Goal: Information Seeking & Learning: Learn about a topic

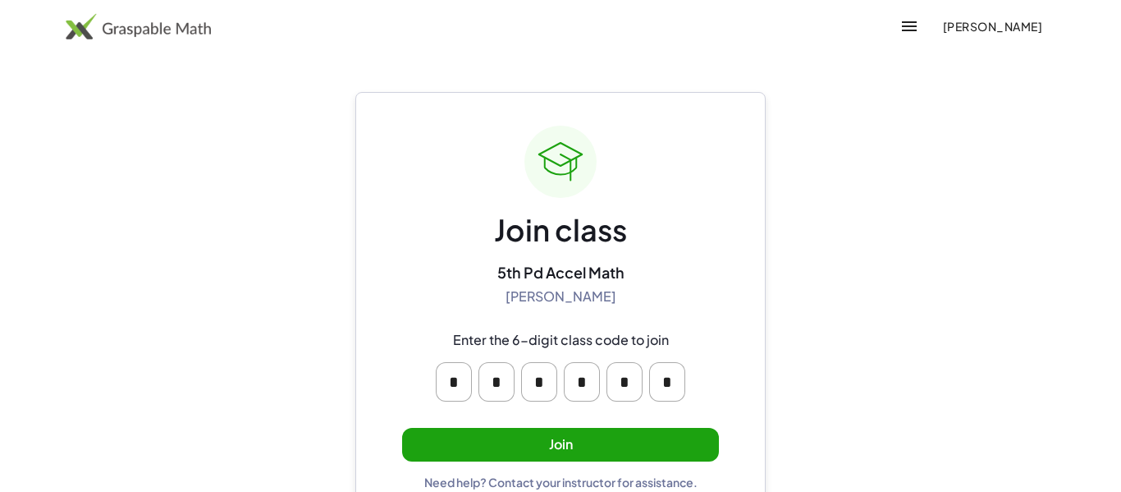
click at [558, 445] on button "Join" at bounding box center [560, 445] width 317 height 34
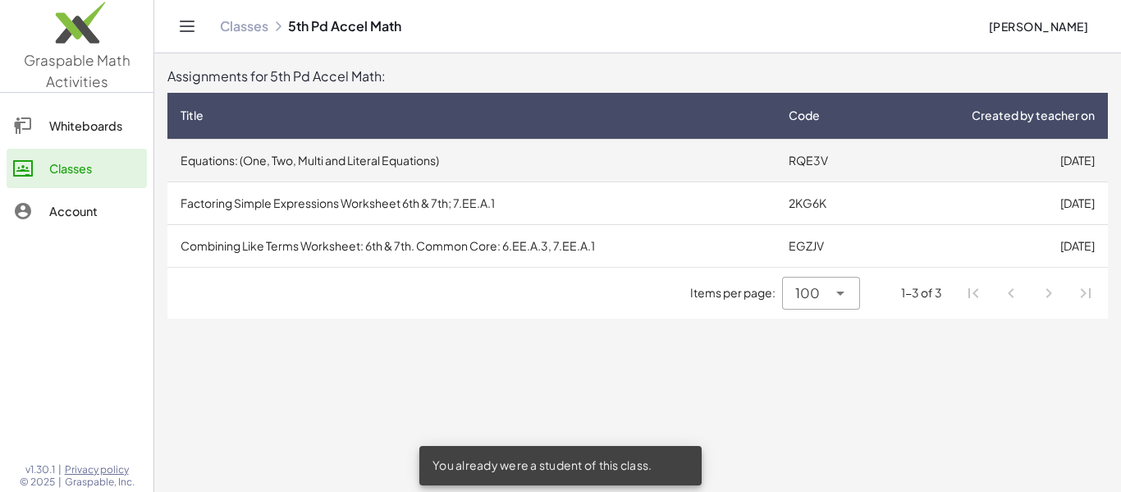
click at [596, 166] on td "Equations: (One, Two, Multi and Literal Equations)" at bounding box center [471, 160] width 608 height 43
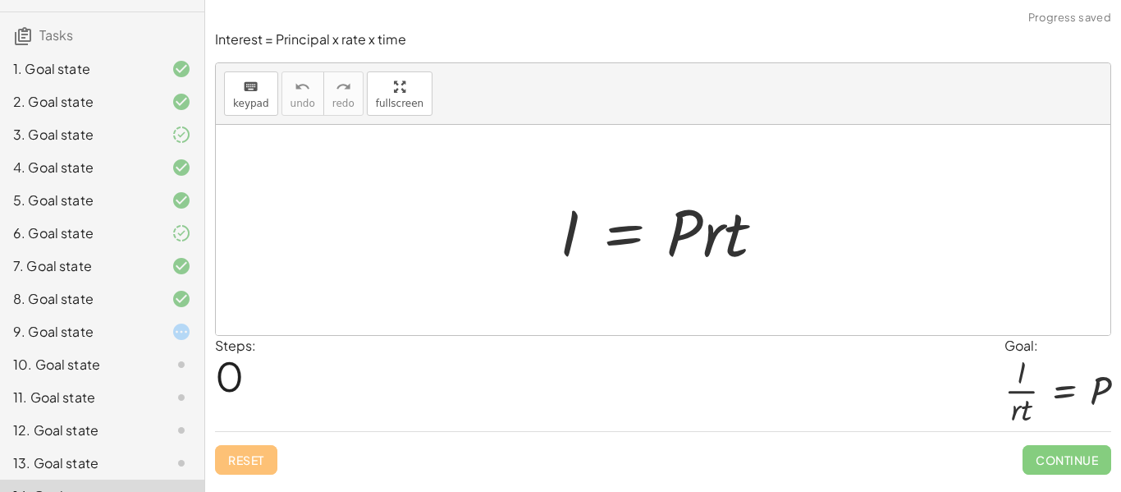
scroll to position [135, 0]
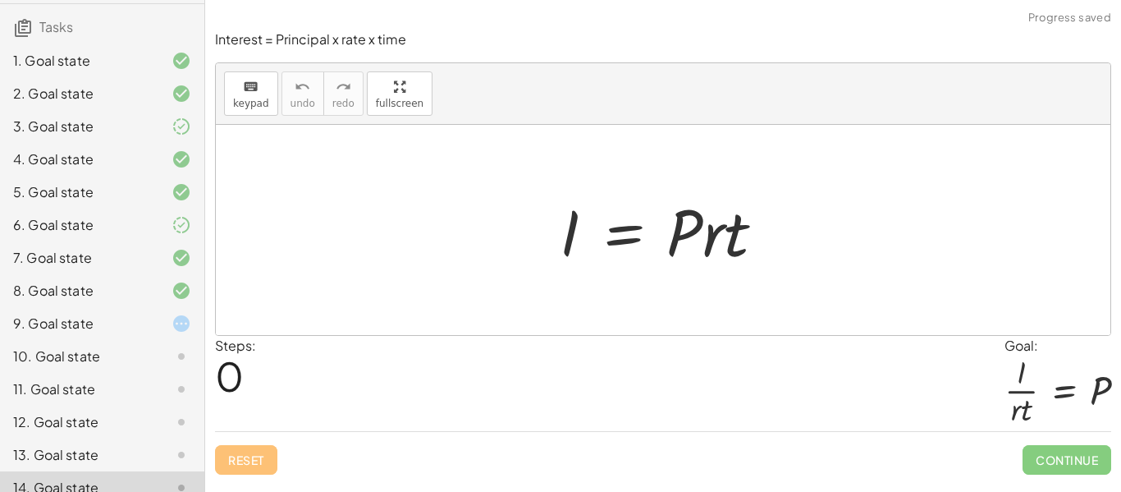
click at [147, 317] on div at bounding box center [168, 324] width 46 height 20
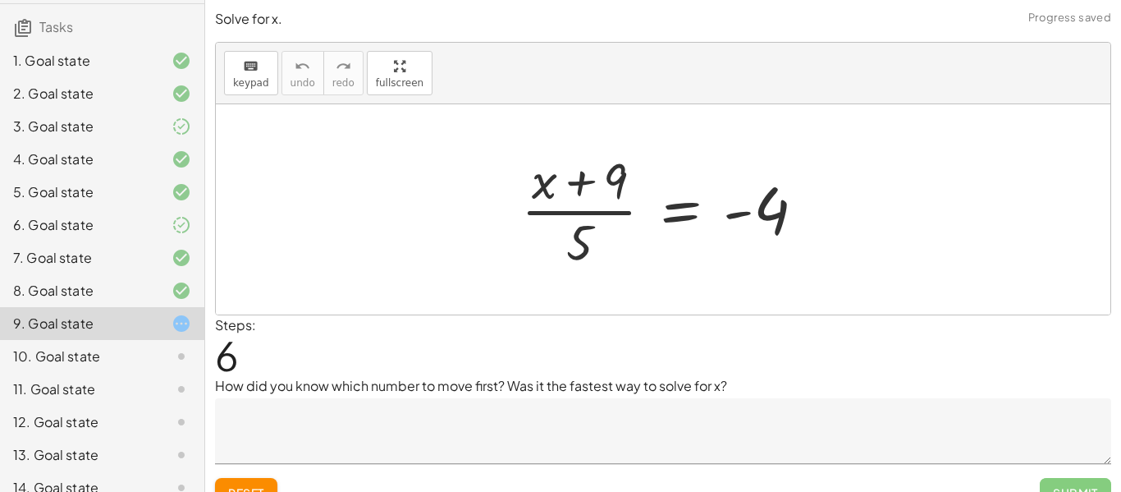
scroll to position [25, 0]
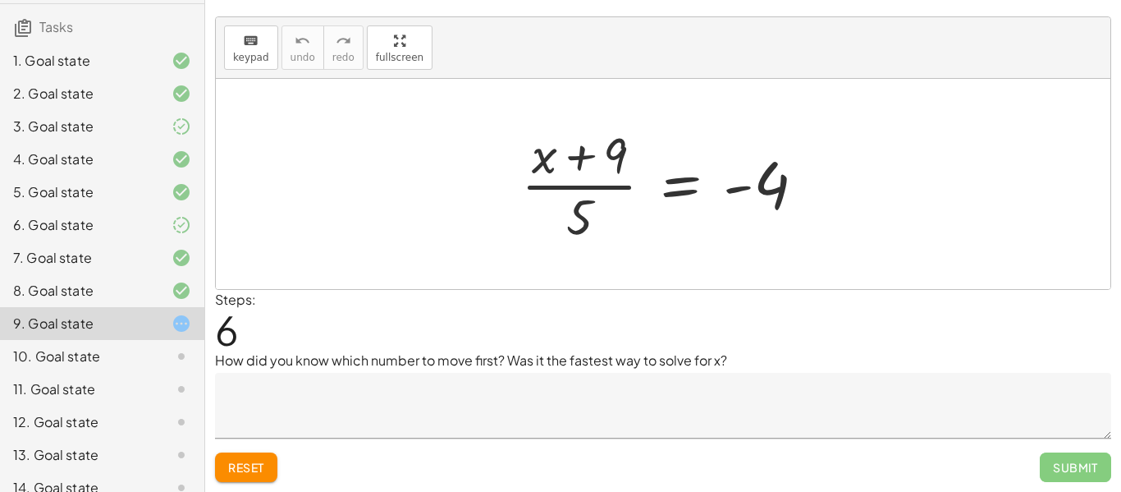
click at [265, 467] on button "Reset" at bounding box center [246, 467] width 62 height 30
click at [238, 62] on span "keypad" at bounding box center [251, 57] width 36 height 11
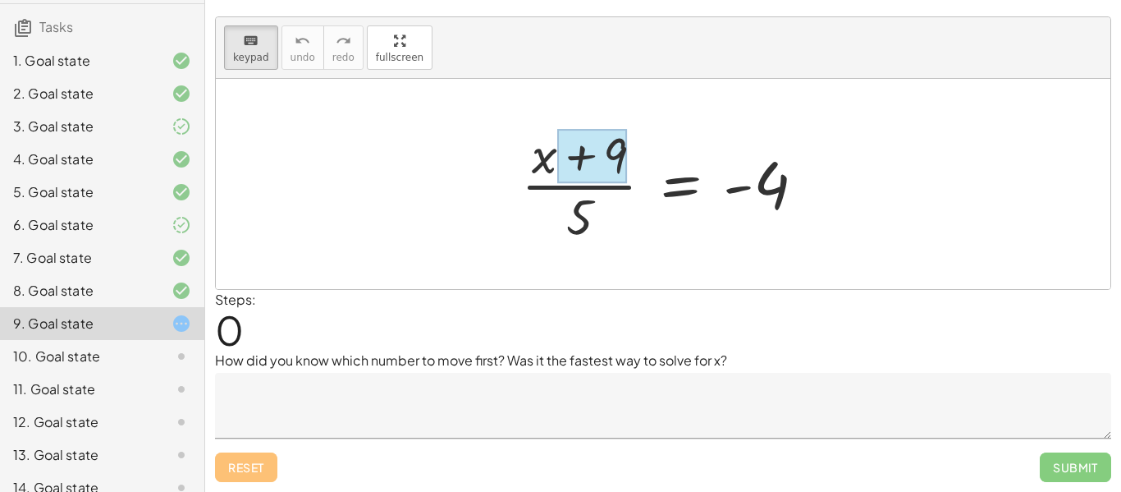
click at [605, 175] on div at bounding box center [592, 156] width 70 height 55
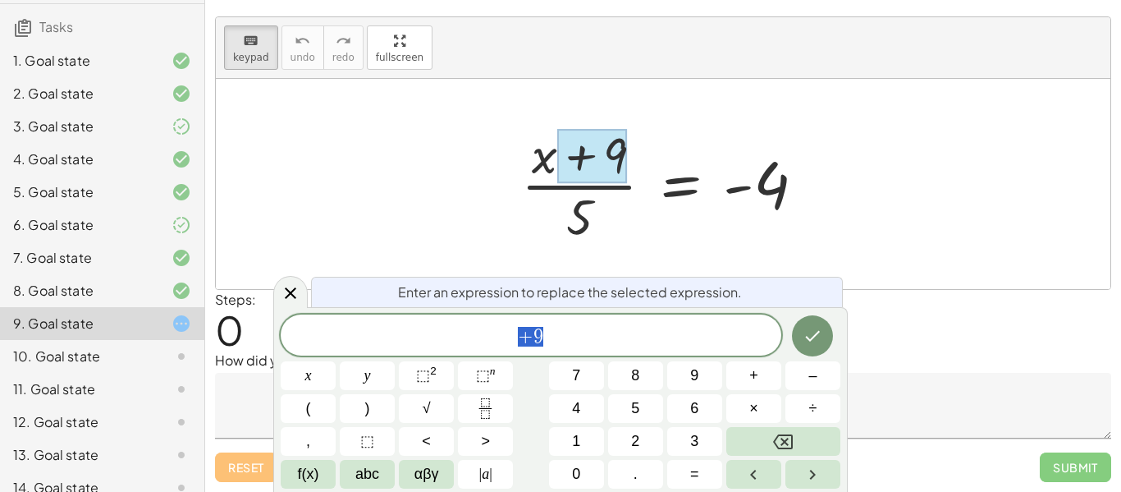
scroll to position [1, 0]
click at [570, 337] on span "+ 9" at bounding box center [531, 336] width 501 height 23
click at [851, 227] on div at bounding box center [663, 184] width 895 height 210
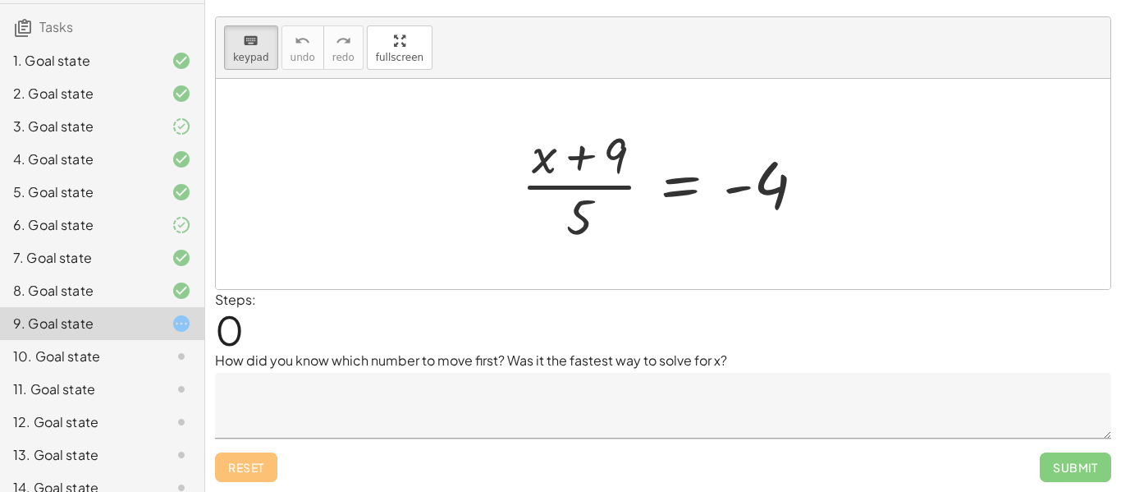
click at [54, 264] on div "7. Goal state" at bounding box center [79, 258] width 132 height 20
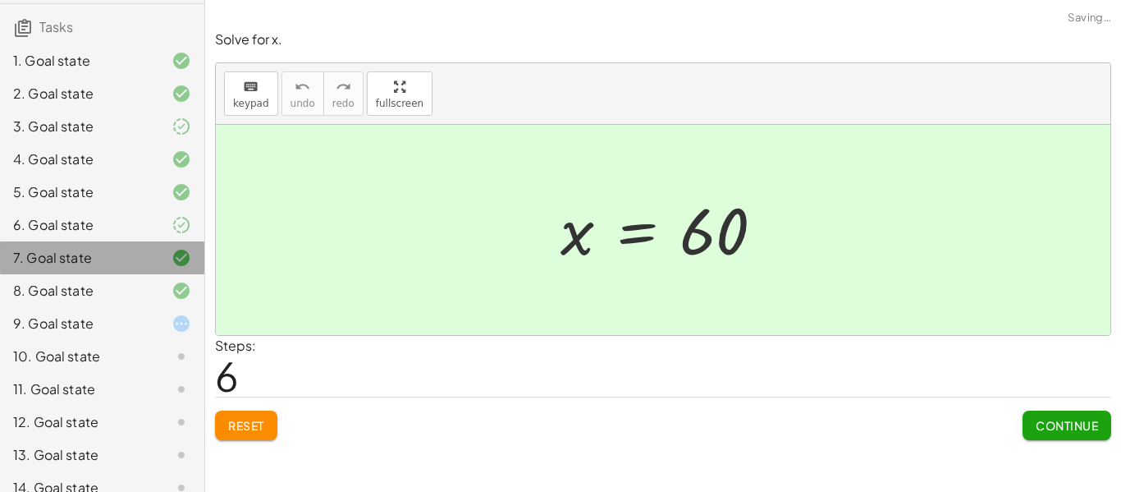
scroll to position [0, 0]
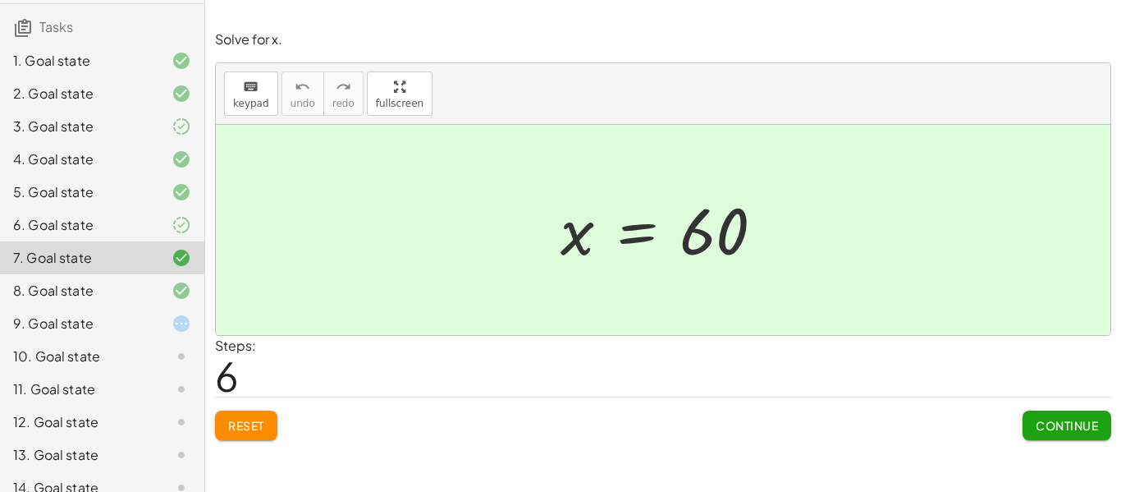
click at [80, 324] on div "9. Goal state" at bounding box center [79, 324] width 132 height 20
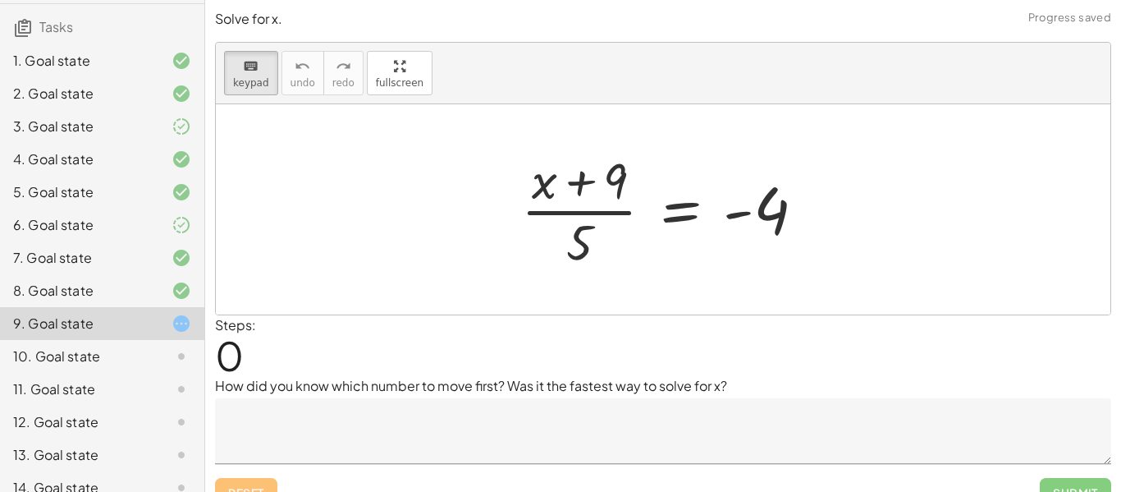
scroll to position [25, 0]
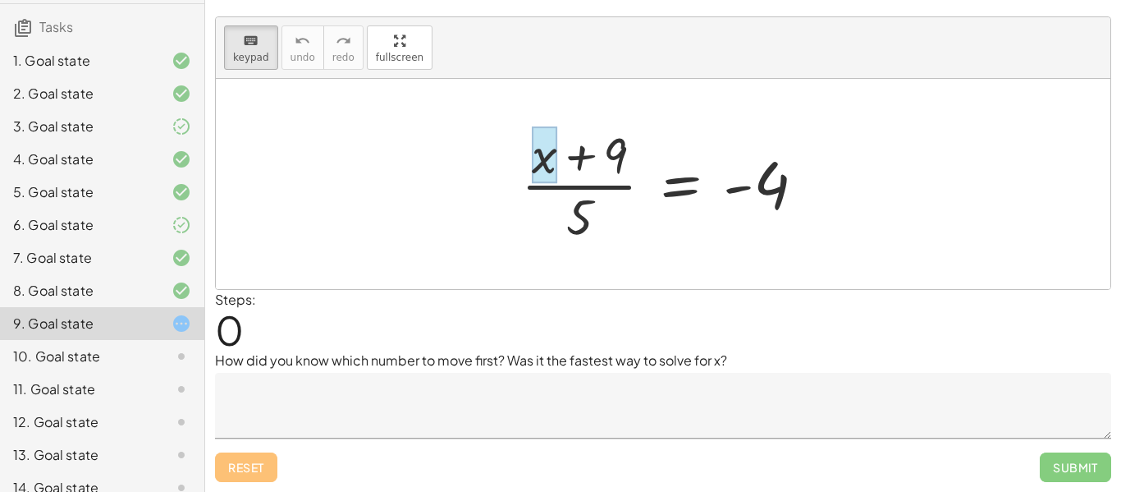
click at [539, 158] on div at bounding box center [544, 154] width 25 height 57
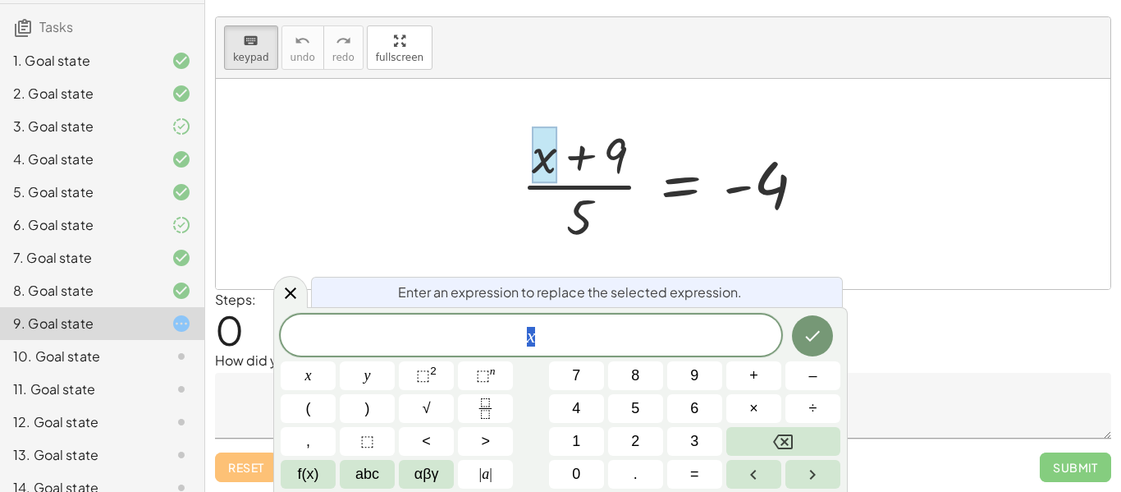
scroll to position [2, 0]
click at [803, 242] on div at bounding box center [670, 184] width 314 height 126
click at [647, 277] on div "Enter an expression to replace the selected expression." at bounding box center [577, 292] width 532 height 30
click at [442, 163] on div at bounding box center [663, 184] width 895 height 210
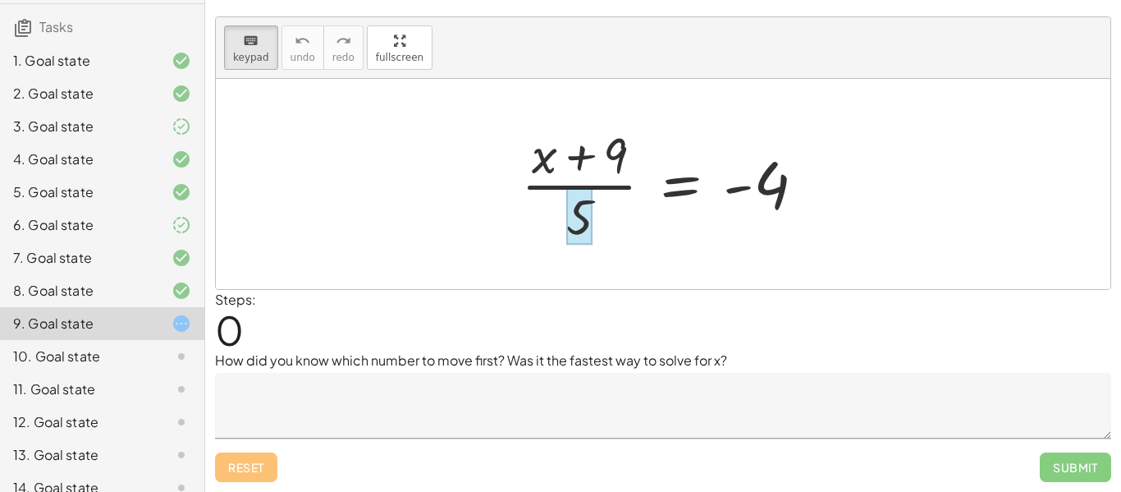
click at [573, 211] on div at bounding box center [579, 215] width 26 height 57
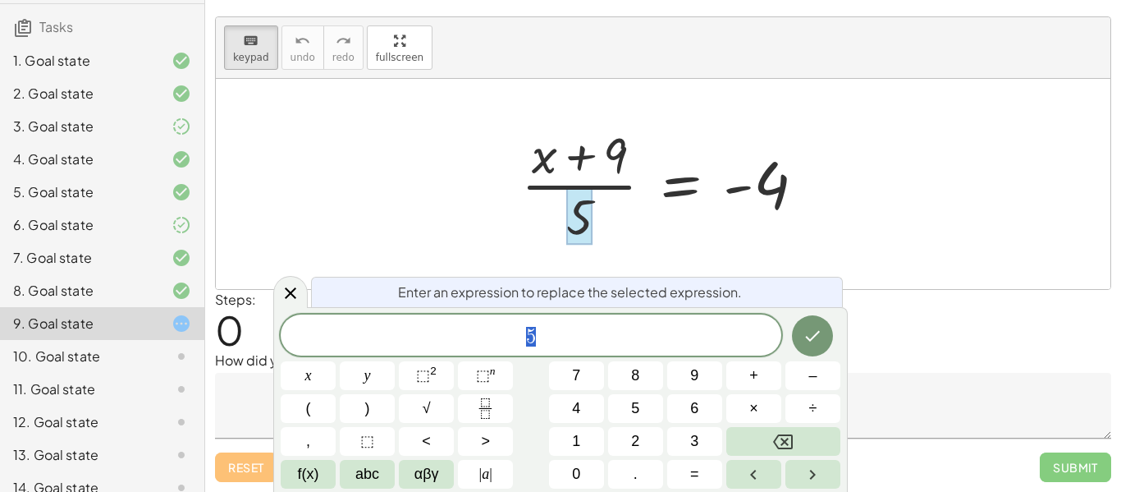
scroll to position [2, 0]
click at [560, 337] on span "5" at bounding box center [531, 336] width 501 height 23
click at [464, 231] on div at bounding box center [663, 184] width 895 height 210
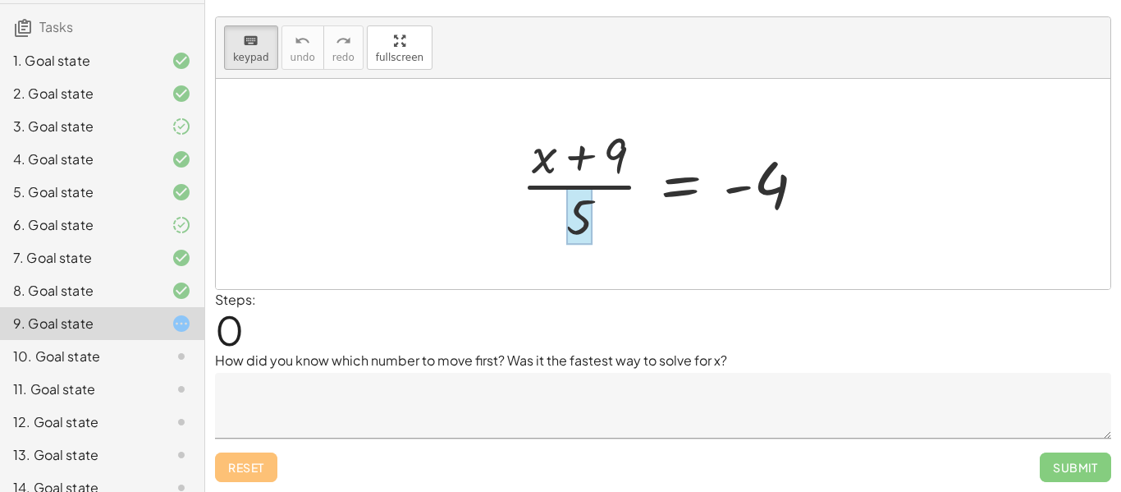
click at [576, 222] on div at bounding box center [579, 215] width 26 height 57
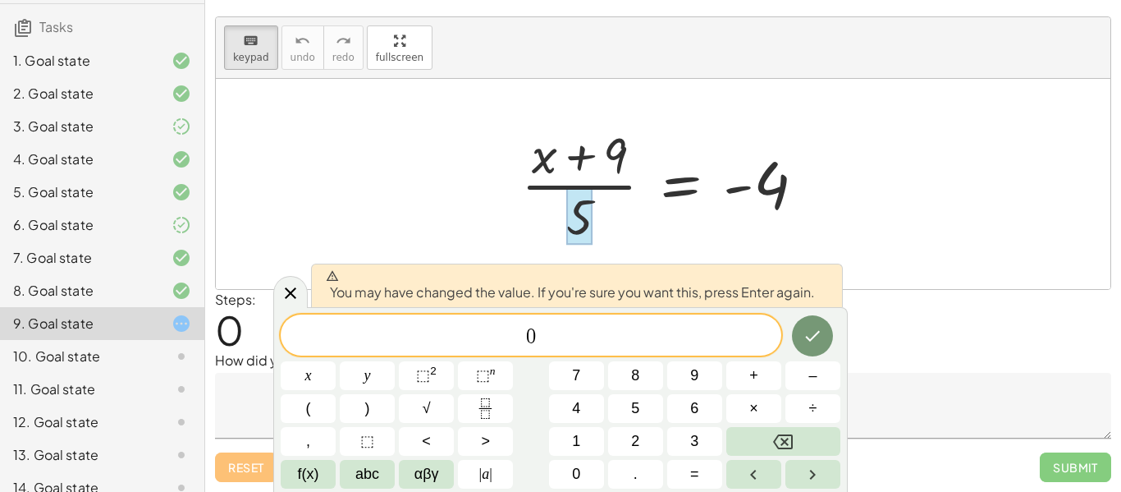
scroll to position [0, 0]
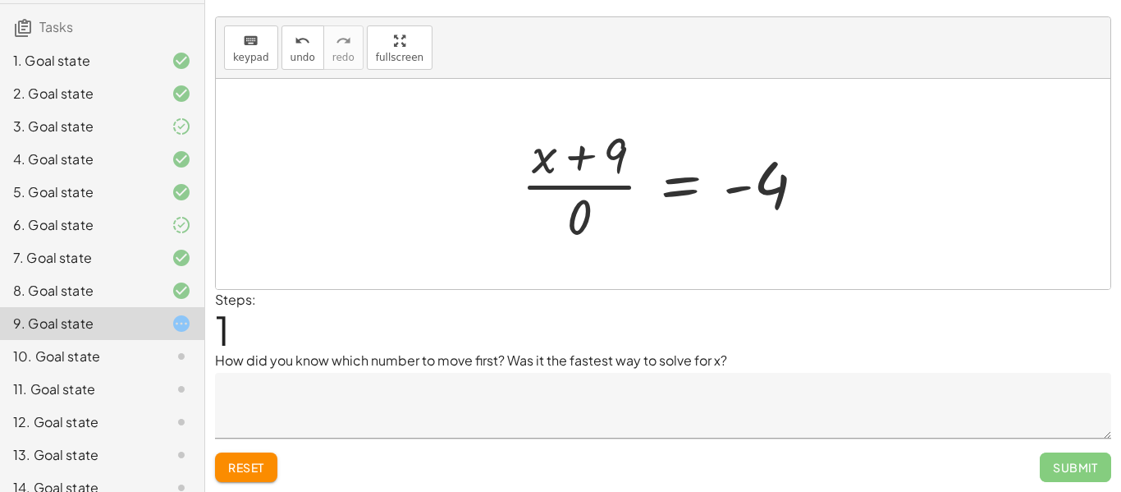
click at [618, 163] on div at bounding box center [670, 184] width 314 height 126
click at [599, 192] on div at bounding box center [670, 184] width 314 height 126
click at [578, 225] on div at bounding box center [670, 184] width 314 height 126
click at [586, 210] on div at bounding box center [670, 184] width 314 height 126
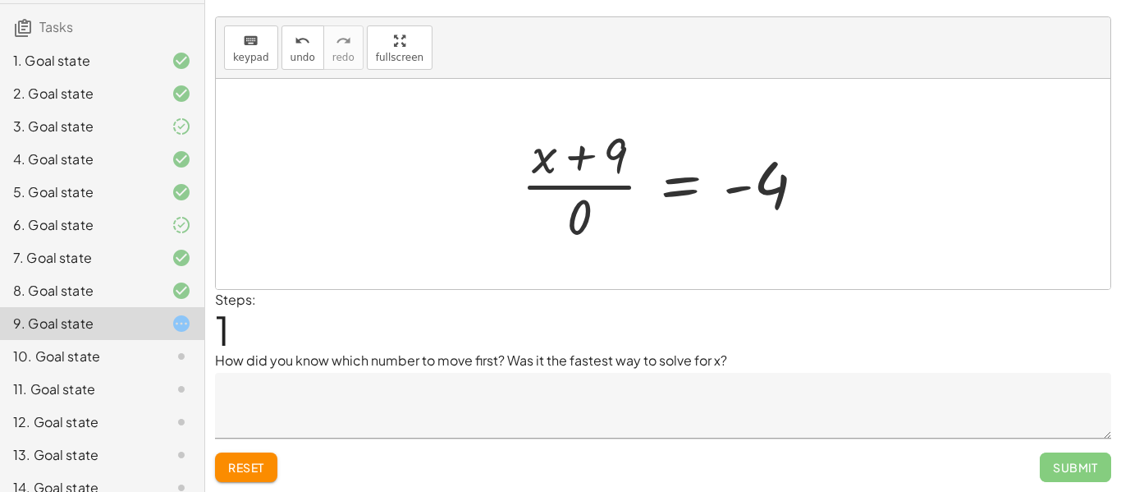
click at [571, 218] on div at bounding box center [670, 184] width 314 height 126
click at [286, 82] on div at bounding box center [663, 184] width 895 height 210
click at [275, 460] on button "Reset" at bounding box center [246, 467] width 62 height 30
click at [254, 52] on span "keypad" at bounding box center [251, 57] width 36 height 11
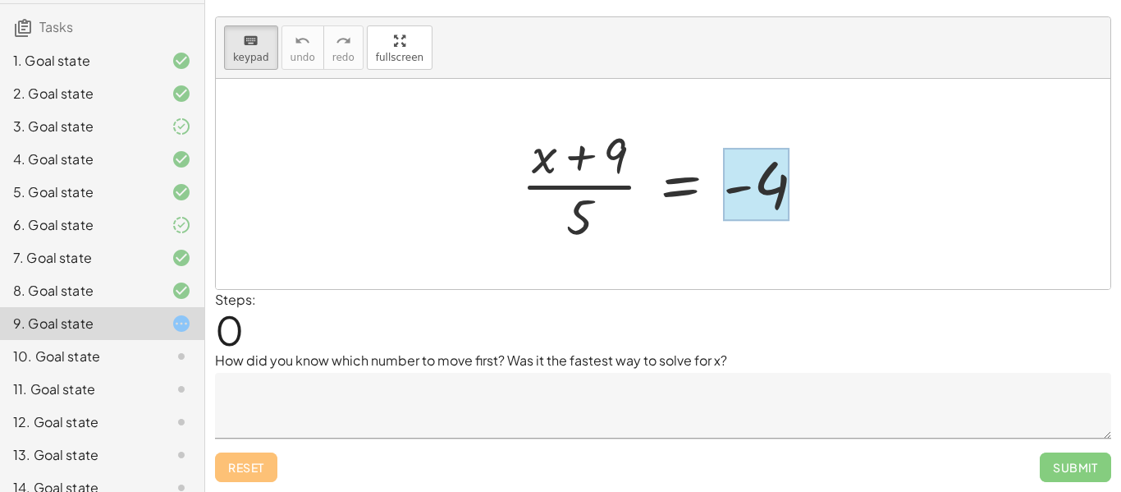
click at [754, 187] on div at bounding box center [756, 184] width 66 height 73
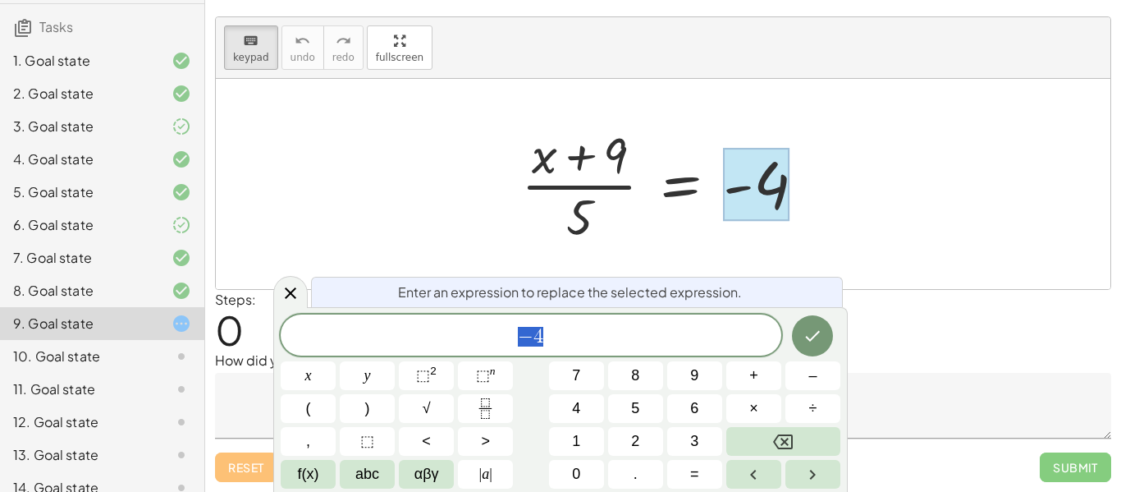
click at [575, 344] on span "− 4" at bounding box center [531, 336] width 501 height 23
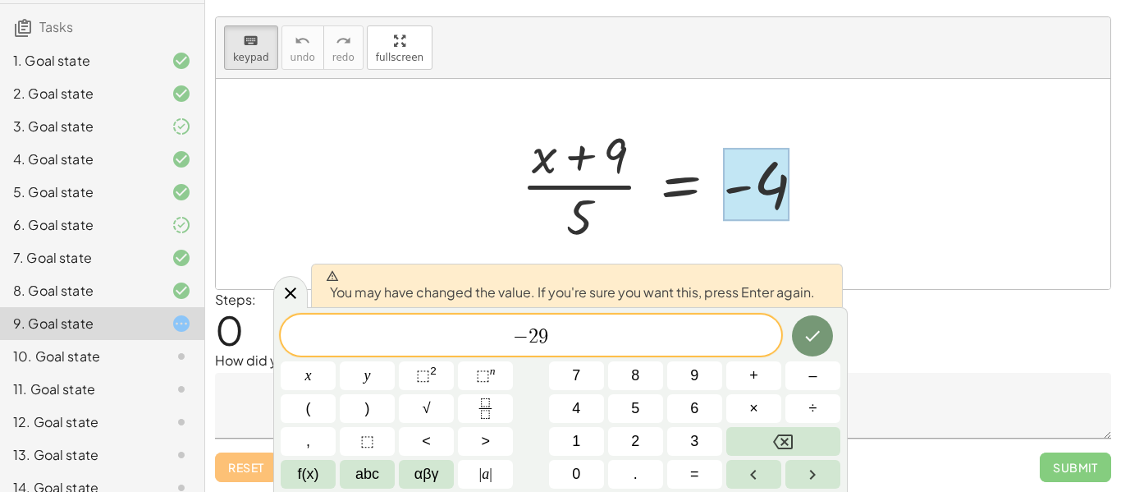
scroll to position [0, 0]
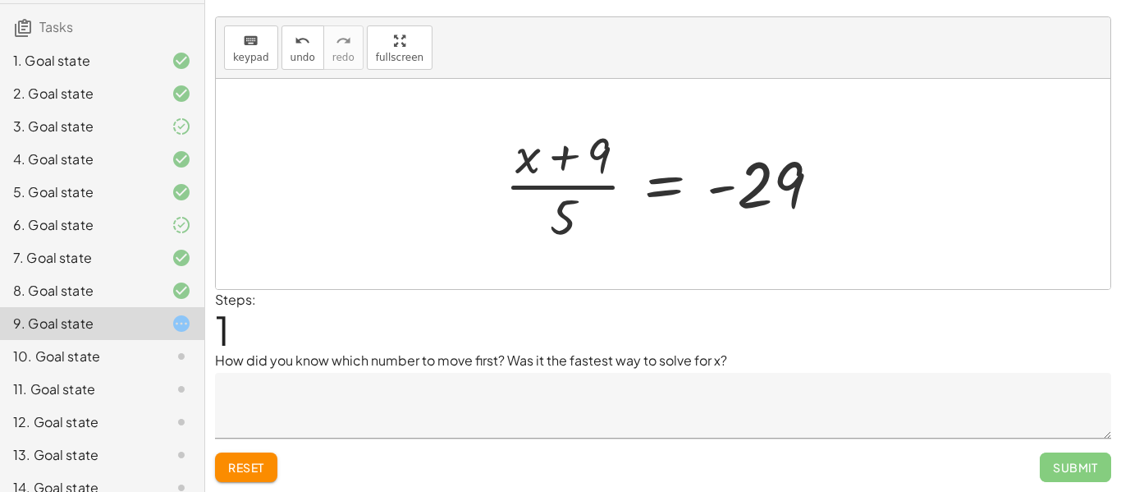
click at [636, 190] on div at bounding box center [670, 184] width 346 height 126
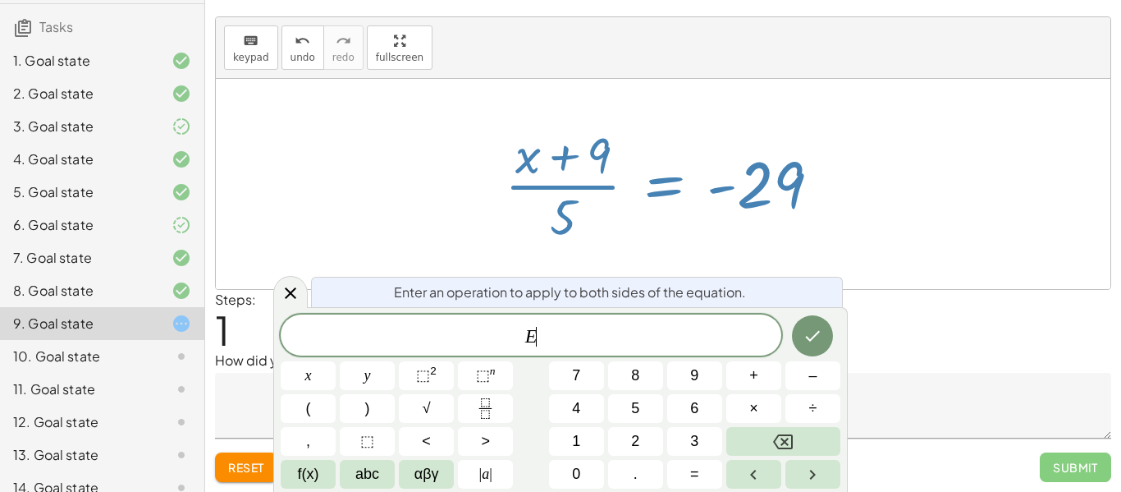
scroll to position [11, 0]
click at [596, 195] on div at bounding box center [670, 184] width 346 height 126
click at [252, 44] on icon "keyboard" at bounding box center [251, 41] width 16 height 20
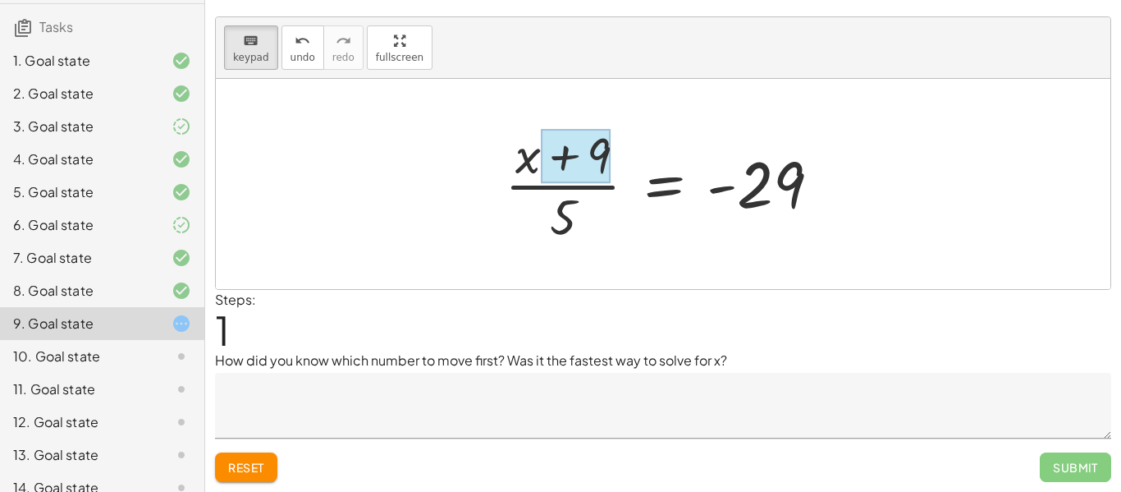
click at [559, 176] on div at bounding box center [576, 156] width 70 height 55
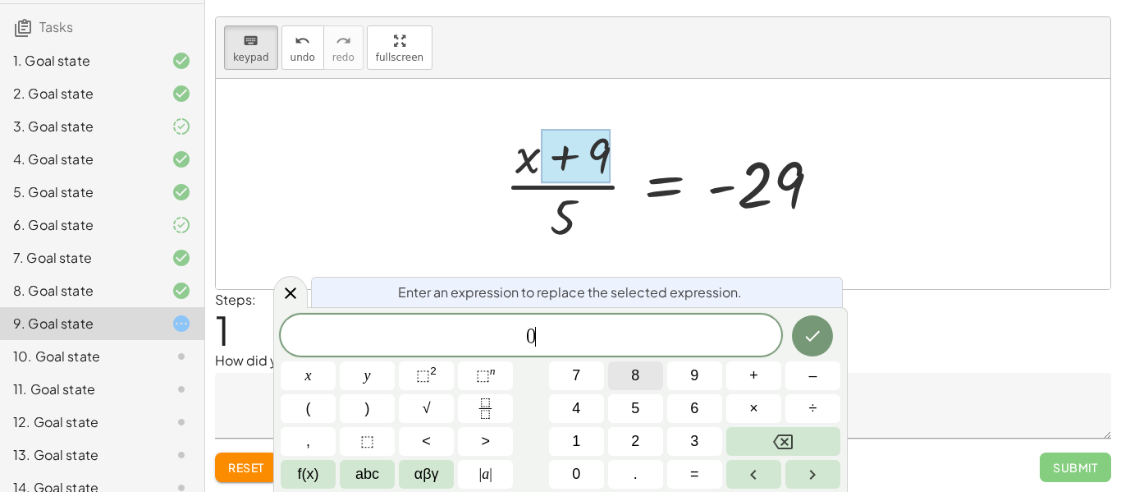
scroll to position [14, 0]
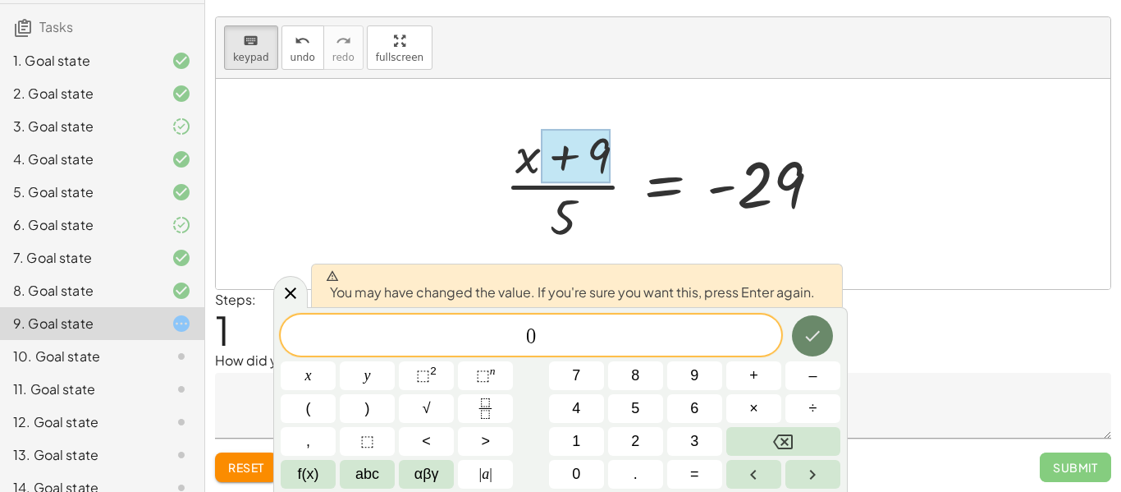
click at [808, 340] on icon "Done" at bounding box center [813, 336] width 20 height 20
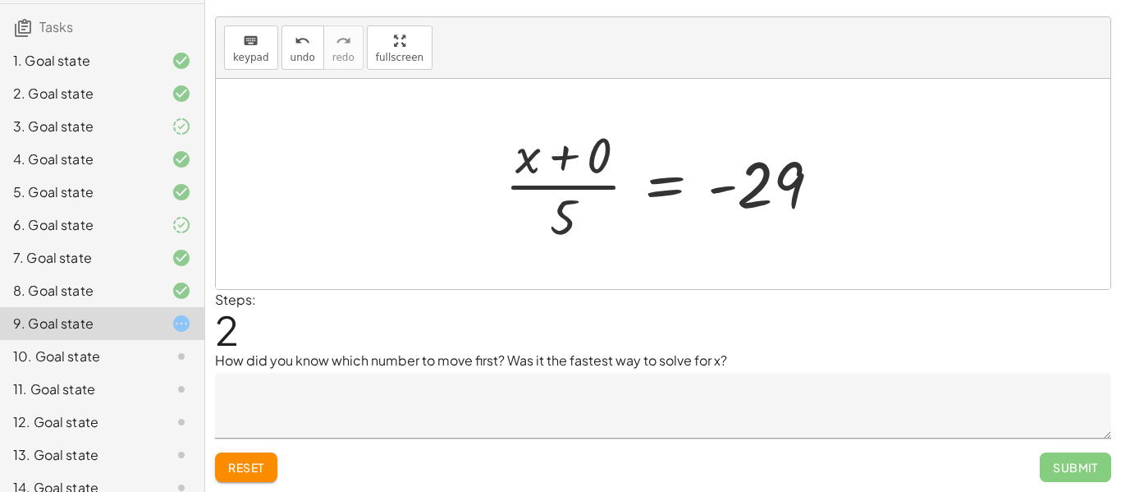
click at [576, 175] on div at bounding box center [670, 184] width 346 height 126
click at [572, 172] on div at bounding box center [670, 184] width 346 height 126
click at [543, 163] on div at bounding box center [670, 184] width 346 height 126
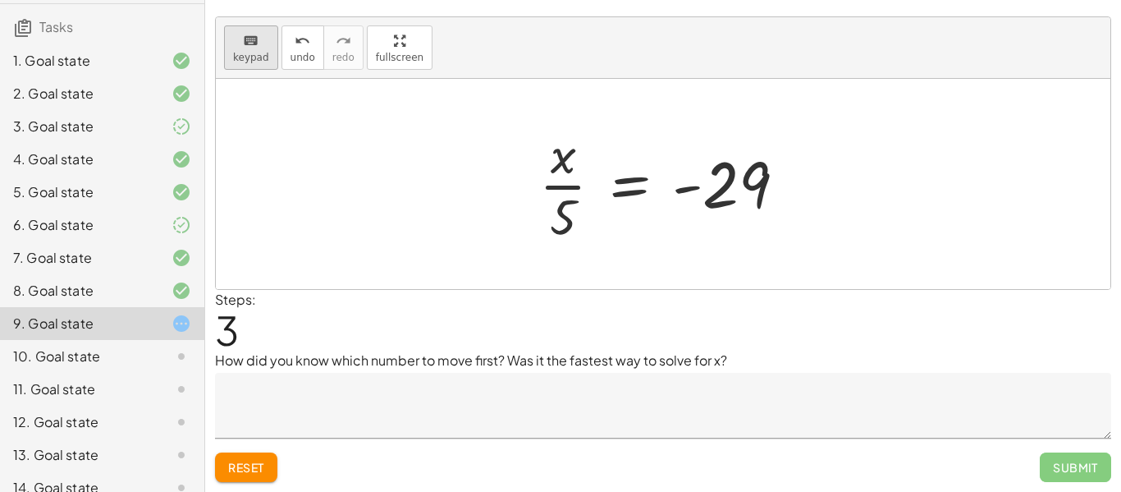
click at [258, 44] on div "keyboard" at bounding box center [251, 40] width 36 height 20
click at [564, 222] on div at bounding box center [563, 215] width 26 height 57
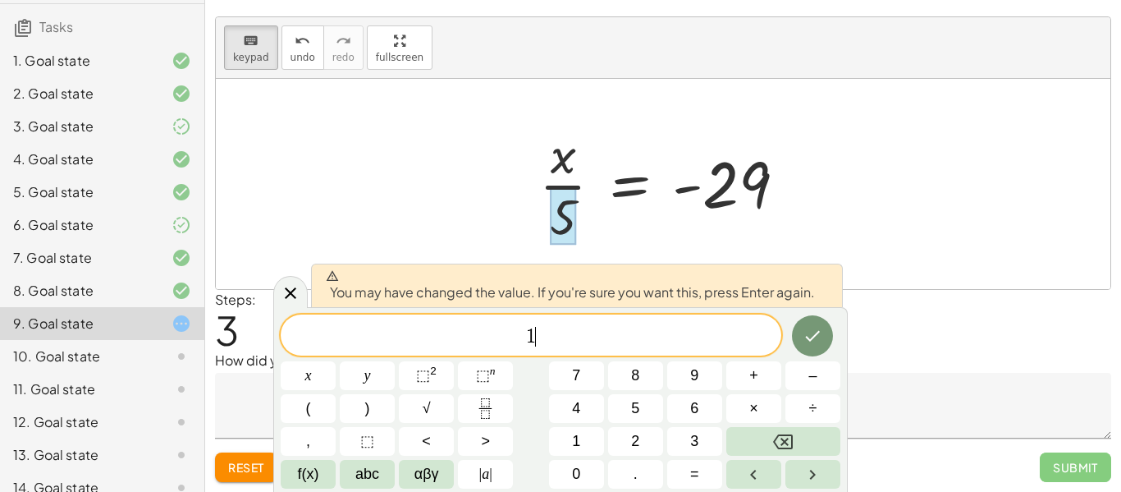
scroll to position [0, 0]
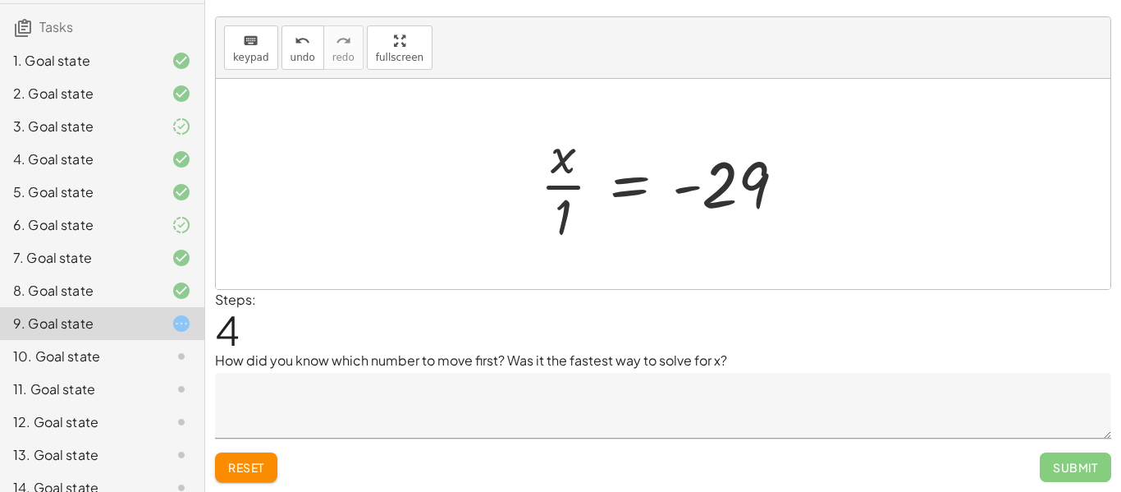
click at [566, 211] on div at bounding box center [669, 184] width 275 height 126
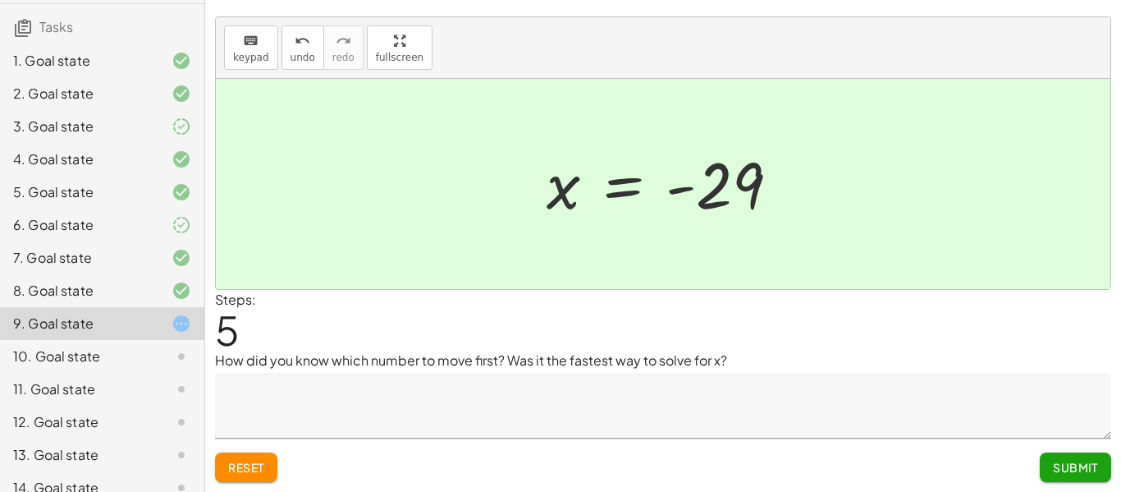
click at [1083, 464] on span "Submit" at bounding box center [1075, 467] width 45 height 15
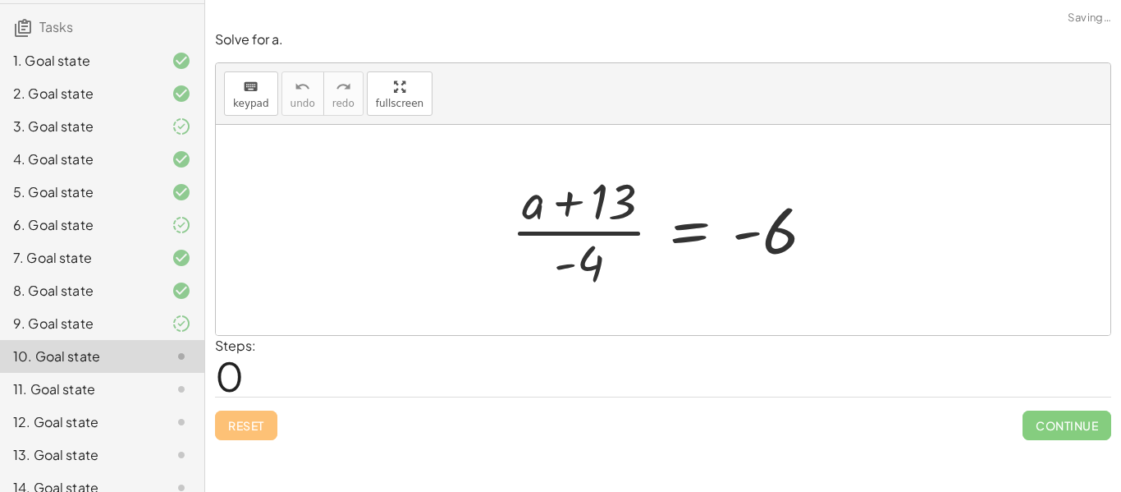
click at [132, 390] on div "11. Goal state" at bounding box center [79, 389] width 132 height 20
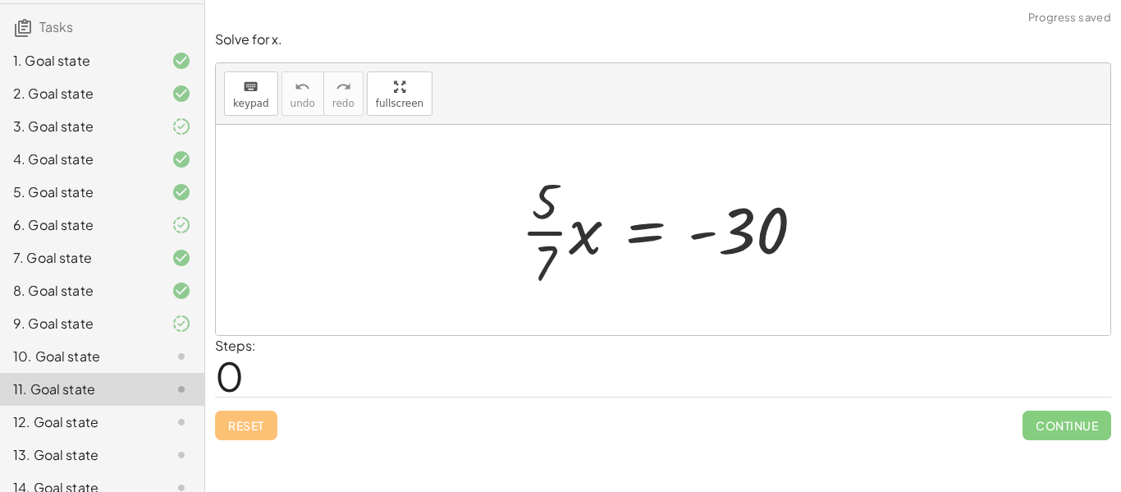
click at [129, 361] on div "10. Goal state" at bounding box center [79, 356] width 132 height 20
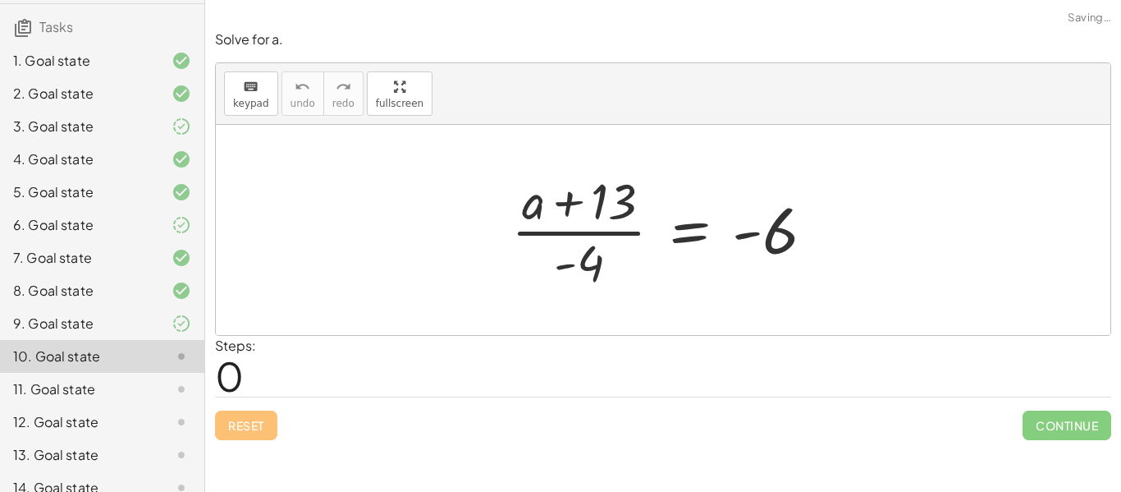
click at [123, 424] on div "12. Goal state" at bounding box center [79, 422] width 132 height 20
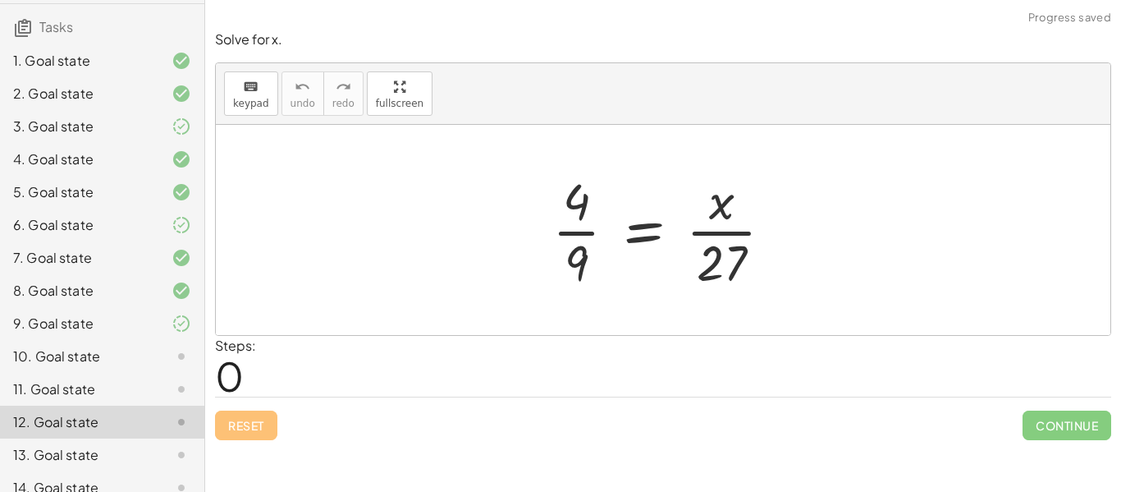
click at [112, 353] on div "10. Goal state" at bounding box center [79, 356] width 132 height 20
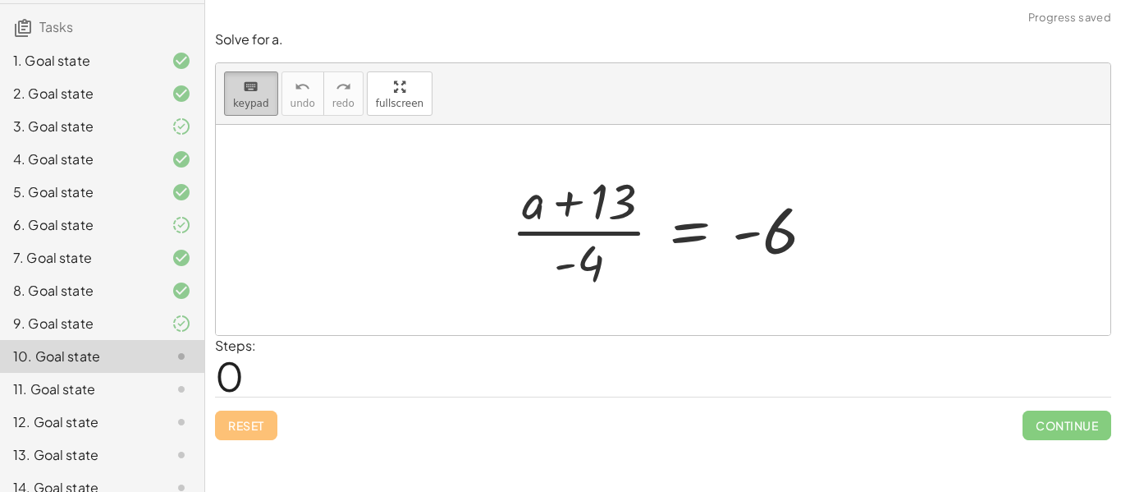
click at [248, 101] on span "keypad" at bounding box center [251, 103] width 36 height 11
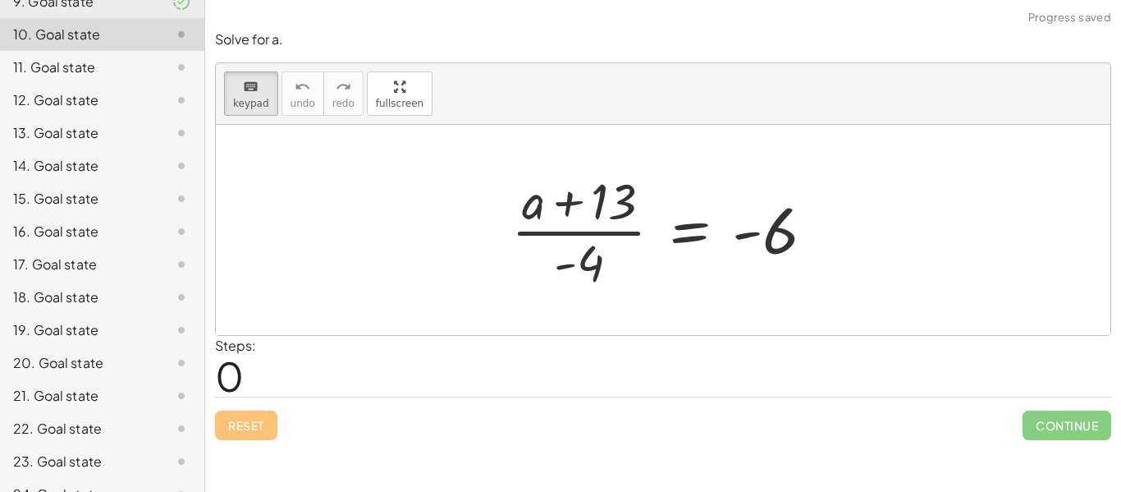
scroll to position [466, 0]
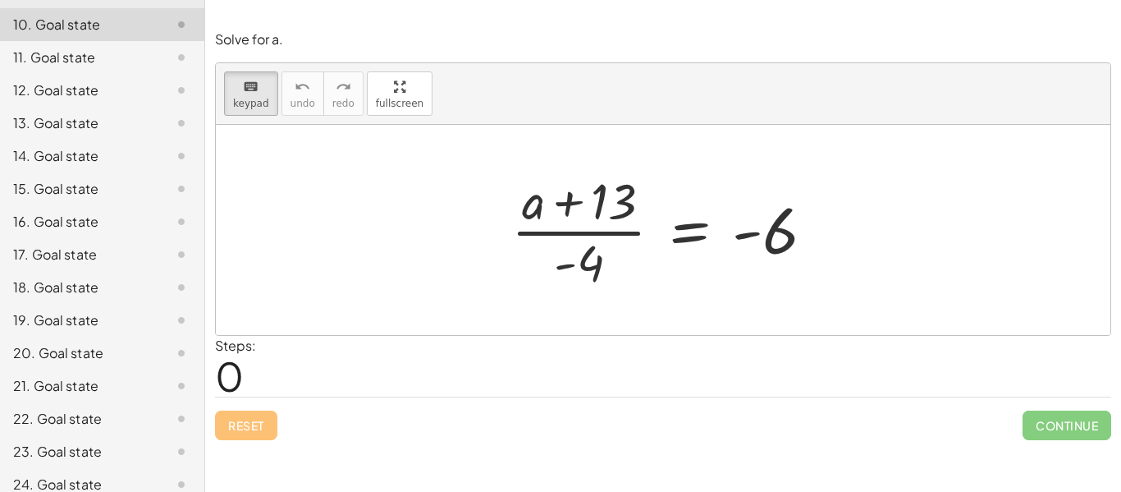
click at [126, 304] on div "17. Goal state" at bounding box center [102, 320] width 204 height 33
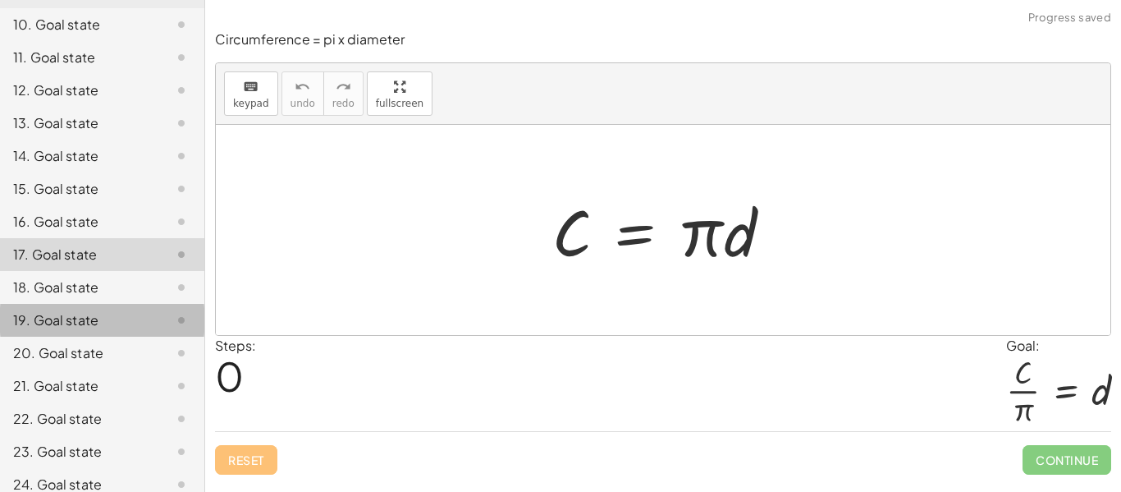
click at [132, 323] on div "19. Goal state" at bounding box center [79, 320] width 132 height 20
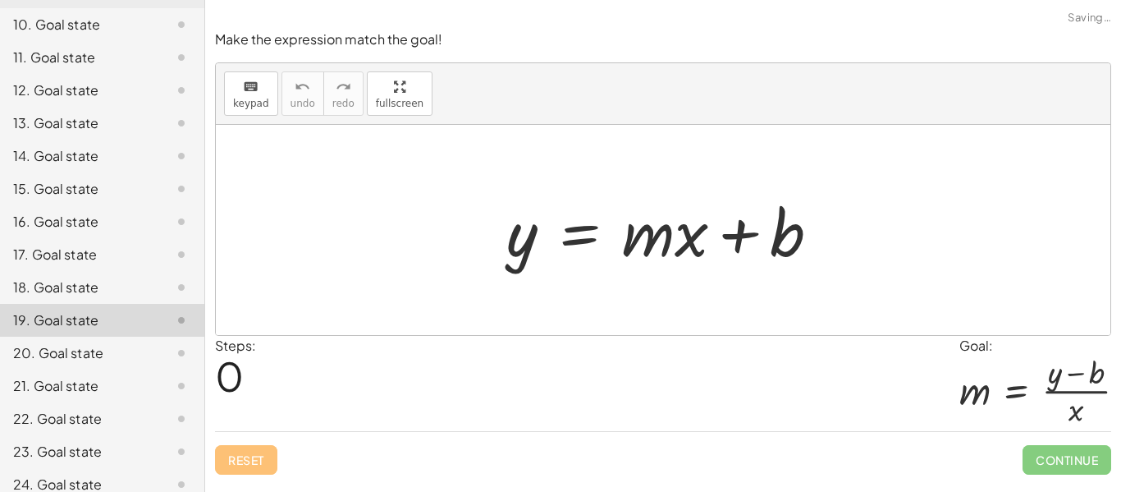
click at [131, 263] on div "17. Goal state" at bounding box center [79, 255] width 132 height 20
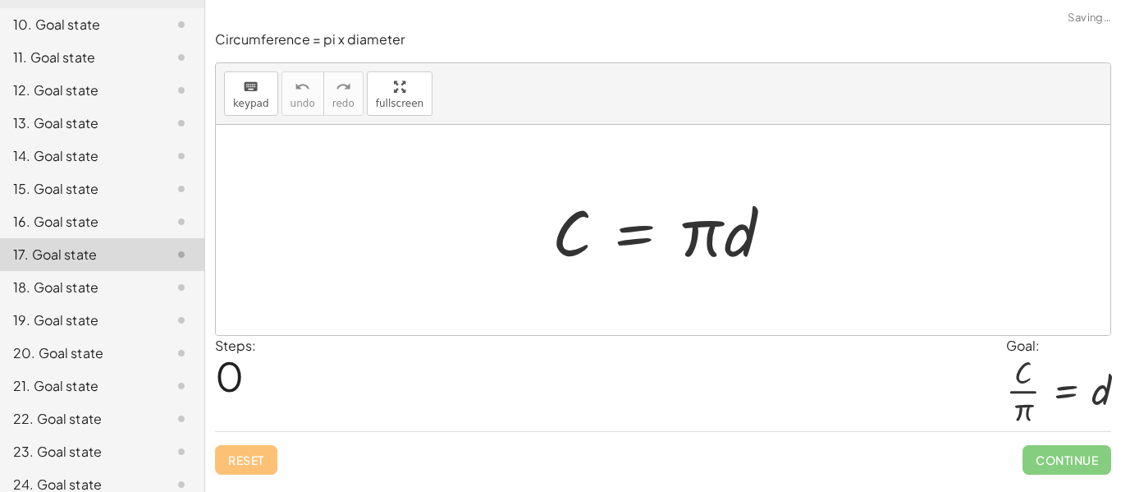
click at [127, 227] on div "16. Goal state" at bounding box center [79, 222] width 132 height 20
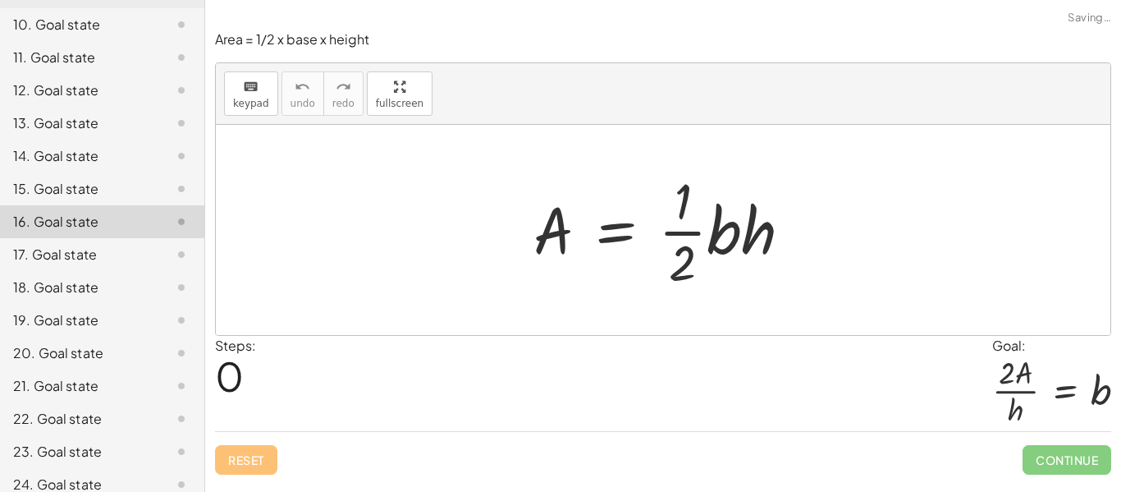
click at [125, 194] on div "15. Goal state" at bounding box center [79, 189] width 132 height 20
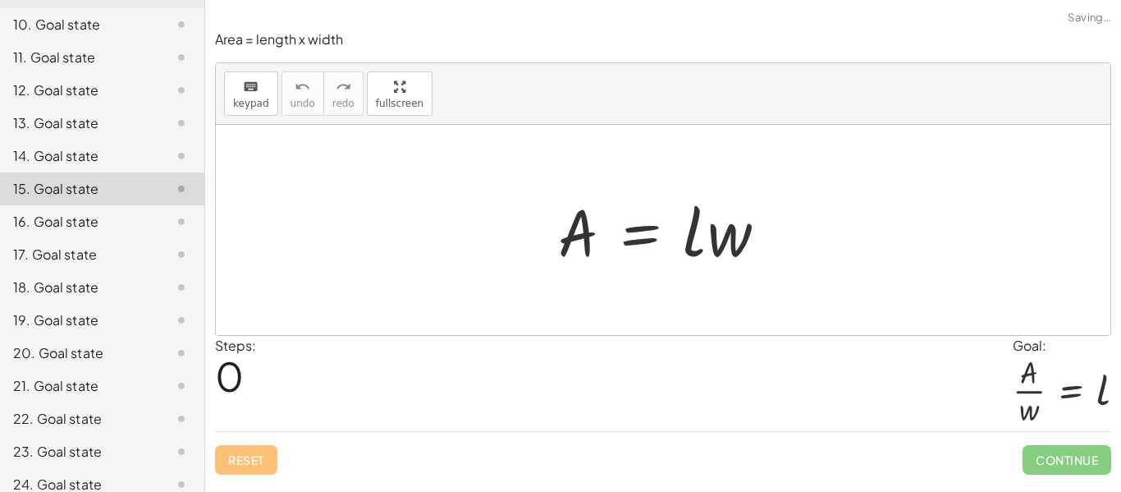
click at [125, 149] on div "14. Goal state" at bounding box center [79, 156] width 132 height 20
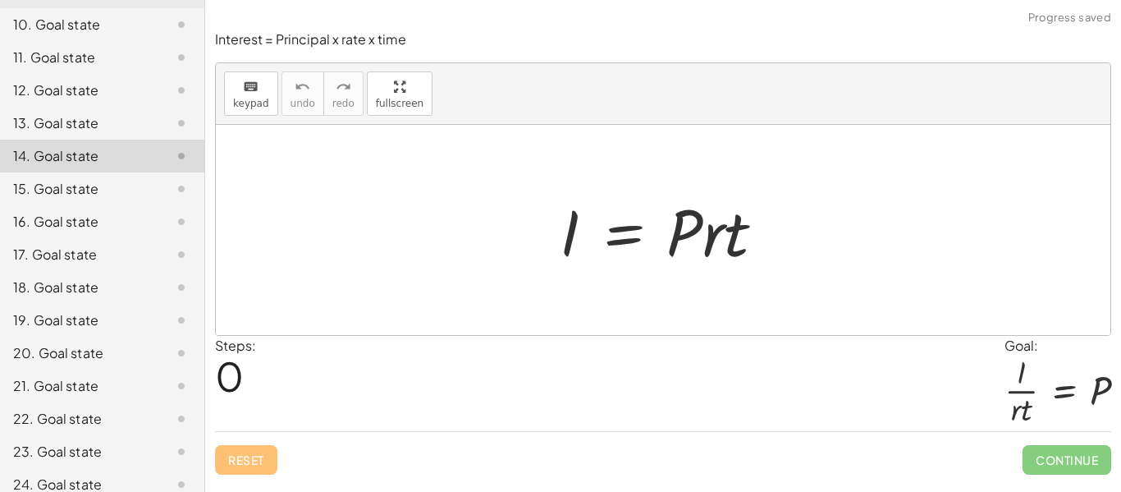
scroll to position [431, 0]
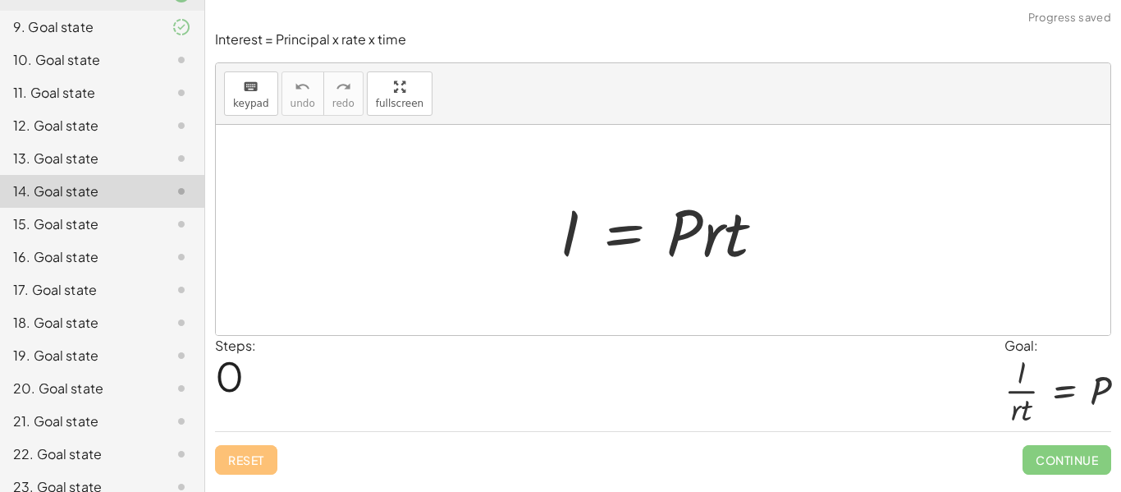
click at [122, 149] on div "13. Goal state" at bounding box center [79, 159] width 132 height 20
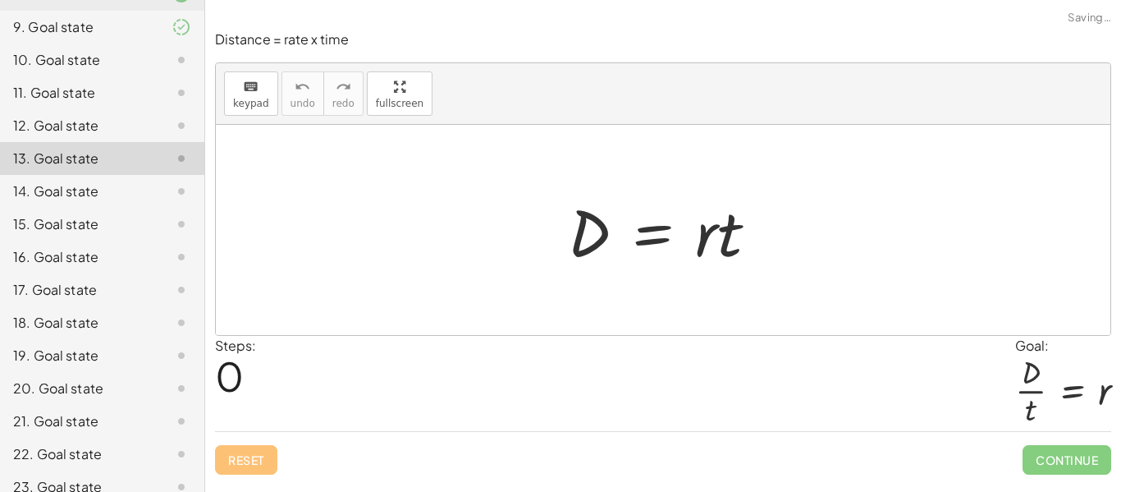
click at [123, 175] on div "12. Goal state" at bounding box center [102, 191] width 204 height 33
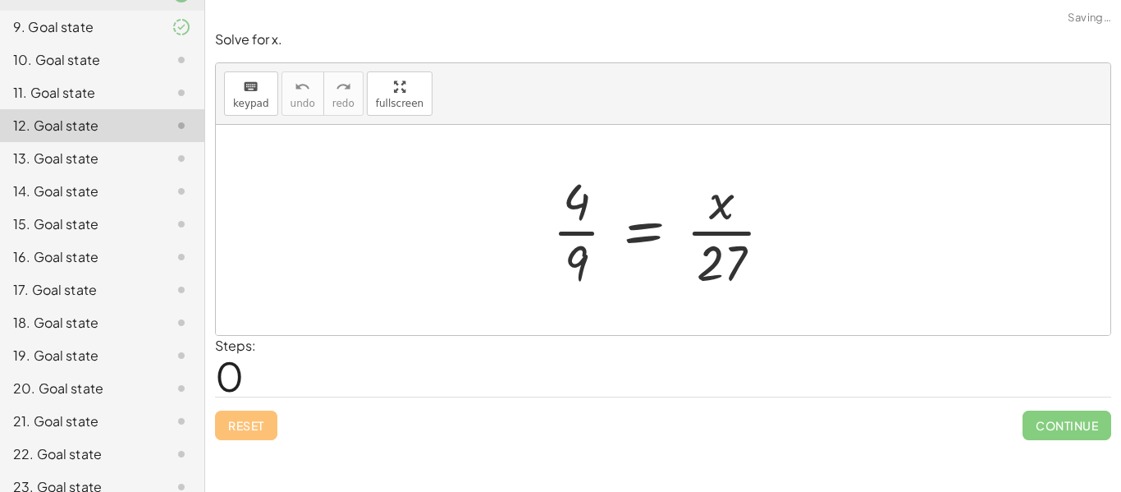
click at [126, 95] on div "11. Goal state" at bounding box center [79, 93] width 132 height 20
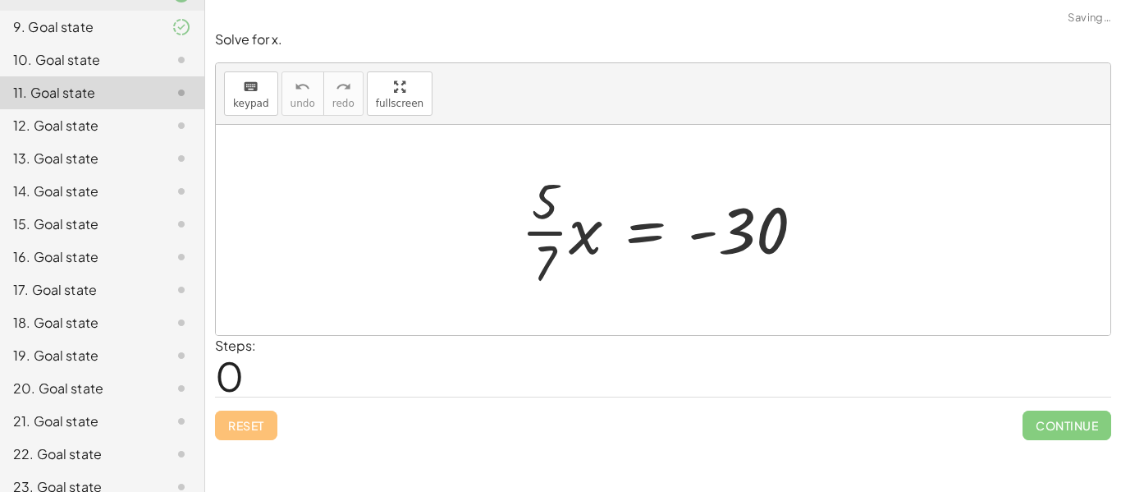
click at [123, 109] on div "10. Goal state" at bounding box center [102, 125] width 204 height 33
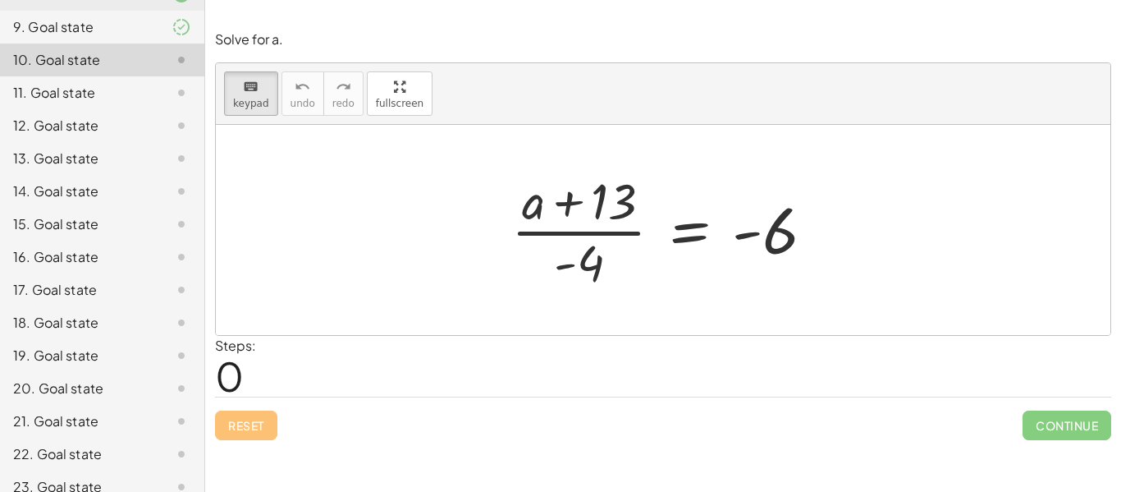
click at [124, 191] on div "14. Goal state" at bounding box center [79, 191] width 132 height 20
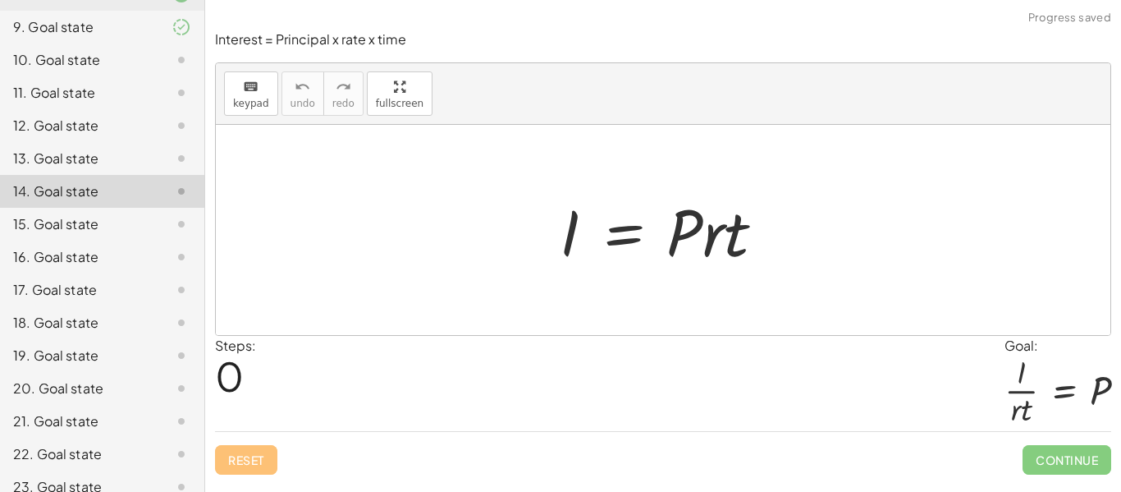
click at [103, 67] on div "10. Goal state" at bounding box center [79, 60] width 132 height 20
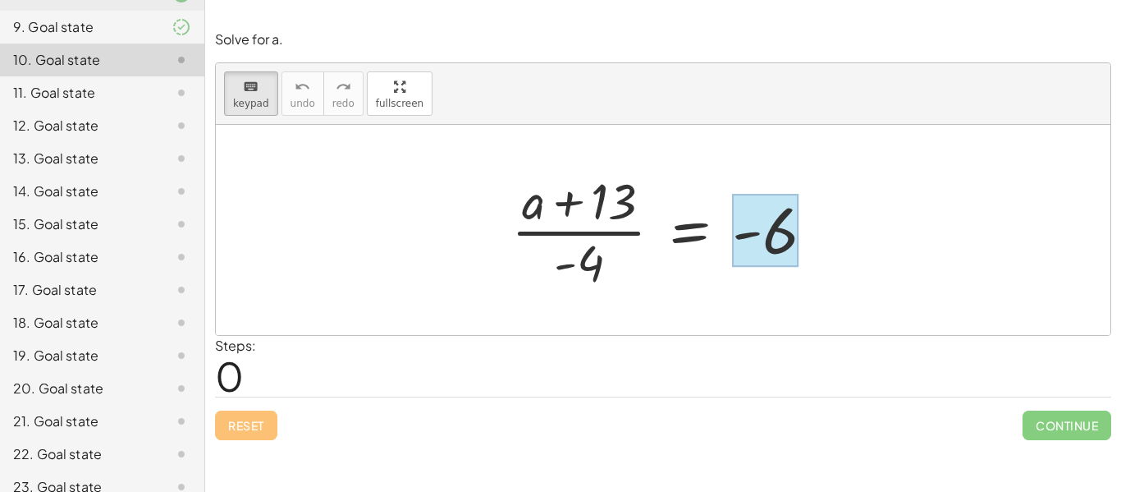
click at [763, 245] on div at bounding box center [765, 230] width 66 height 73
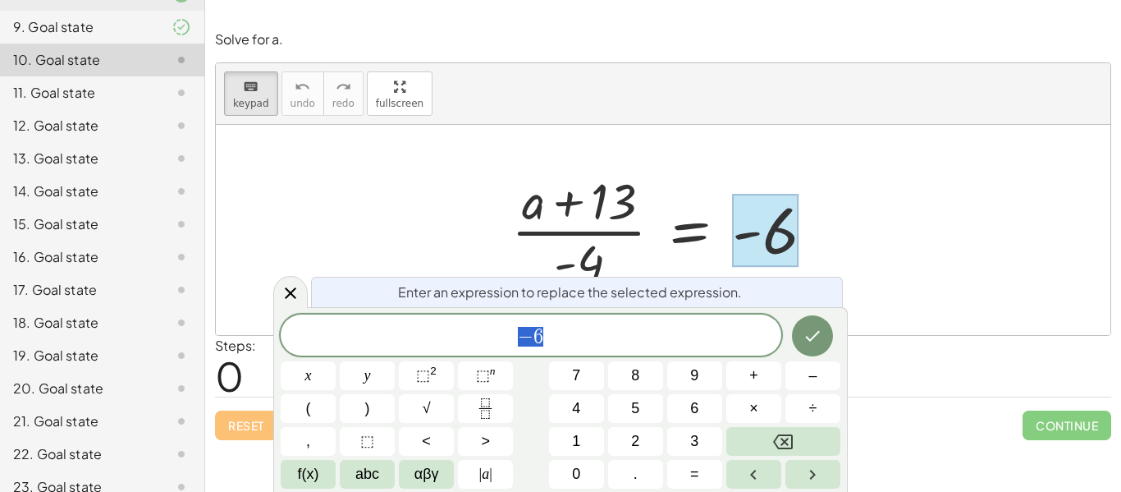
scroll to position [19, 0]
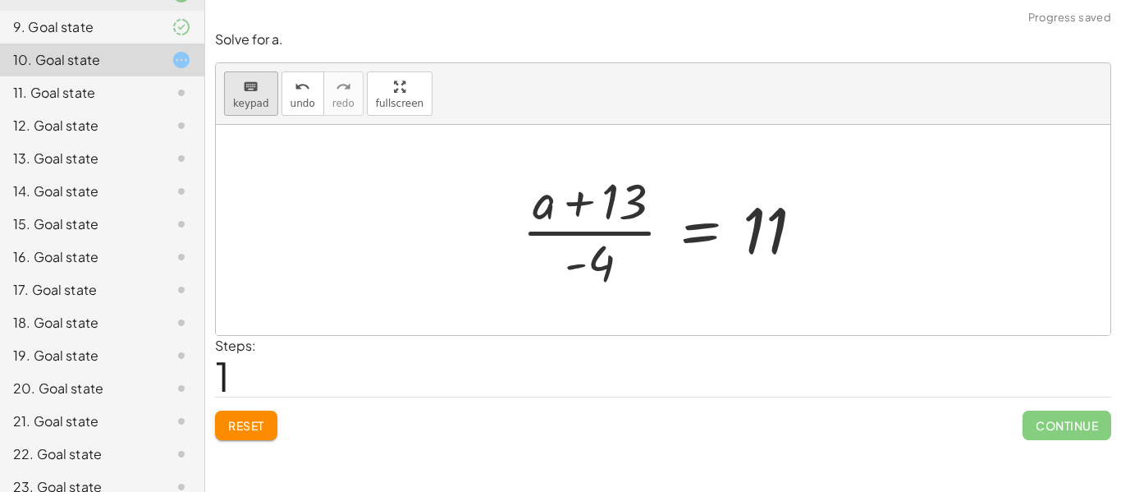
click at [237, 92] on div "keyboard" at bounding box center [251, 86] width 36 height 20
click at [639, 208] on div at bounding box center [601, 202] width 91 height 55
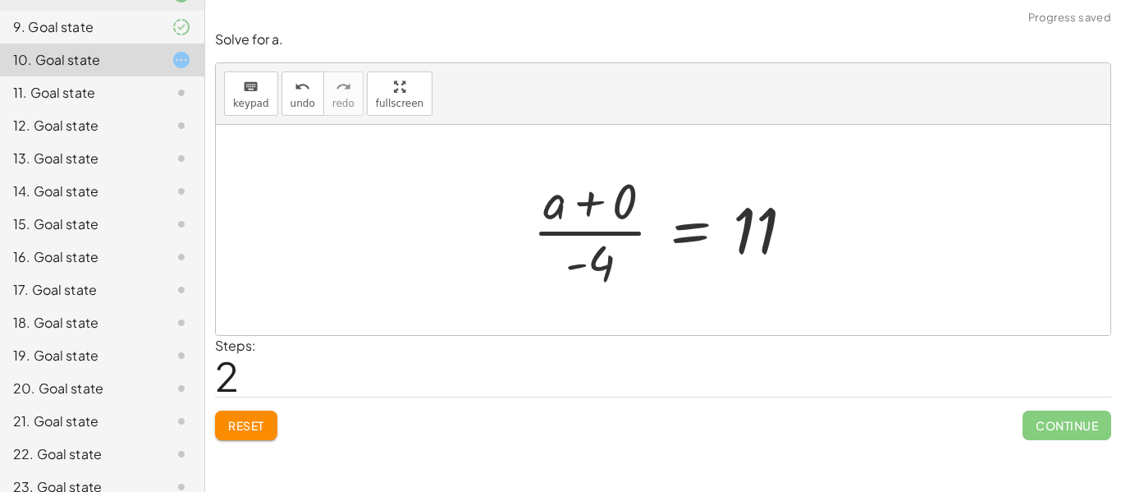
click at [602, 220] on div at bounding box center [670, 230] width 291 height 126
click at [632, 198] on div at bounding box center [669, 230] width 291 height 126
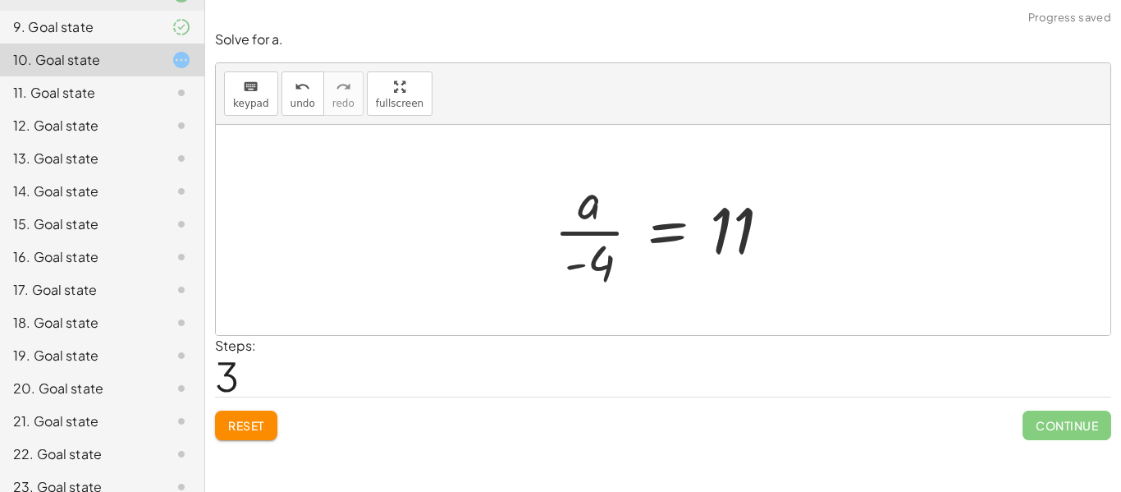
click at [222, 107] on div "keyboard keypad undo [PERSON_NAME] redo fullscreen" at bounding box center [663, 94] width 895 height 62
click at [227, 104] on button "keyboard keypad" at bounding box center [251, 93] width 54 height 44
click at [589, 266] on div at bounding box center [590, 263] width 50 height 55
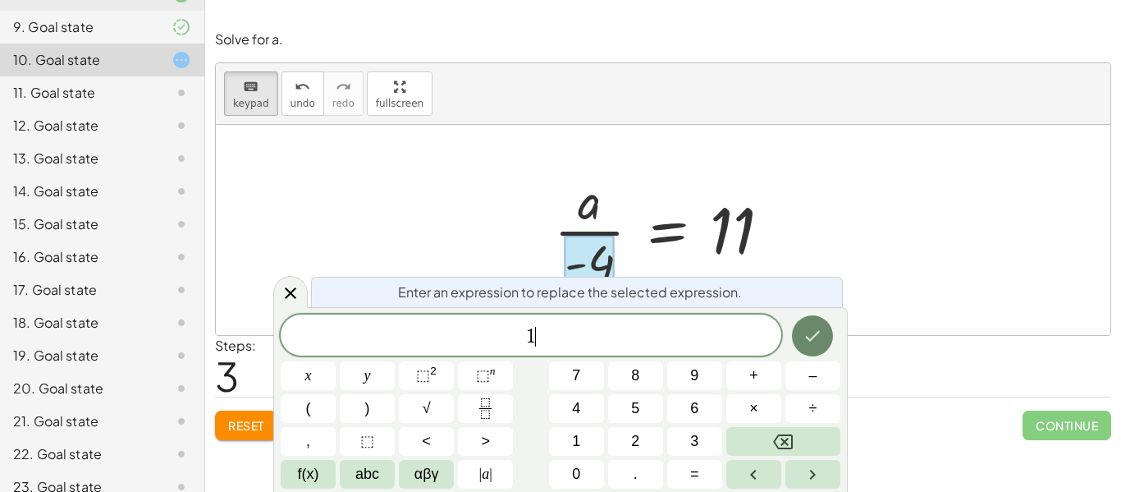
click at [822, 346] on button "Done" at bounding box center [812, 335] width 41 height 41
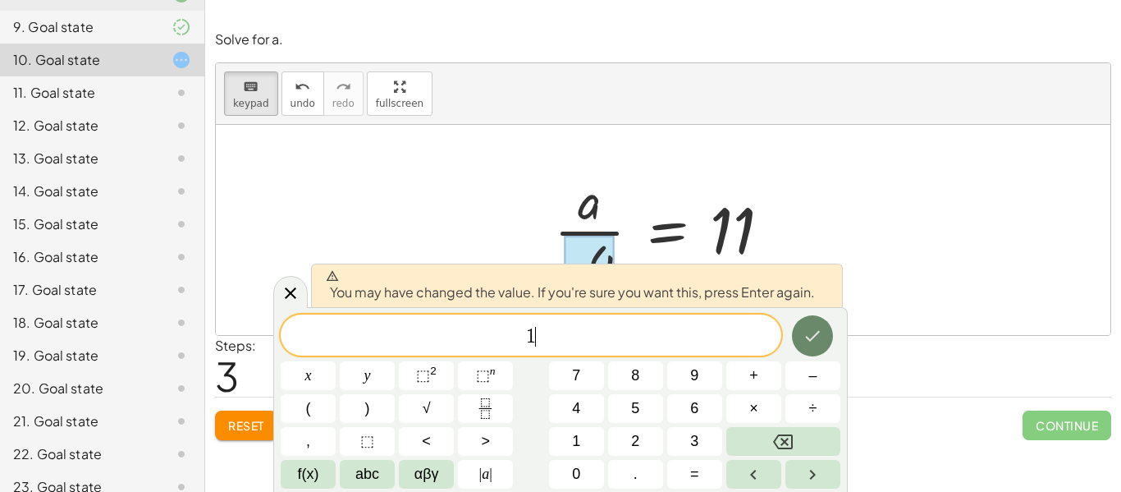
click at [822, 346] on button "Done" at bounding box center [812, 335] width 41 height 41
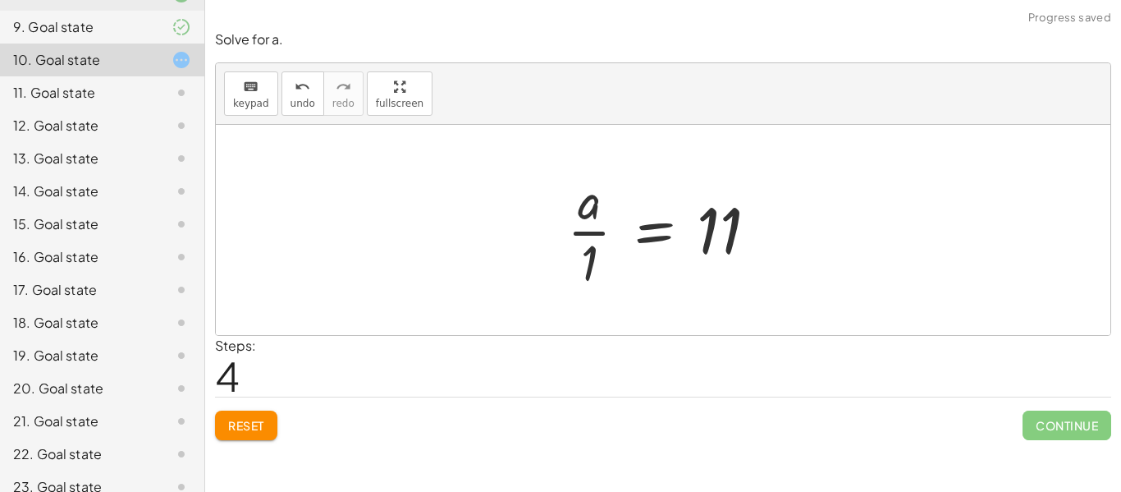
click at [592, 255] on div at bounding box center [669, 230] width 220 height 126
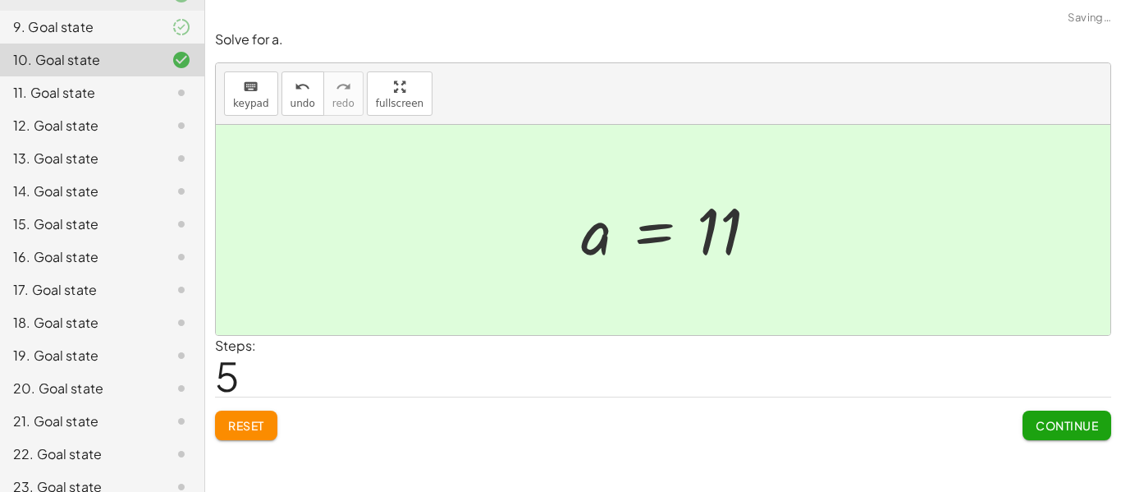
click at [627, 207] on div at bounding box center [676, 230] width 207 height 81
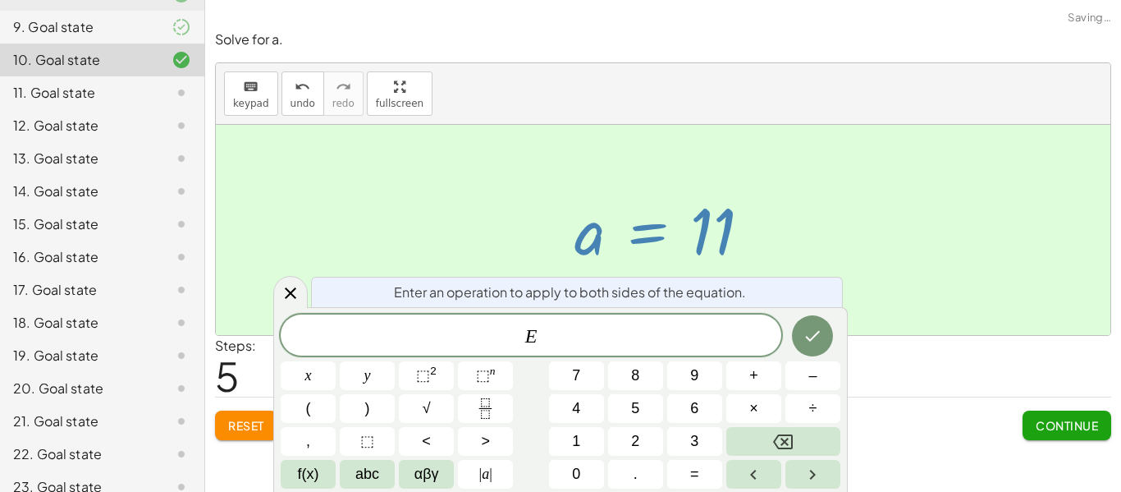
click at [950, 342] on div "Steps: 5" at bounding box center [663, 366] width 896 height 61
click at [1069, 431] on span "Continue" at bounding box center [1067, 425] width 62 height 15
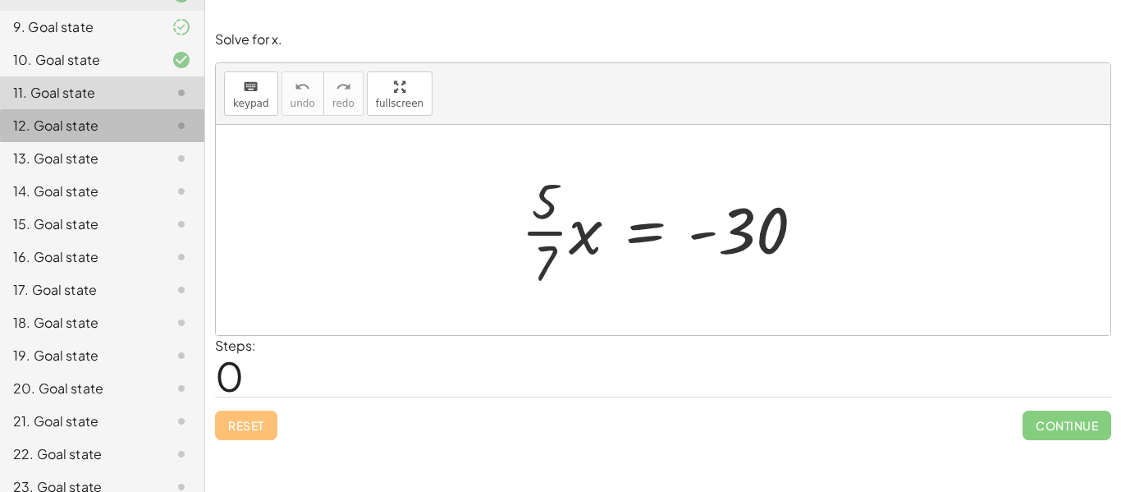
click at [162, 119] on div at bounding box center [168, 126] width 46 height 20
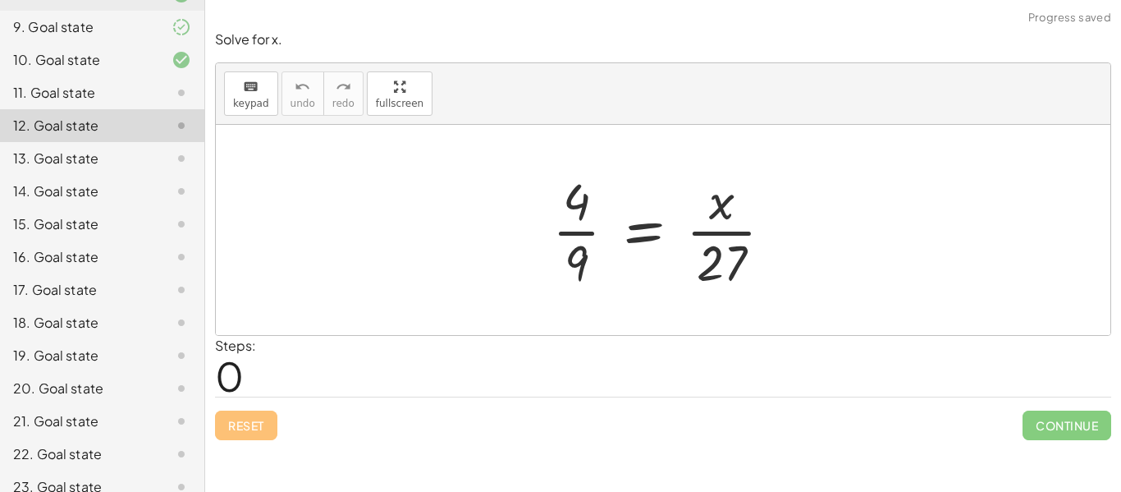
click at [157, 153] on div at bounding box center [168, 159] width 46 height 20
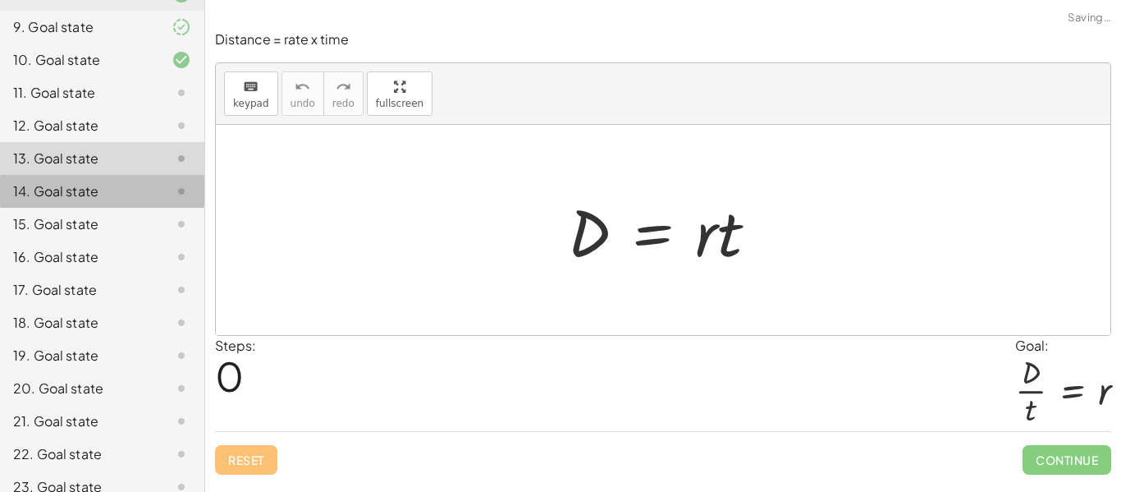
click at [163, 192] on div at bounding box center [168, 191] width 46 height 20
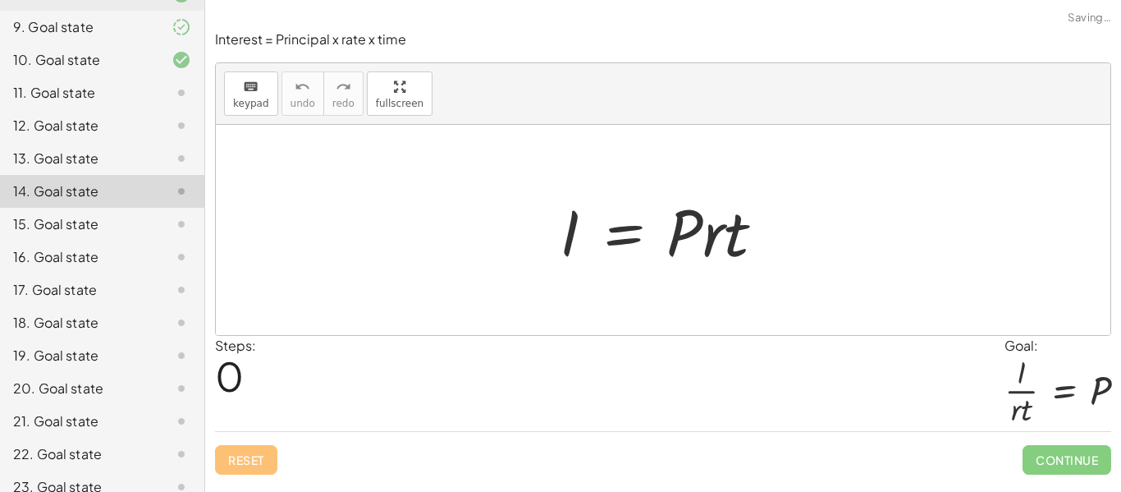
click at [163, 191] on div at bounding box center [168, 191] width 46 height 20
click at [140, 98] on div "11. Goal state" at bounding box center [79, 93] width 132 height 20
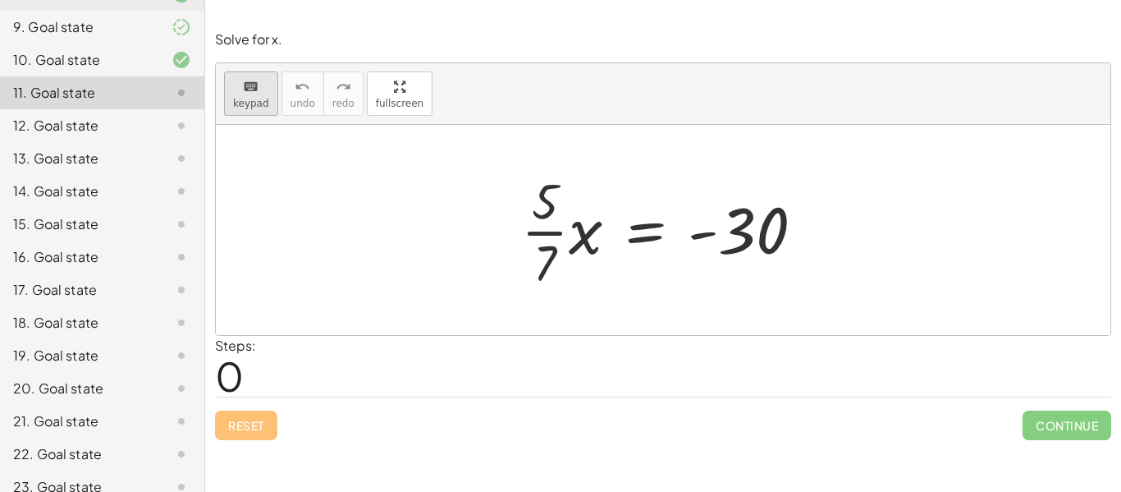
click at [255, 91] on icon "keyboard" at bounding box center [251, 87] width 16 height 20
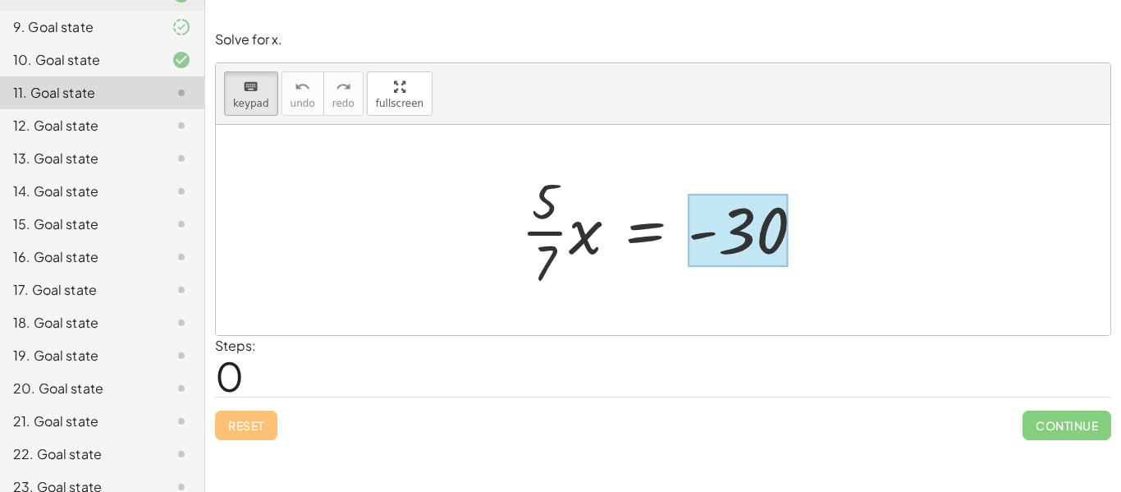
click at [766, 254] on div at bounding box center [738, 230] width 100 height 73
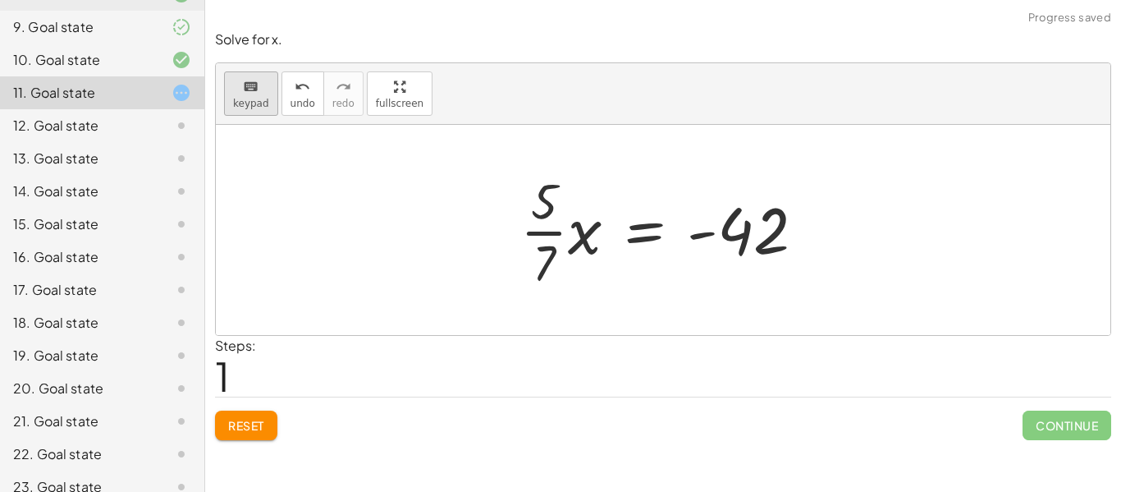
click at [259, 98] on span "keypad" at bounding box center [251, 103] width 36 height 11
click at [544, 214] on div at bounding box center [544, 200] width 26 height 57
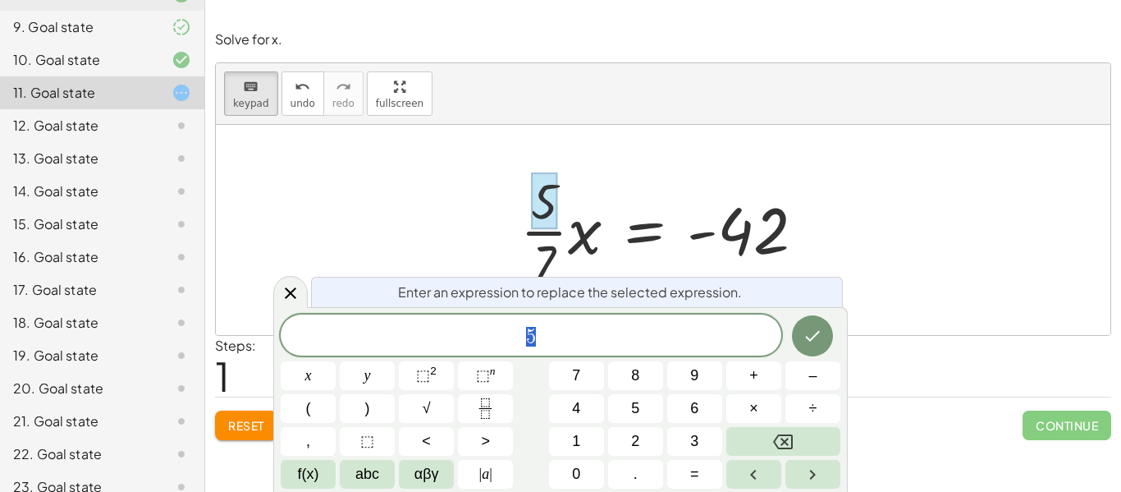
click at [508, 319] on div "5" at bounding box center [531, 334] width 501 height 41
click at [865, 219] on div at bounding box center [663, 230] width 895 height 210
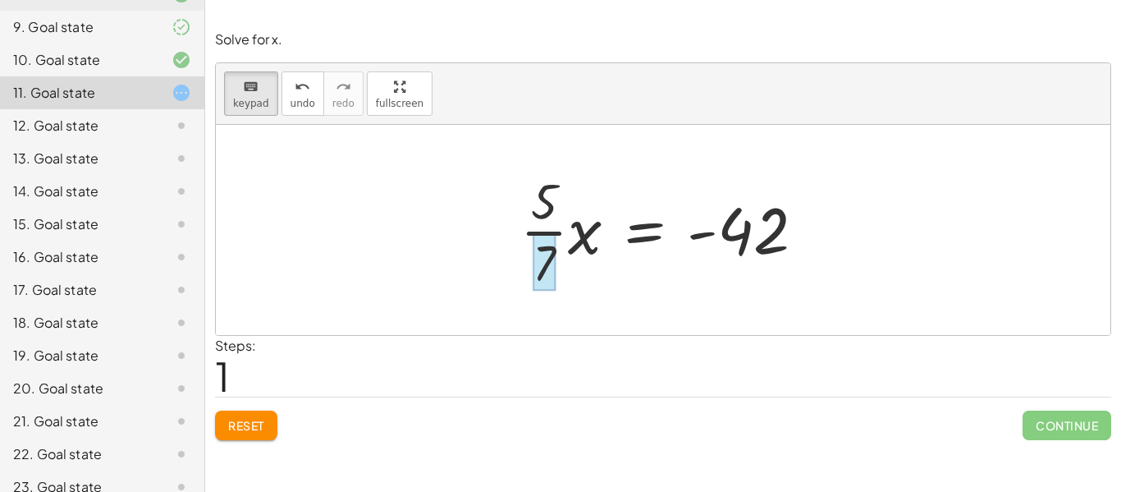
click at [547, 258] on div at bounding box center [544, 261] width 23 height 57
click at [543, 231] on div at bounding box center [669, 230] width 314 height 126
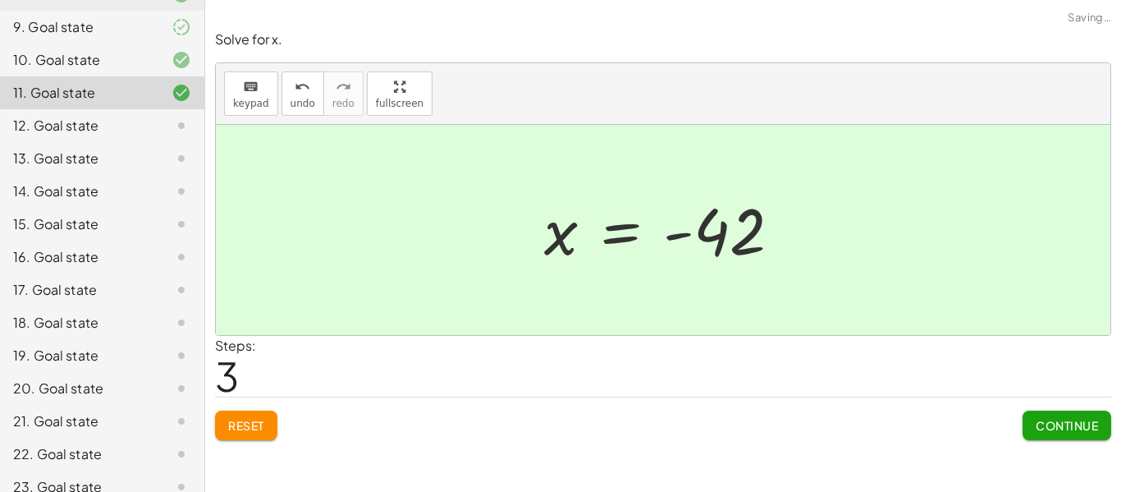
click at [1070, 419] on span "Continue" at bounding box center [1067, 425] width 62 height 15
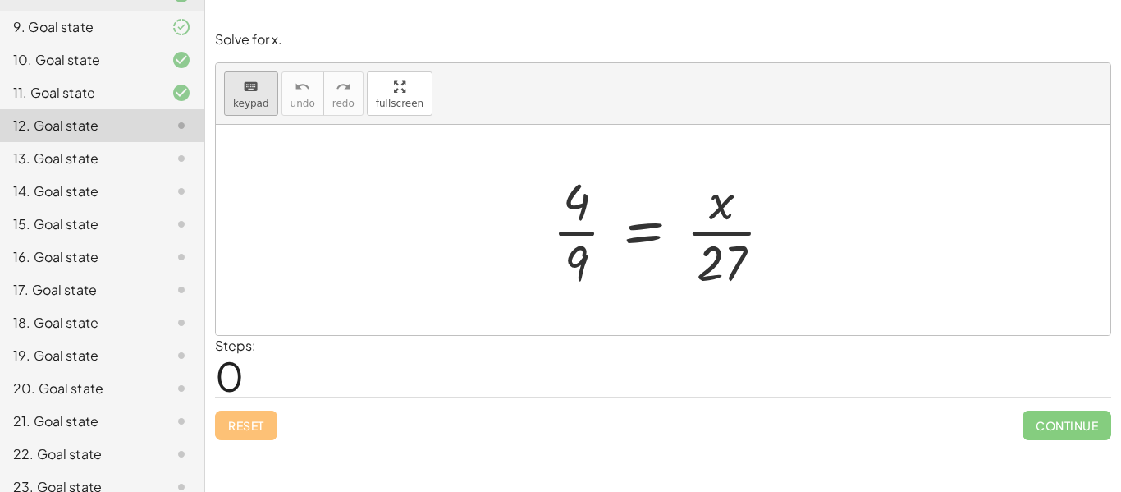
click at [254, 107] on span "keypad" at bounding box center [251, 103] width 36 height 11
click at [581, 229] on div at bounding box center [669, 230] width 250 height 126
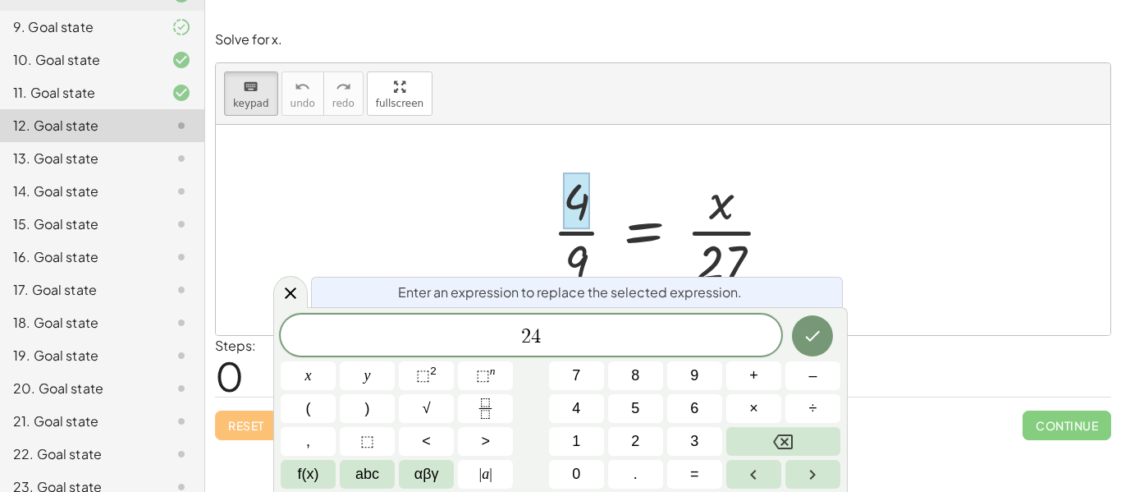
click at [624, 248] on div at bounding box center [669, 230] width 250 height 126
click at [625, 249] on div at bounding box center [669, 230] width 250 height 126
click at [816, 341] on icon "Done" at bounding box center [813, 336] width 20 height 20
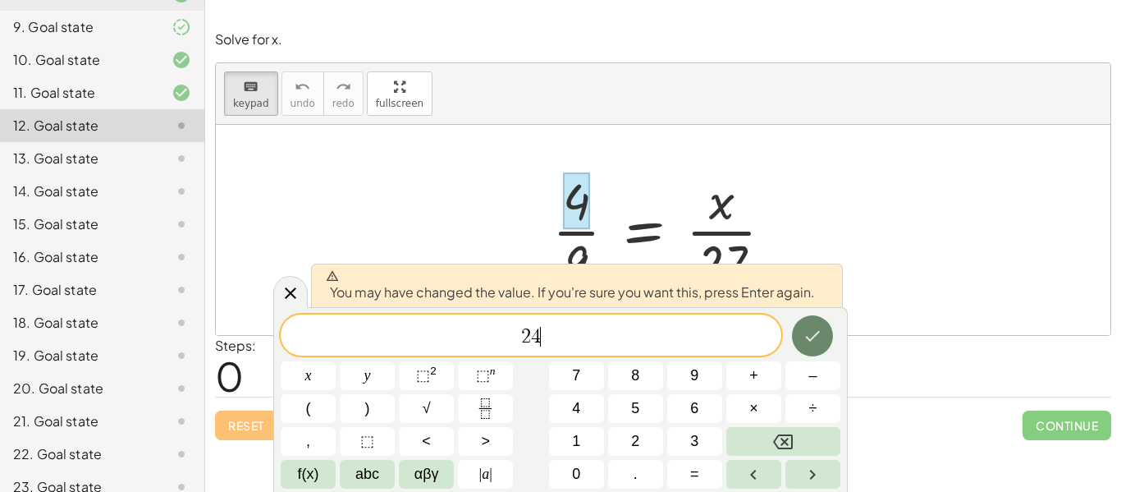
click at [816, 341] on icon "Done" at bounding box center [813, 336] width 20 height 20
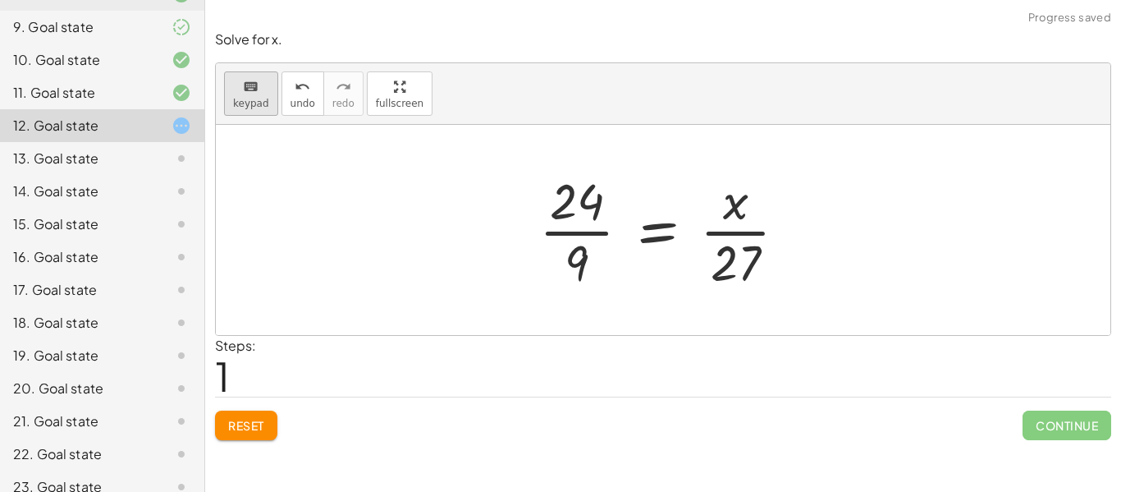
click at [238, 93] on div "keyboard" at bounding box center [251, 86] width 36 height 20
click at [569, 264] on div at bounding box center [577, 261] width 24 height 57
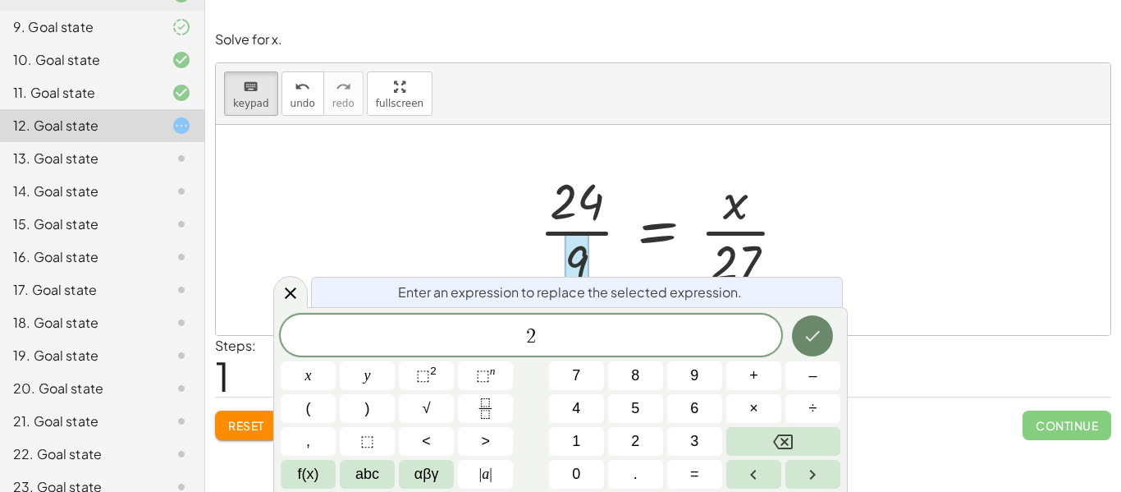
click at [815, 347] on button "Done" at bounding box center [812, 335] width 41 height 41
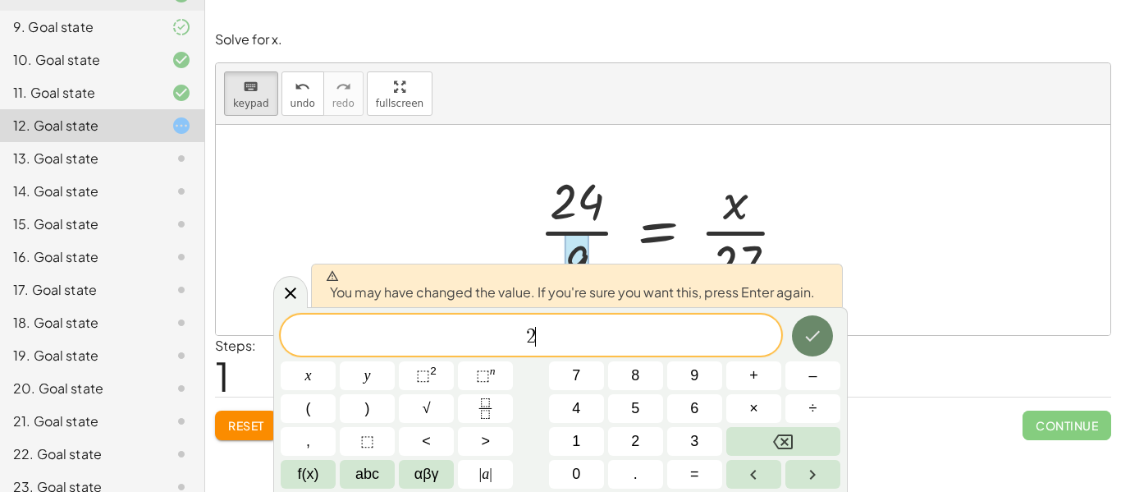
click at [815, 347] on button "Done" at bounding box center [812, 335] width 41 height 41
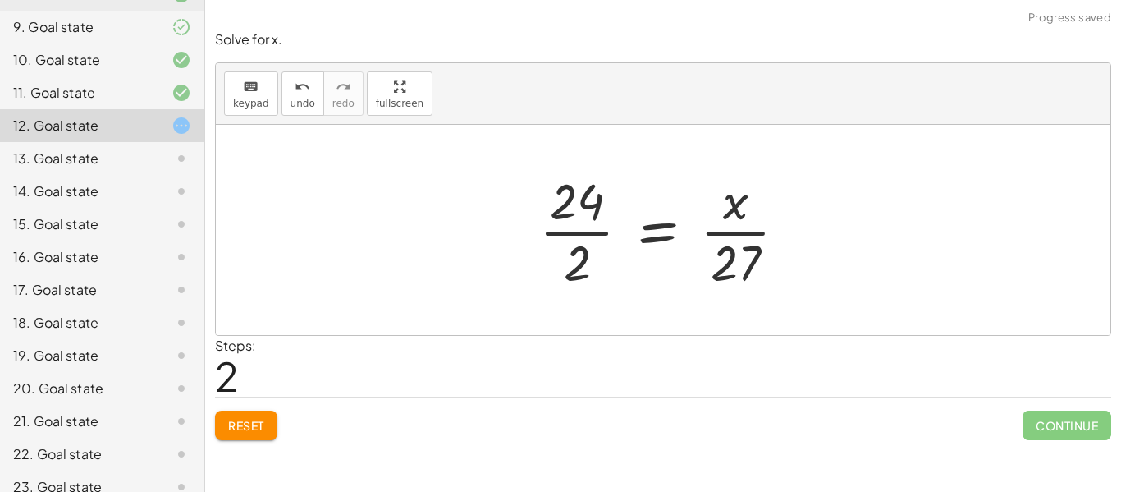
click at [604, 234] on div at bounding box center [669, 230] width 277 height 126
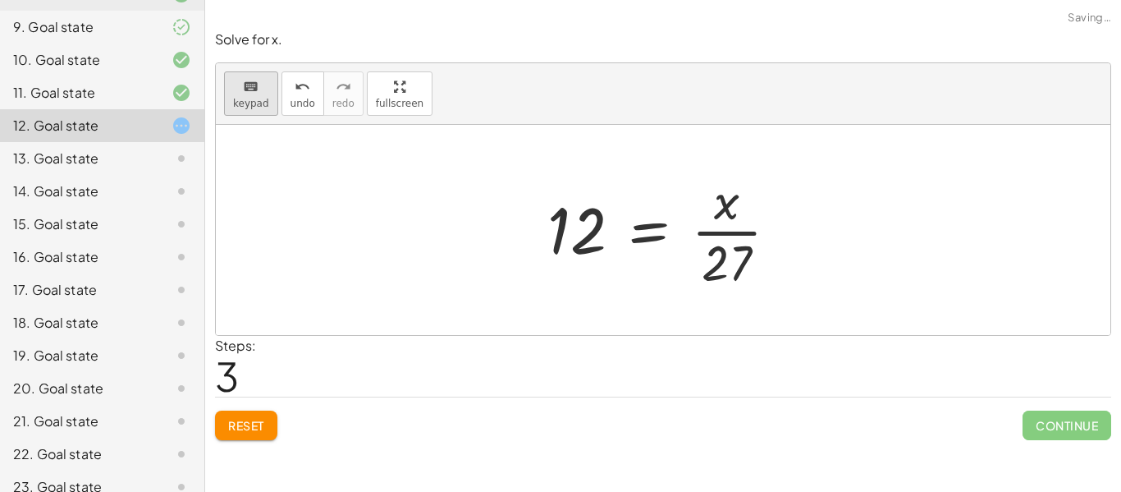
click at [265, 84] on div "keyboard" at bounding box center [251, 86] width 36 height 20
click at [742, 263] on div at bounding box center [727, 261] width 50 height 57
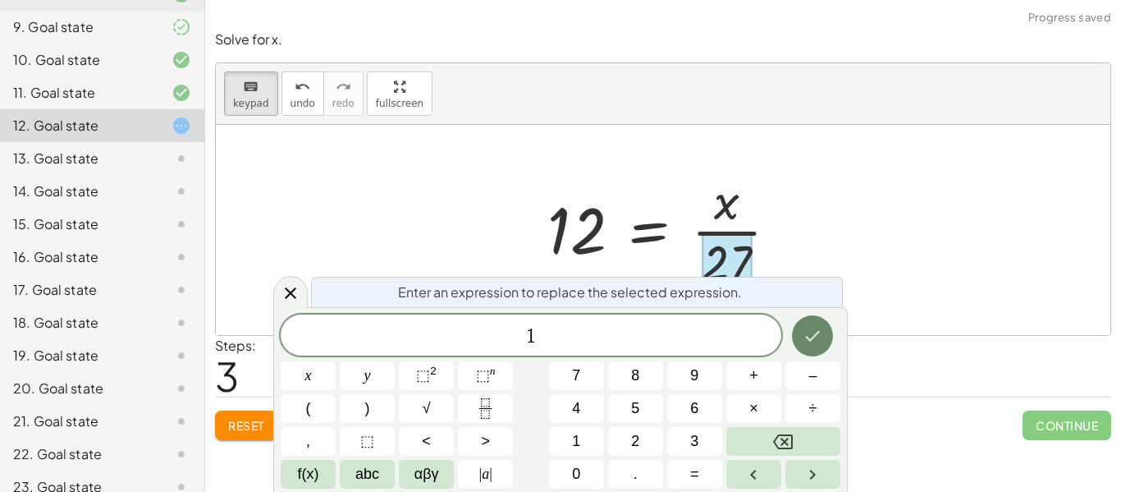
click at [815, 338] on icon "Done" at bounding box center [813, 336] width 20 height 20
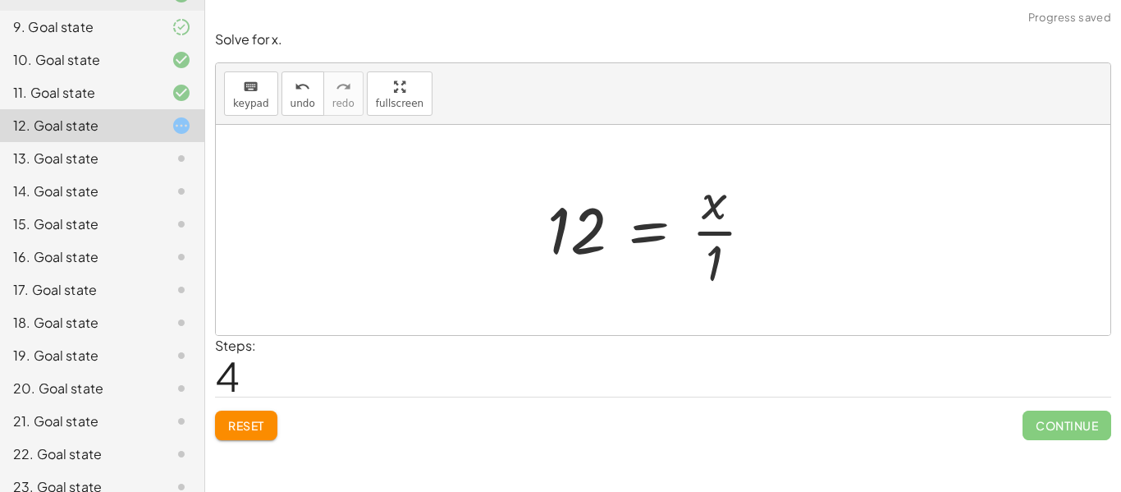
click at [717, 244] on div at bounding box center [657, 230] width 236 height 126
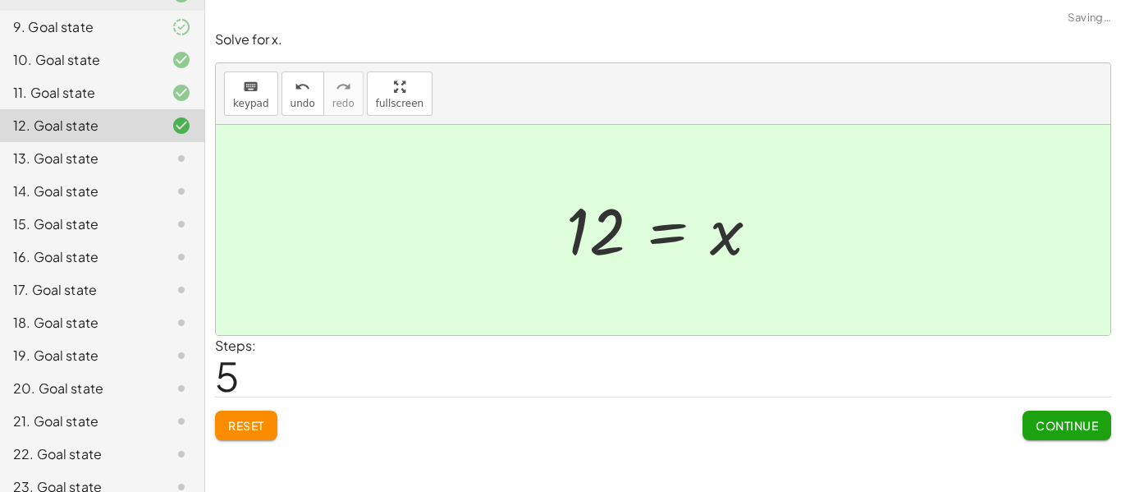
click at [925, 290] on div at bounding box center [663, 230] width 895 height 210
click at [1056, 435] on button "Continue" at bounding box center [1067, 425] width 89 height 30
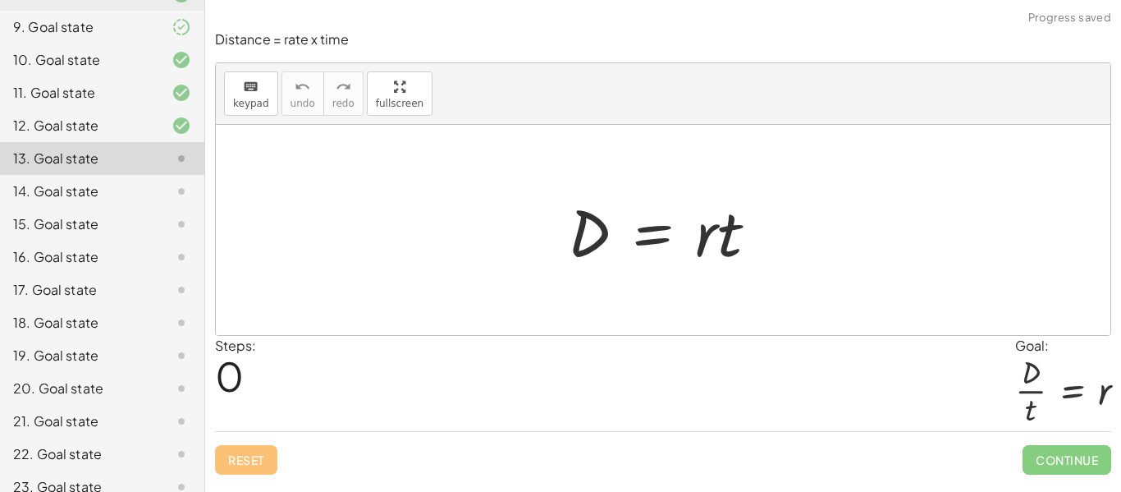
click at [108, 241] on div "14. Goal state" at bounding box center [102, 257] width 204 height 33
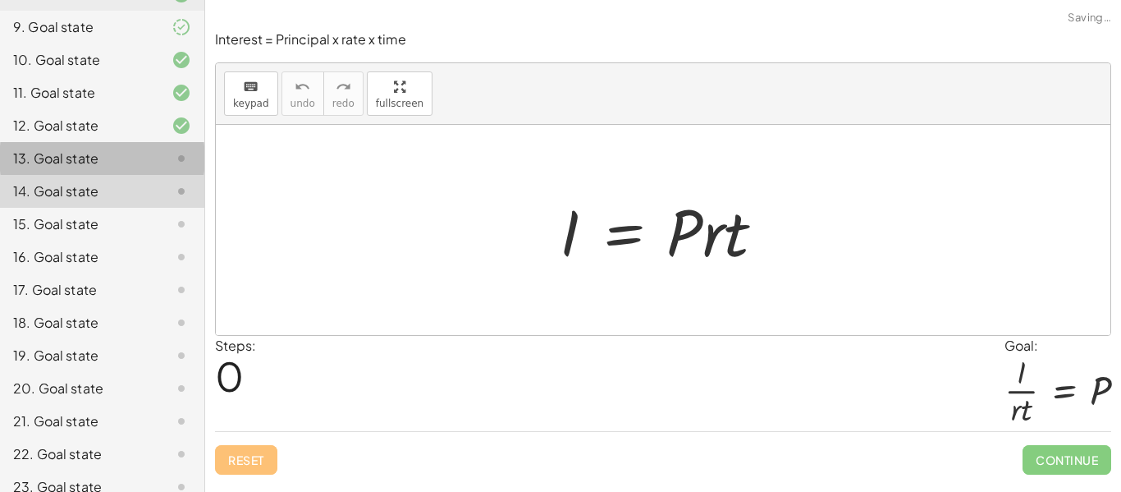
click at [111, 151] on div "13. Goal state" at bounding box center [79, 159] width 132 height 20
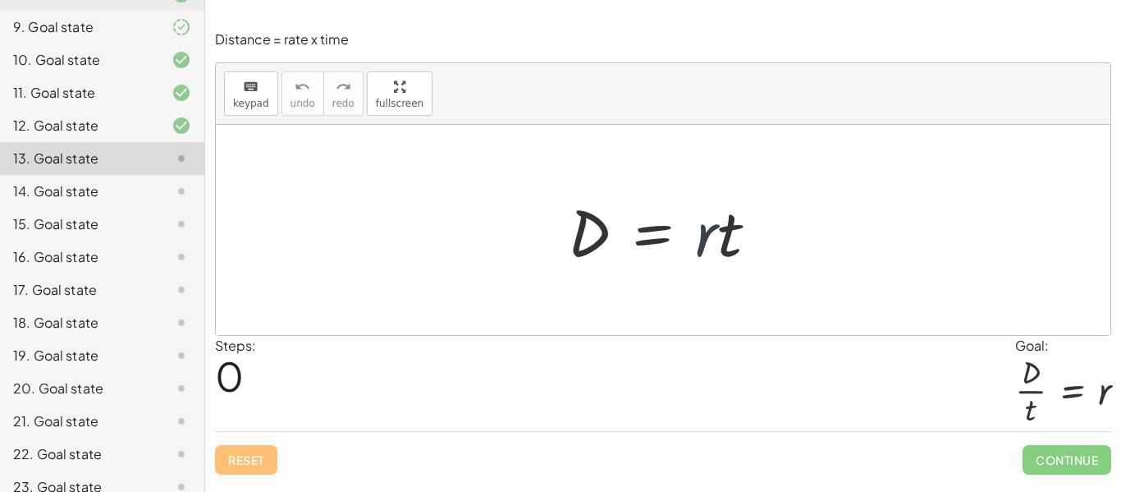
click at [782, 273] on div "D = · r · t" at bounding box center [663, 230] width 241 height 93
click at [254, 91] on icon "keyboard" at bounding box center [251, 87] width 16 height 20
click at [725, 238] on div at bounding box center [718, 232] width 47 height 76
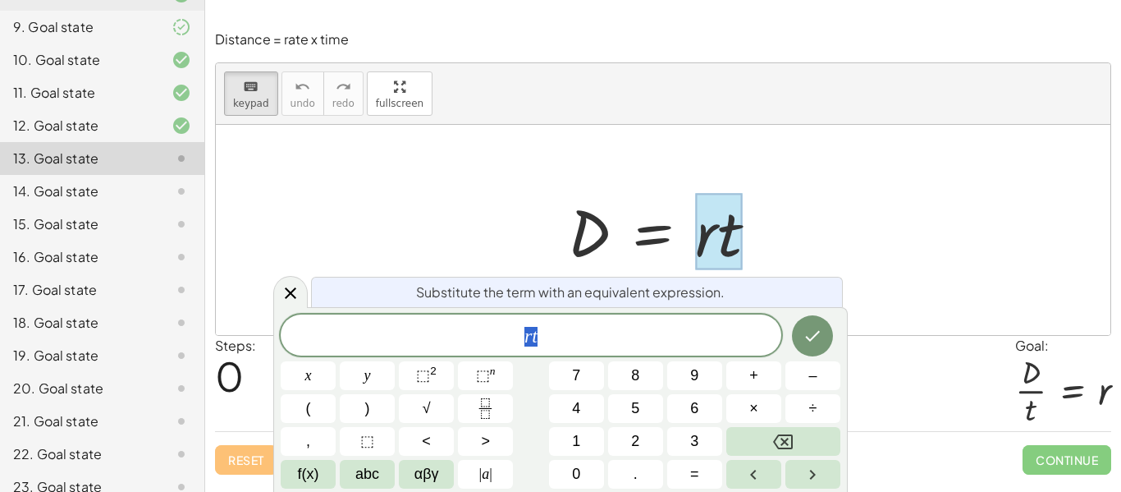
click at [629, 333] on span "r t" at bounding box center [531, 336] width 501 height 23
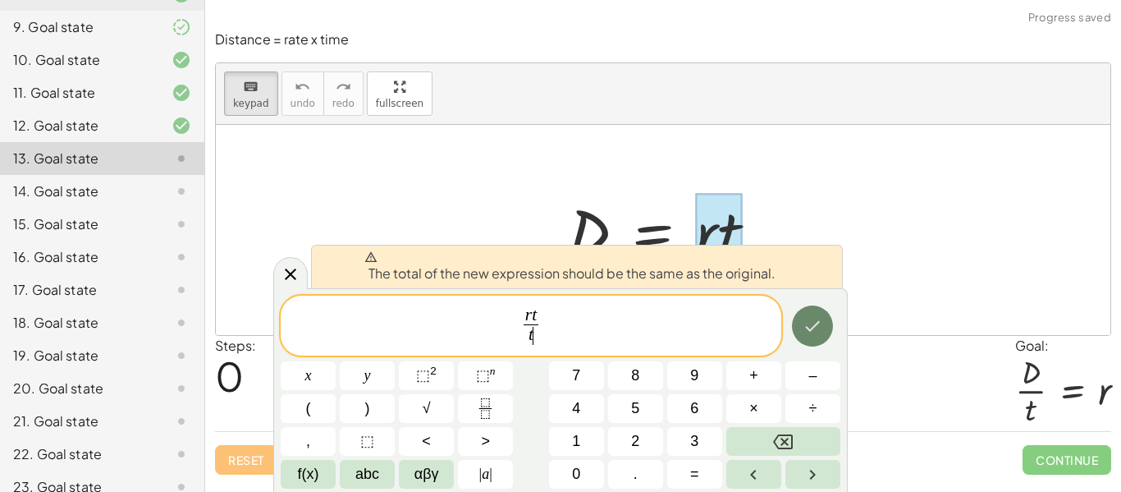
click at [818, 316] on icon "Done" at bounding box center [813, 326] width 20 height 20
click at [809, 319] on icon "Done" at bounding box center [813, 326] width 20 height 20
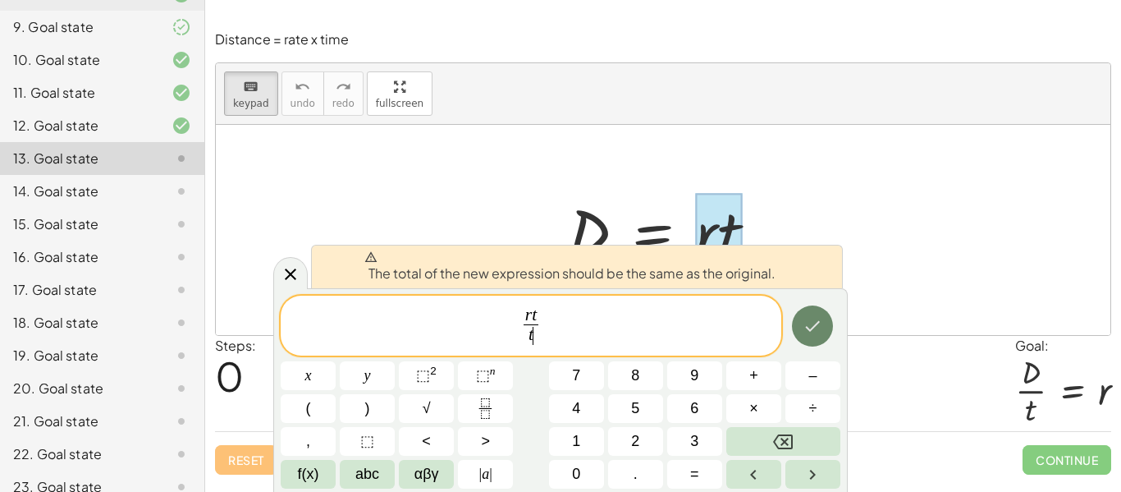
click at [809, 319] on icon "Done" at bounding box center [813, 326] width 20 height 20
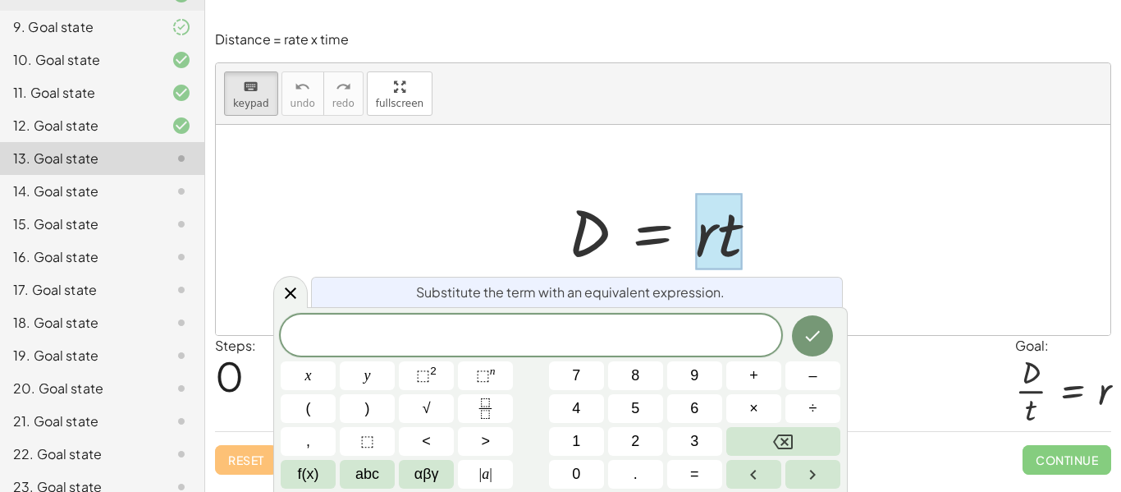
click at [644, 332] on span "​" at bounding box center [531, 336] width 501 height 23
click at [836, 410] on button "÷" at bounding box center [813, 408] width 55 height 29
click at [829, 324] on button "Done" at bounding box center [812, 335] width 41 height 41
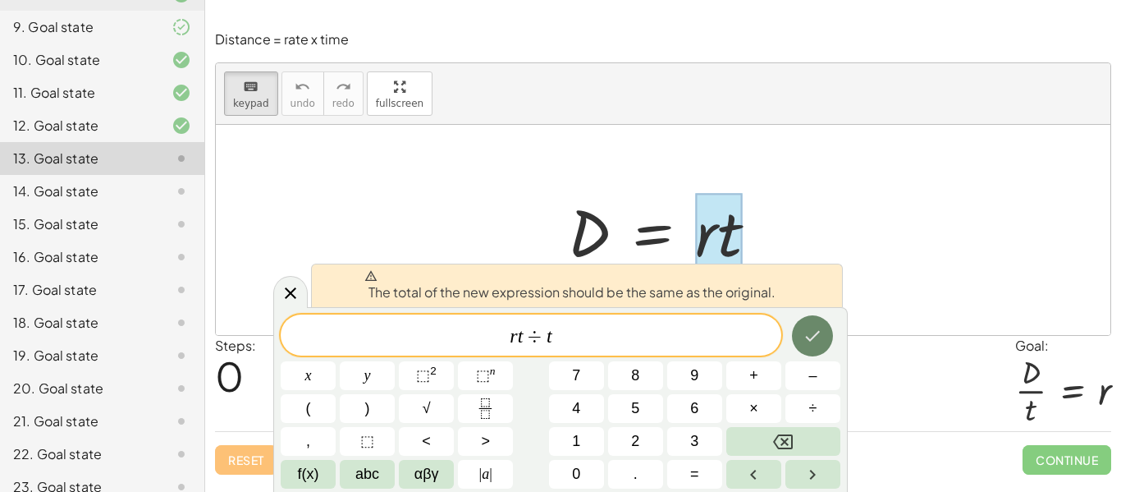
click at [829, 324] on button "Done" at bounding box center [812, 335] width 41 height 41
click at [813, 330] on icon "Done" at bounding box center [813, 336] width 20 height 20
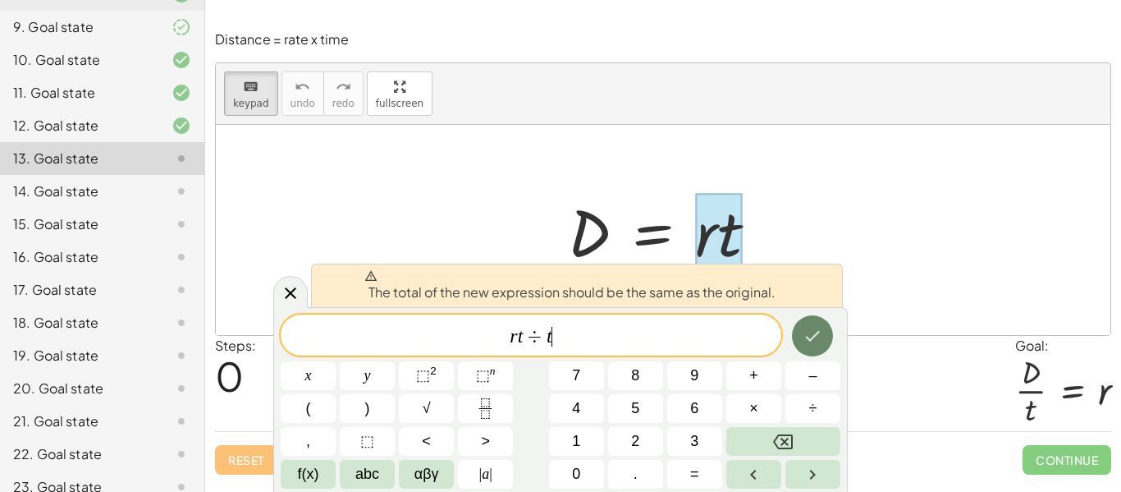
click at [813, 330] on icon "Done" at bounding box center [813, 336] width 20 height 20
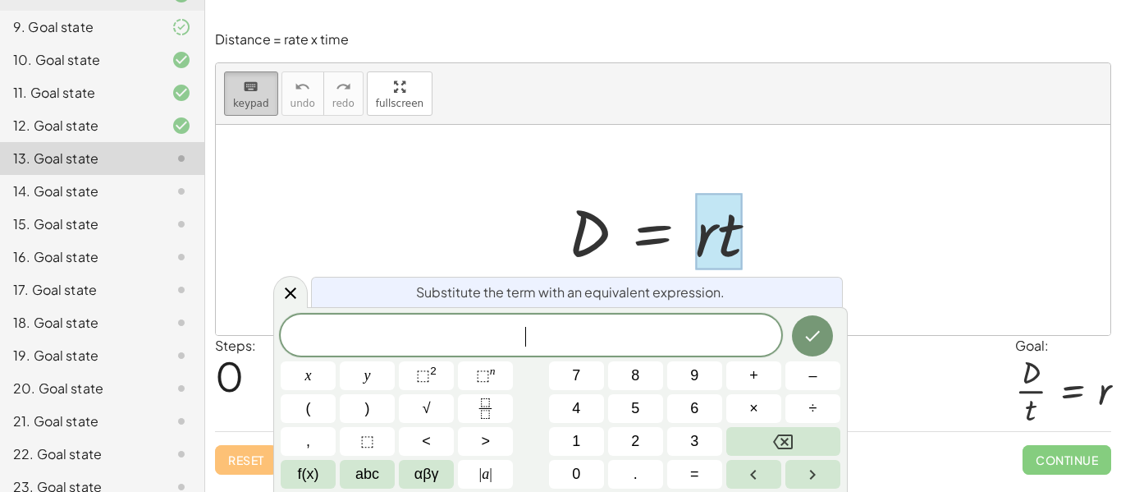
click at [252, 108] on span "keypad" at bounding box center [251, 103] width 36 height 11
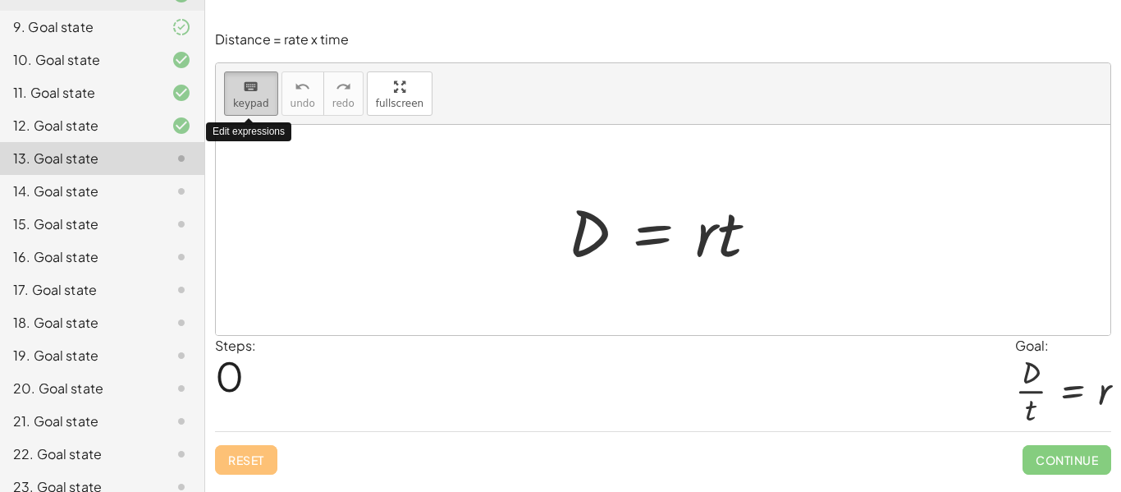
click at [253, 109] on button "keyboard keypad" at bounding box center [251, 93] width 54 height 44
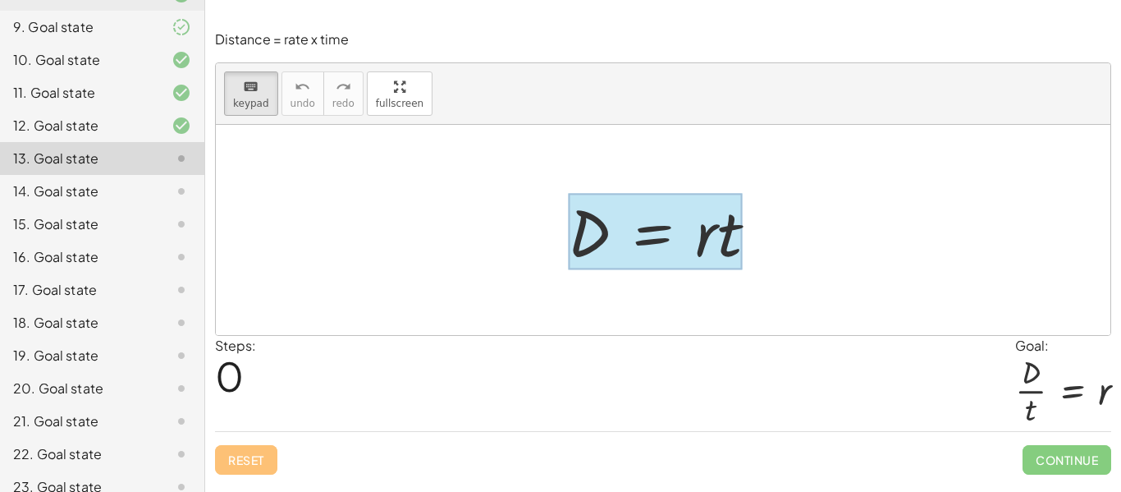
click at [641, 231] on div at bounding box center [655, 232] width 175 height 76
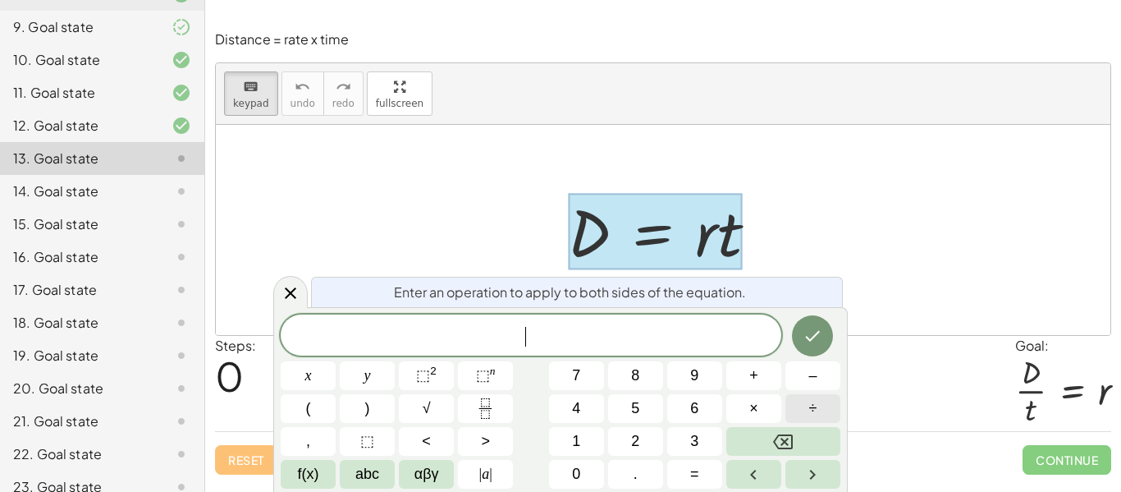
click at [810, 401] on span "÷" at bounding box center [813, 408] width 8 height 22
click at [813, 342] on icon "Done" at bounding box center [813, 336] width 20 height 20
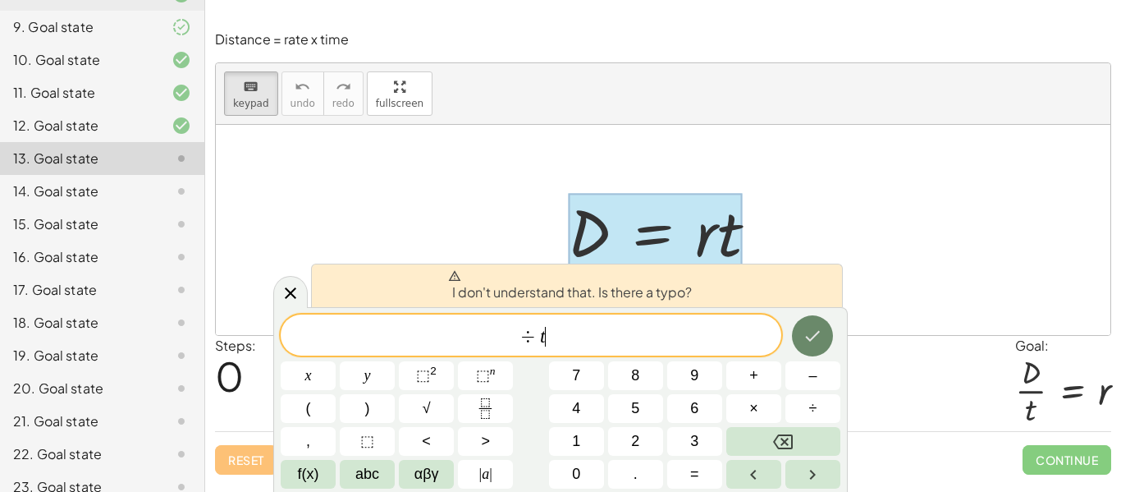
click at [813, 342] on icon "Done" at bounding box center [813, 336] width 20 height 20
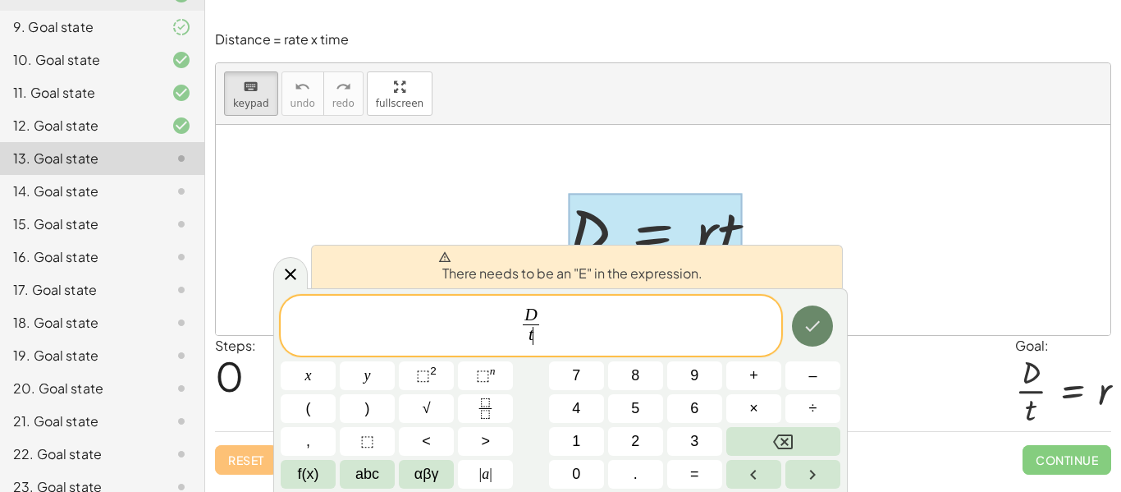
click at [825, 332] on button "Done" at bounding box center [812, 325] width 41 height 41
click at [299, 268] on icon at bounding box center [291, 274] width 20 height 20
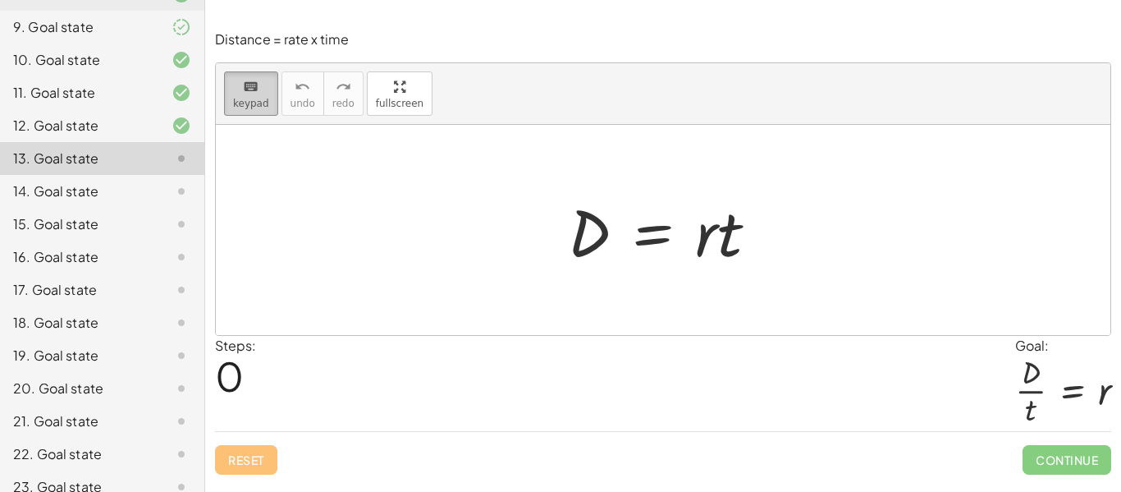
click at [262, 74] on button "keyboard keypad" at bounding box center [251, 93] width 54 height 44
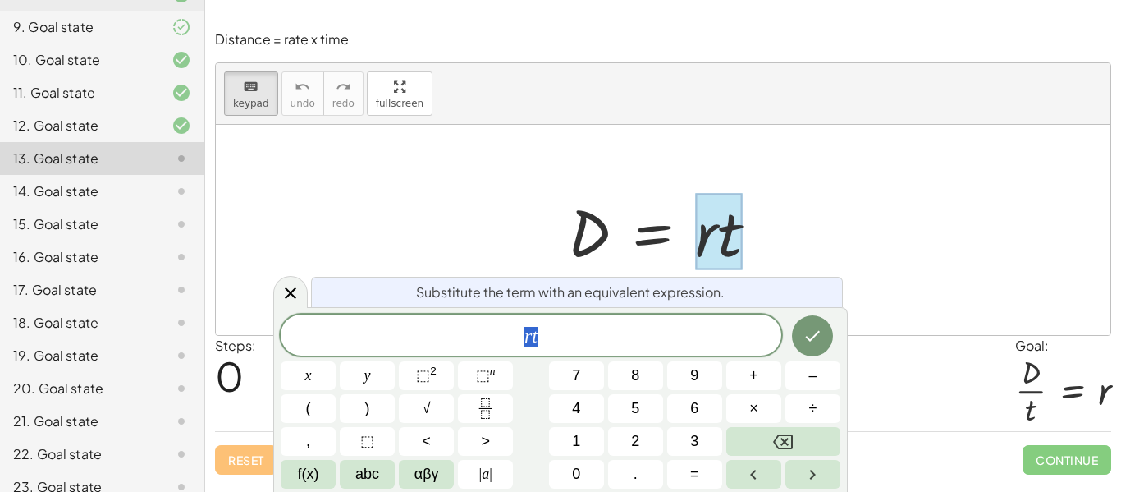
click at [648, 346] on span "r t" at bounding box center [531, 336] width 501 height 23
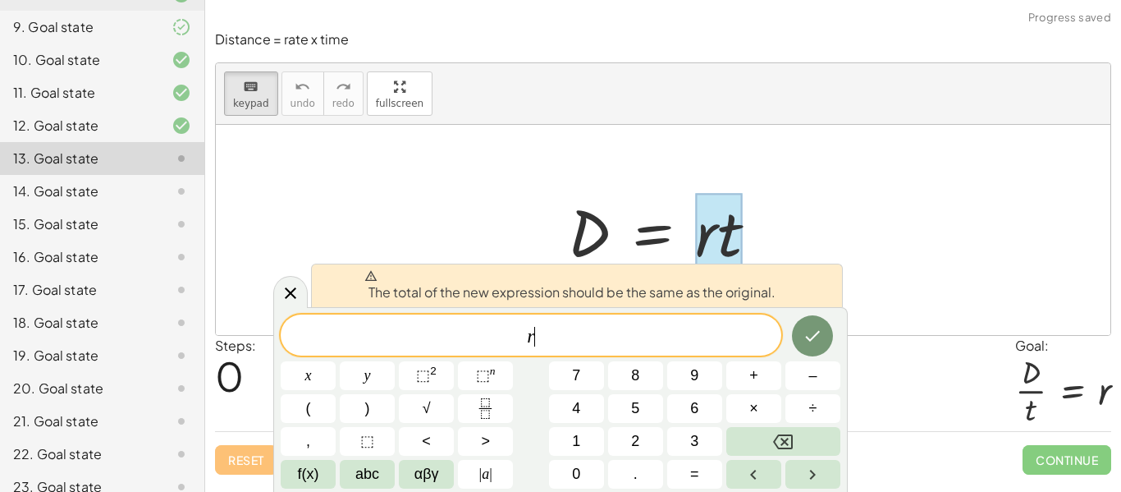
click at [663, 338] on span "r ​" at bounding box center [531, 336] width 501 height 23
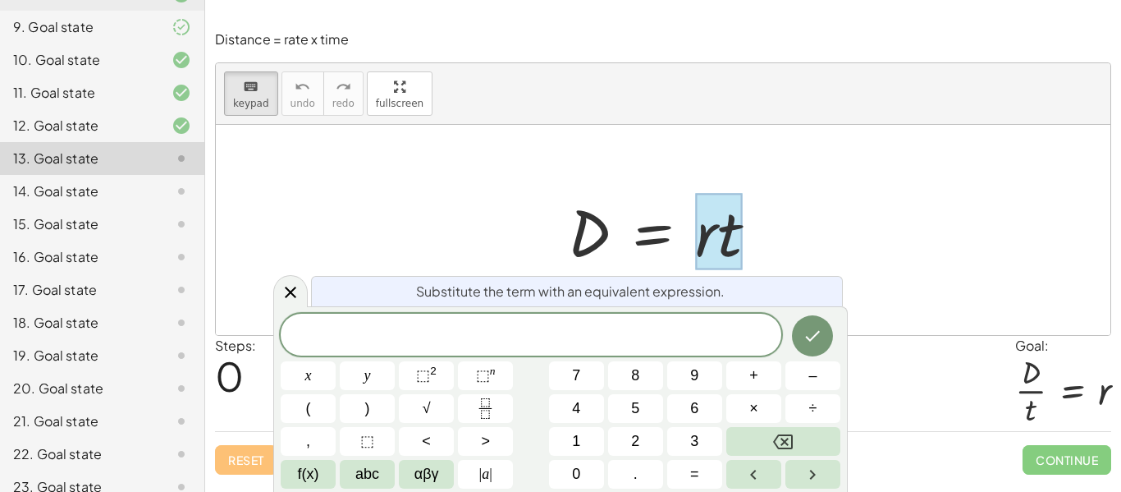
click at [780, 255] on div "D = · r · t" at bounding box center [663, 230] width 241 height 93
click at [248, 104] on span "keypad" at bounding box center [251, 103] width 36 height 11
click at [235, 95] on button "keyboard keypad" at bounding box center [251, 93] width 54 height 44
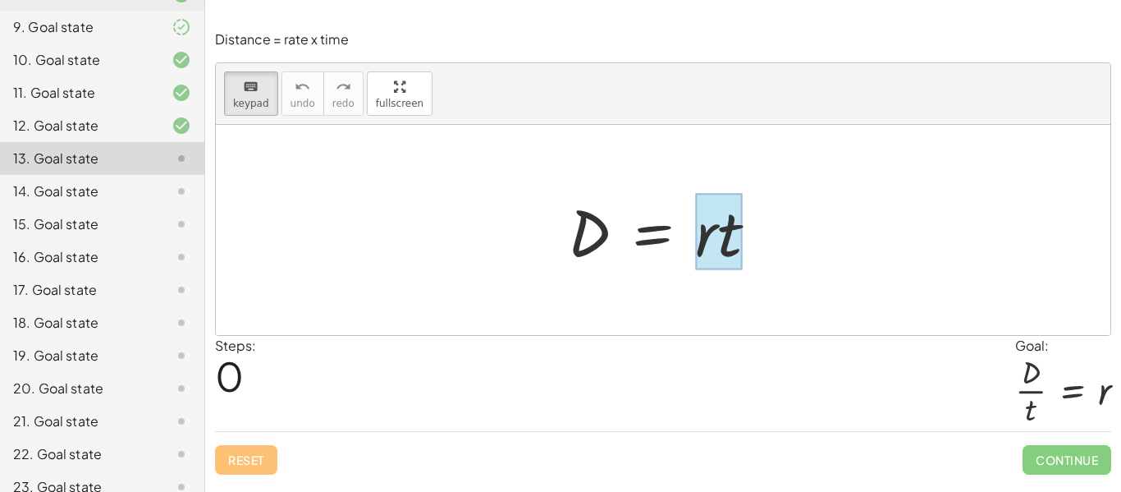
click at [716, 261] on div at bounding box center [718, 232] width 47 height 76
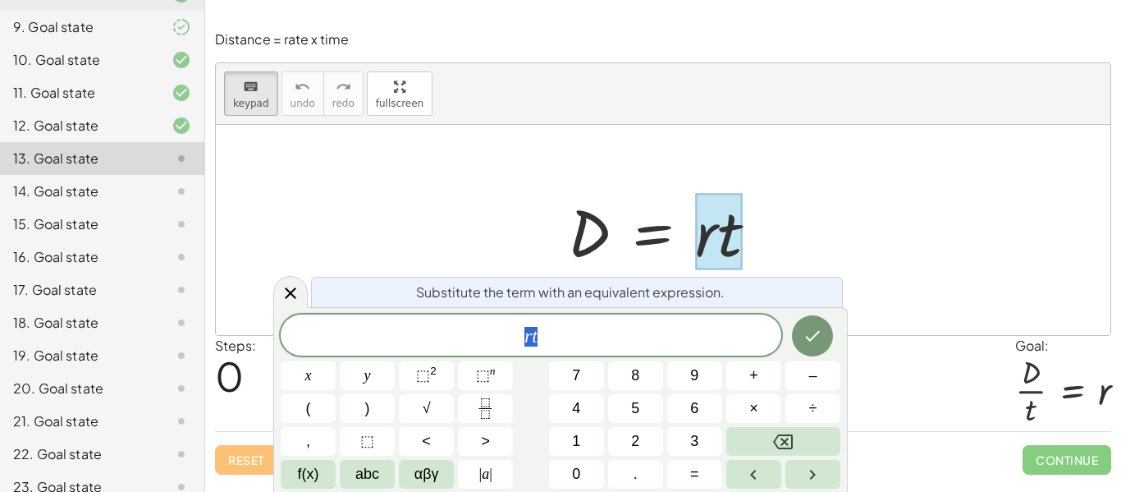
click at [602, 325] on span "r t" at bounding box center [531, 336] width 501 height 23
click at [814, 252] on div at bounding box center [663, 230] width 895 height 210
click at [595, 342] on span "r t" at bounding box center [531, 336] width 501 height 23
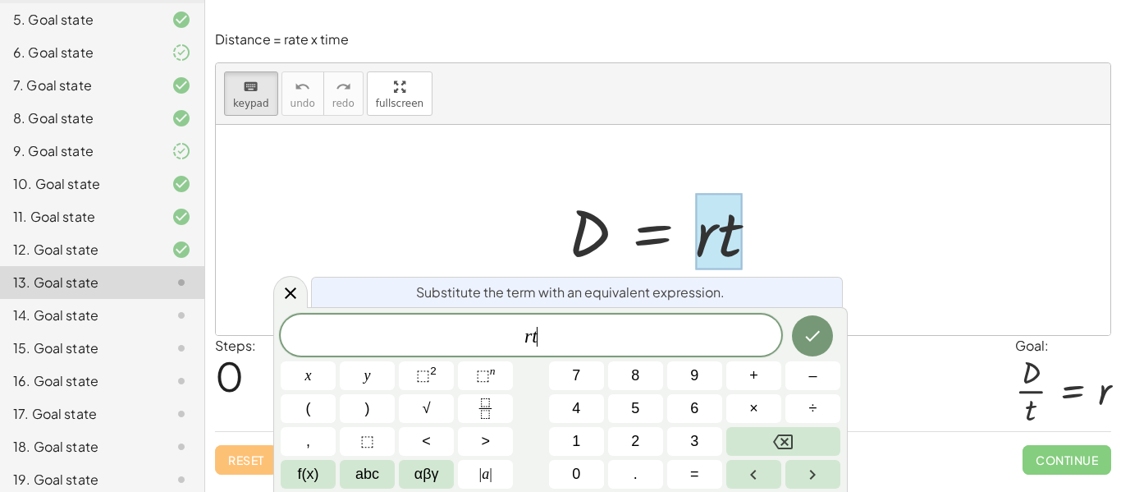
scroll to position [547, 0]
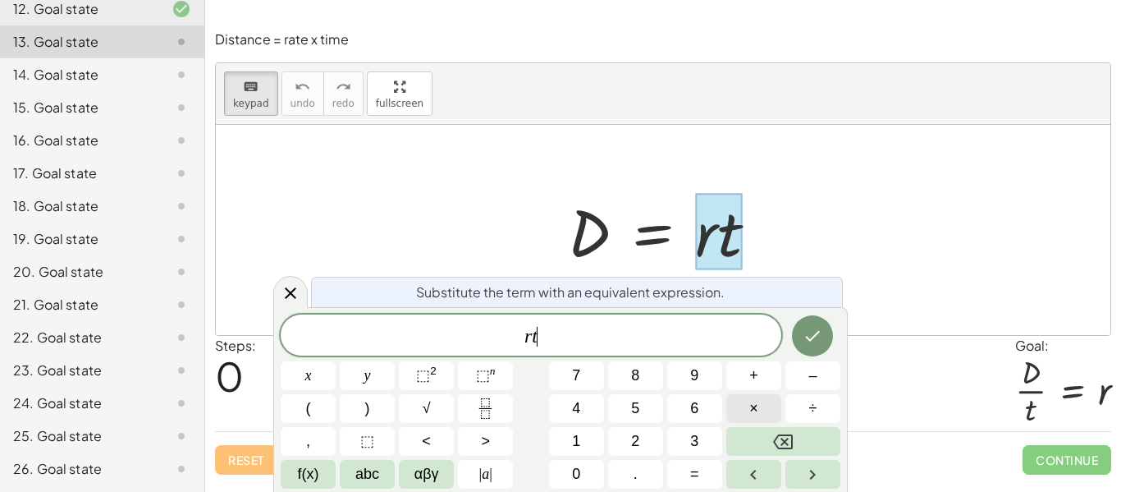
click at [735, 395] on button "×" at bounding box center [753, 408] width 55 height 29
click at [662, 227] on div at bounding box center [670, 230] width 220 height 85
click at [286, 288] on icon at bounding box center [290, 291] width 11 height 11
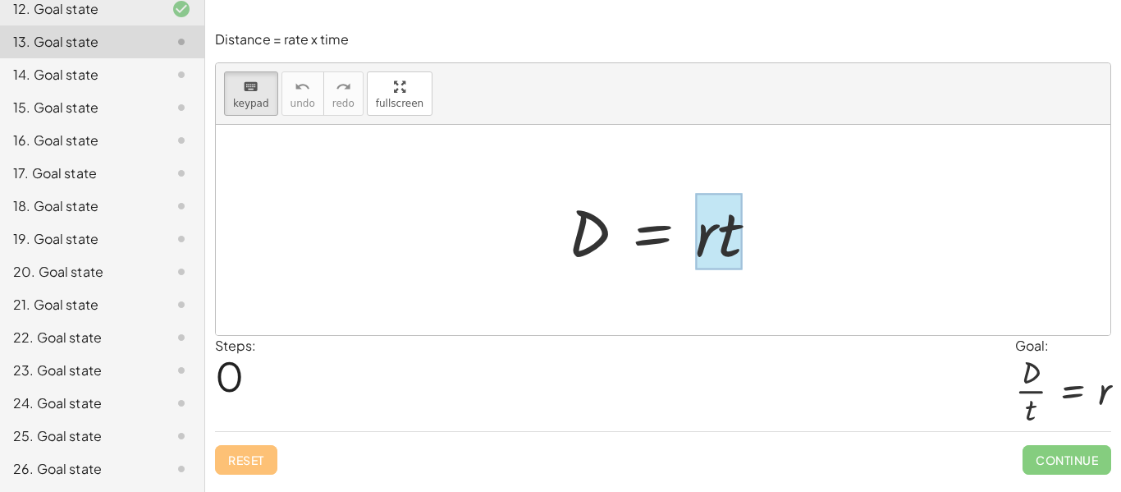
click at [740, 263] on div at bounding box center [718, 232] width 47 height 76
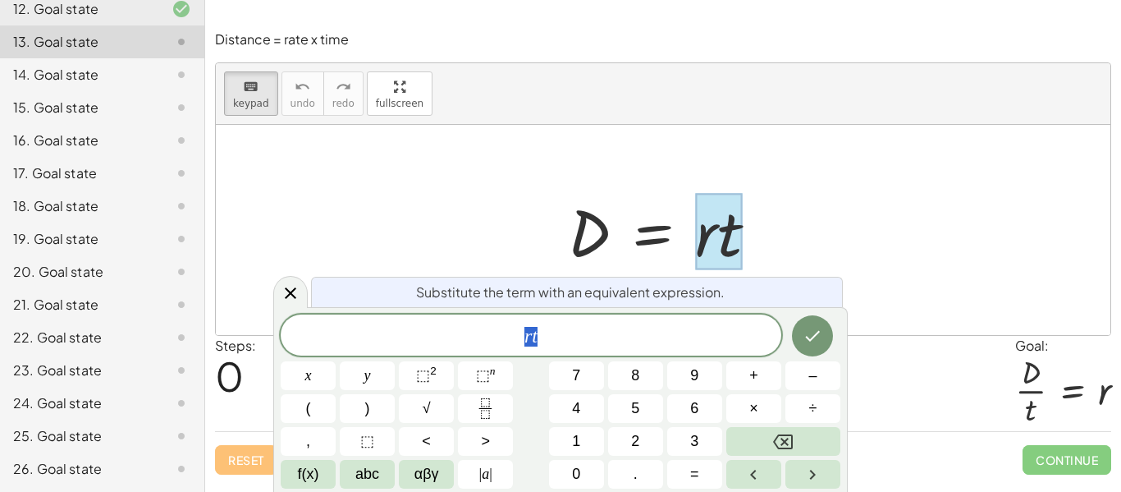
click at [586, 342] on span "r t" at bounding box center [531, 336] width 501 height 23
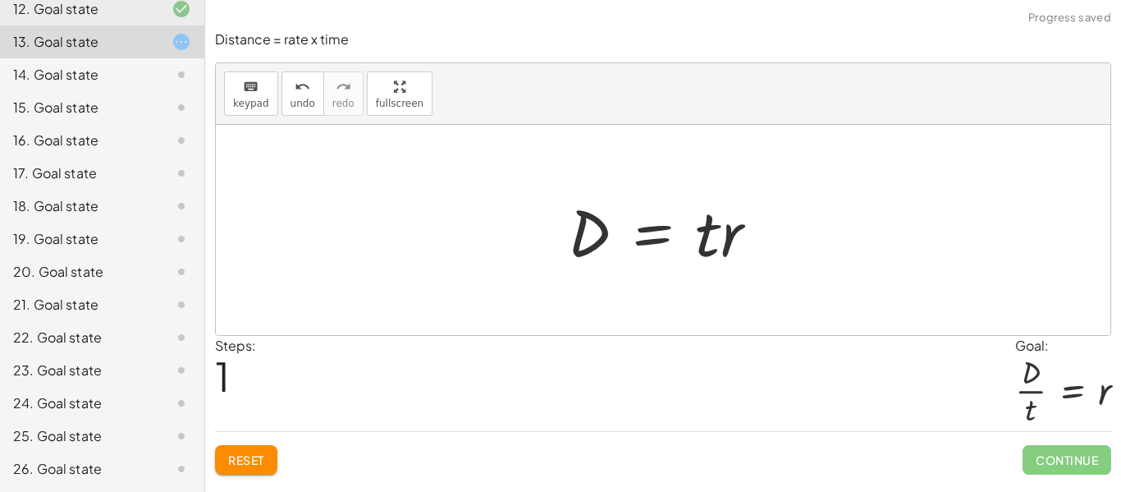
click at [685, 228] on div at bounding box center [670, 230] width 220 height 85
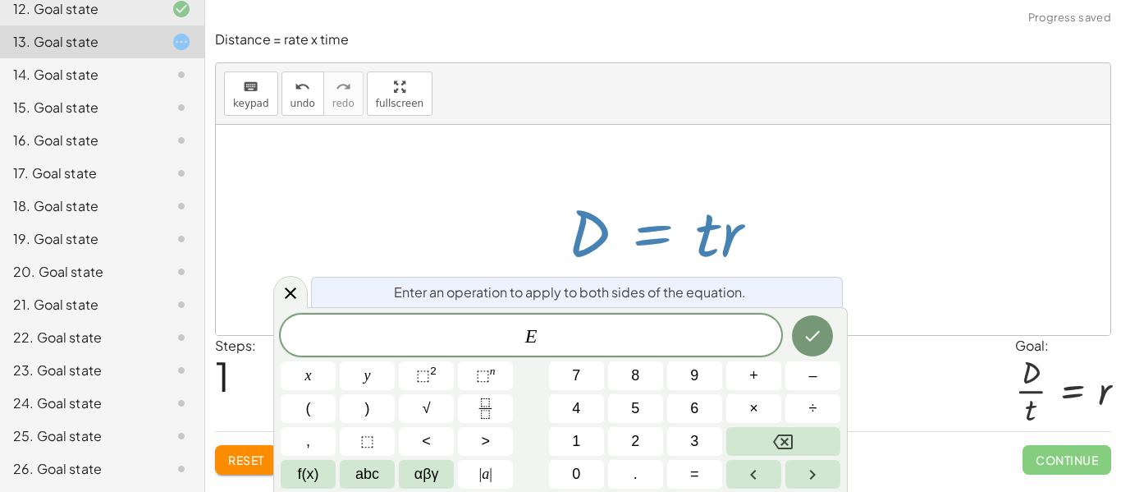
click at [795, 263] on div at bounding box center [663, 230] width 895 height 210
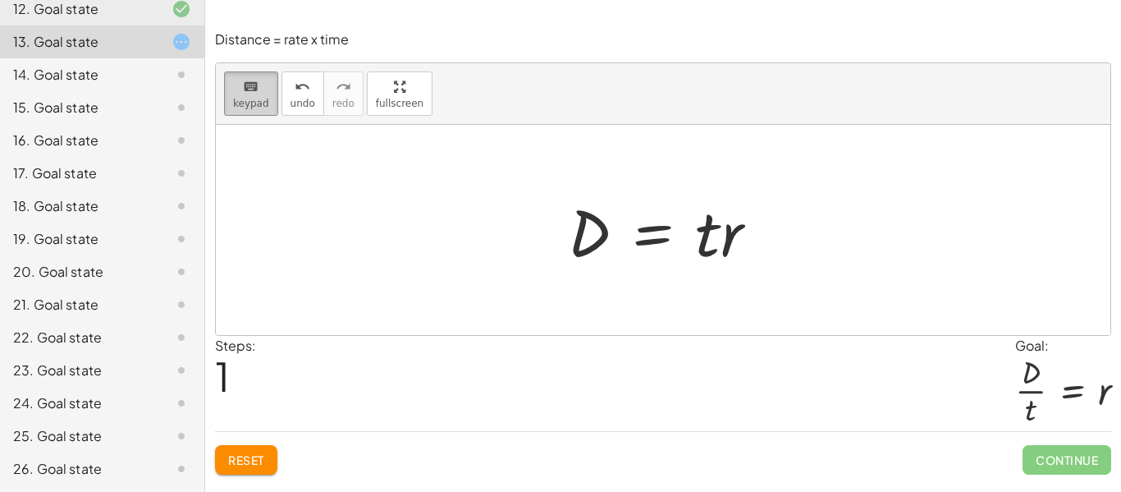
click at [268, 107] on button "keyboard keypad" at bounding box center [251, 93] width 54 height 44
click at [700, 246] on div at bounding box center [718, 232] width 47 height 76
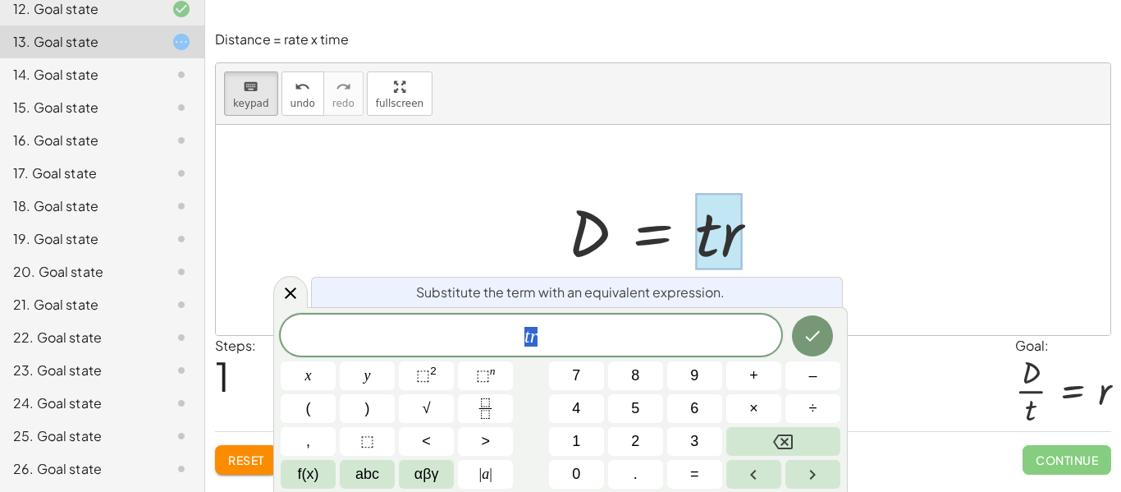
click at [644, 325] on span "t r" at bounding box center [531, 336] width 501 height 23
click at [420, 250] on div at bounding box center [663, 230] width 895 height 210
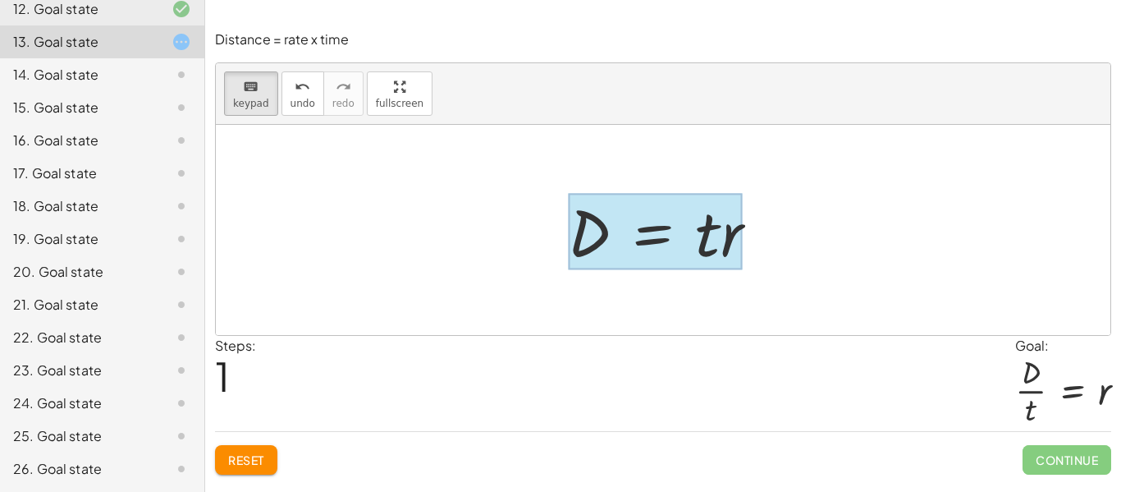
click at [662, 237] on div at bounding box center [655, 232] width 175 height 76
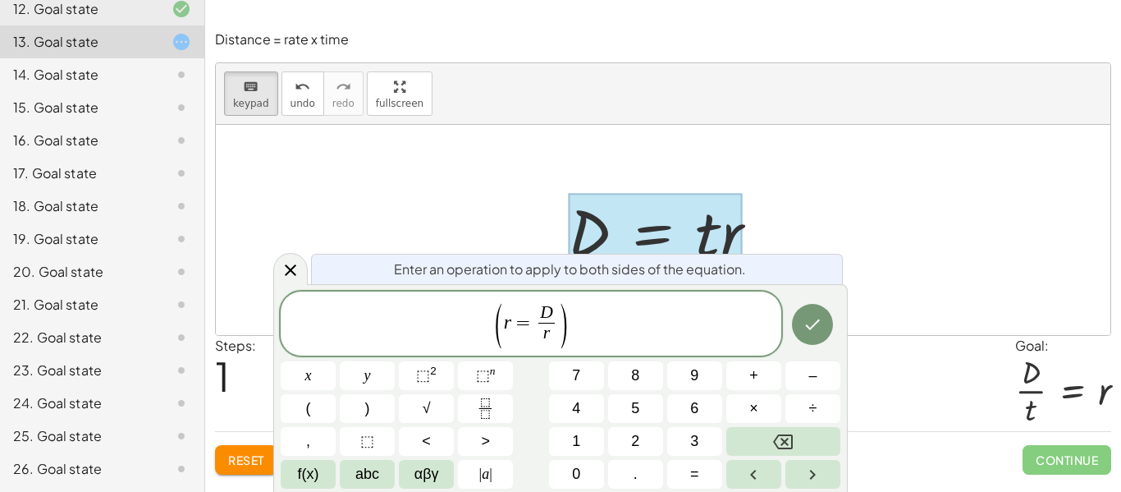
click at [663, 322] on span "​ ( r = D r ​ )" at bounding box center [531, 324] width 501 height 47
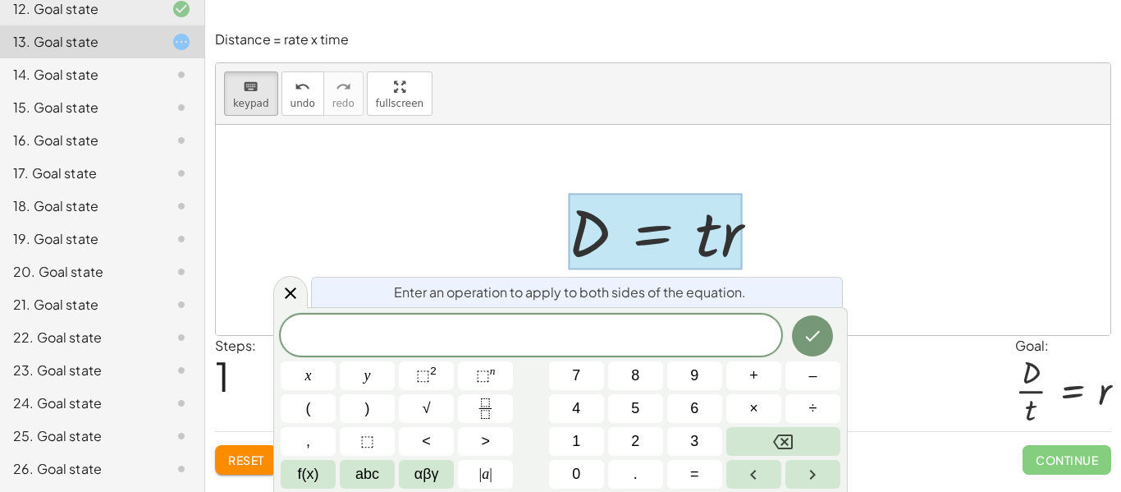
click at [593, 337] on span "​" at bounding box center [531, 336] width 501 height 23
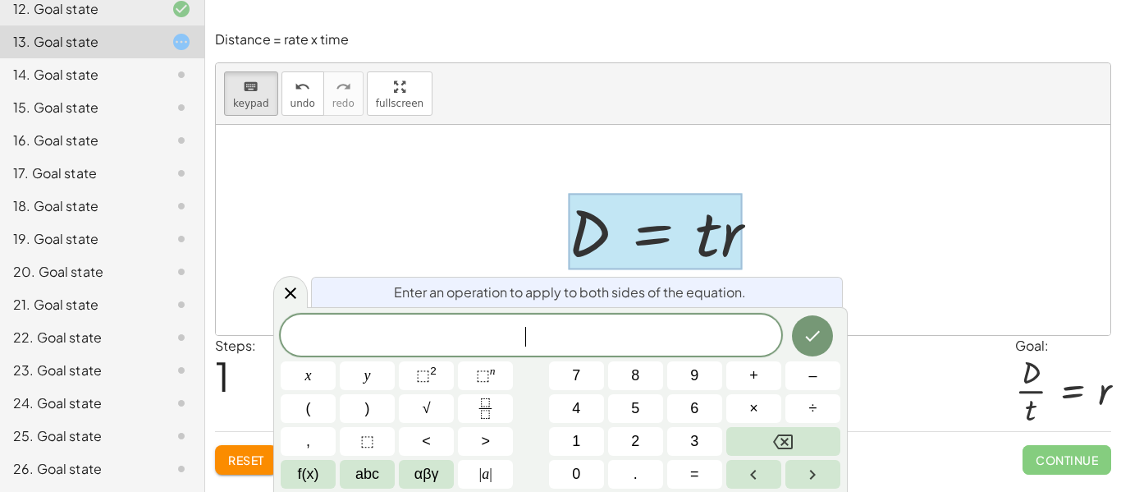
click at [593, 337] on span "​" at bounding box center [531, 336] width 501 height 23
click at [277, 297] on div at bounding box center [290, 292] width 34 height 32
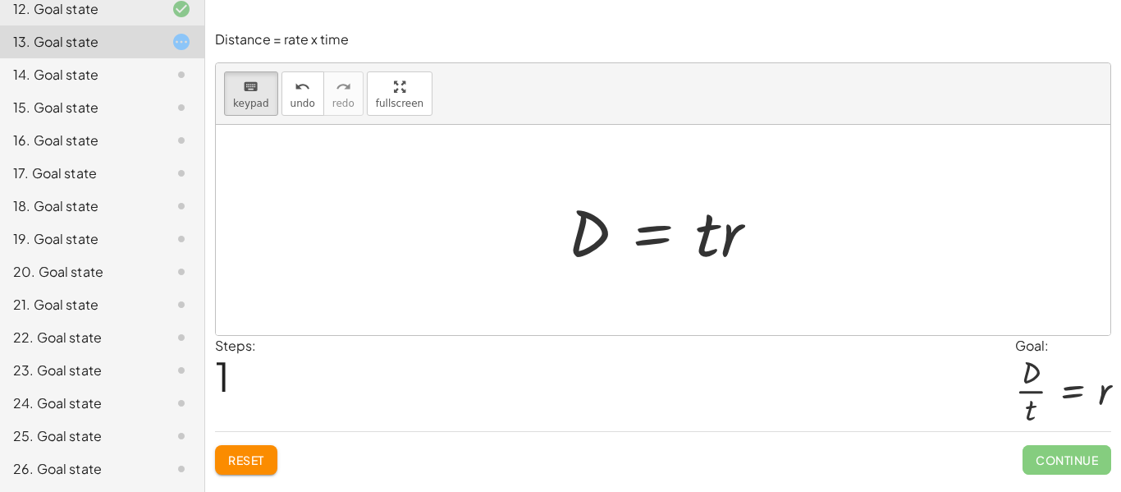
click at [118, 15] on div "12. Goal state" at bounding box center [79, 9] width 132 height 20
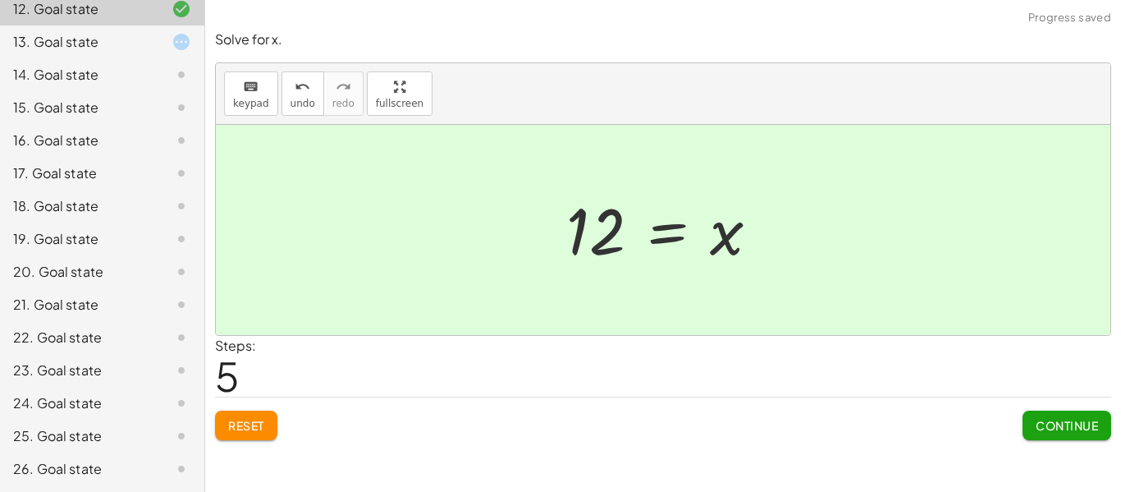
click at [83, 38] on div "13. Goal state" at bounding box center [79, 42] width 132 height 20
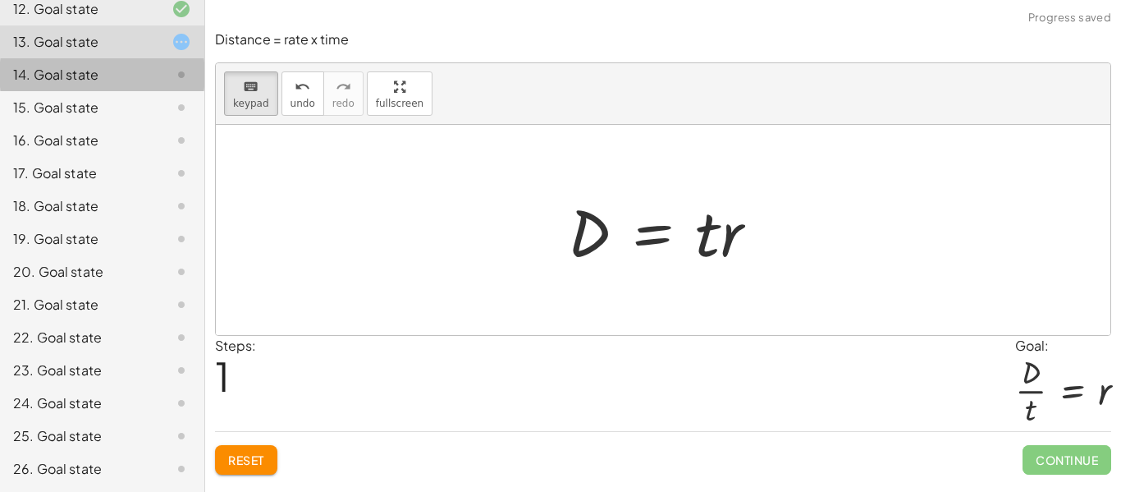
click at [85, 66] on div "14. Goal state" at bounding box center [79, 75] width 132 height 20
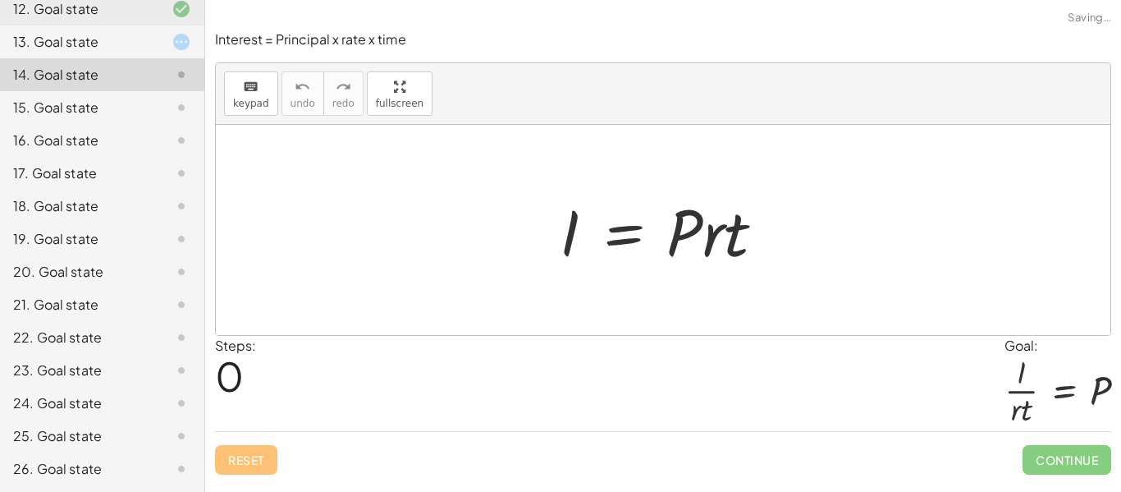
click at [94, 108] on div "15. Goal state" at bounding box center [79, 108] width 132 height 20
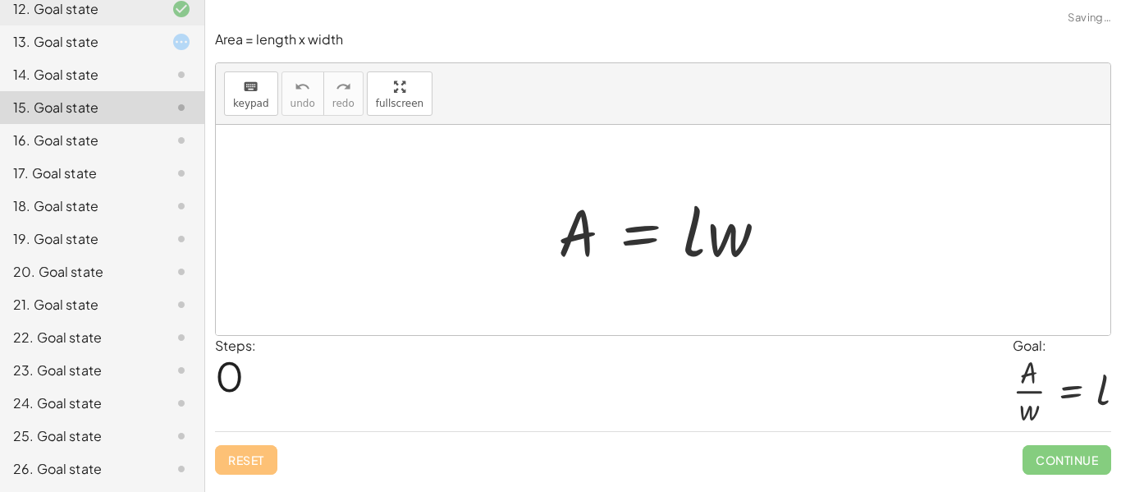
click at [96, 133] on div "16. Goal state" at bounding box center [79, 141] width 132 height 20
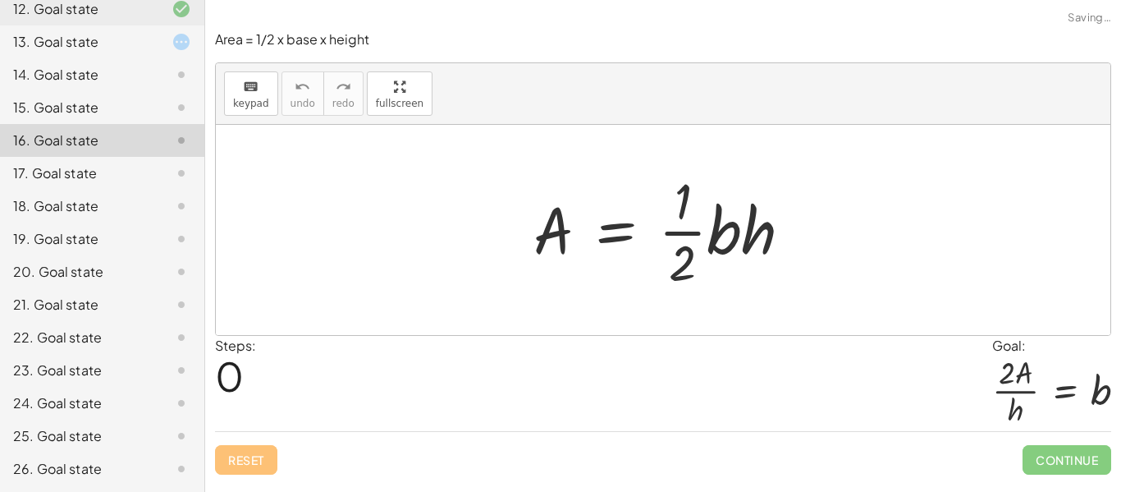
click at [102, 172] on div "17. Goal state" at bounding box center [79, 173] width 132 height 20
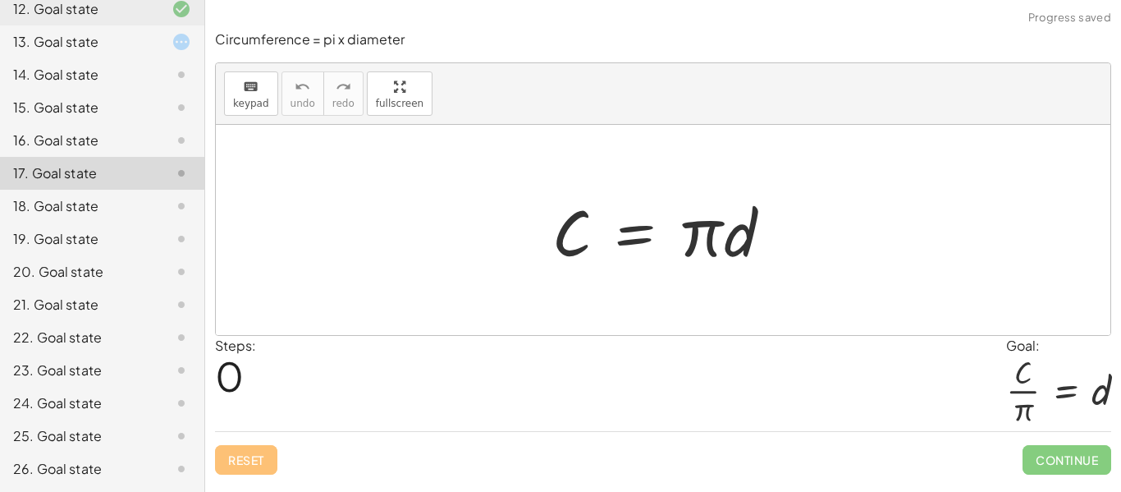
click at [97, 157] on div "15. Goal state" at bounding box center [102, 173] width 204 height 33
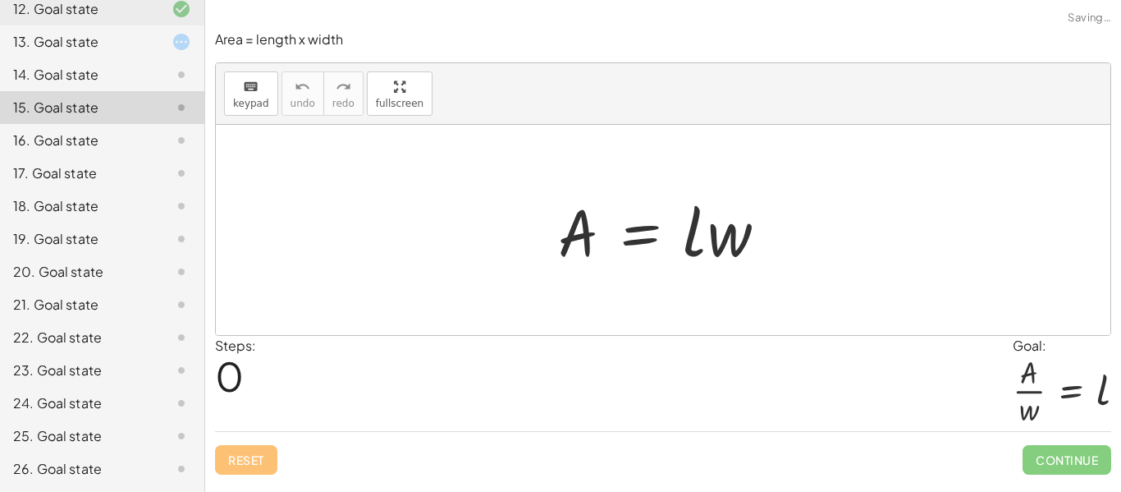
click at [102, 47] on div "13. Goal state" at bounding box center [79, 42] width 132 height 20
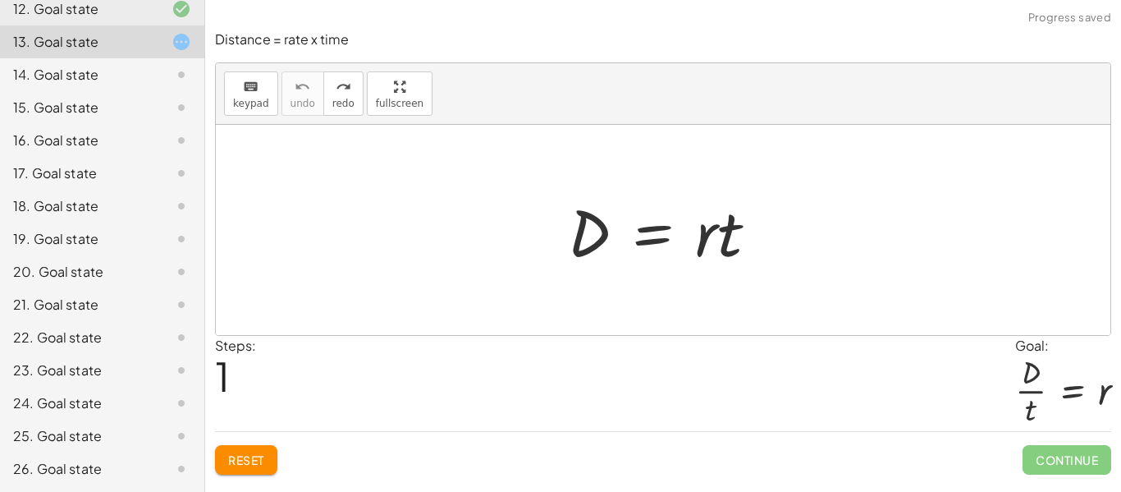
click at [273, 448] on button "Reset" at bounding box center [246, 460] width 62 height 30
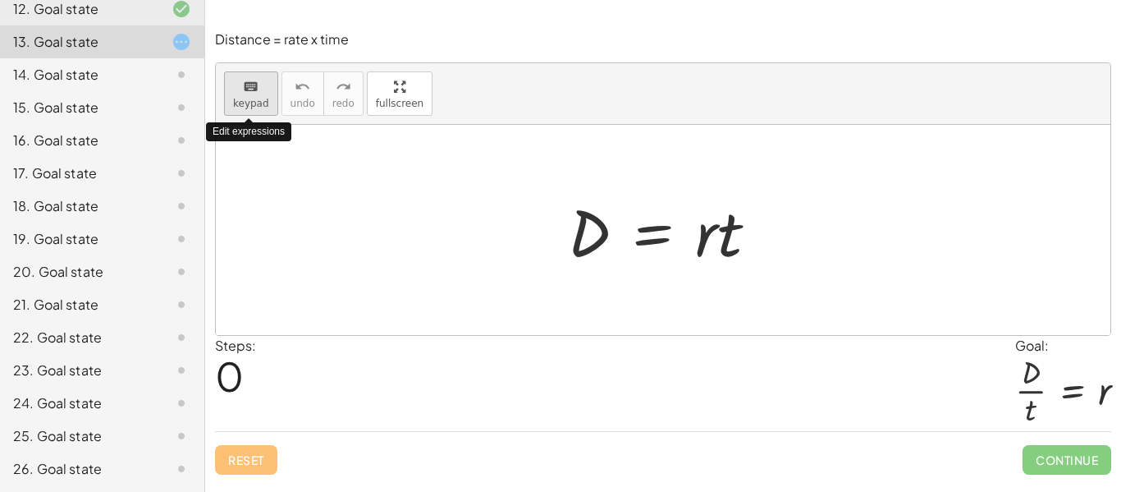
click at [237, 112] on button "keyboard keypad" at bounding box center [251, 93] width 54 height 44
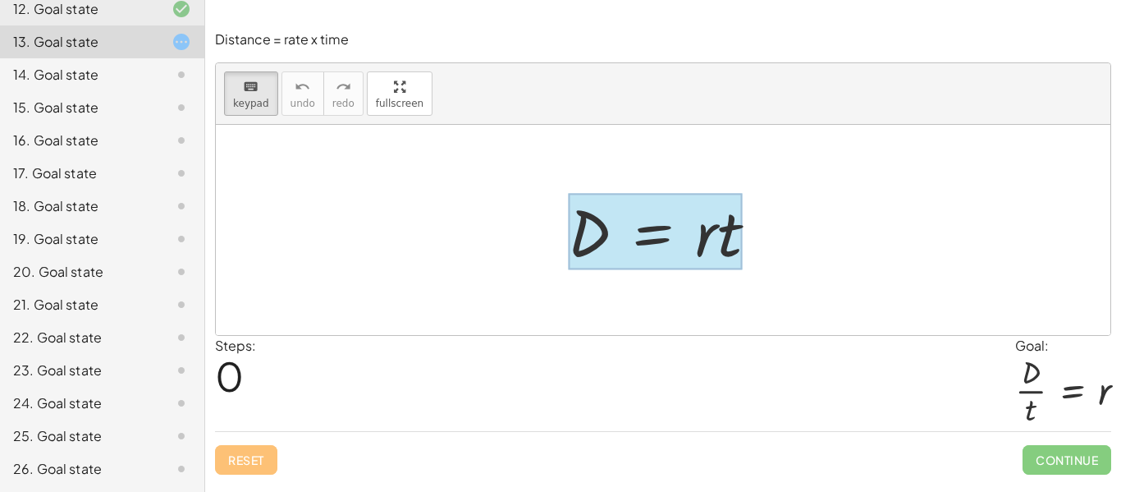
click at [657, 245] on div at bounding box center [655, 232] width 175 height 76
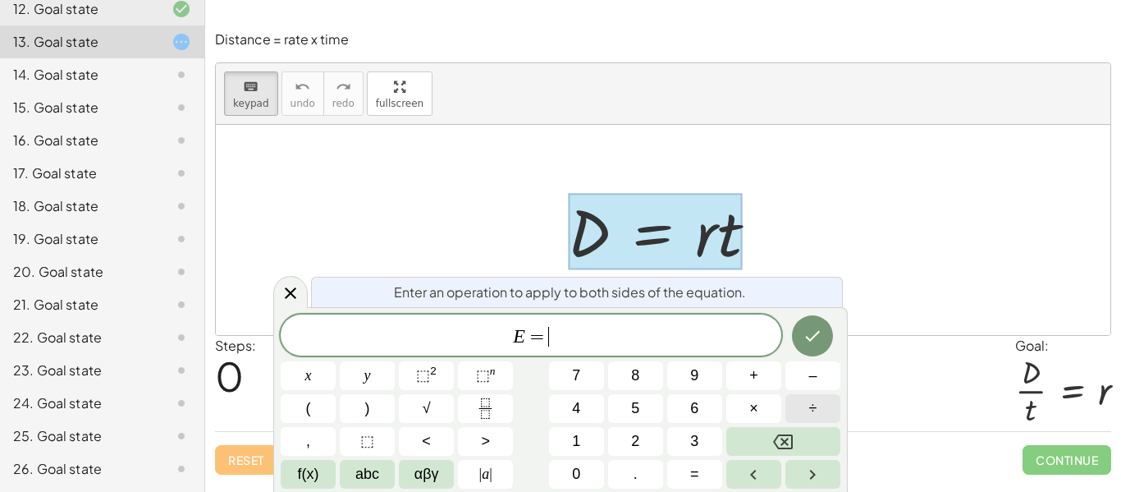
click at [827, 414] on button "÷" at bounding box center [813, 408] width 55 height 29
click at [824, 337] on button "Done" at bounding box center [812, 335] width 41 height 41
click at [809, 407] on span "÷" at bounding box center [813, 408] width 8 height 22
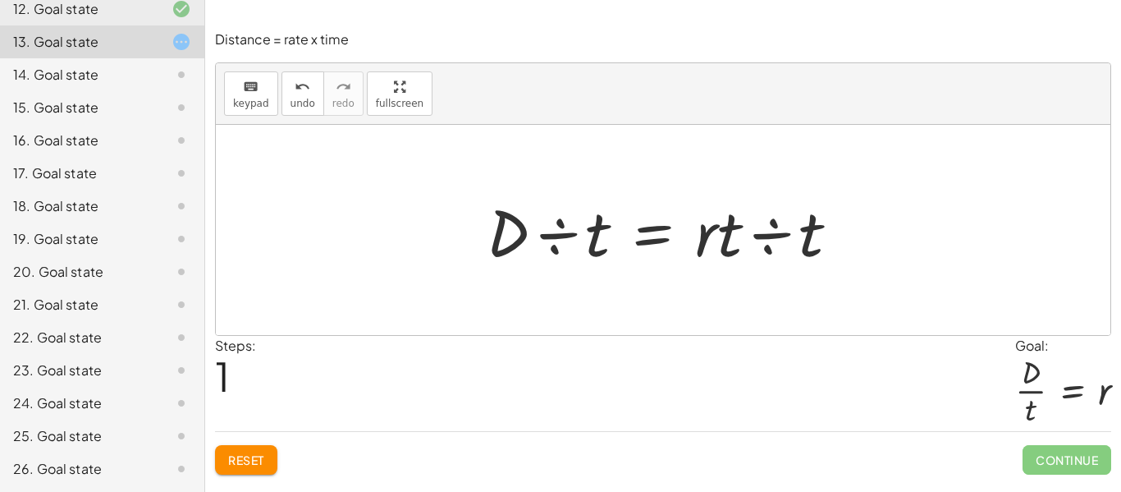
click at [609, 253] on div at bounding box center [670, 230] width 383 height 85
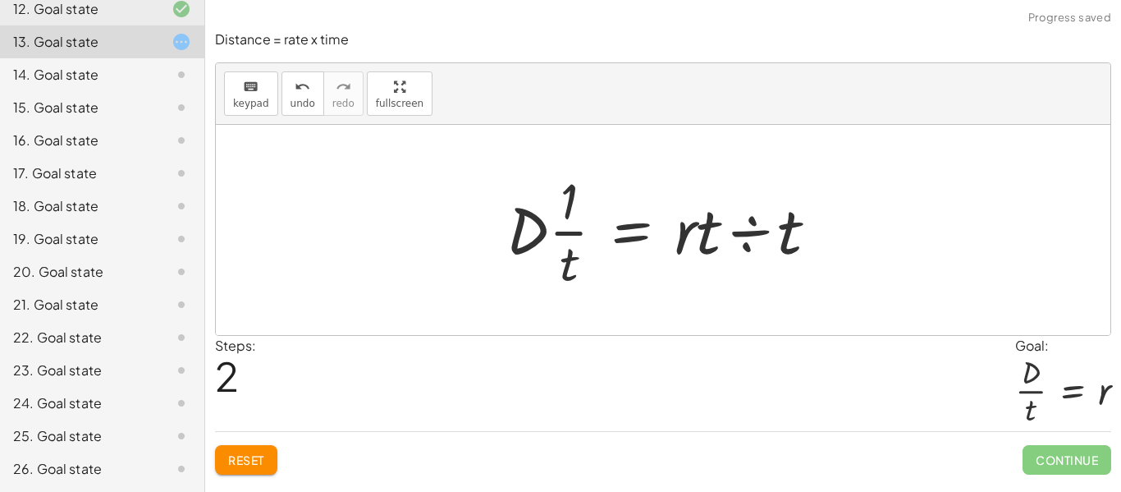
click at [535, 231] on div at bounding box center [668, 230] width 341 height 126
click at [758, 255] on div at bounding box center [668, 230] width 341 height 126
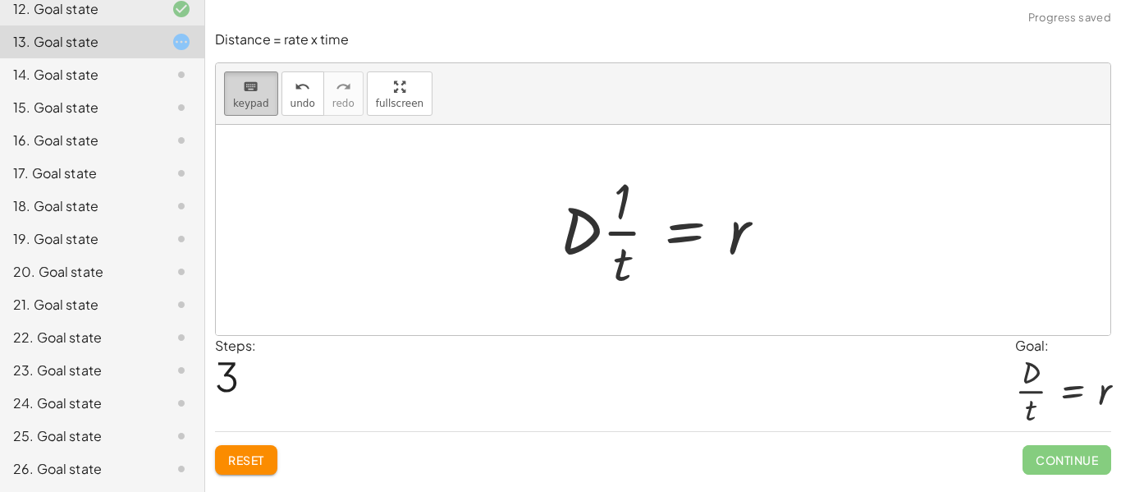
click at [254, 85] on icon "keyboard" at bounding box center [251, 87] width 16 height 20
click at [625, 215] on div at bounding box center [622, 200] width 17 height 57
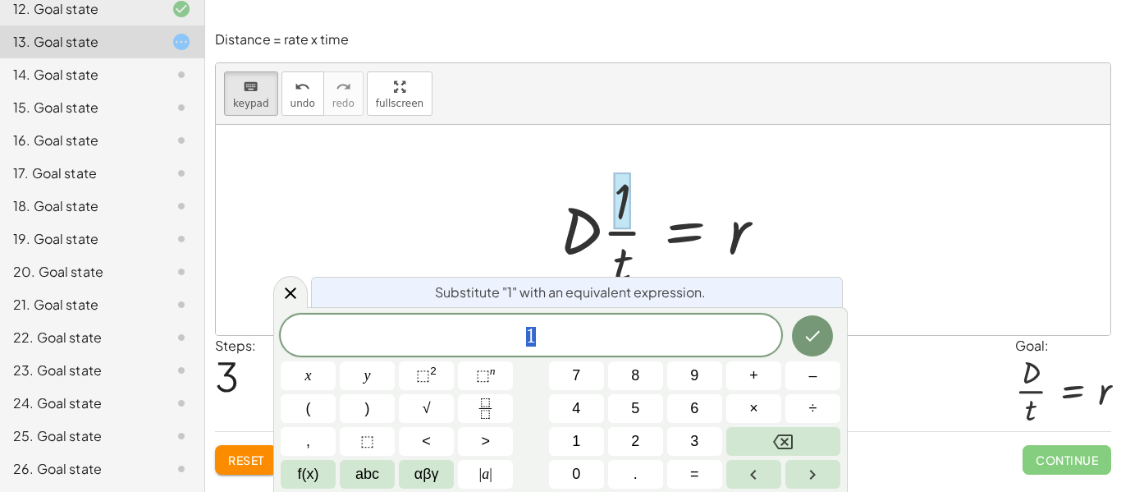
click at [562, 326] on span "1" at bounding box center [531, 336] width 501 height 23
click at [623, 259] on div at bounding box center [669, 230] width 235 height 126
click at [287, 303] on div at bounding box center [290, 291] width 34 height 32
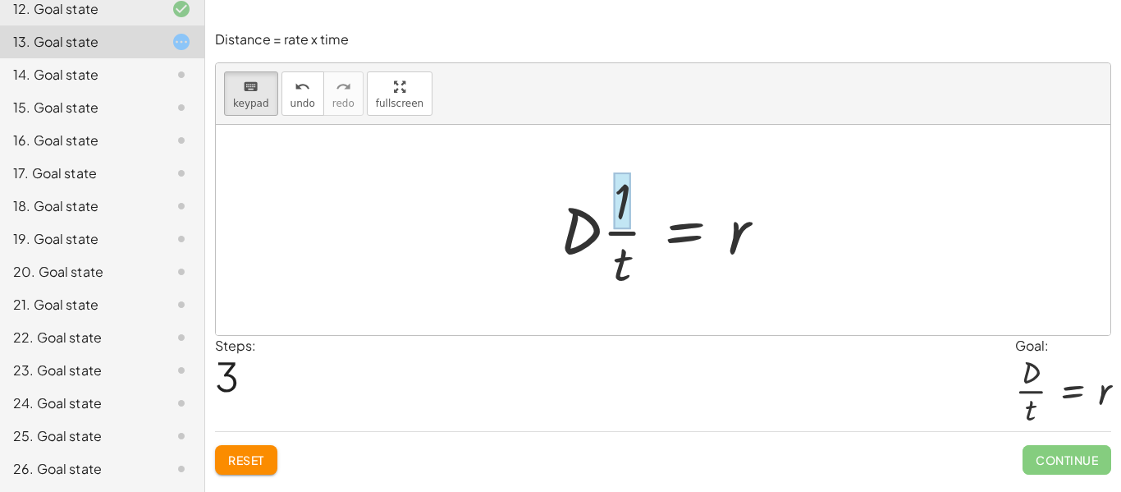
click at [625, 206] on div at bounding box center [622, 200] width 17 height 57
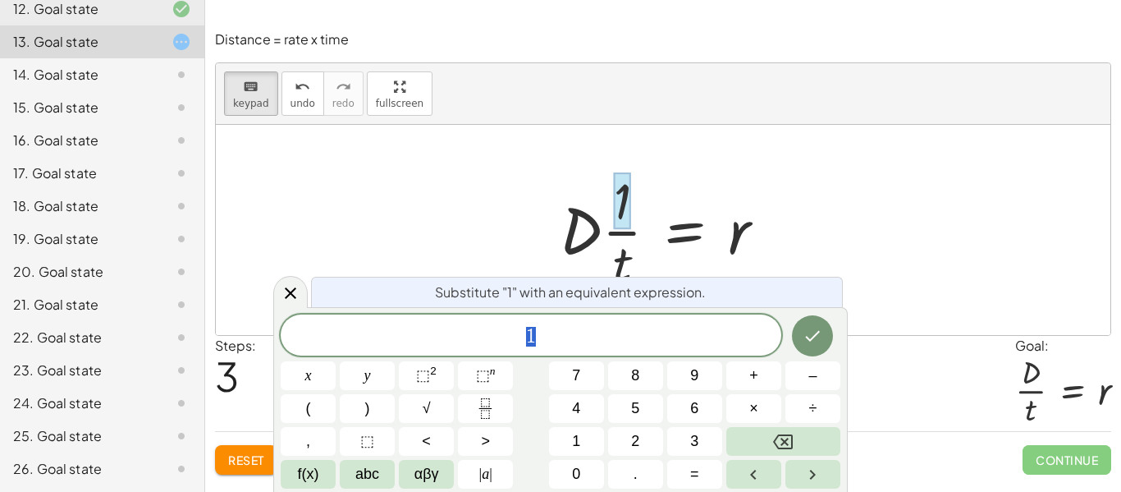
click at [669, 337] on span "1" at bounding box center [531, 336] width 501 height 23
click at [757, 397] on span "×" at bounding box center [753, 408] width 9 height 22
click at [809, 329] on icon "Done" at bounding box center [813, 336] width 20 height 20
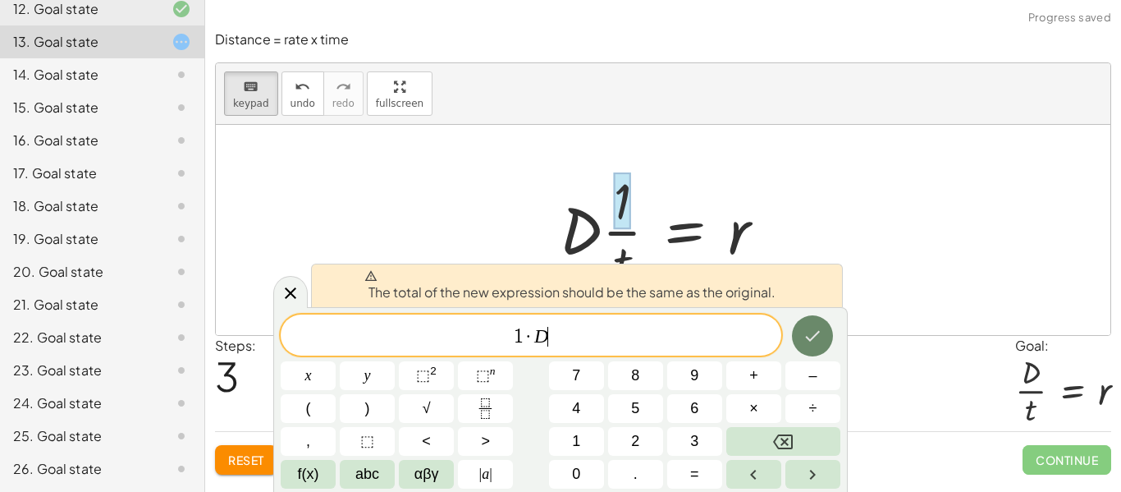
click at [809, 329] on icon "Done" at bounding box center [813, 336] width 20 height 20
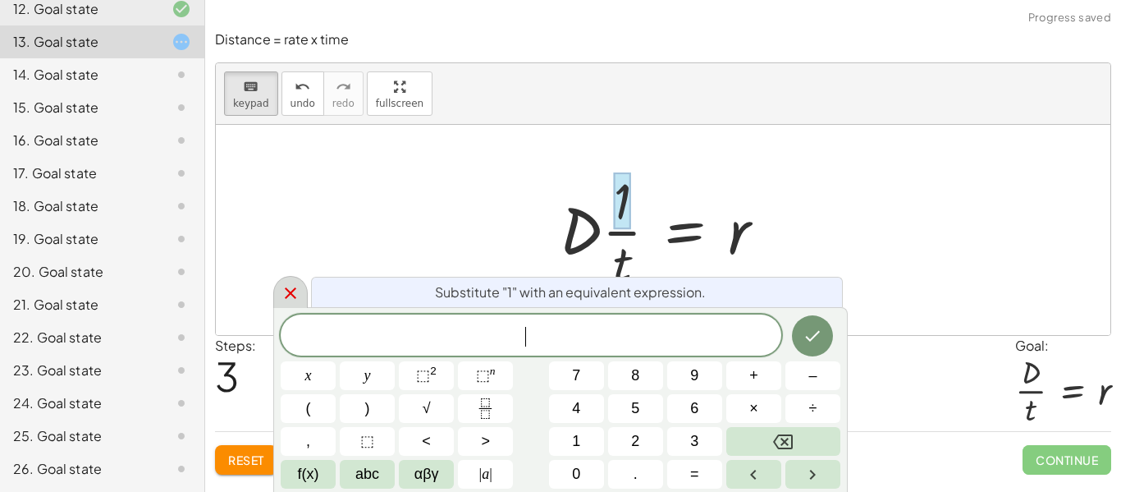
click at [292, 291] on icon at bounding box center [291, 293] width 20 height 20
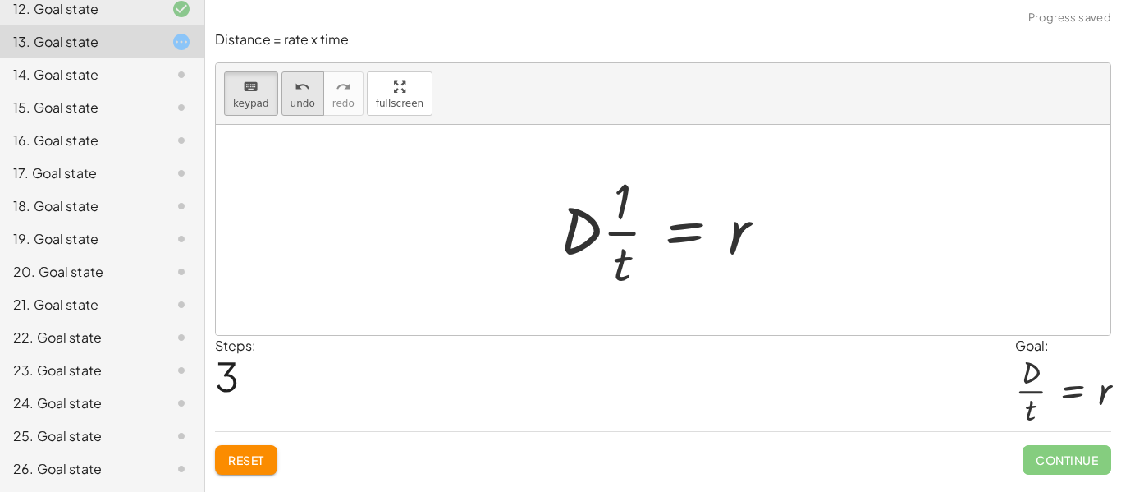
click at [305, 90] on icon "undo" at bounding box center [303, 87] width 16 height 20
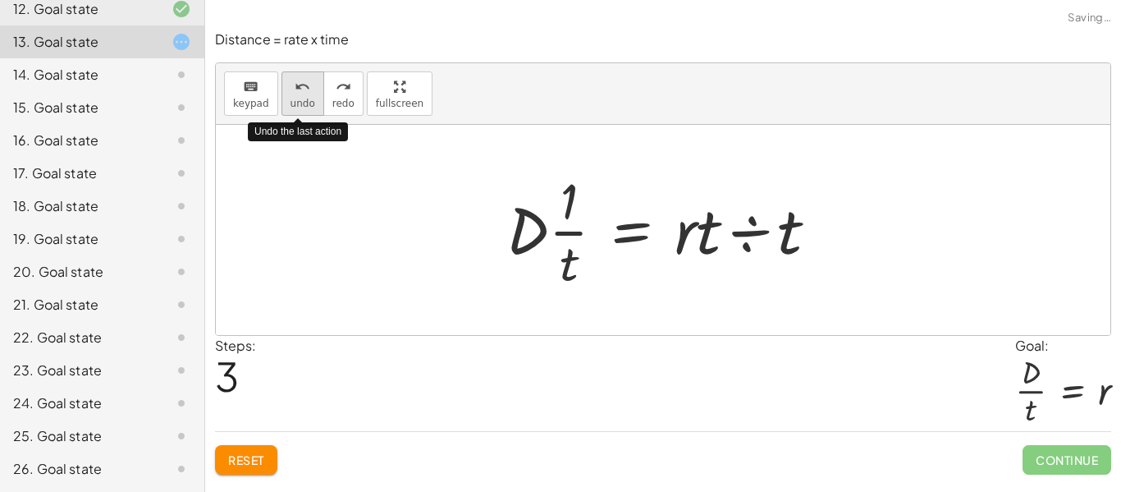
click at [305, 90] on icon "undo" at bounding box center [303, 87] width 16 height 20
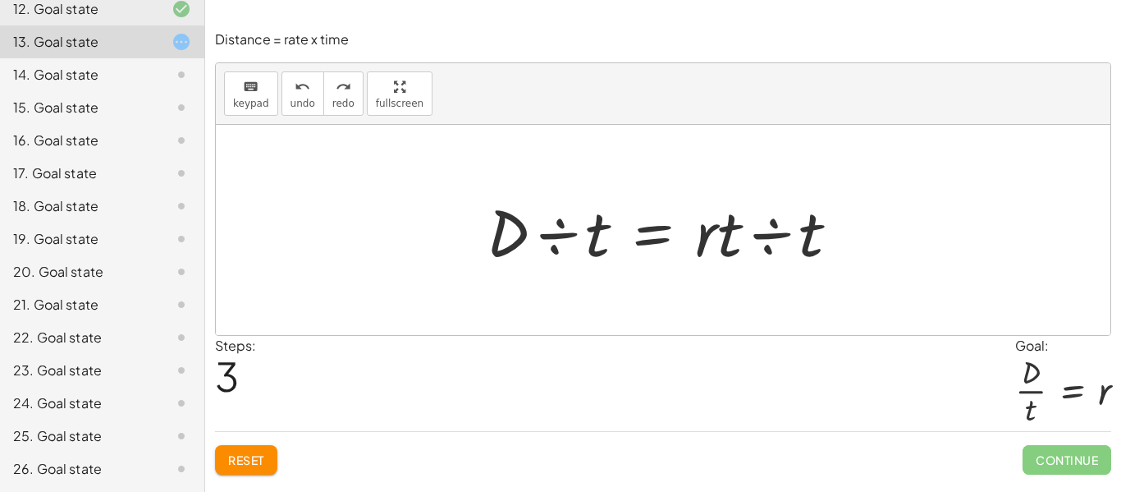
click at [560, 231] on div at bounding box center [670, 230] width 383 height 85
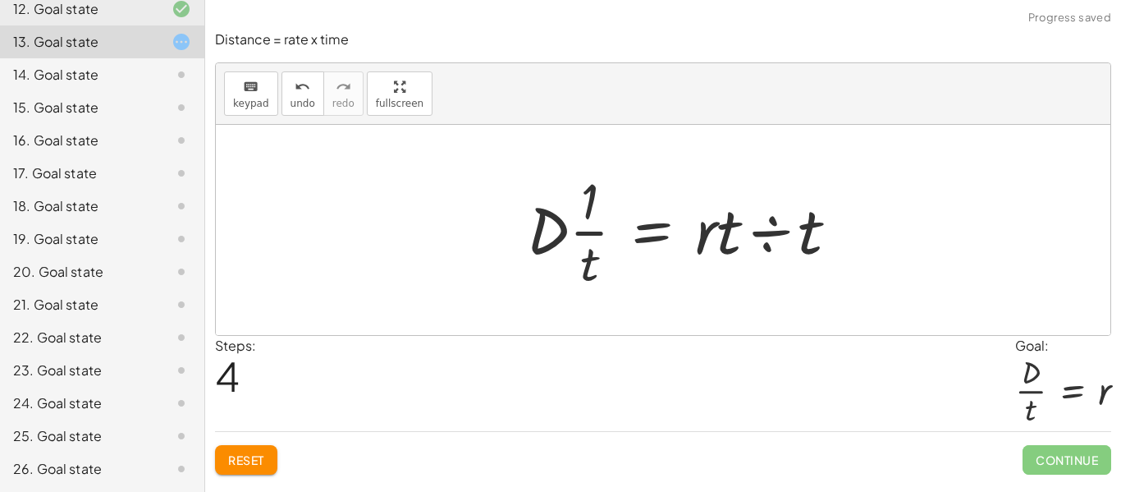
click at [772, 237] on div at bounding box center [689, 230] width 341 height 126
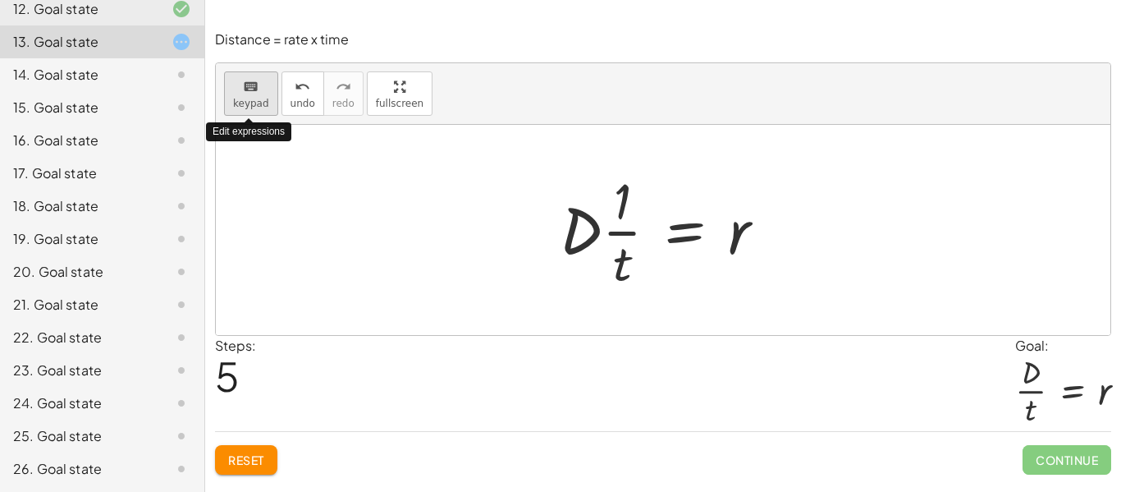
click at [257, 102] on span "keypad" at bounding box center [251, 103] width 36 height 11
click at [629, 275] on div at bounding box center [622, 261] width 19 height 57
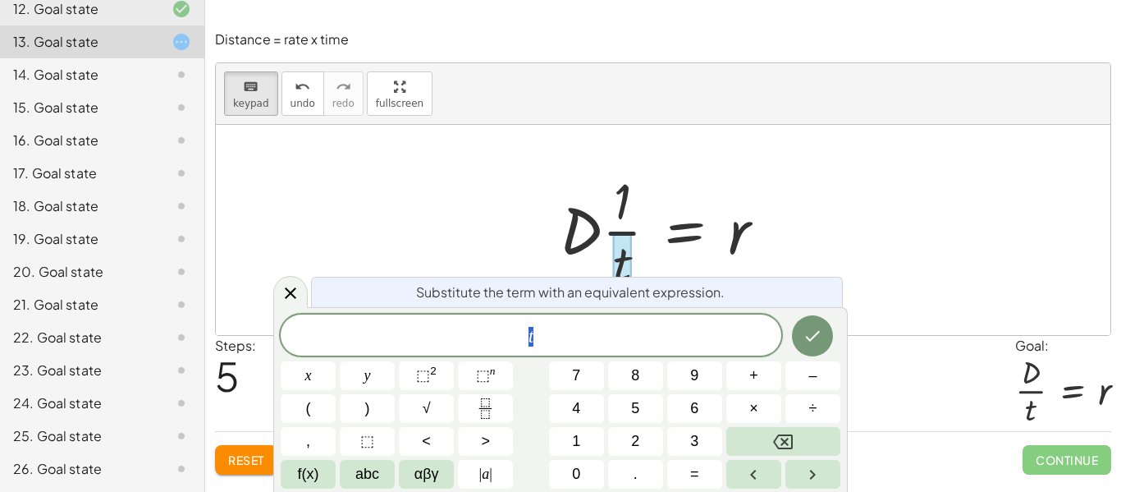
click at [612, 328] on span "t" at bounding box center [531, 336] width 501 height 23
click at [557, 332] on span "t · D ​" at bounding box center [531, 336] width 501 height 23
click at [583, 216] on div at bounding box center [669, 230] width 235 height 126
click at [676, 249] on div at bounding box center [669, 230] width 235 height 126
click at [285, 294] on icon at bounding box center [291, 292] width 20 height 20
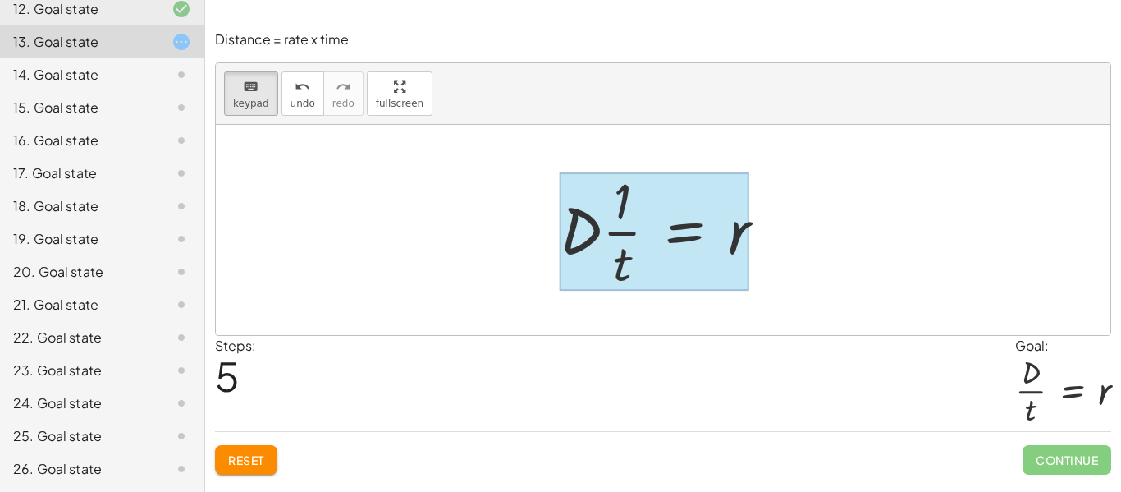
click at [656, 224] on div at bounding box center [655, 231] width 190 height 118
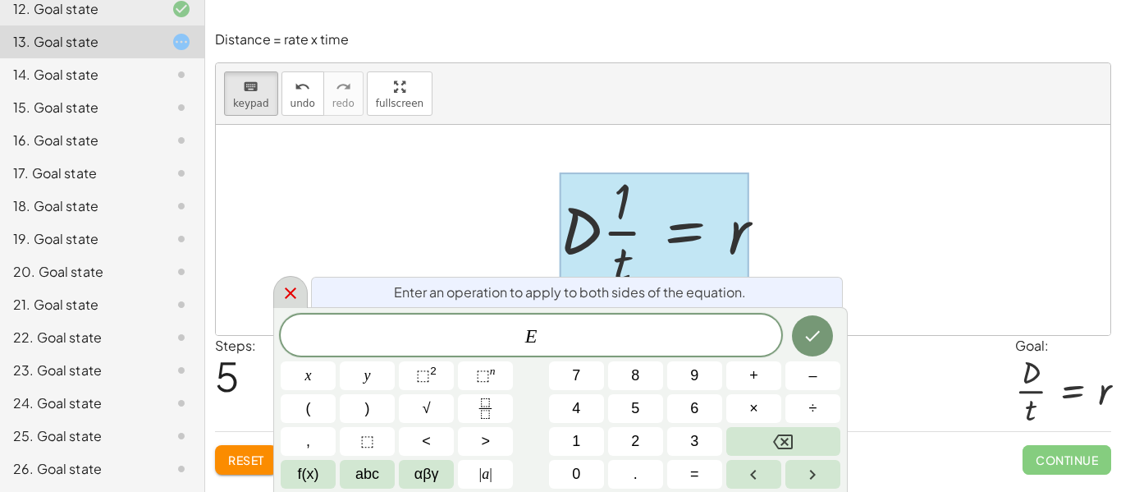
click at [292, 299] on icon at bounding box center [291, 293] width 20 height 20
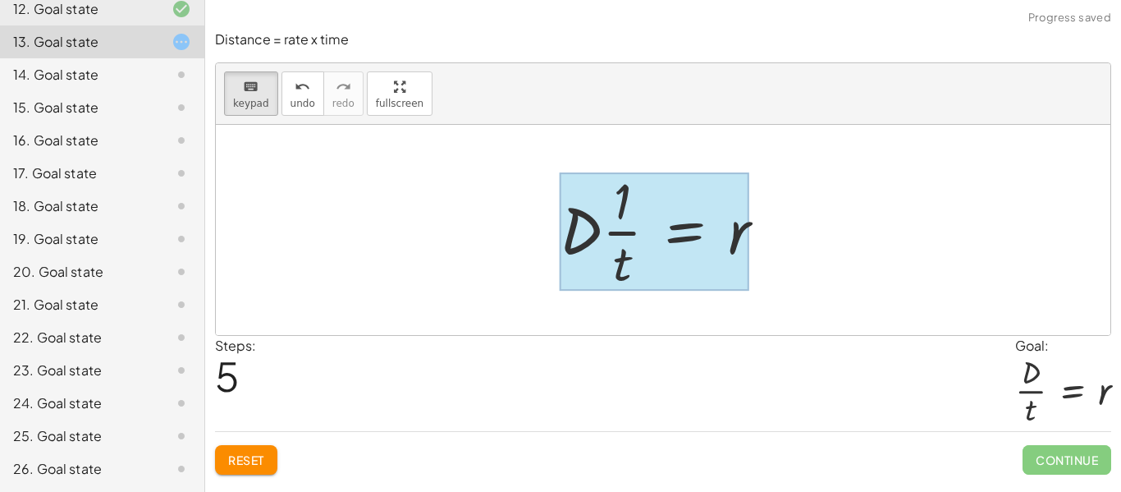
click at [660, 240] on div at bounding box center [655, 231] width 190 height 118
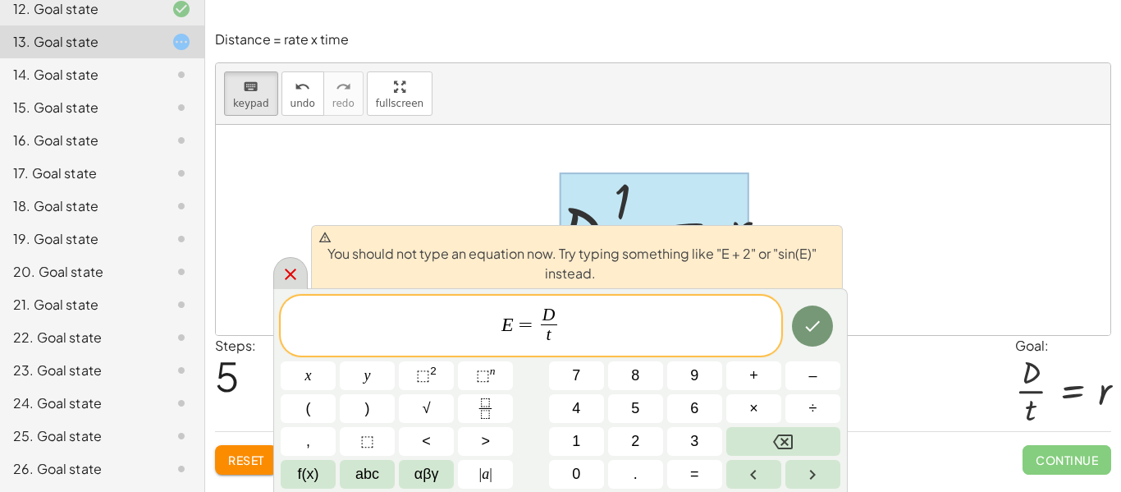
click at [306, 274] on div at bounding box center [290, 273] width 34 height 32
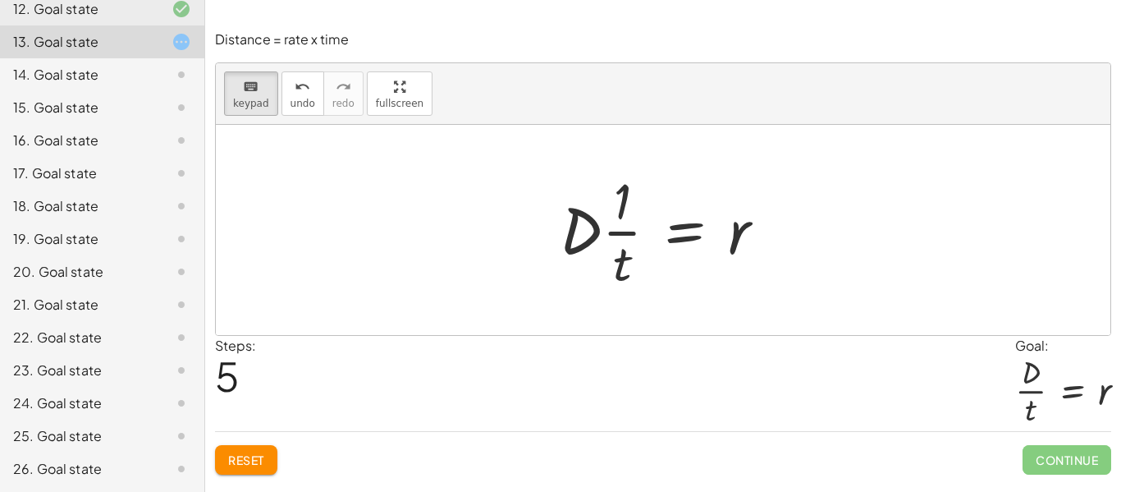
click at [28, 76] on div "14. Goal state" at bounding box center [79, 75] width 132 height 20
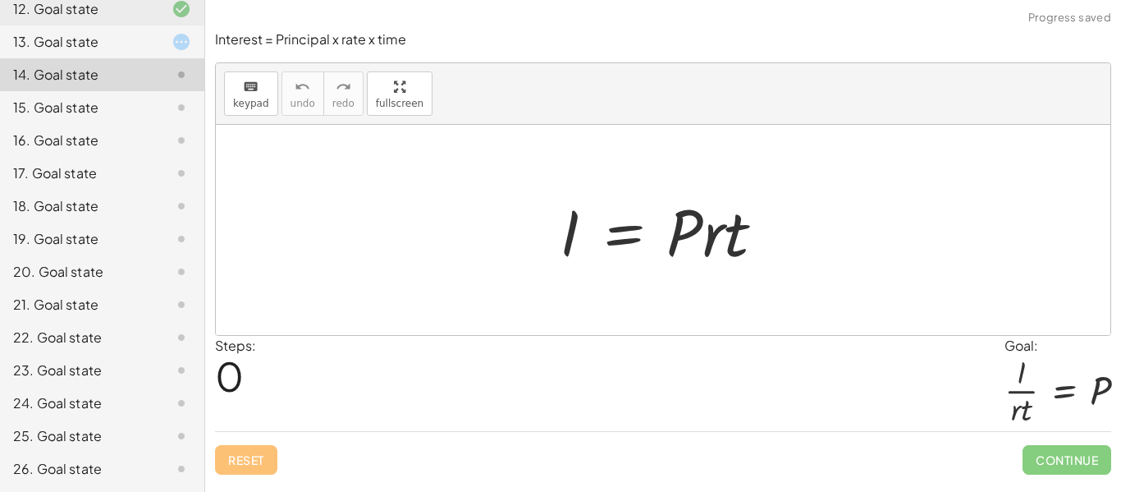
click at [83, 58] on div "12. Goal state" at bounding box center [102, 74] width 204 height 33
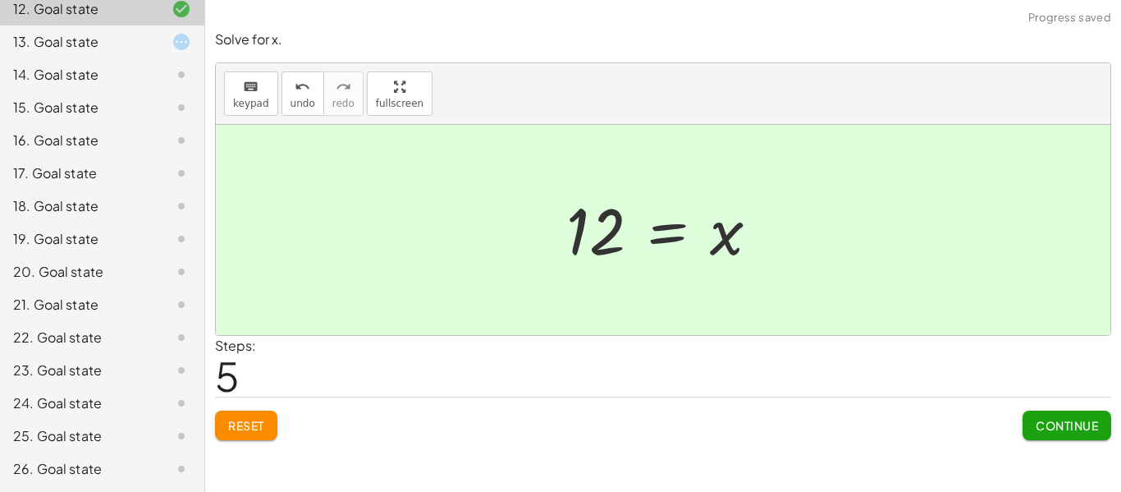
click at [35, 51] on div "13. Goal state" at bounding box center [79, 42] width 132 height 20
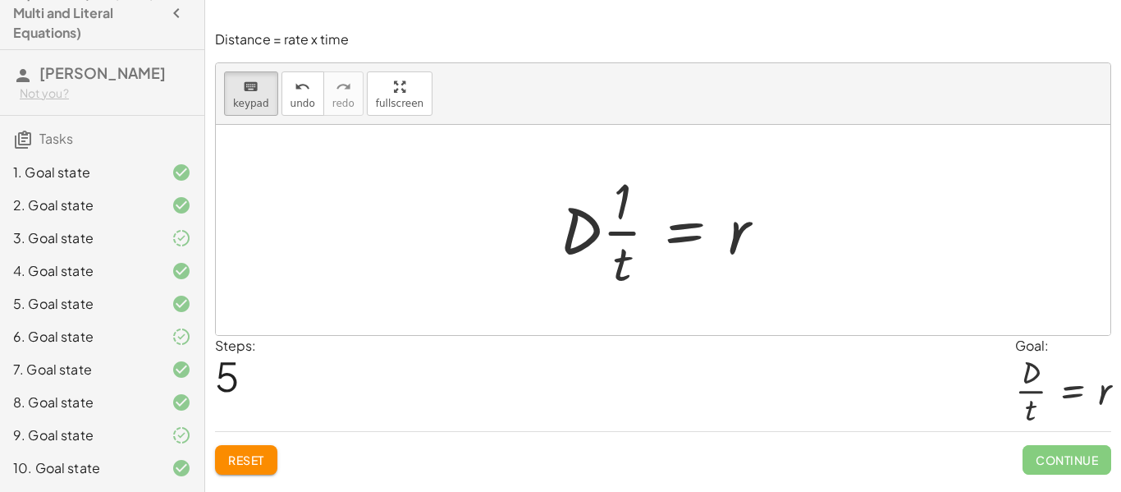
scroll to position [0, 0]
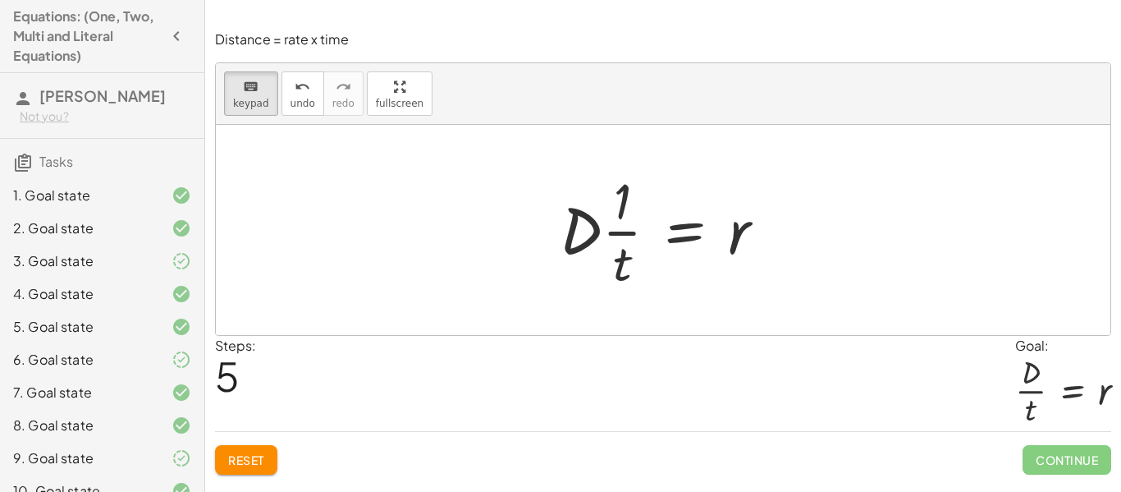
click at [186, 39] on button "button" at bounding box center [177, 36] width 30 height 30
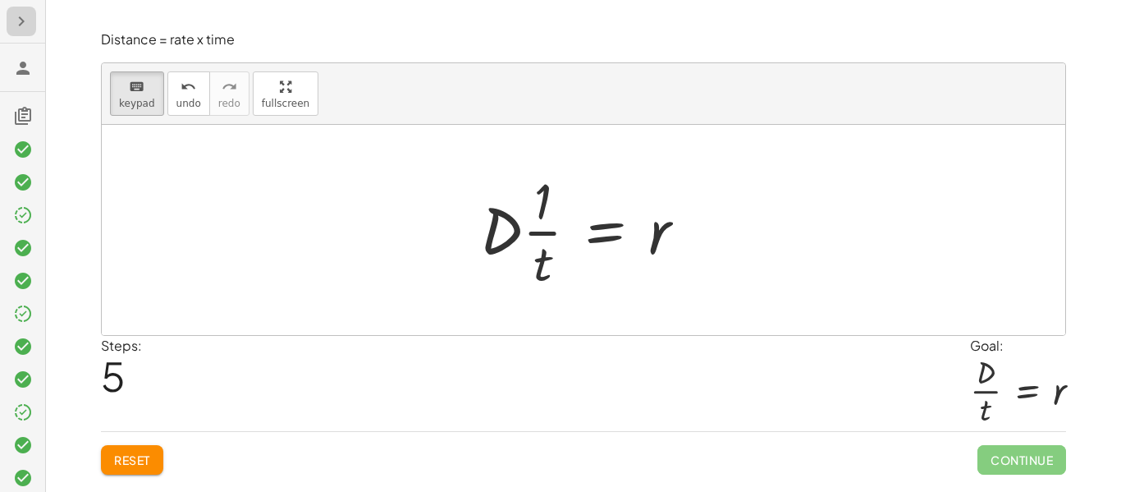
click at [30, 22] on icon "button" at bounding box center [21, 21] width 20 height 20
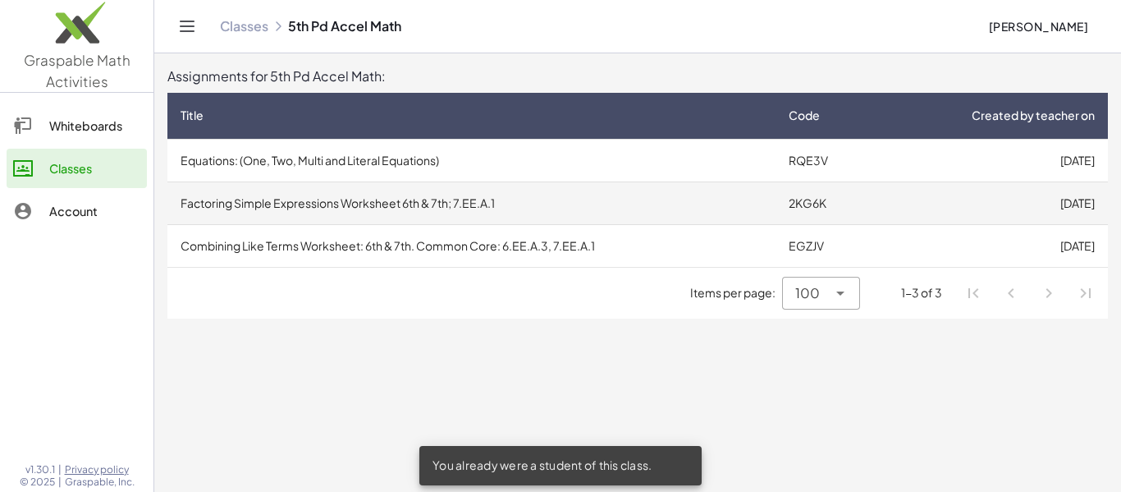
click at [632, 204] on td "Factoring Simple Expressions Worksheet 6th & 7th; 7.EE.A.1" at bounding box center [471, 202] width 608 height 43
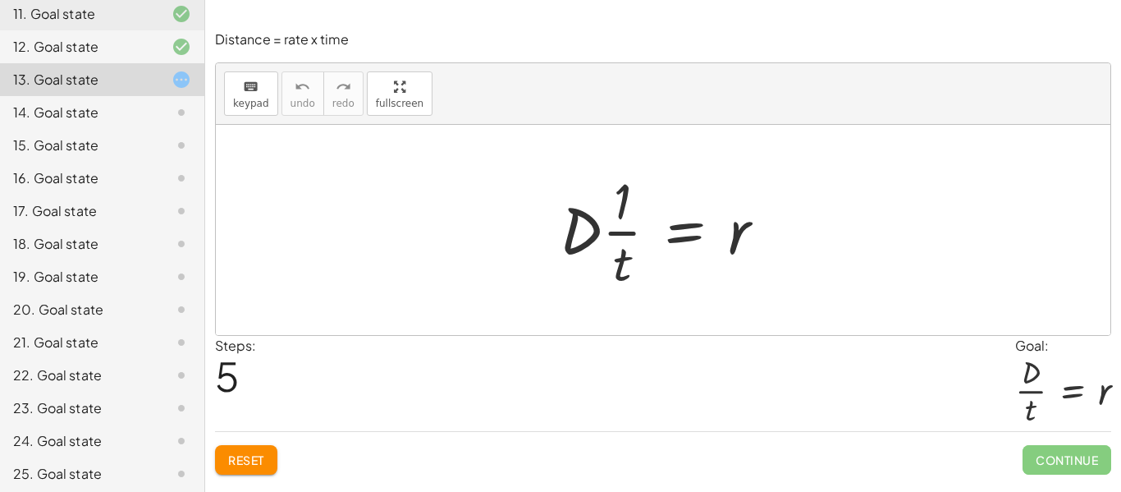
scroll to position [547, 0]
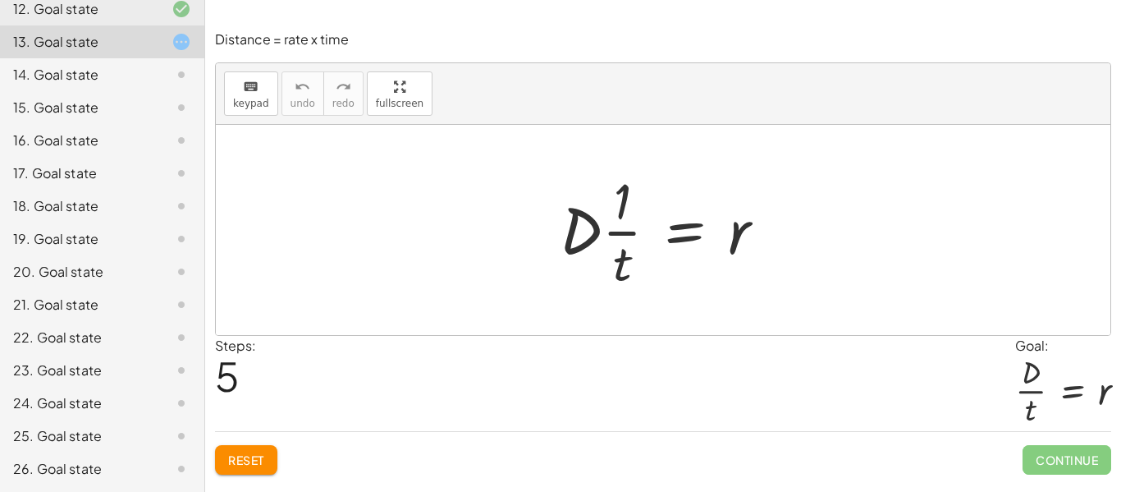
click at [188, 79] on icon at bounding box center [182, 75] width 20 height 20
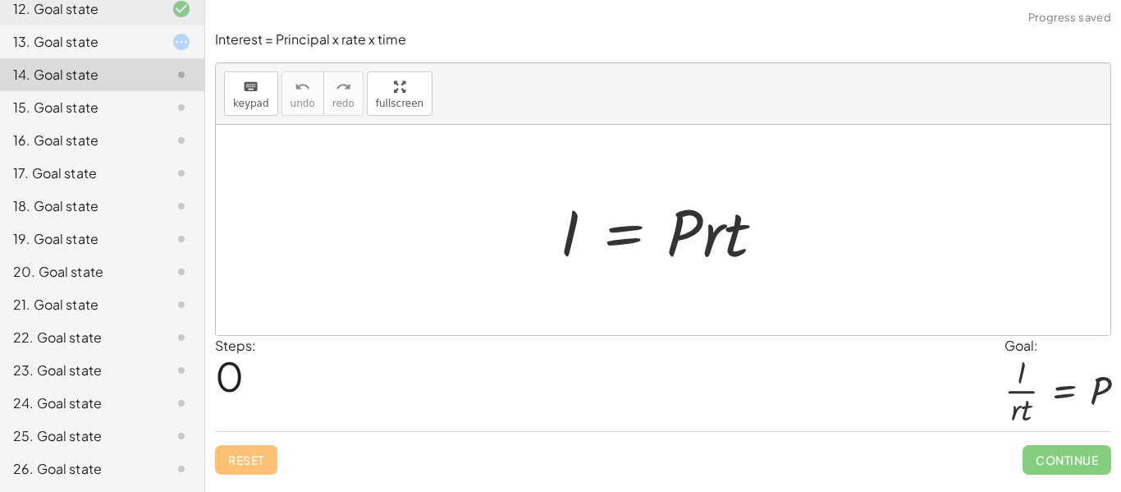
click at [184, 157] on div "15. Goal state" at bounding box center [102, 173] width 204 height 33
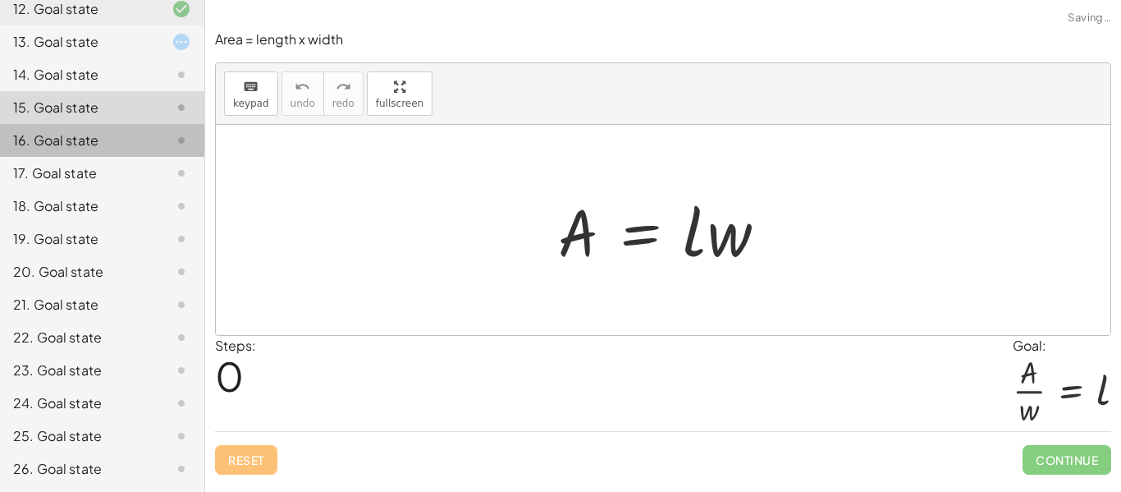
click at [186, 135] on icon at bounding box center [182, 141] width 20 height 20
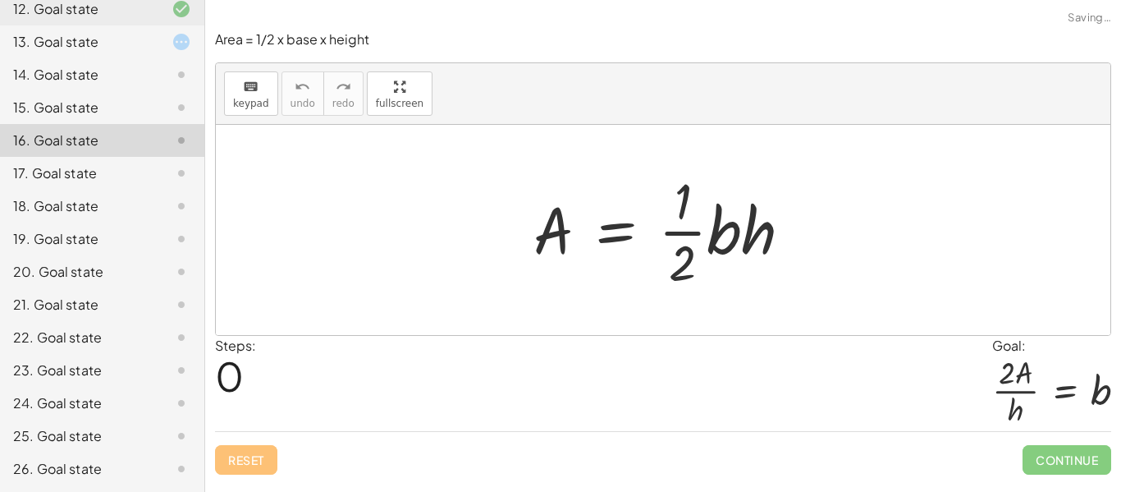
click at [188, 177] on icon at bounding box center [182, 173] width 20 height 20
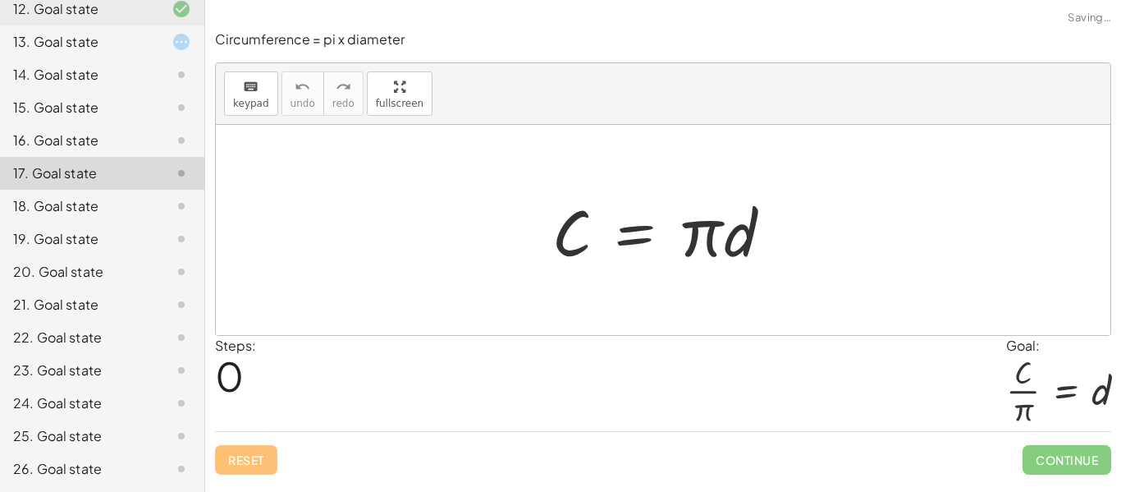
click at [188, 255] on div "18. Goal state" at bounding box center [102, 271] width 204 height 33
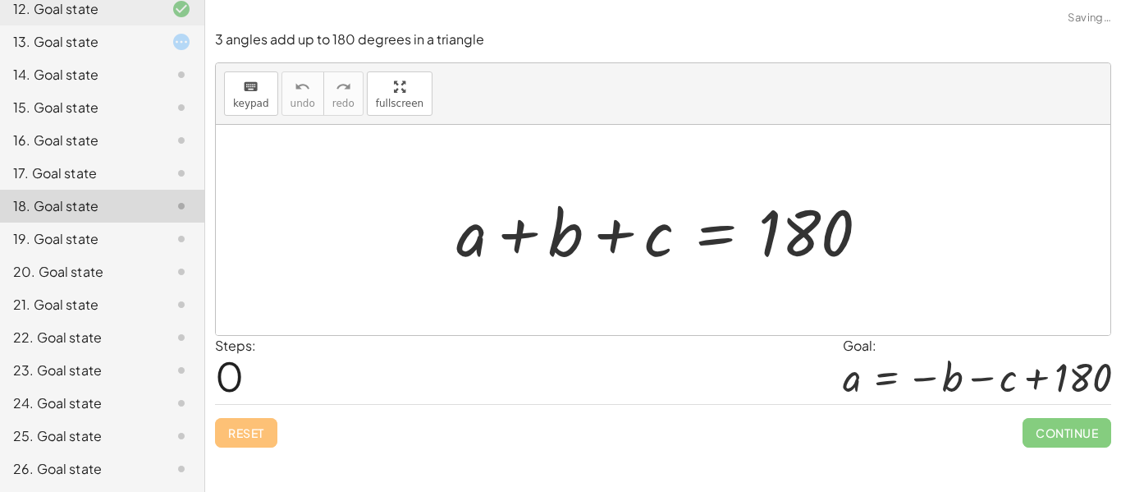
click at [187, 238] on icon at bounding box center [182, 239] width 20 height 20
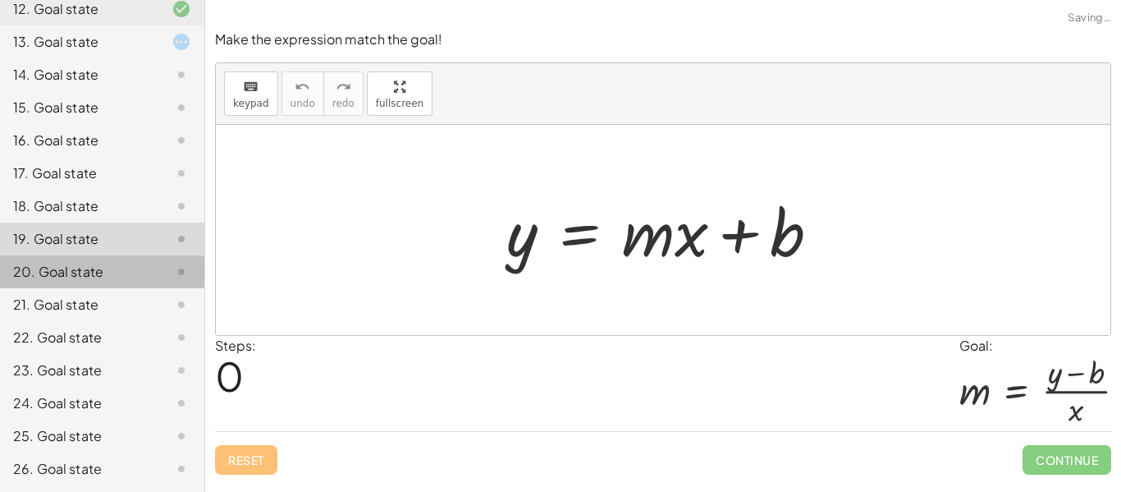
click at [180, 268] on icon at bounding box center [182, 272] width 20 height 20
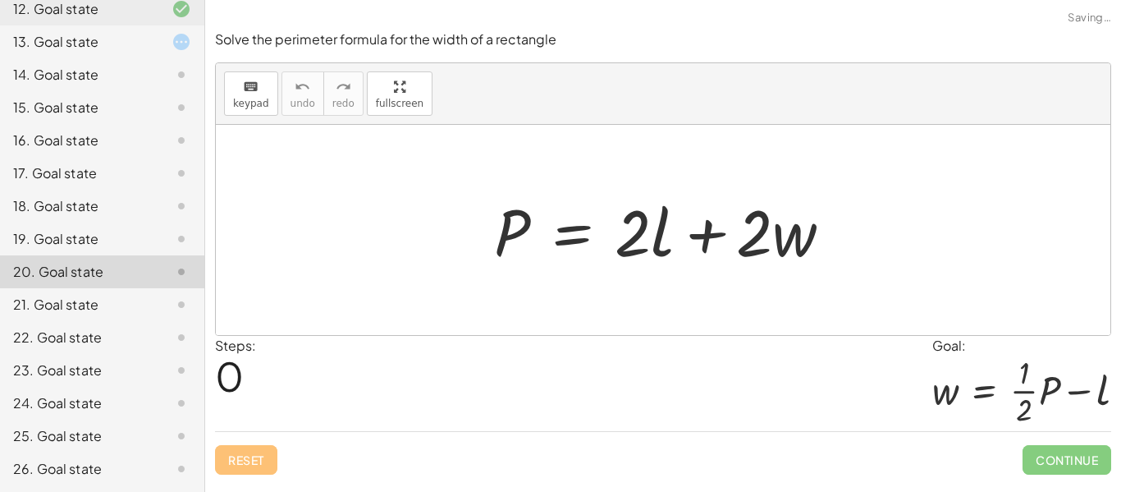
click at [172, 300] on icon at bounding box center [182, 305] width 20 height 20
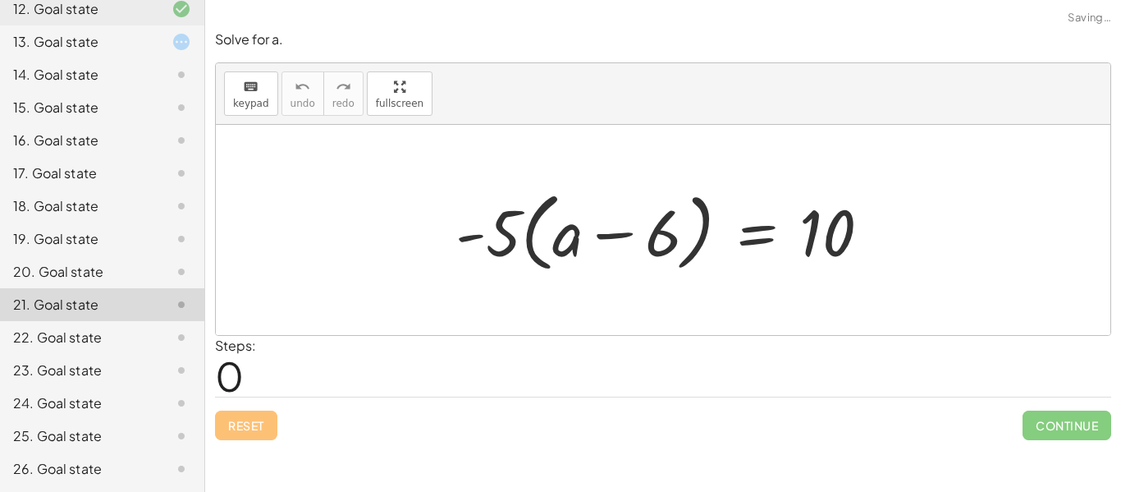
click at [175, 341] on icon at bounding box center [182, 338] width 20 height 20
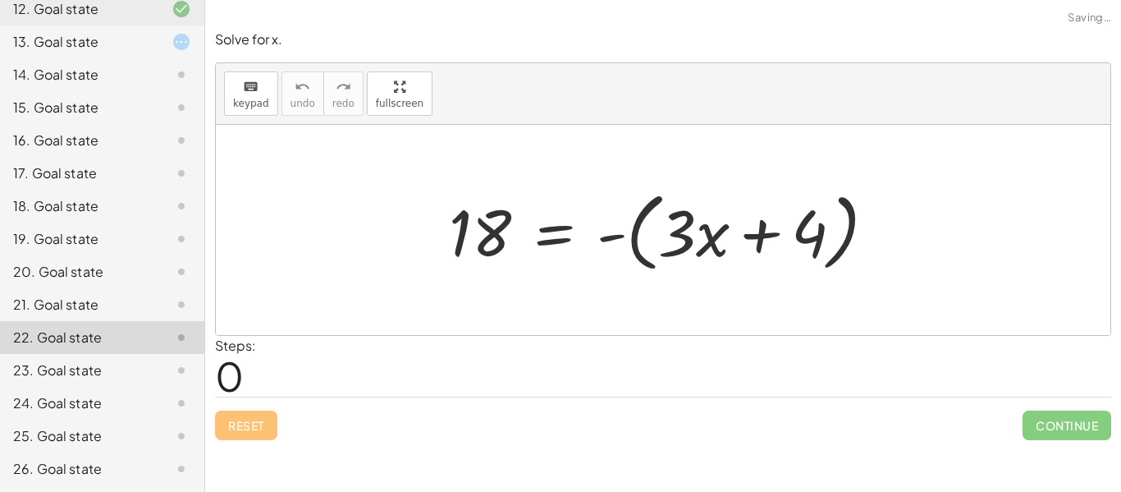
click at [181, 379] on icon at bounding box center [182, 370] width 20 height 20
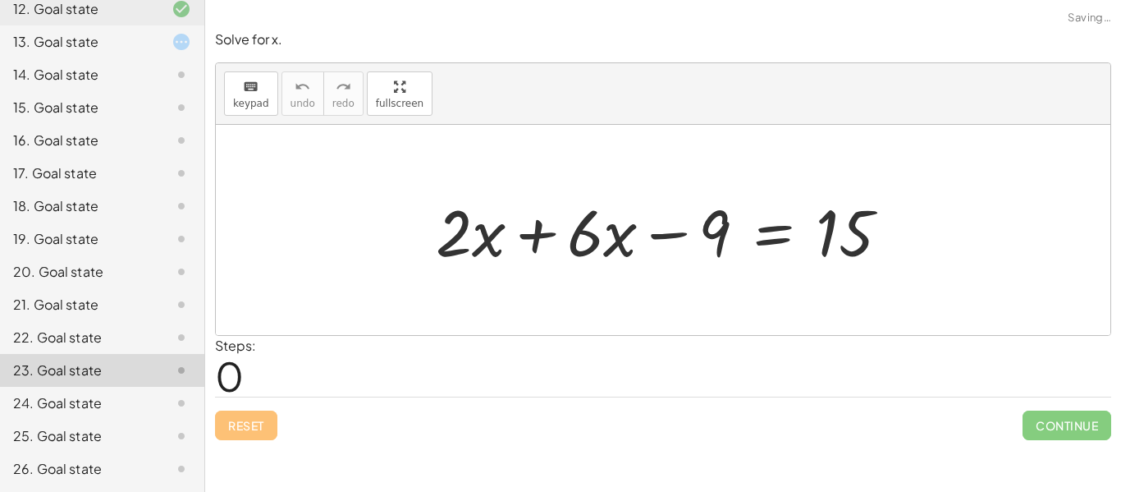
click at [180, 404] on icon at bounding box center [182, 403] width 20 height 20
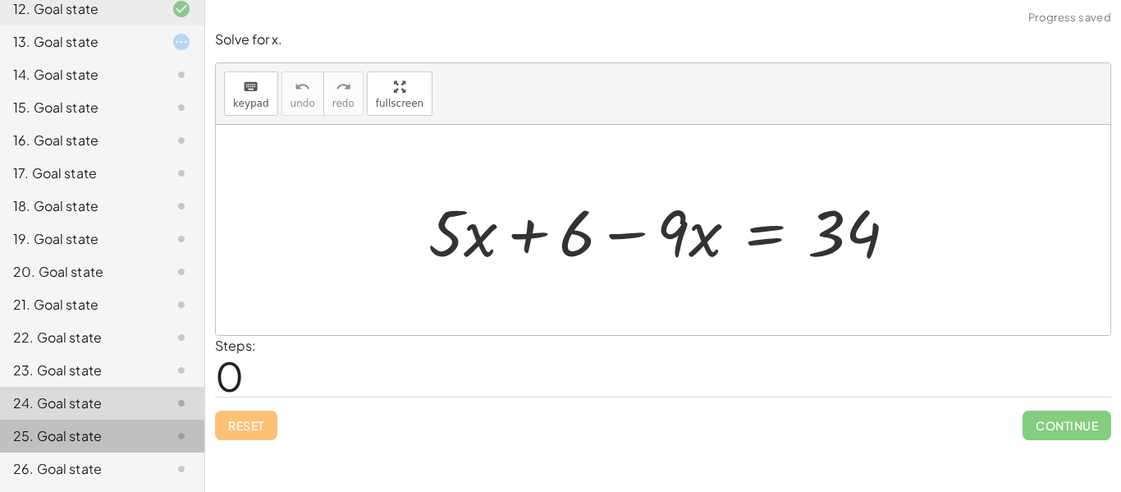
click at [181, 421] on div "25. Goal state" at bounding box center [102, 435] width 204 height 33
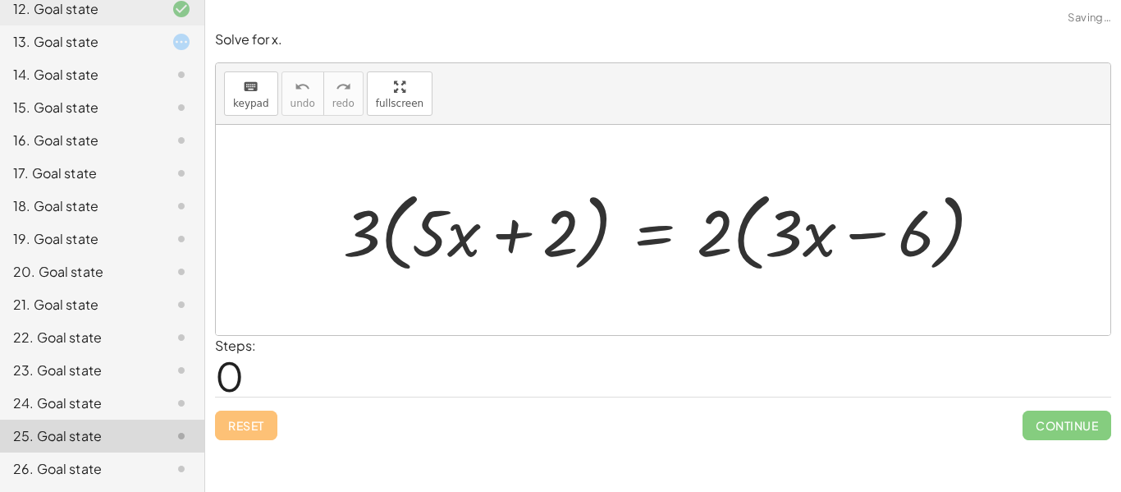
click at [181, 457] on div "26. Goal state" at bounding box center [102, 468] width 204 height 33
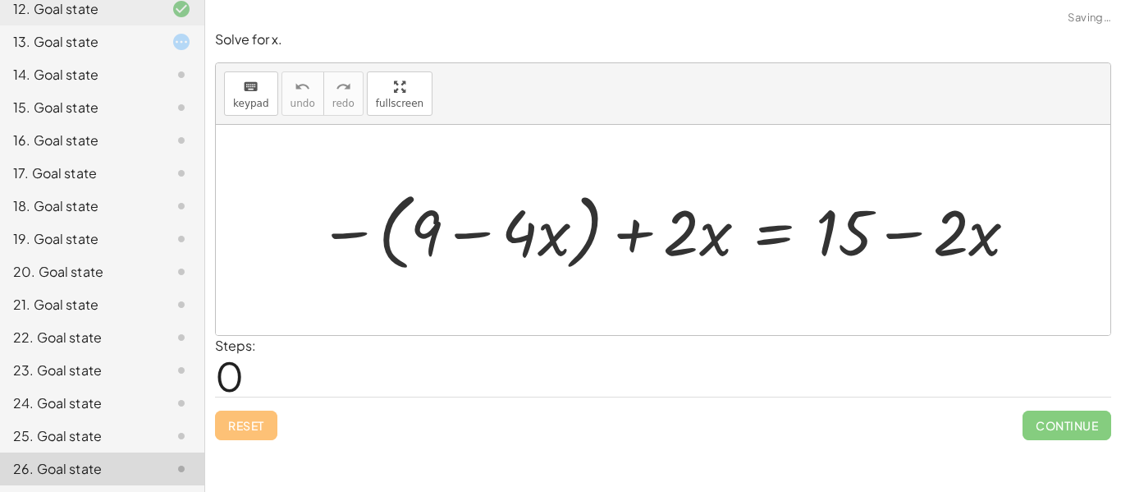
click at [173, 91] on div "13. Goal state" at bounding box center [102, 107] width 204 height 33
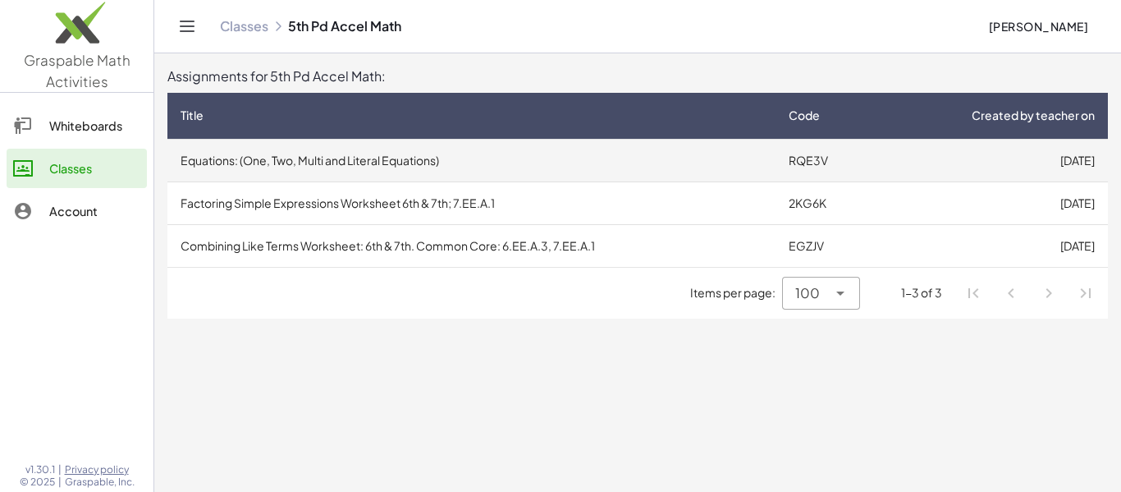
click at [813, 171] on td "RQE3V" at bounding box center [827, 160] width 103 height 43
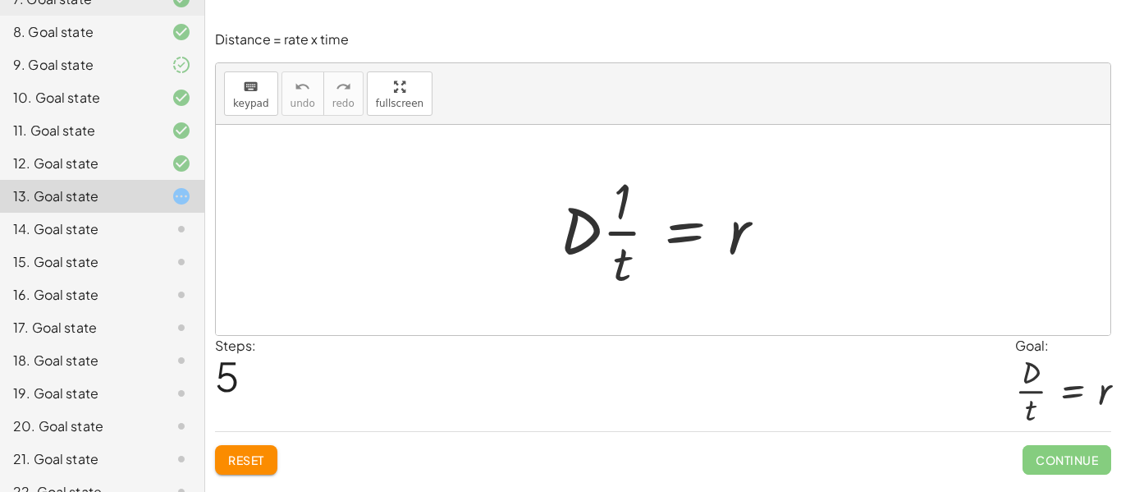
scroll to position [437, 0]
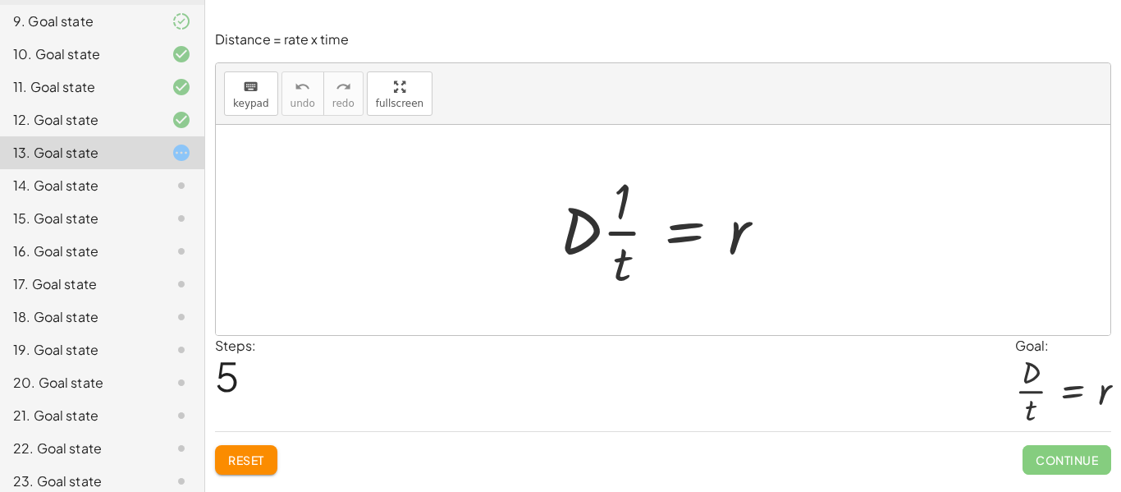
click at [603, 211] on div at bounding box center [669, 230] width 235 height 126
click at [577, 221] on div at bounding box center [669, 230] width 235 height 126
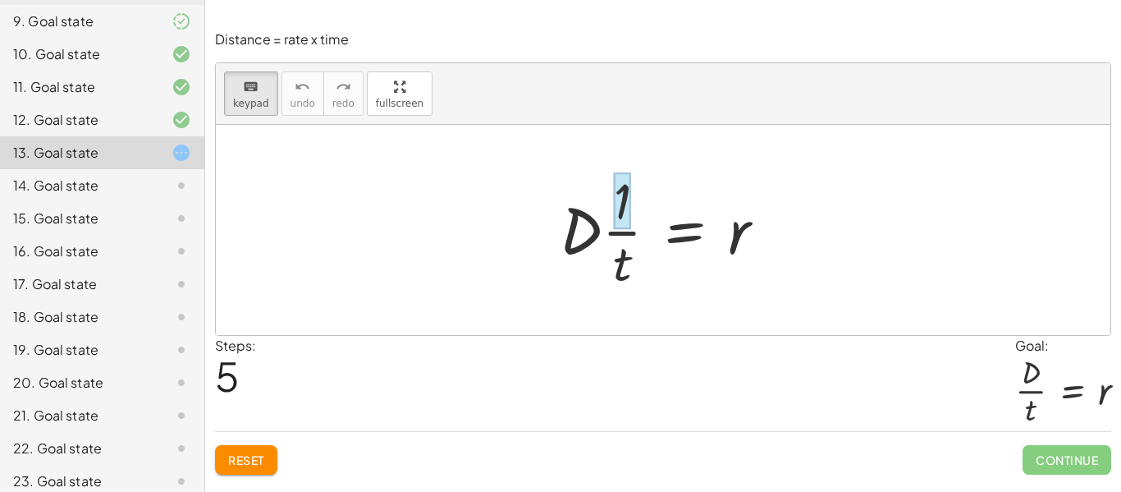
click at [625, 216] on div at bounding box center [622, 200] width 17 height 57
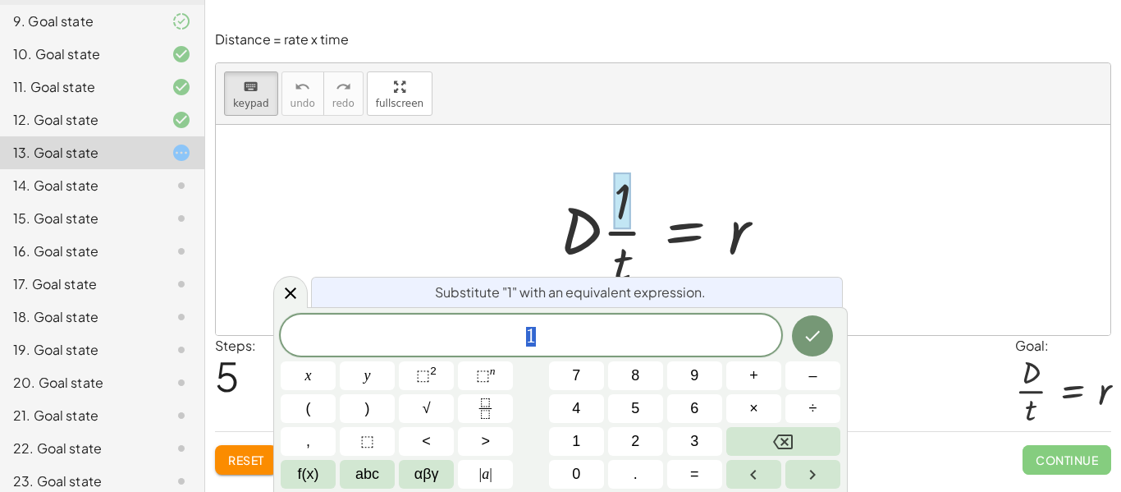
click at [562, 346] on span "1" at bounding box center [531, 336] width 501 height 23
click at [491, 420] on button "Fraction" at bounding box center [485, 408] width 55 height 29
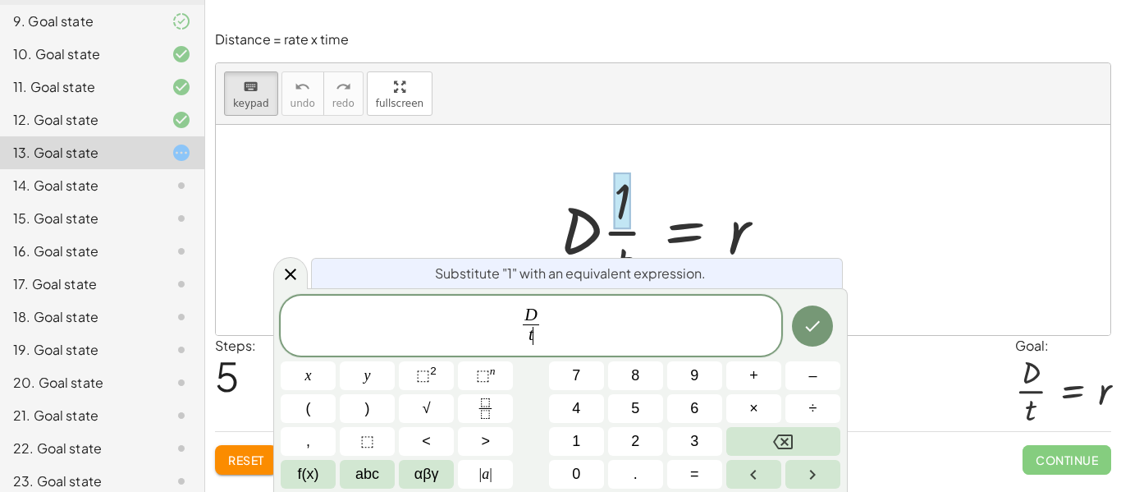
click at [556, 318] on span "D t ​ ​" at bounding box center [531, 327] width 501 height 44
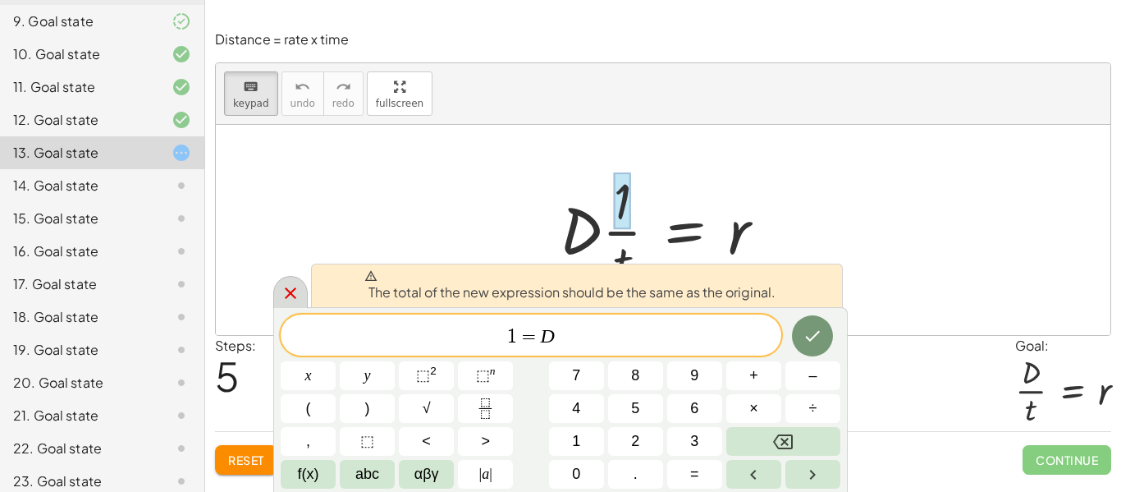
click at [295, 289] on icon at bounding box center [291, 293] width 20 height 20
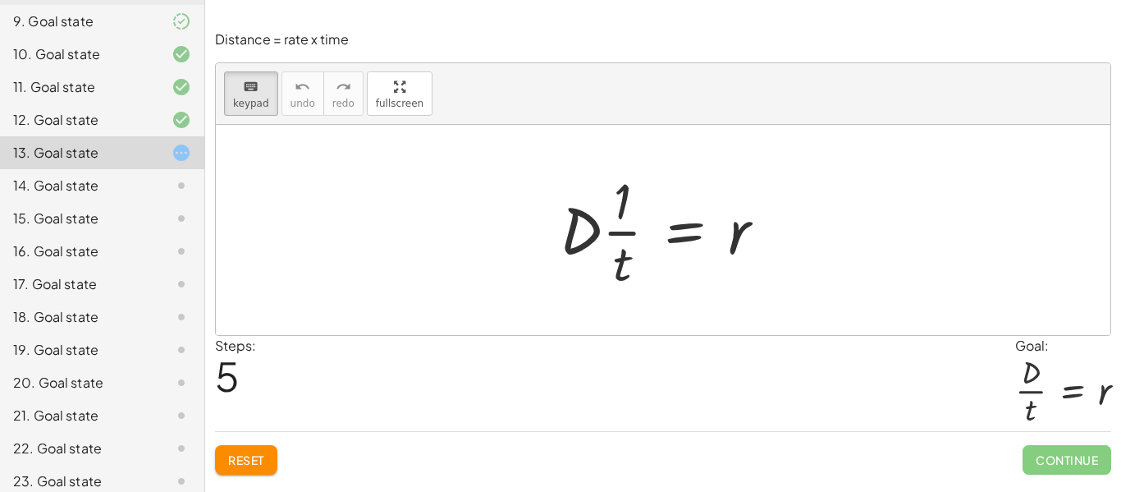
click at [632, 191] on div at bounding box center [669, 230] width 235 height 126
click at [630, 191] on div at bounding box center [622, 200] width 17 height 57
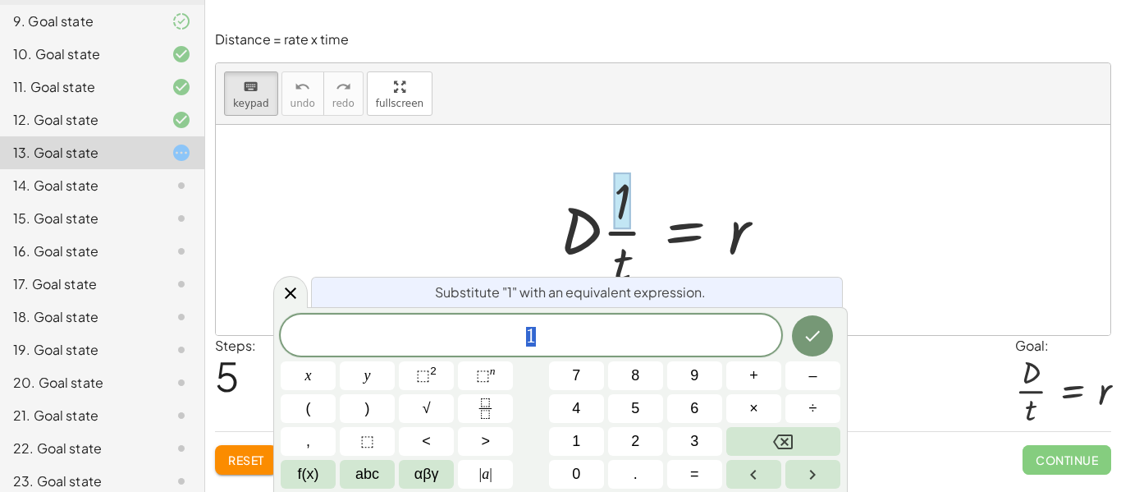
click at [538, 336] on span "1" at bounding box center [531, 336] width 501 height 23
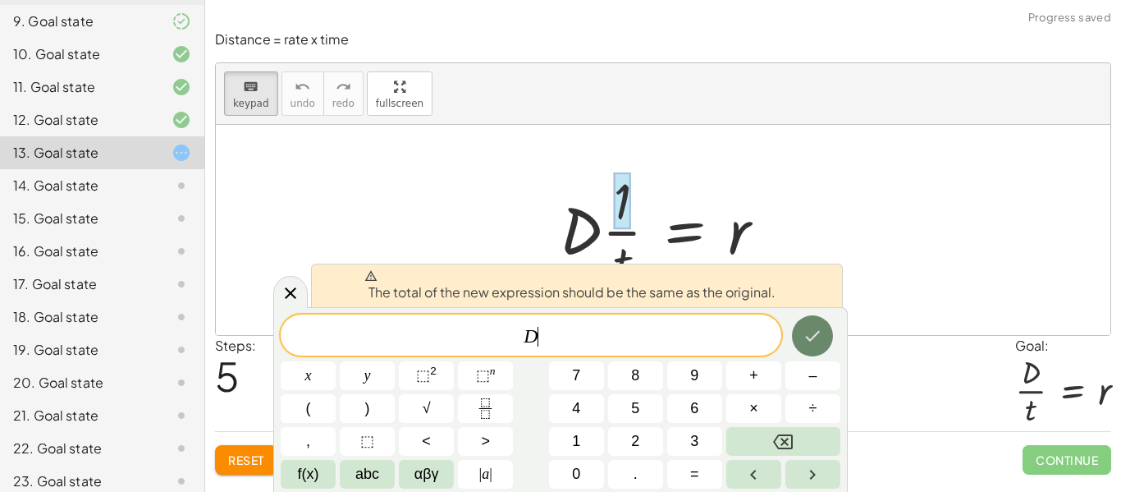
click at [821, 344] on icon "Done" at bounding box center [813, 336] width 20 height 20
click at [295, 303] on div at bounding box center [290, 292] width 34 height 32
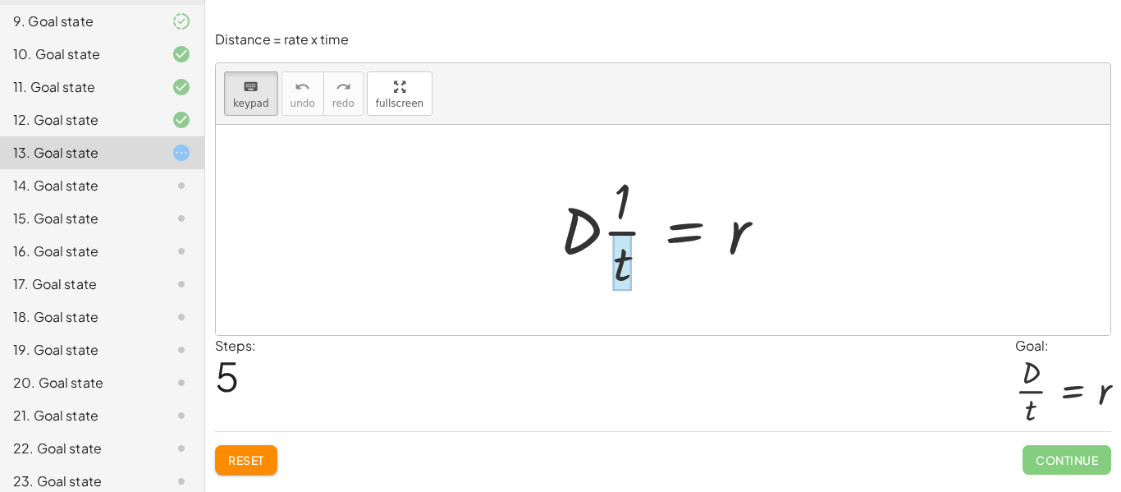
click at [624, 261] on div at bounding box center [622, 261] width 19 height 57
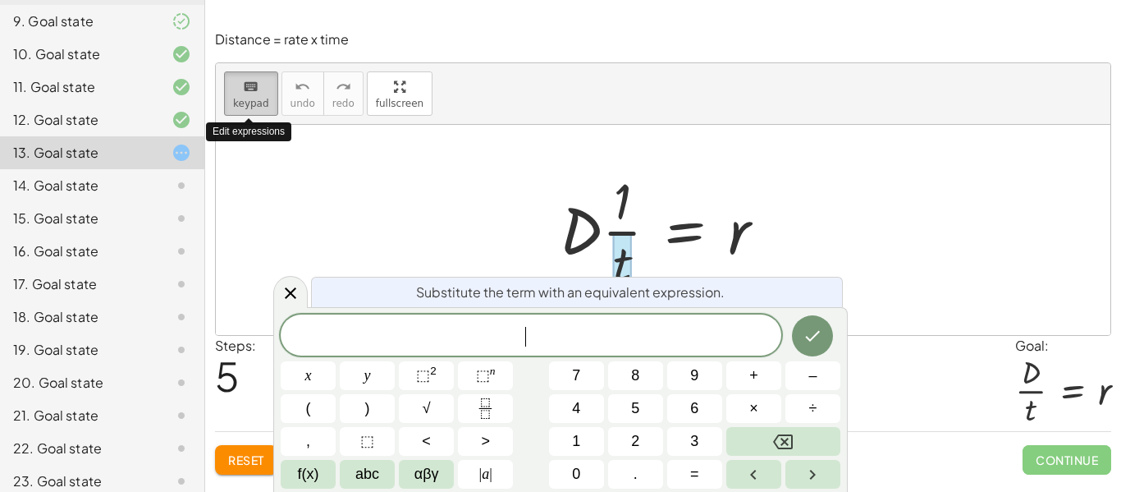
click at [245, 98] on span "keypad" at bounding box center [251, 103] width 36 height 11
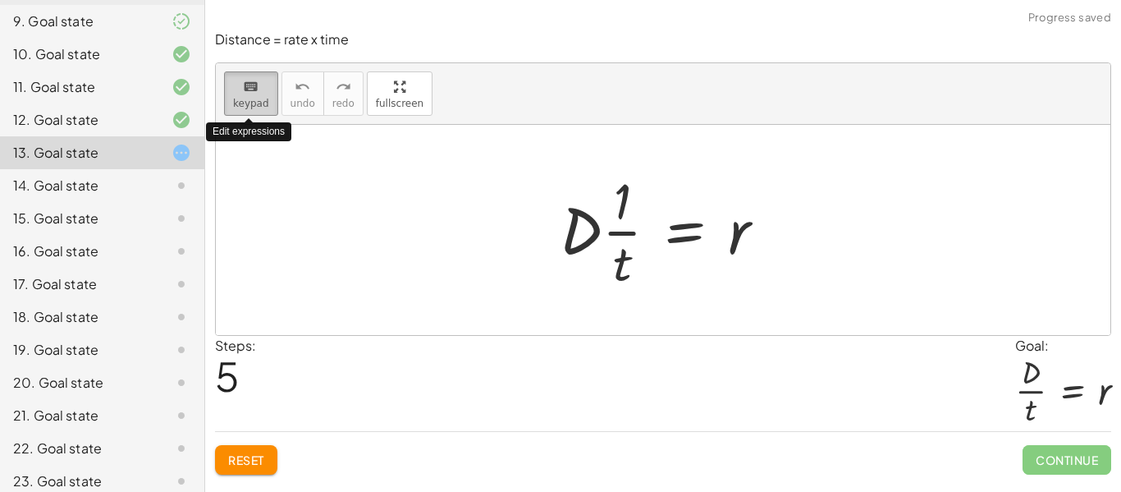
click at [245, 98] on span "keypad" at bounding box center [251, 103] width 36 height 11
click at [653, 225] on div at bounding box center [669, 230] width 235 height 126
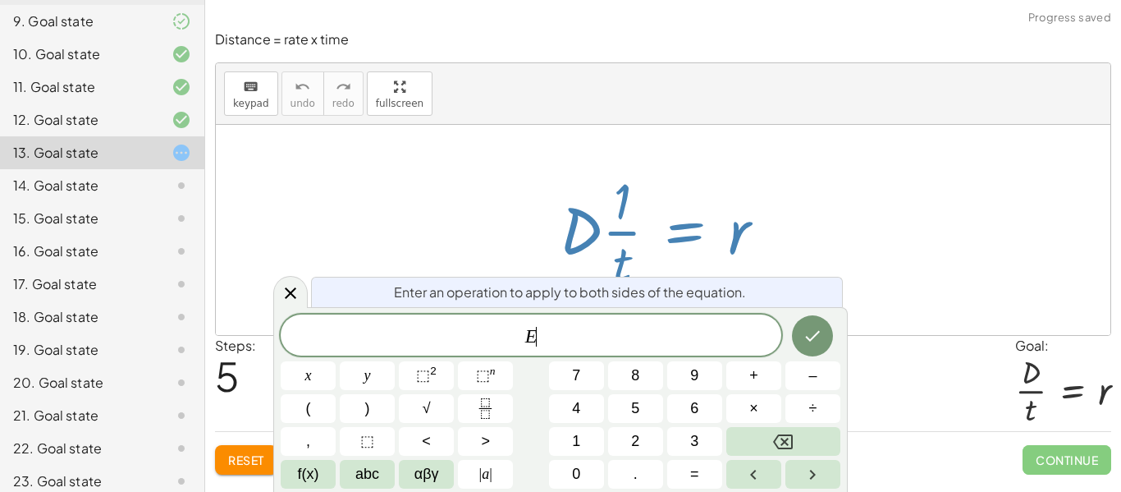
click at [653, 225] on div at bounding box center [669, 230] width 235 height 126
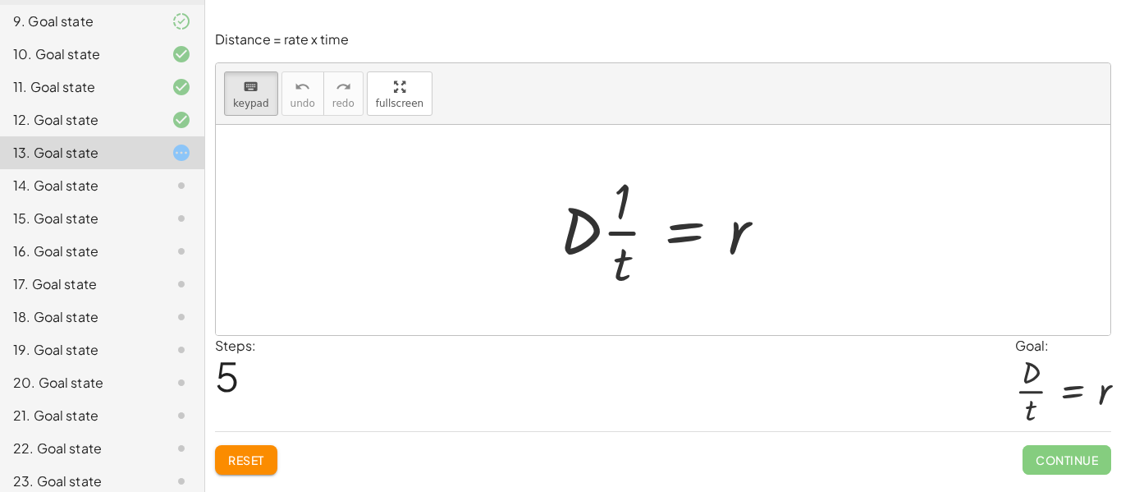
click at [227, 384] on span "5" at bounding box center [227, 375] width 25 height 50
click at [259, 457] on span "Reset" at bounding box center [246, 459] width 36 height 15
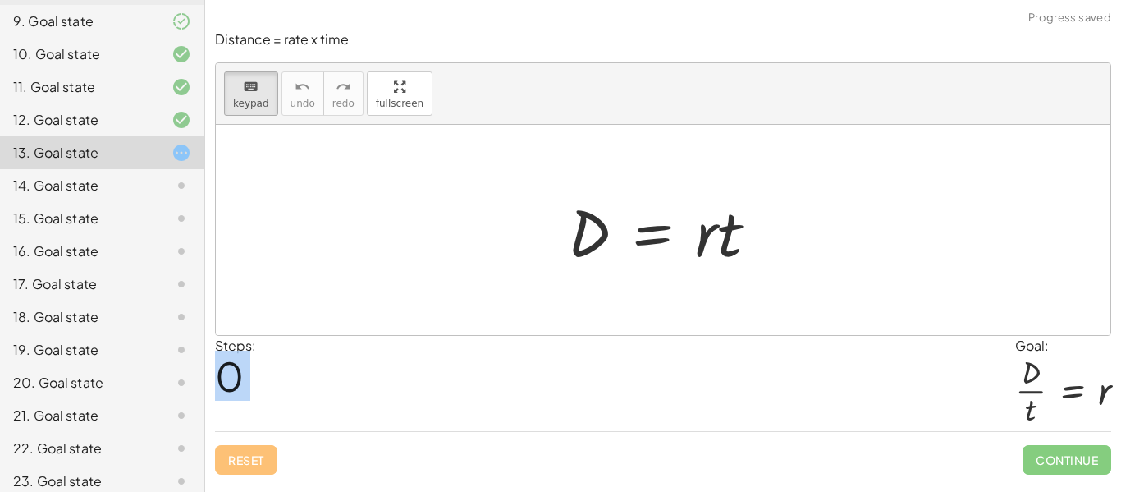
click at [286, 144] on div at bounding box center [663, 230] width 895 height 210
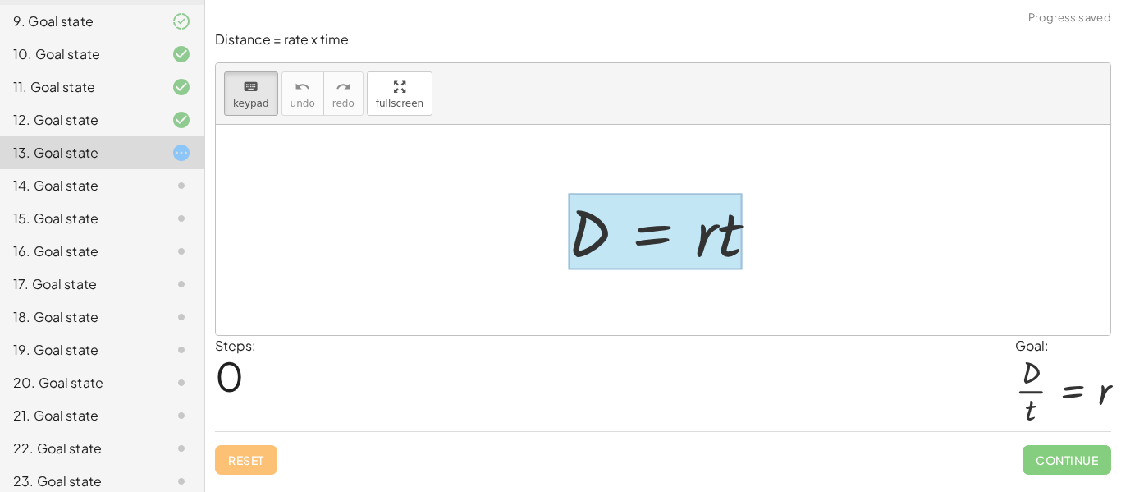
click at [690, 202] on div at bounding box center [655, 232] width 175 height 76
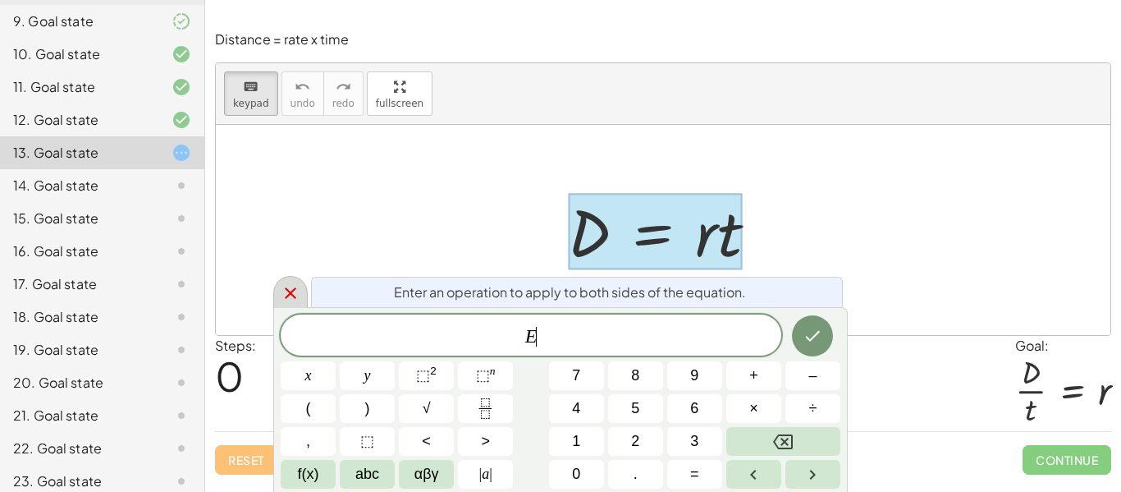
click at [300, 289] on icon at bounding box center [291, 293] width 20 height 20
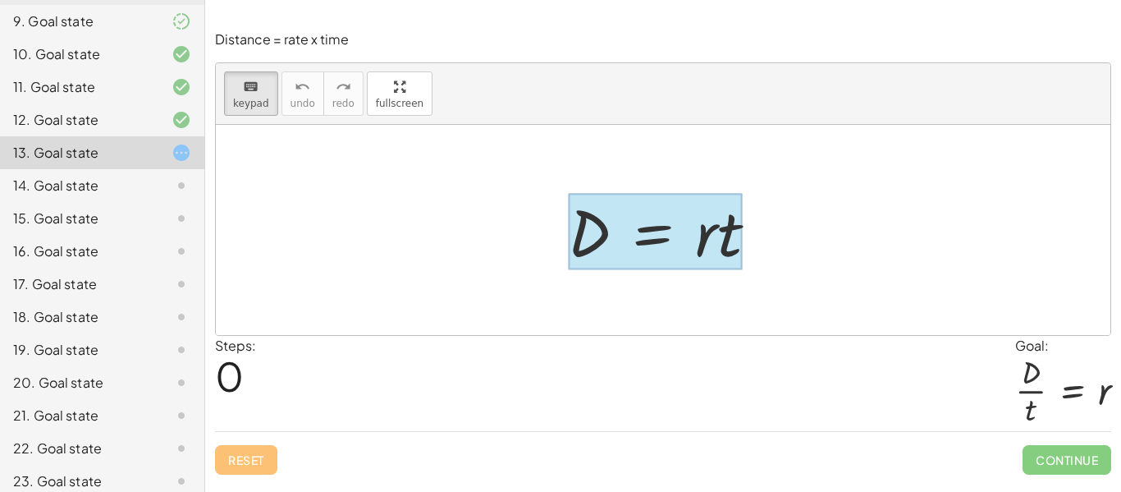
click at [689, 250] on div at bounding box center [655, 232] width 175 height 76
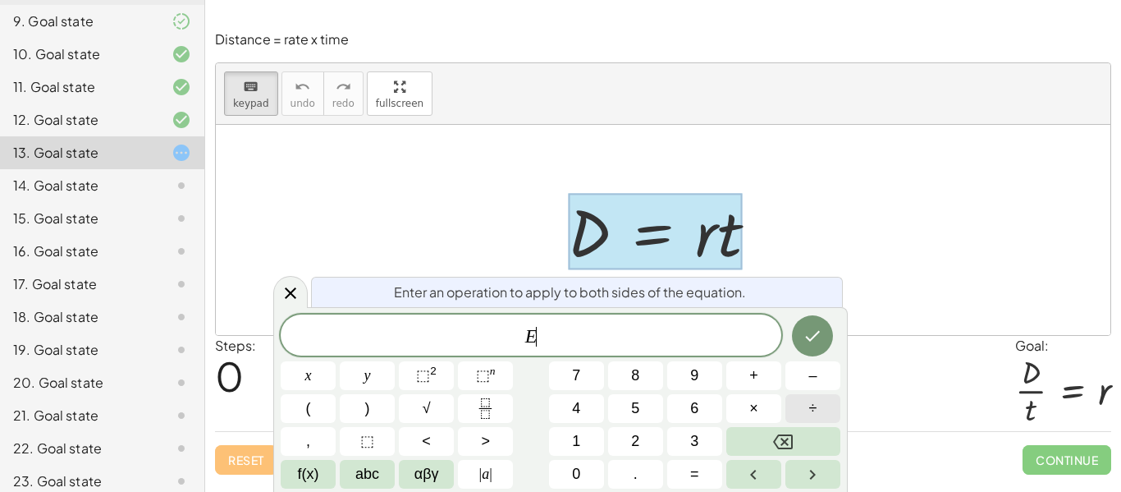
click at [803, 405] on button "÷" at bounding box center [813, 408] width 55 height 29
click at [494, 169] on div at bounding box center [663, 230] width 895 height 210
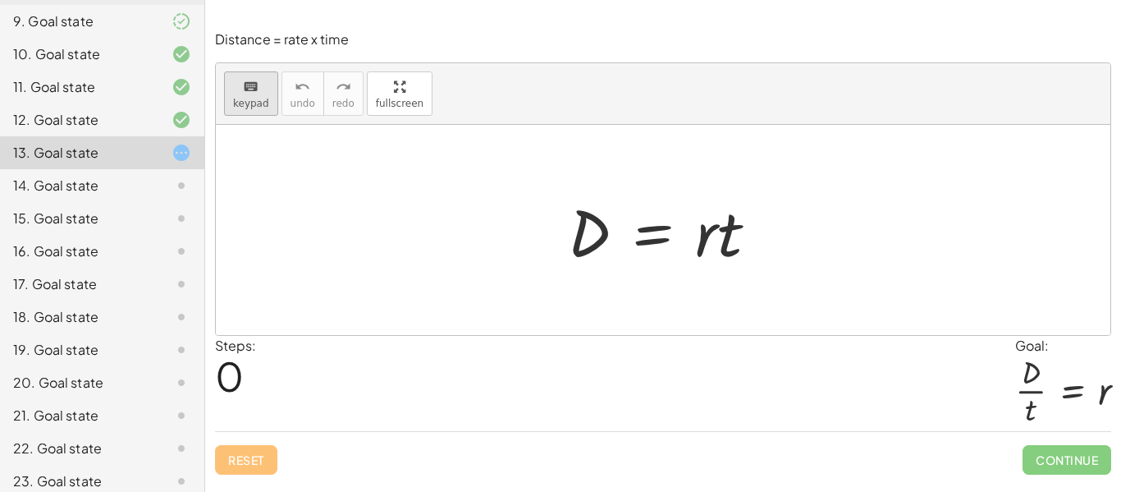
click at [250, 89] on icon "keyboard" at bounding box center [251, 87] width 16 height 20
click at [235, 94] on div "keyboard" at bounding box center [251, 86] width 36 height 20
click at [723, 248] on div at bounding box center [718, 232] width 47 height 76
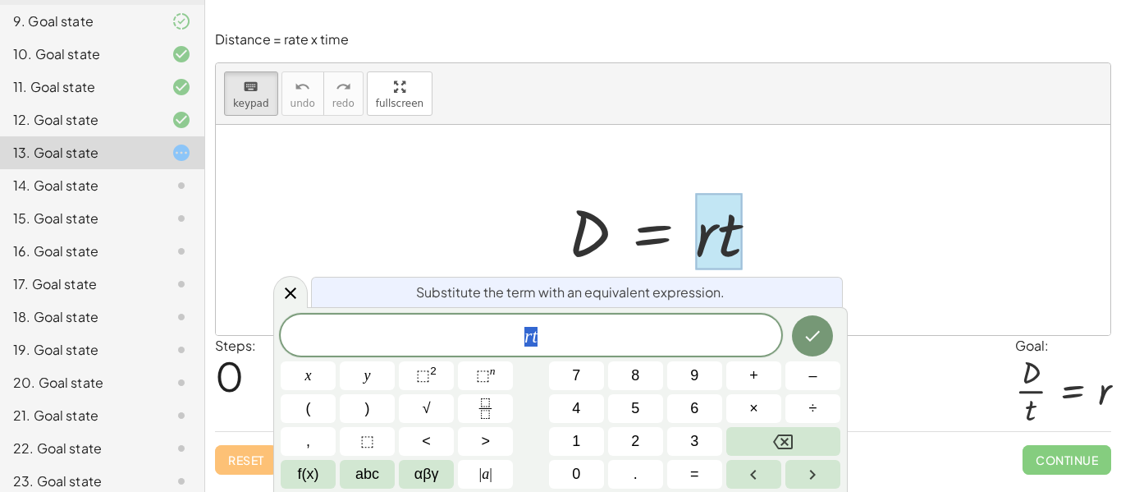
click at [593, 325] on span "r t" at bounding box center [531, 336] width 501 height 23
click at [817, 413] on span "÷" at bounding box center [813, 408] width 8 height 22
click at [641, 214] on div at bounding box center [670, 230] width 220 height 85
click at [653, 232] on div at bounding box center [670, 230] width 220 height 85
click at [305, 296] on div at bounding box center [290, 291] width 34 height 32
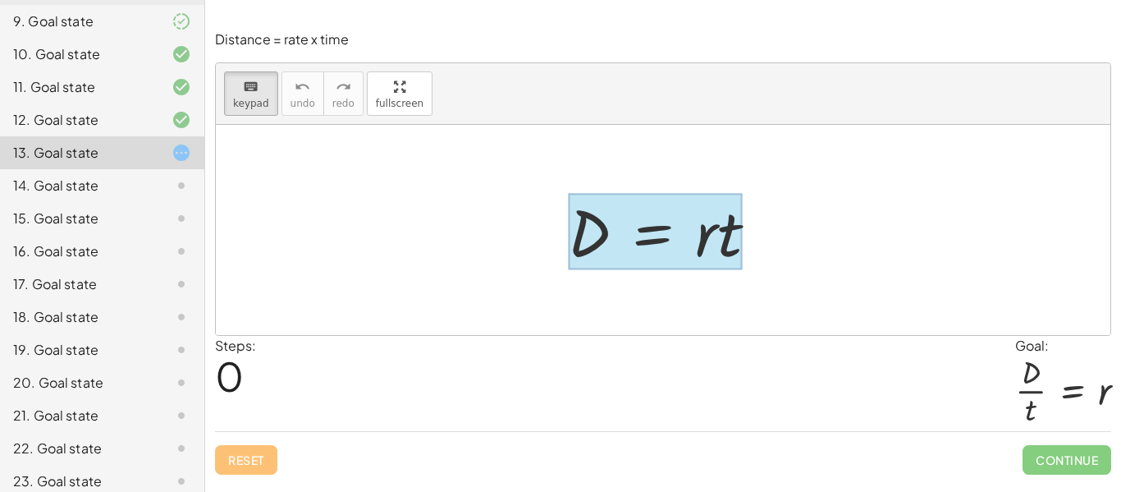
click at [635, 244] on div at bounding box center [655, 232] width 175 height 76
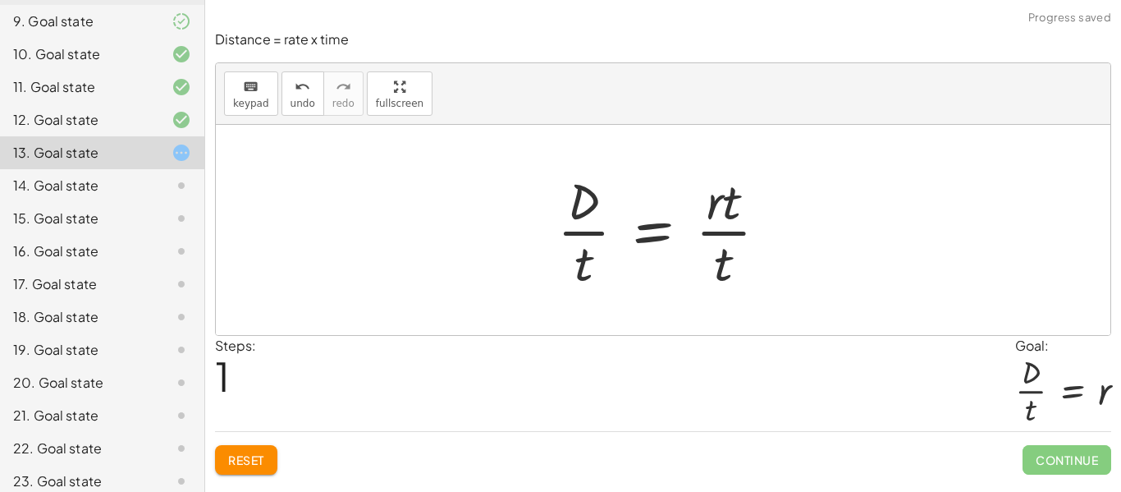
click at [593, 221] on div at bounding box center [669, 230] width 241 height 126
click at [592, 241] on div at bounding box center [669, 230] width 241 height 126
click at [589, 249] on div at bounding box center [669, 230] width 241 height 126
click at [718, 239] on div at bounding box center [669, 230] width 241 height 126
click at [722, 225] on div at bounding box center [669, 230] width 241 height 126
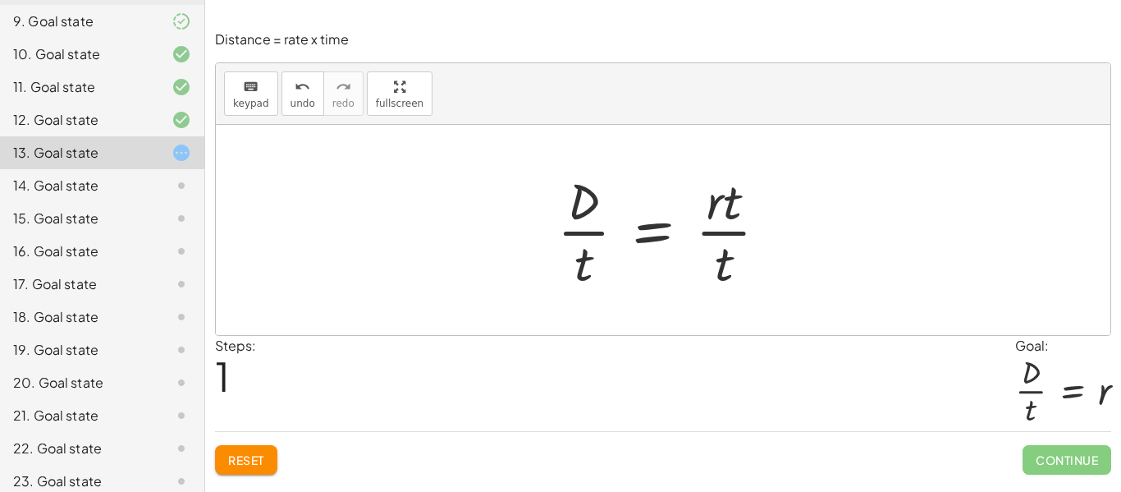
click at [724, 286] on div at bounding box center [669, 230] width 241 height 126
click at [725, 268] on div at bounding box center [669, 230] width 241 height 126
click at [723, 208] on div at bounding box center [669, 230] width 241 height 126
click at [245, 104] on span "keypad" at bounding box center [251, 103] width 36 height 11
click at [723, 208] on div at bounding box center [724, 200] width 35 height 57
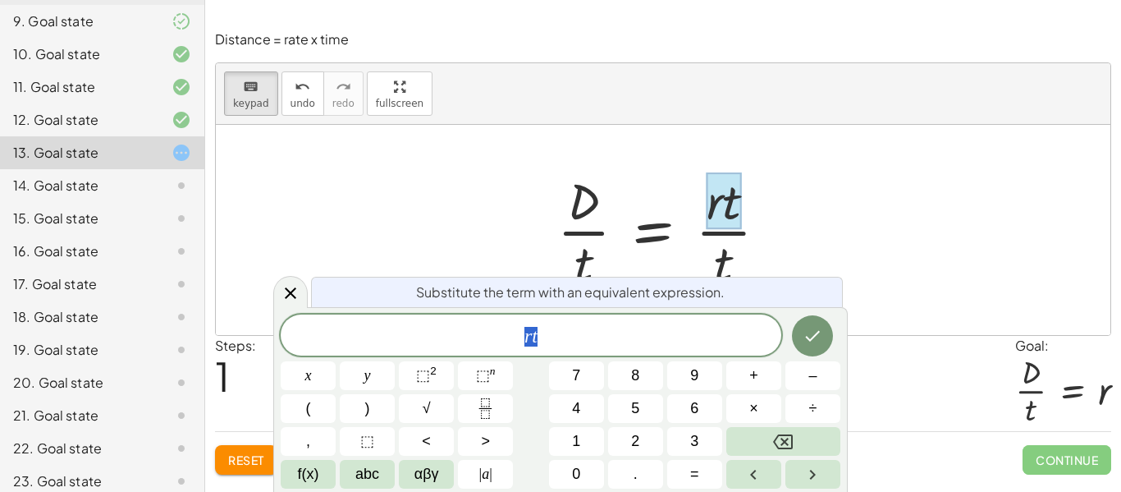
click at [641, 242] on div at bounding box center [669, 230] width 241 height 126
click at [238, 103] on span "keypad" at bounding box center [251, 103] width 36 height 11
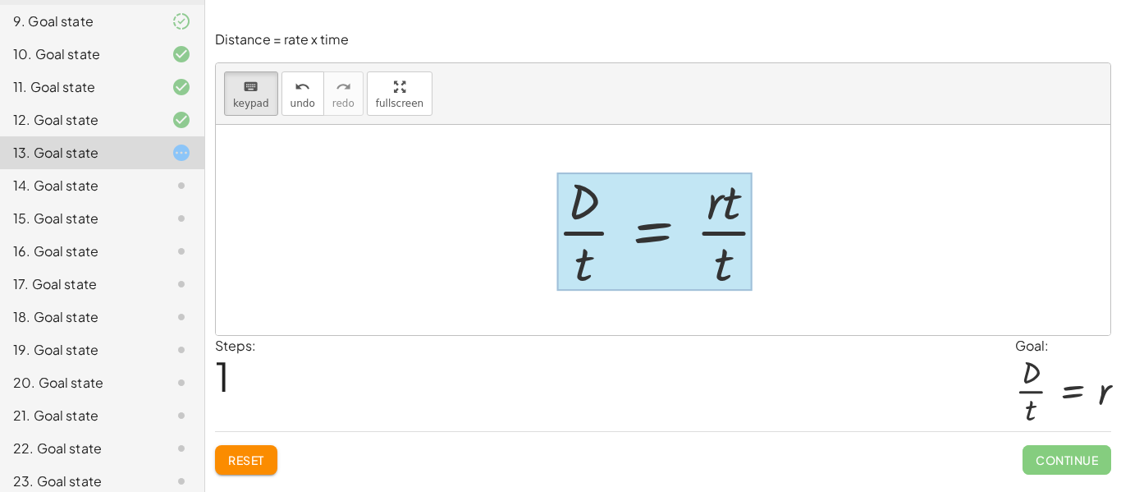
click at [665, 227] on div at bounding box center [654, 231] width 195 height 118
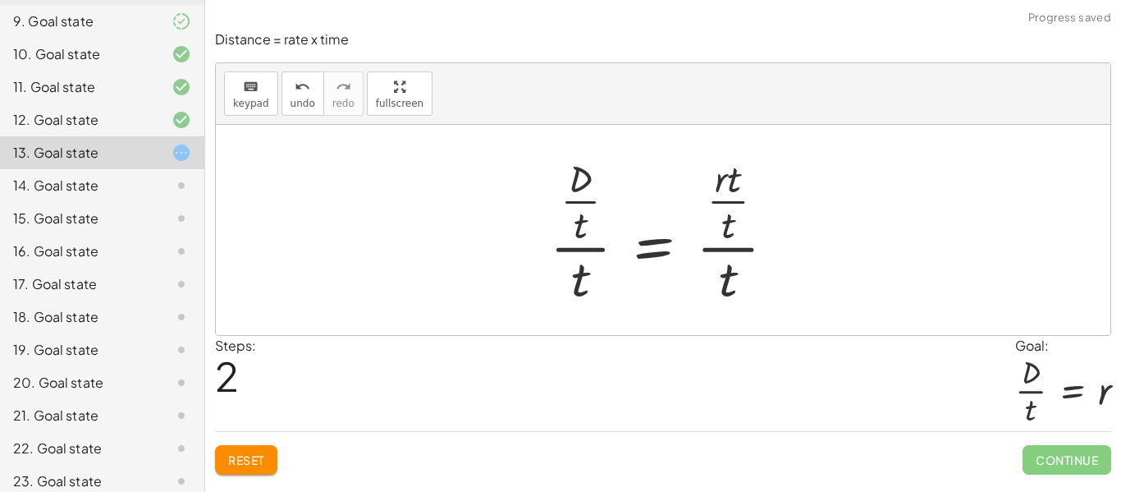
click at [592, 213] on div at bounding box center [669, 230] width 255 height 158
click at [303, 106] on span "undo" at bounding box center [303, 103] width 25 height 11
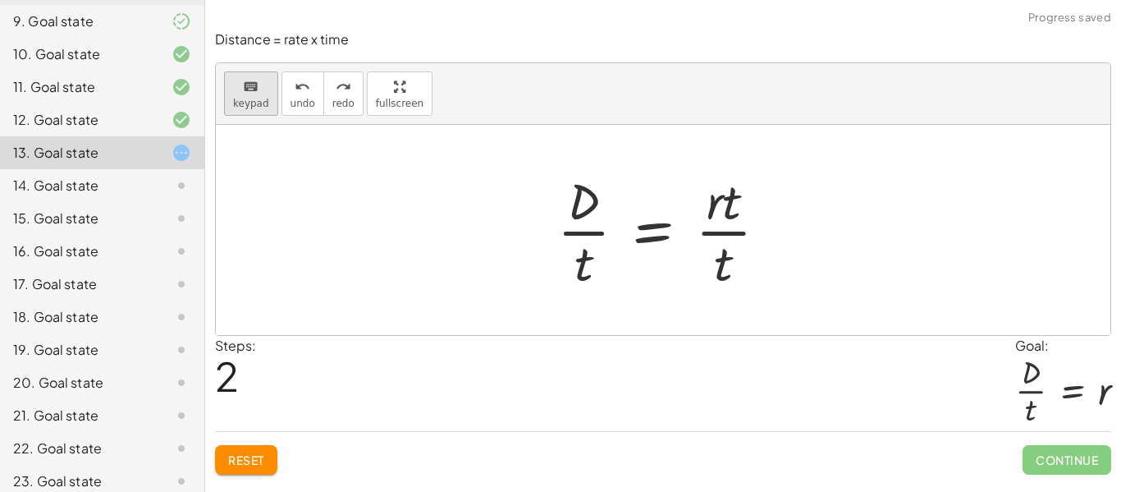
click at [236, 84] on div "keyboard" at bounding box center [251, 86] width 36 height 20
click at [731, 226] on div at bounding box center [724, 200] width 35 height 57
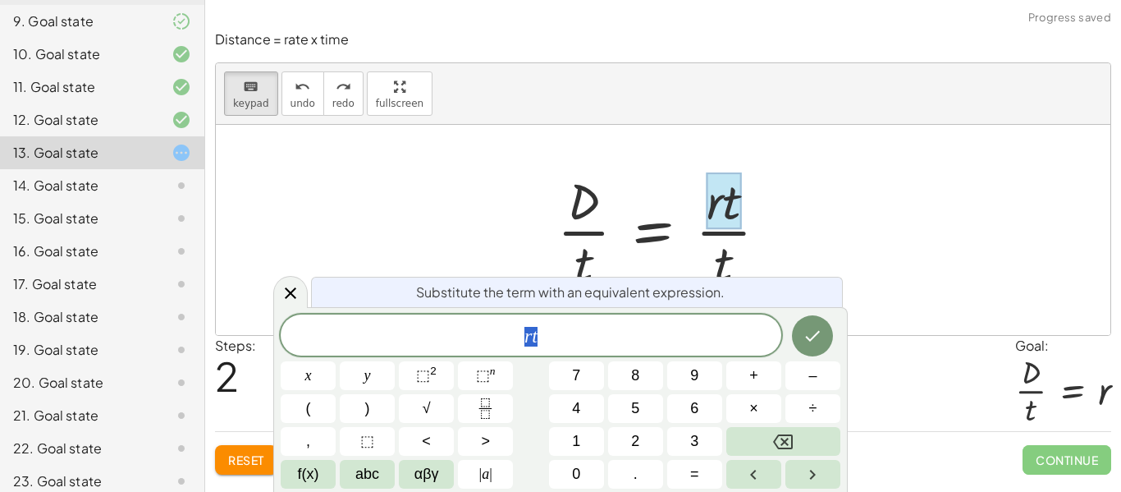
click at [581, 332] on span "r t" at bounding box center [531, 336] width 501 height 23
click at [813, 254] on div at bounding box center [663, 230] width 895 height 210
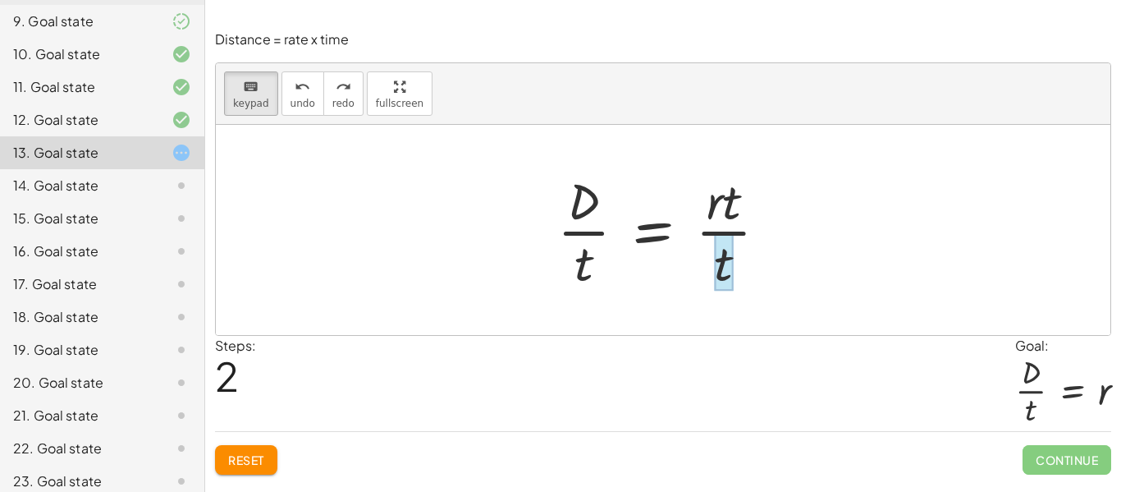
click at [729, 232] on div at bounding box center [669, 230] width 241 height 126
click at [263, 112] on button "keyboard keypad" at bounding box center [251, 93] width 54 height 44
click at [726, 241] on div at bounding box center [669, 230] width 241 height 126
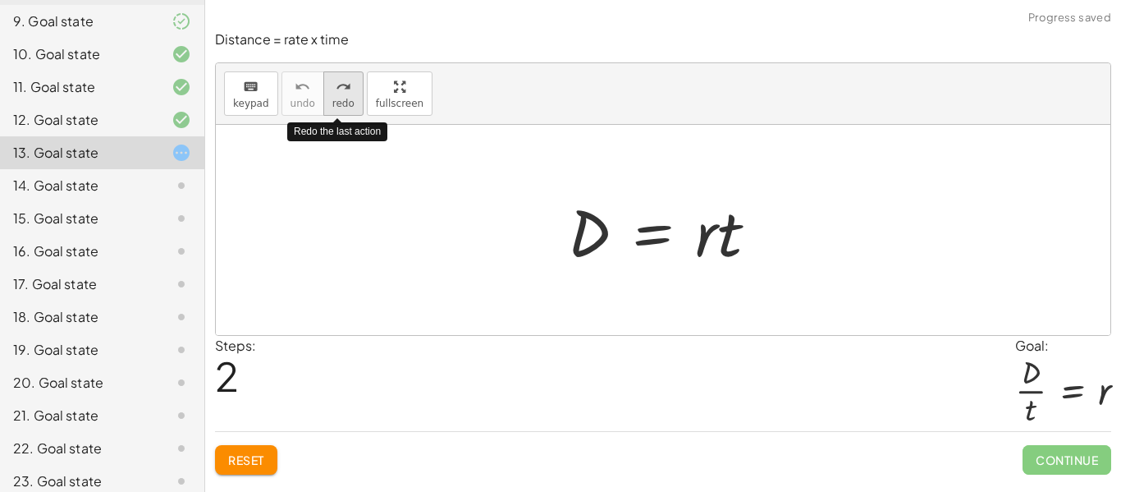
click at [337, 98] on span "redo" at bounding box center [343, 103] width 22 height 11
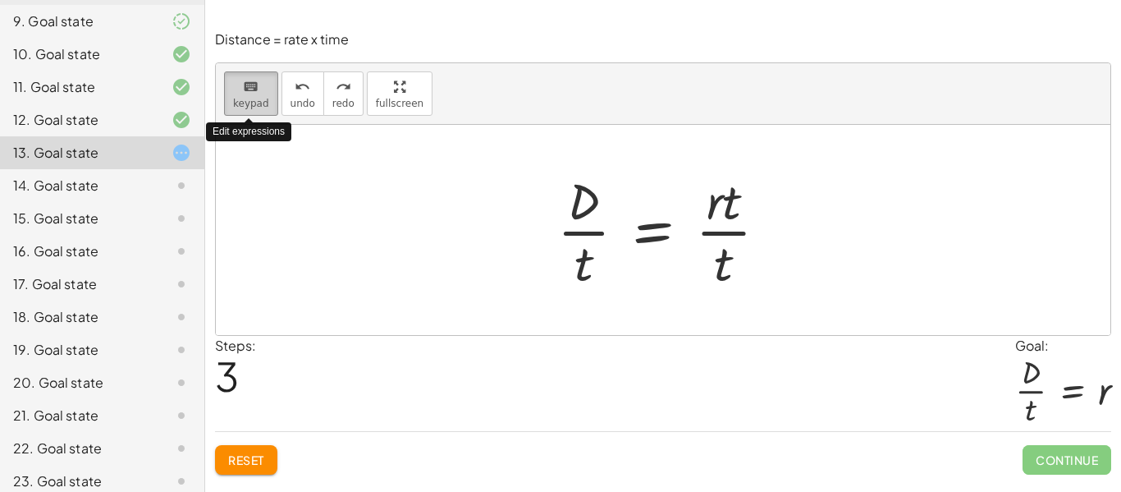
click at [243, 98] on span "keypad" at bounding box center [251, 103] width 36 height 11
click at [729, 264] on div at bounding box center [723, 261] width 19 height 57
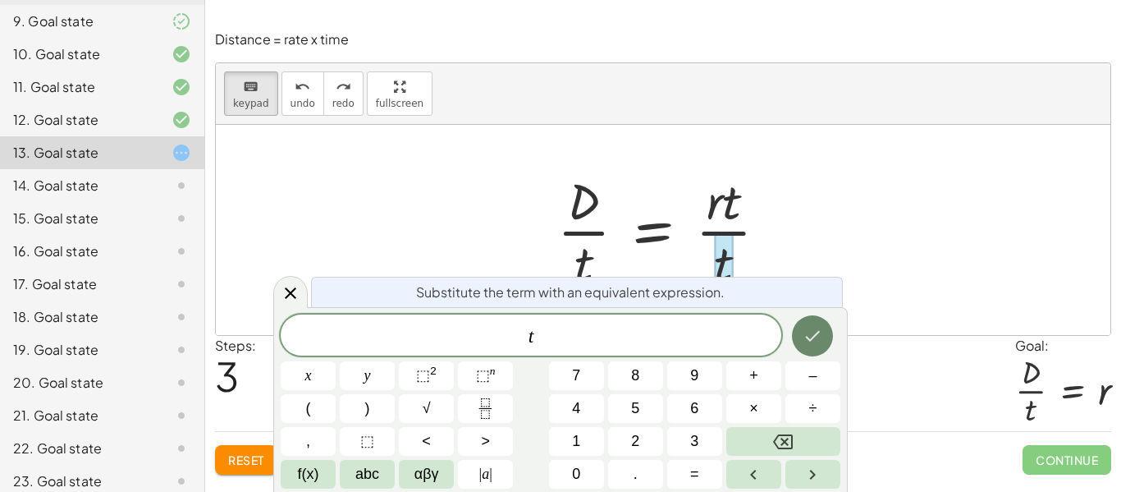
click at [827, 332] on button "Done" at bounding box center [812, 335] width 41 height 41
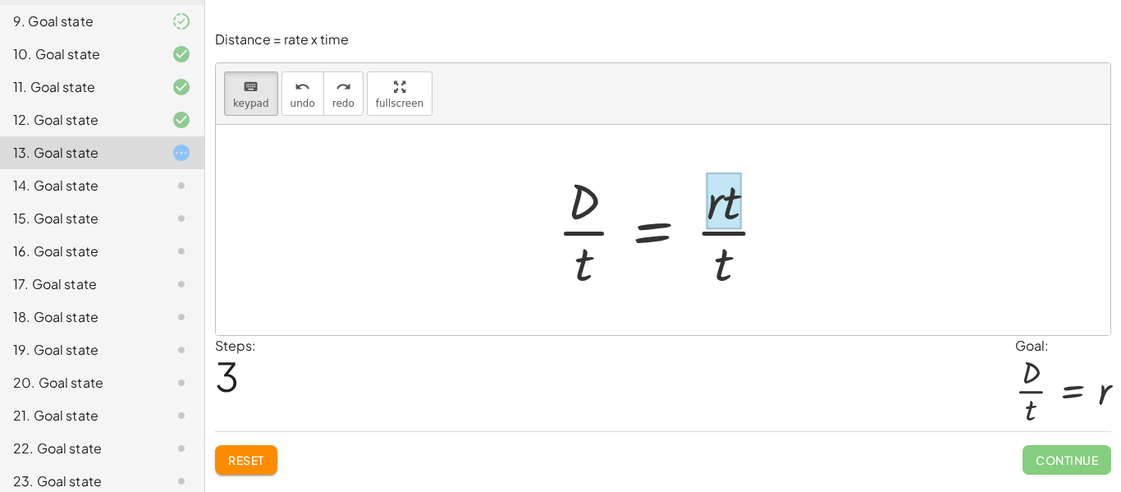
click at [733, 214] on div at bounding box center [724, 200] width 35 height 57
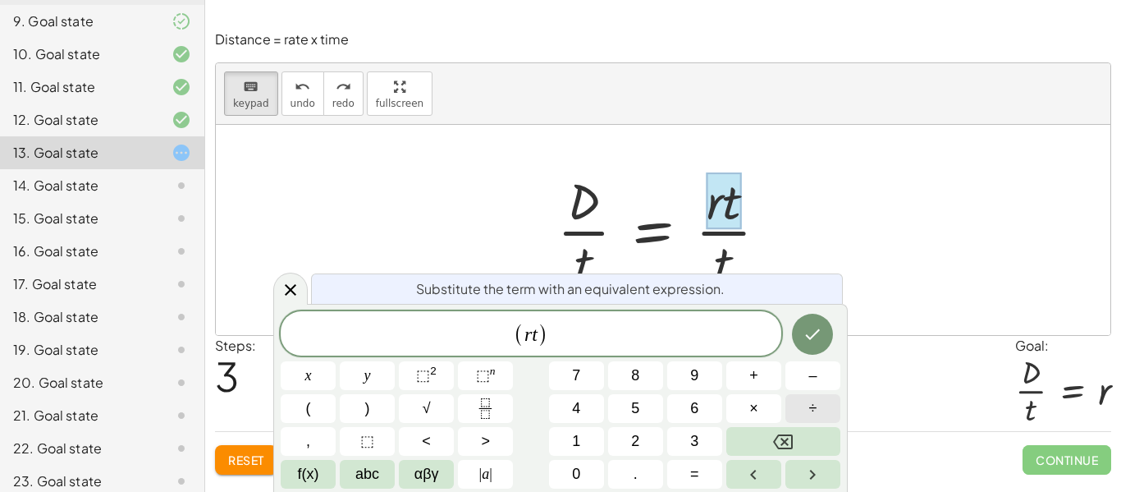
click at [812, 414] on span "÷" at bounding box center [813, 408] width 8 height 22
click at [750, 216] on div at bounding box center [669, 230] width 241 height 126
click at [286, 290] on icon at bounding box center [291, 292] width 20 height 20
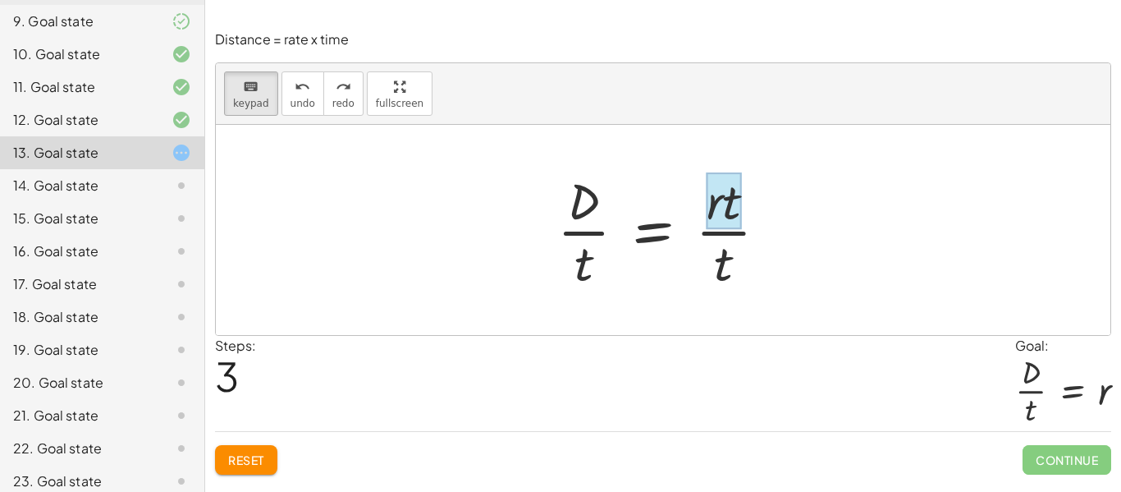
click at [728, 204] on div at bounding box center [724, 200] width 35 height 57
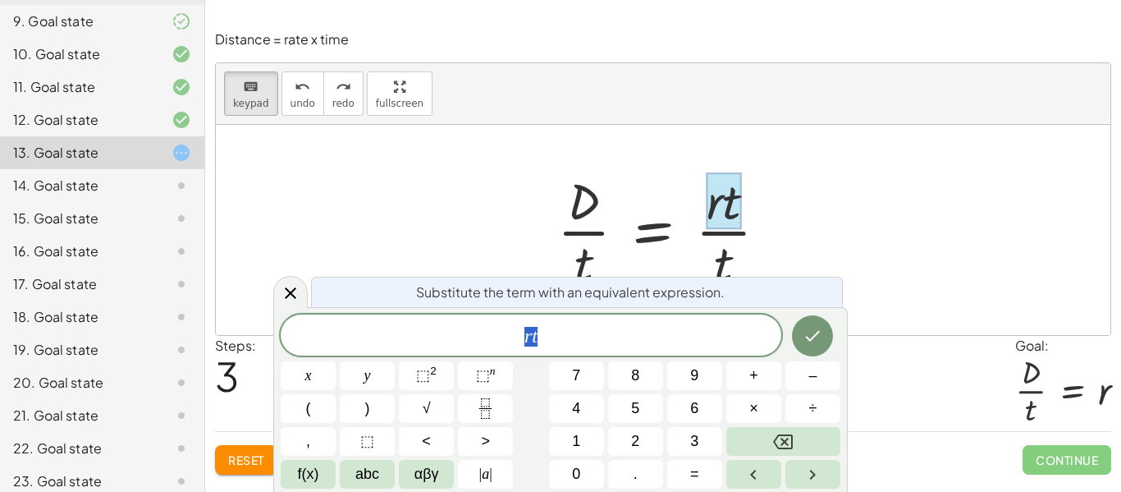
click at [581, 343] on span "r t" at bounding box center [531, 336] width 501 height 23
click at [258, 107] on span "keypad" at bounding box center [251, 103] width 36 height 11
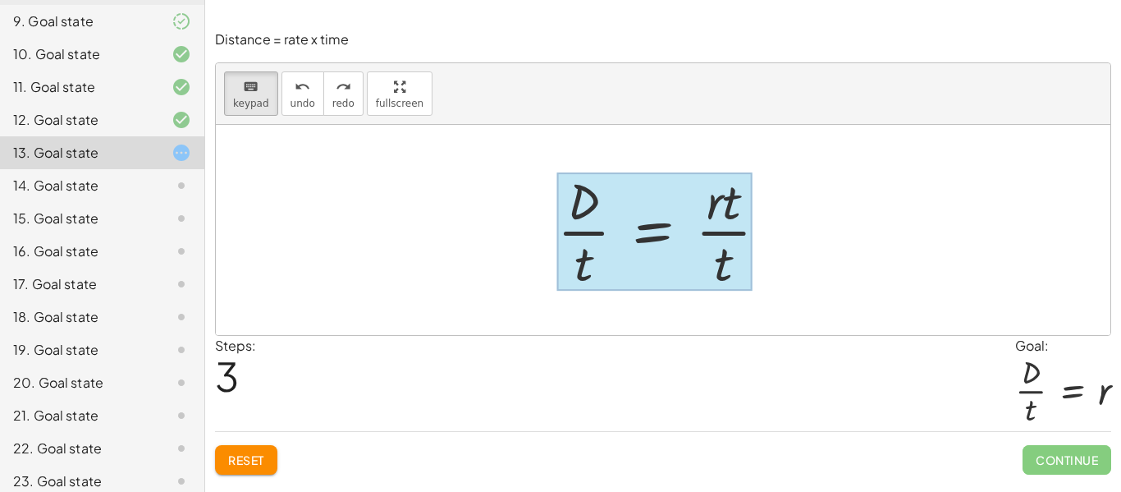
click at [679, 244] on div at bounding box center [654, 231] width 195 height 118
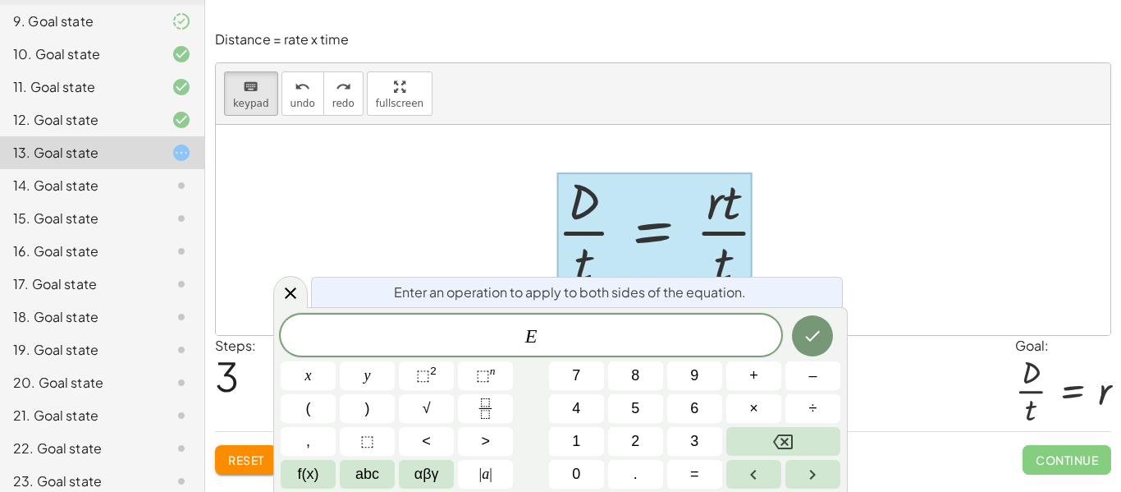
click at [621, 316] on div "E ​" at bounding box center [531, 334] width 501 height 41
click at [801, 402] on button "÷" at bounding box center [813, 408] width 55 height 29
click at [804, 337] on icon "Done" at bounding box center [813, 336] width 20 height 20
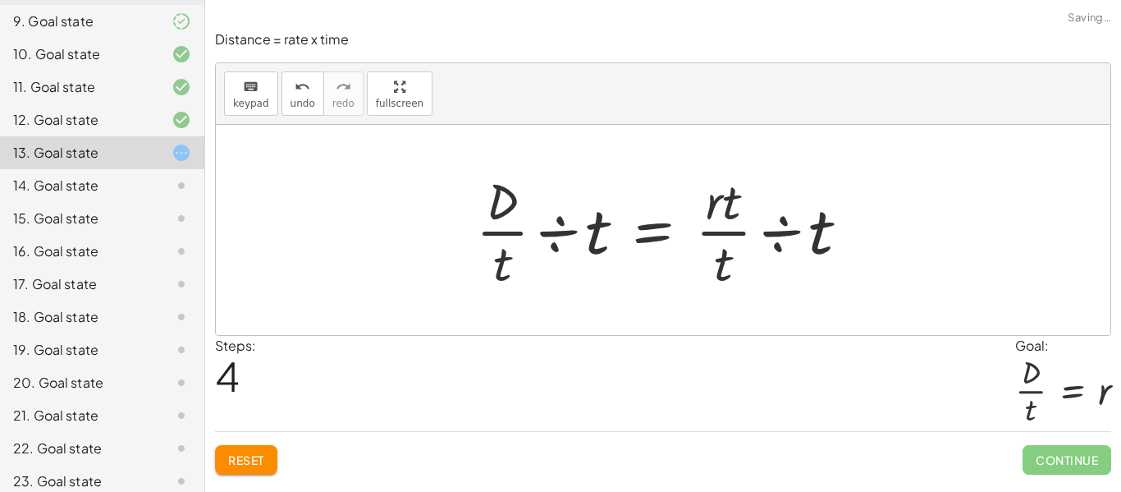
click at [804, 337] on div "Steps: 4 Goal: · D · t = r" at bounding box center [663, 384] width 896 height 96
click at [790, 272] on div at bounding box center [669, 230] width 403 height 126
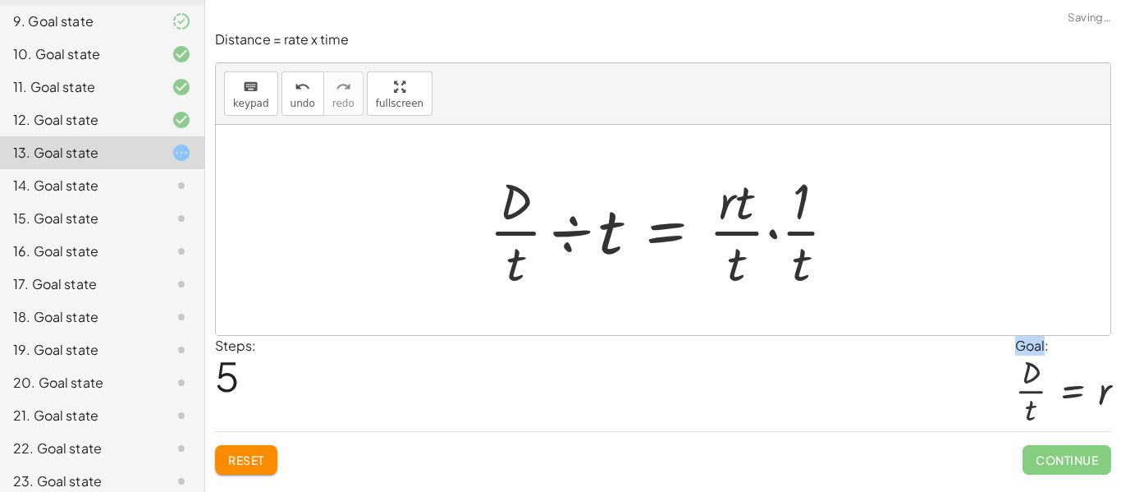
click at [790, 241] on div at bounding box center [670, 230] width 378 height 126
click at [781, 238] on div at bounding box center [670, 230] width 378 height 126
click at [778, 236] on div at bounding box center [670, 230] width 378 height 126
click at [759, 233] on div at bounding box center [643, 230] width 324 height 126
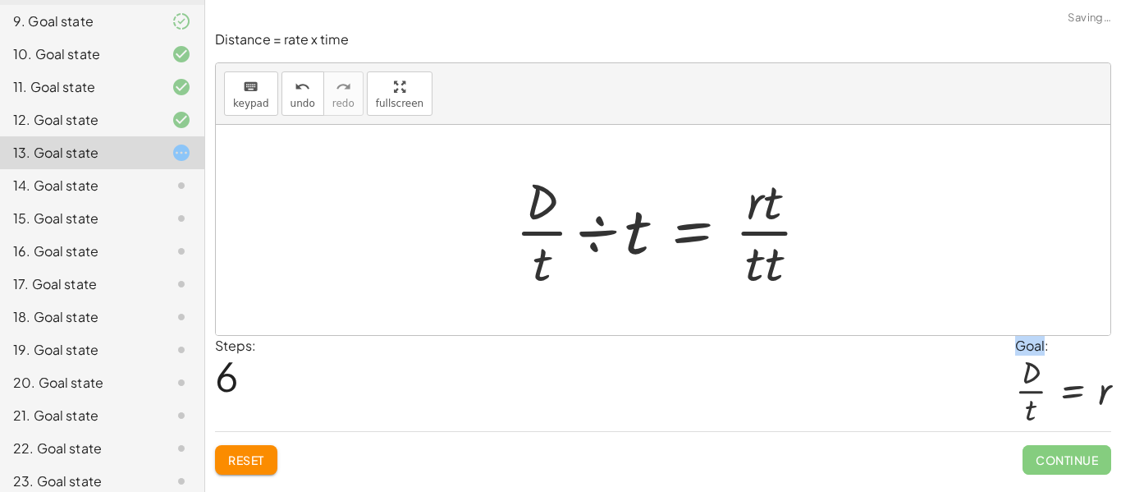
click at [733, 256] on div at bounding box center [669, 230] width 324 height 126
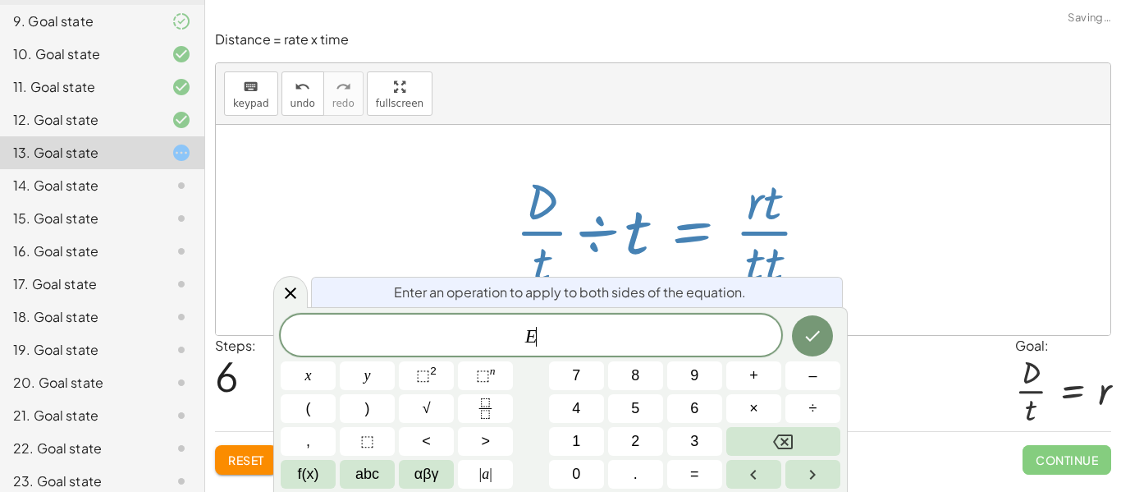
click at [763, 236] on div at bounding box center [669, 230] width 324 height 126
click at [286, 300] on icon at bounding box center [291, 293] width 20 height 20
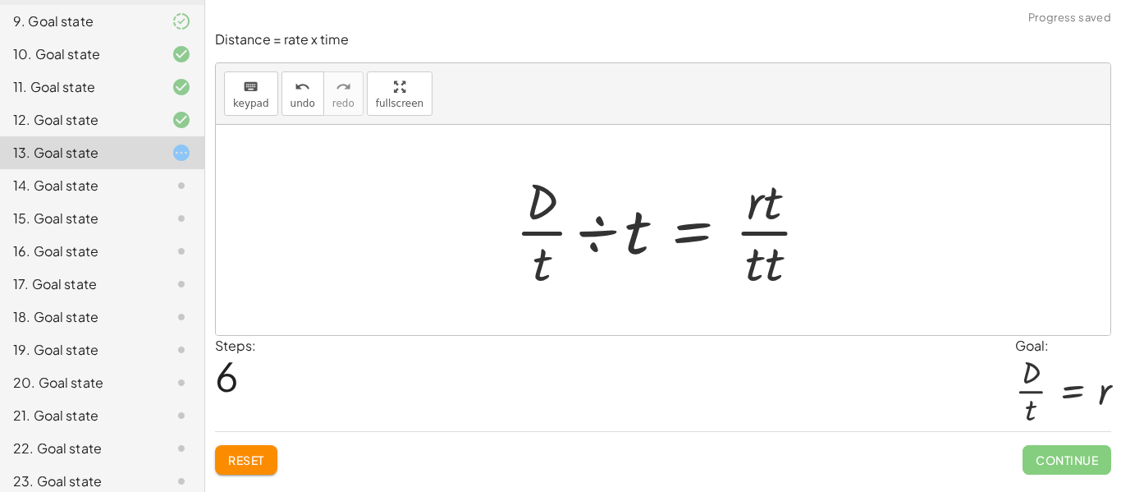
click at [610, 237] on div at bounding box center [669, 230] width 324 height 126
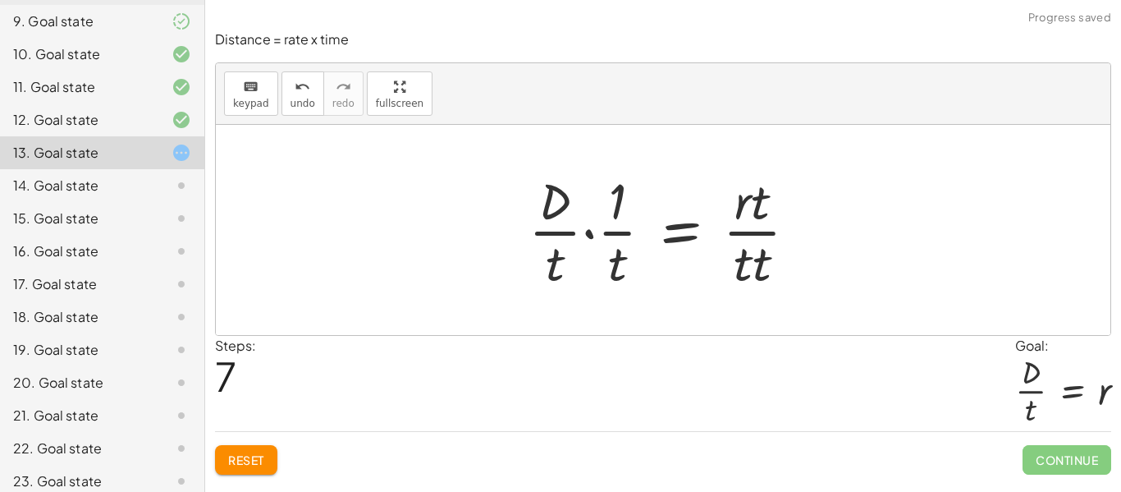
click at [598, 229] on div at bounding box center [669, 230] width 299 height 126
click at [584, 235] on div at bounding box center [669, 230] width 299 height 126
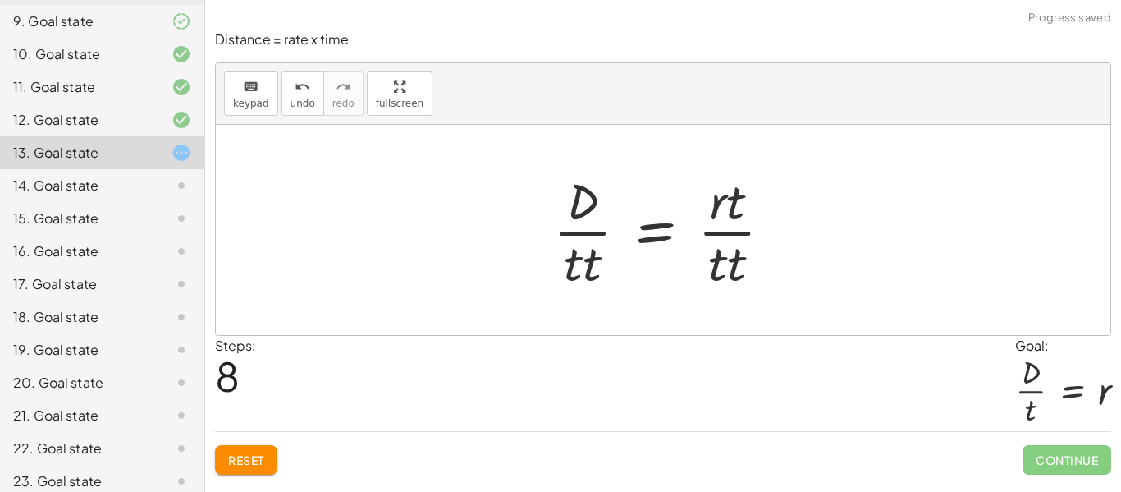
click at [590, 259] on div at bounding box center [670, 230] width 250 height 126
click at [732, 275] on div at bounding box center [669, 230] width 246 height 126
click at [291, 102] on span "undo" at bounding box center [303, 103] width 25 height 11
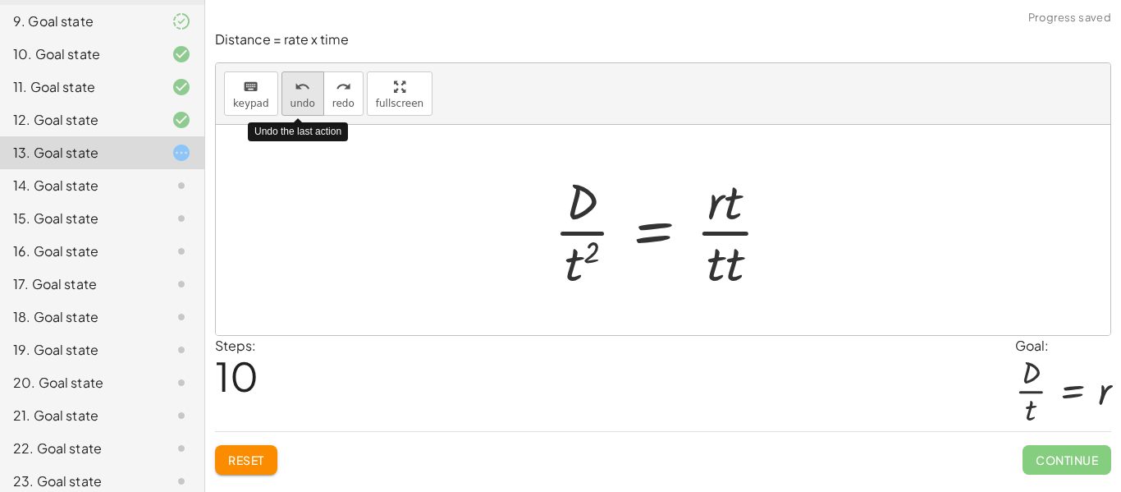
click at [291, 102] on span "undo" at bounding box center [303, 103] width 25 height 11
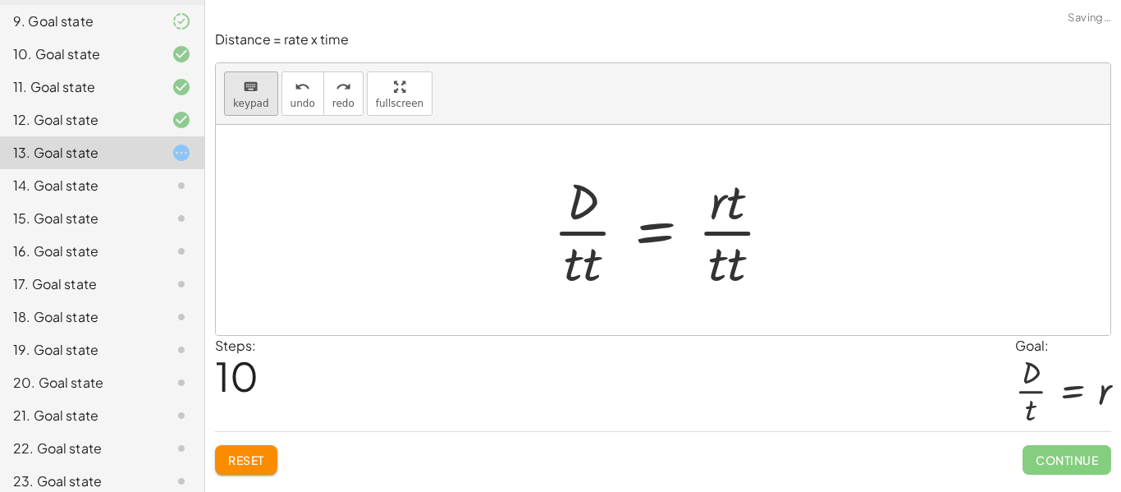
click at [262, 100] on span "keypad" at bounding box center [251, 103] width 36 height 11
click at [291, 104] on span "undo" at bounding box center [303, 103] width 25 height 11
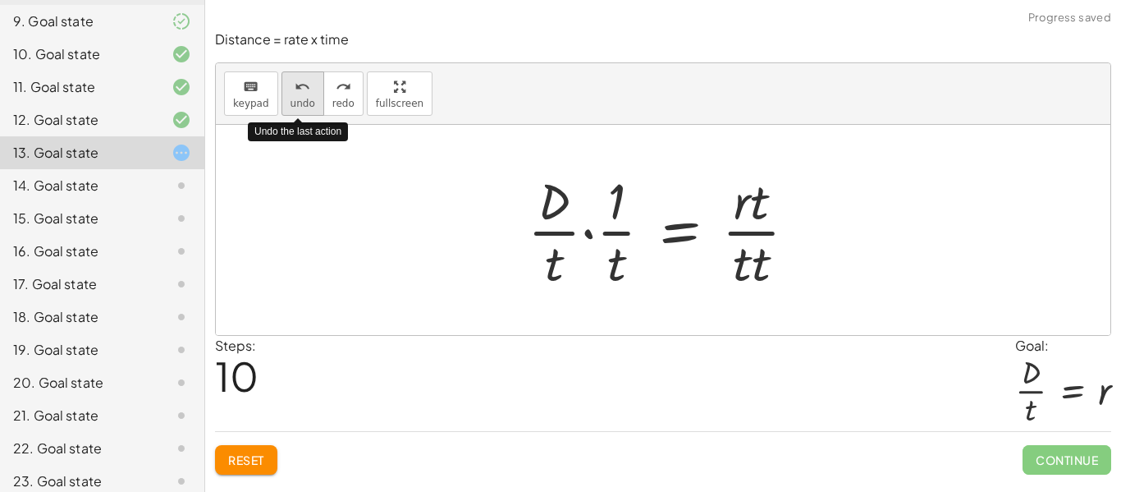
click at [291, 104] on span "undo" at bounding box center [303, 103] width 25 height 11
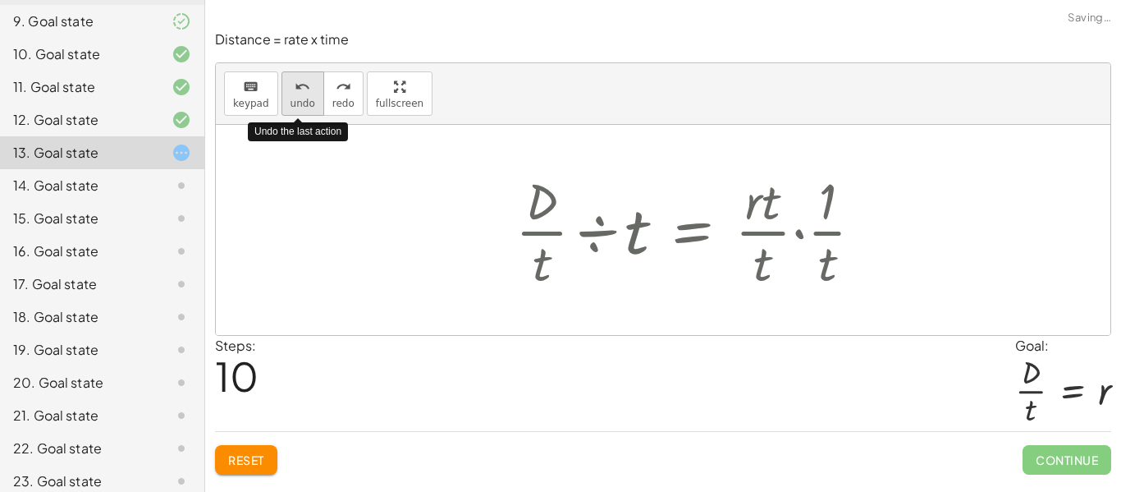
click at [291, 103] on span "undo" at bounding box center [303, 103] width 25 height 11
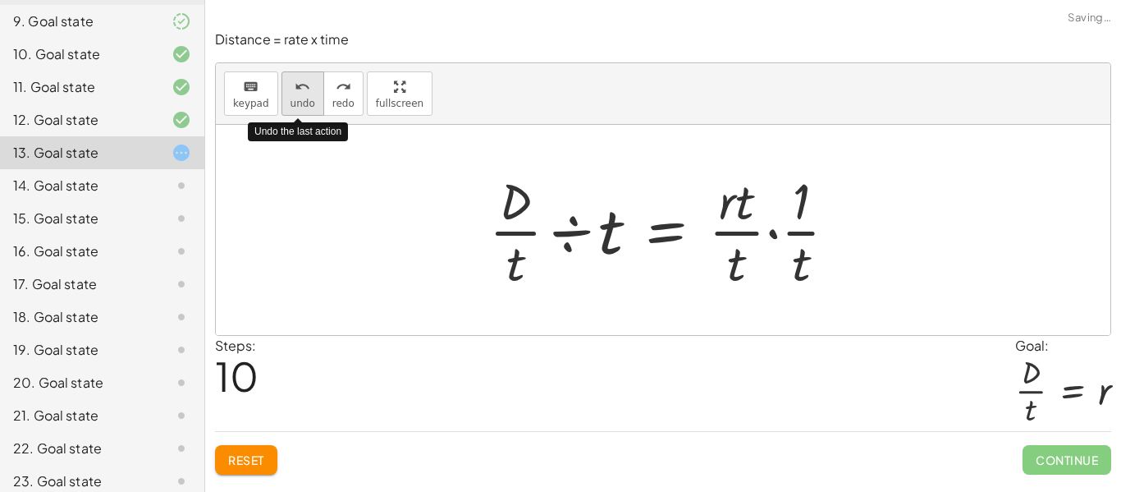
click at [291, 101] on span "undo" at bounding box center [303, 103] width 25 height 11
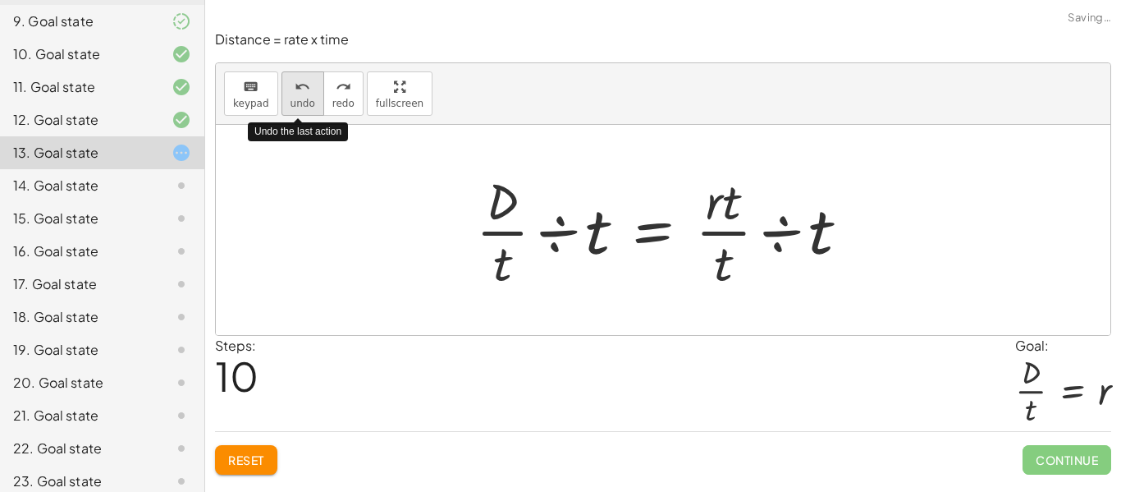
click at [291, 101] on span "undo" at bounding box center [303, 103] width 25 height 11
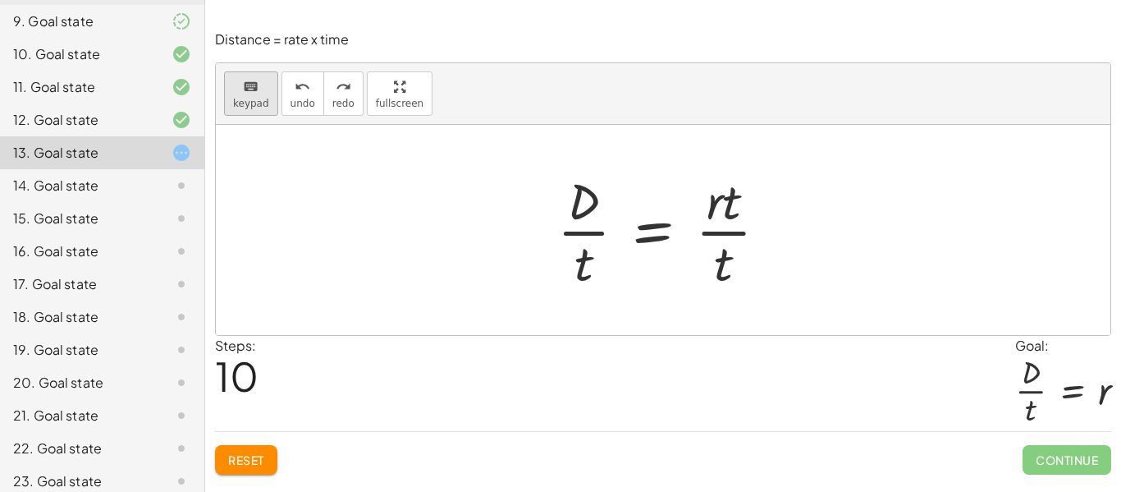
click at [244, 93] on icon "keyboard" at bounding box center [251, 87] width 16 height 20
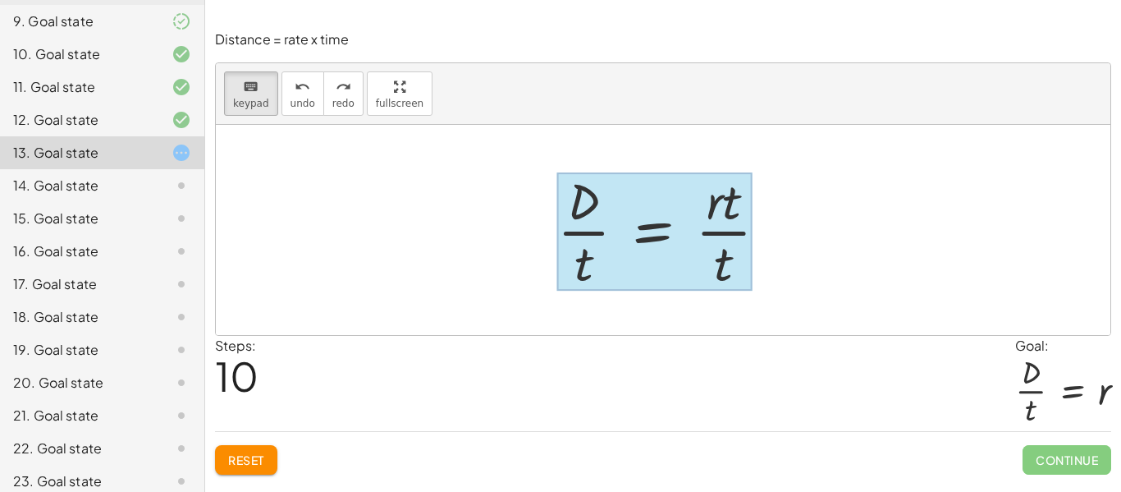
click at [249, 465] on span "Reset" at bounding box center [246, 459] width 36 height 15
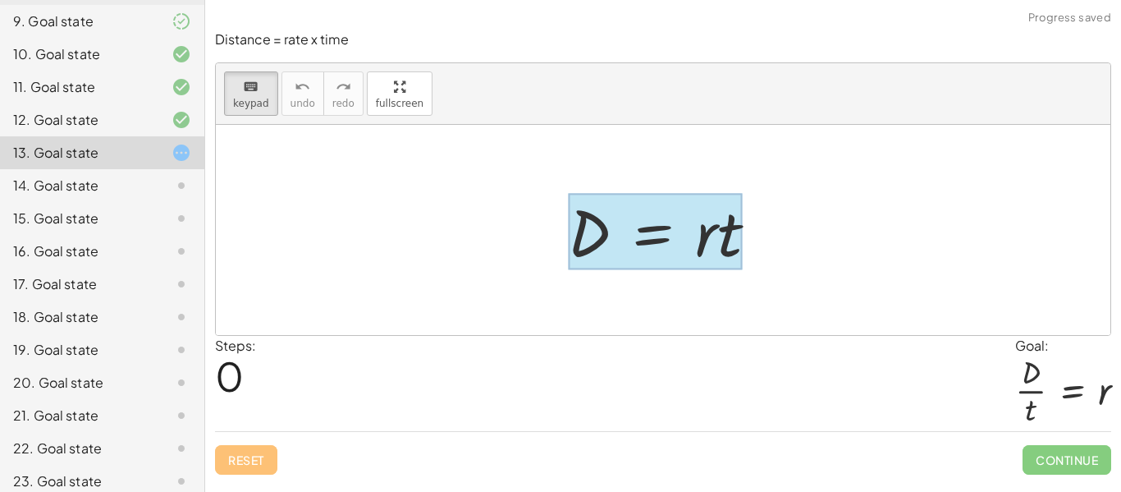
click at [643, 241] on div at bounding box center [655, 232] width 175 height 76
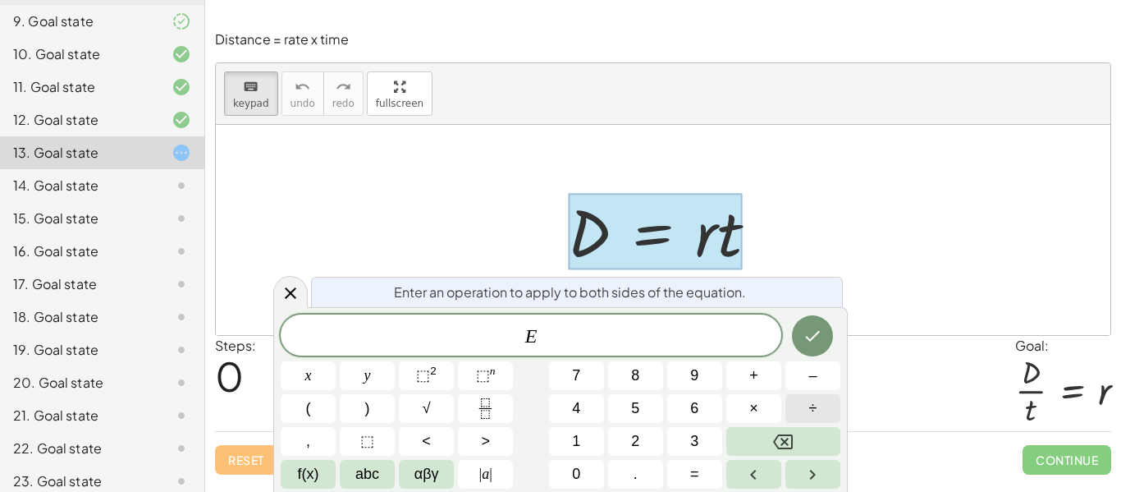
click at [818, 419] on button "÷" at bounding box center [813, 408] width 55 height 29
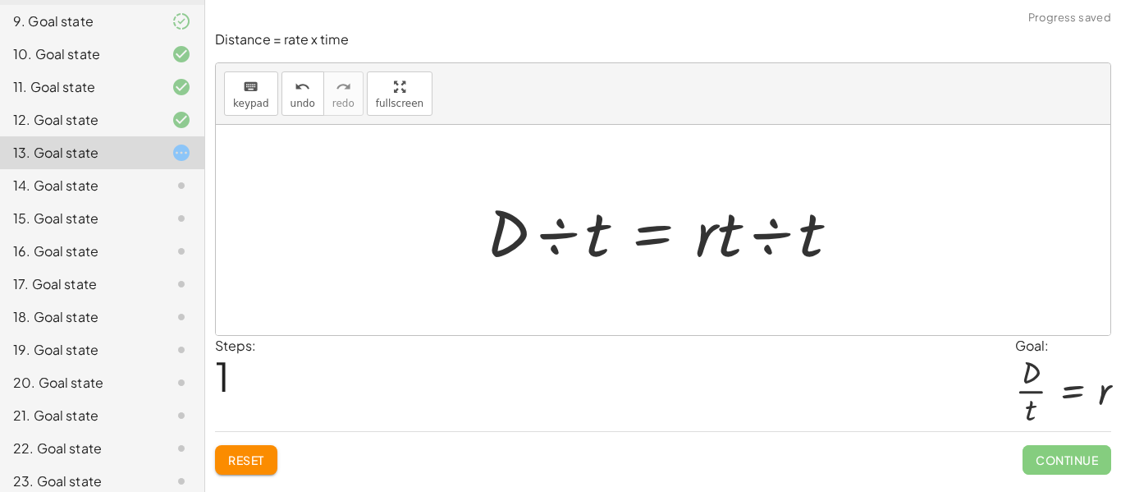
click at [584, 249] on div at bounding box center [670, 230] width 383 height 85
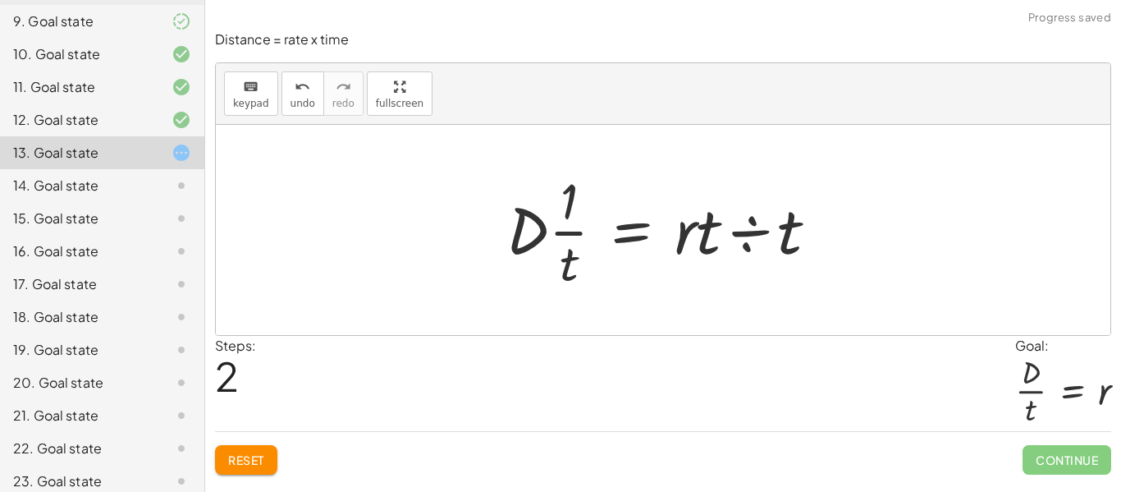
click at [764, 235] on div at bounding box center [668, 230] width 341 height 126
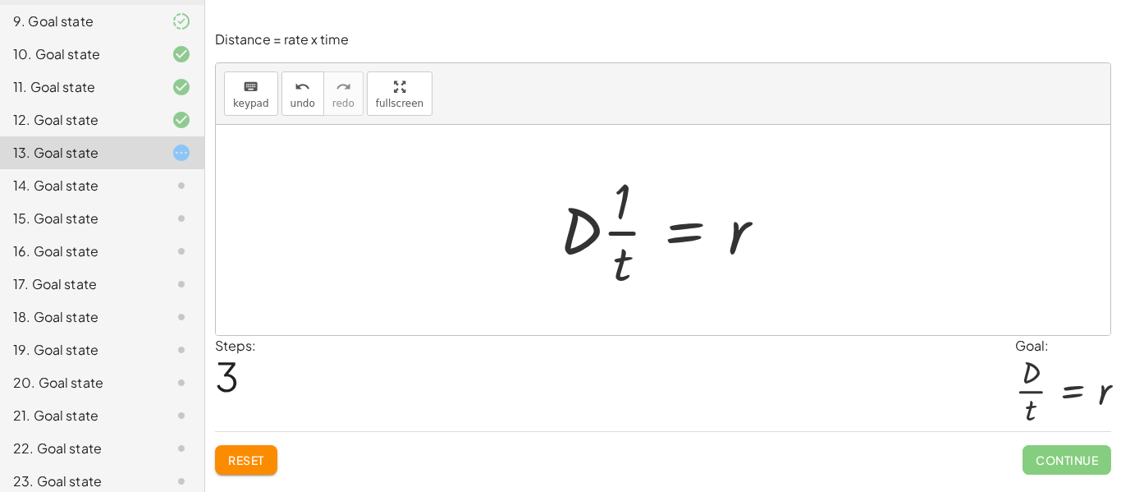
click at [262, 471] on button "Reset" at bounding box center [246, 460] width 62 height 30
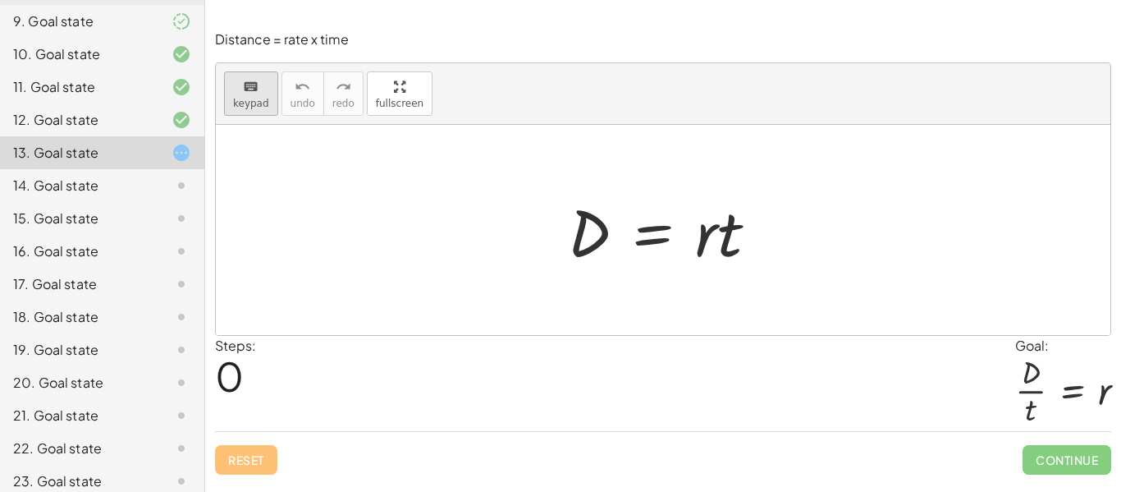
click at [267, 88] on button "keyboard keypad" at bounding box center [251, 93] width 54 height 44
click at [582, 211] on div at bounding box center [670, 230] width 220 height 85
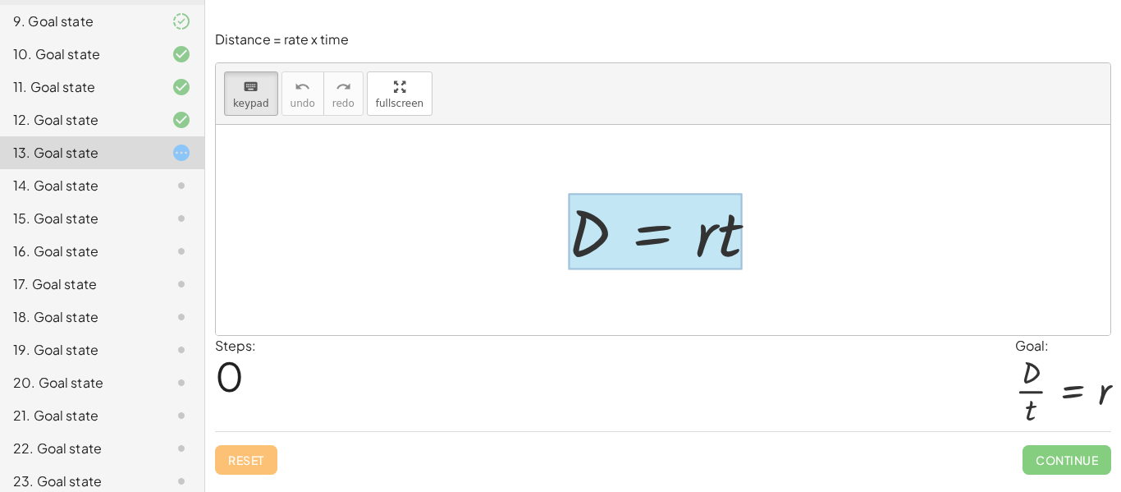
click at [659, 241] on div at bounding box center [655, 232] width 175 height 76
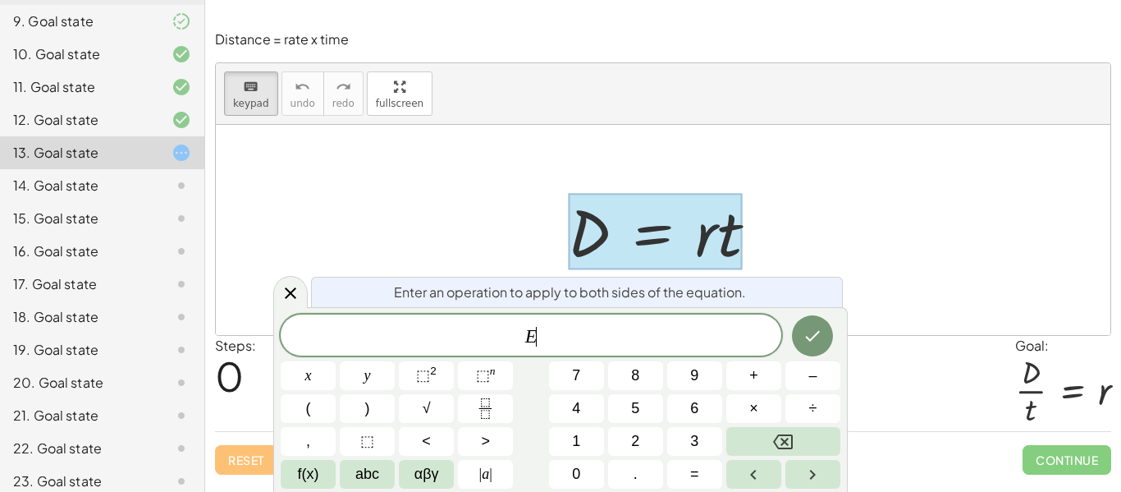
click at [800, 222] on div at bounding box center [663, 230] width 895 height 210
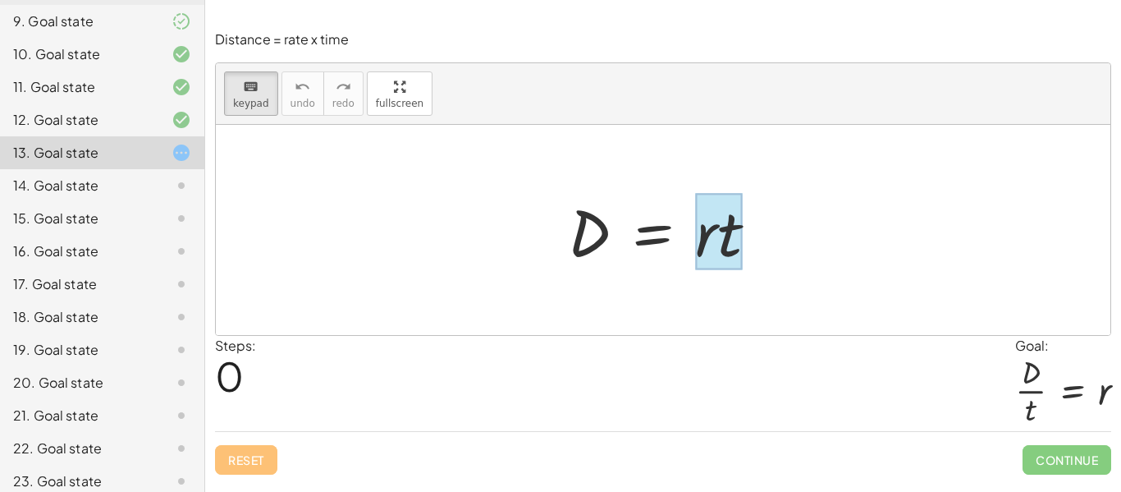
click at [727, 236] on div at bounding box center [718, 232] width 47 height 76
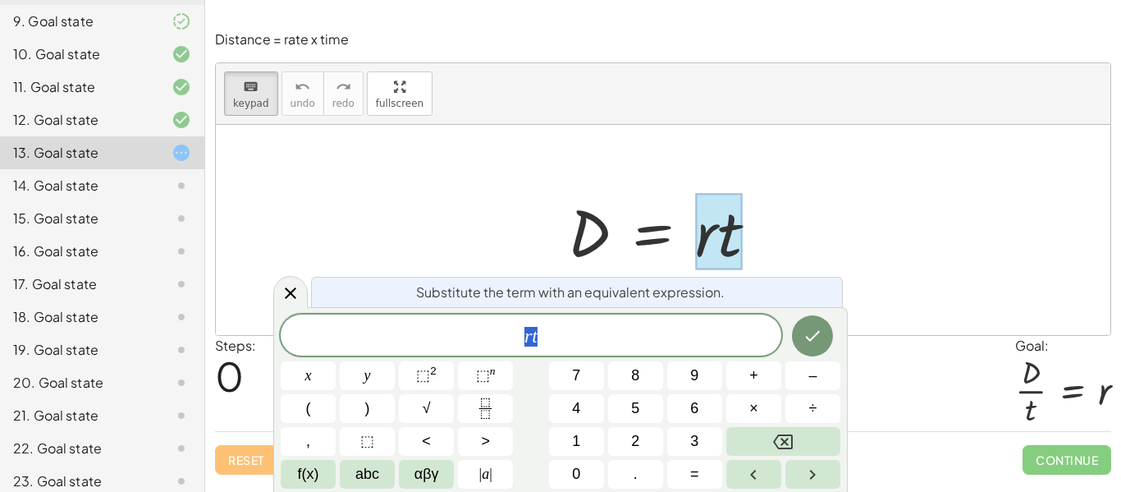
click at [813, 235] on div at bounding box center [663, 230] width 895 height 210
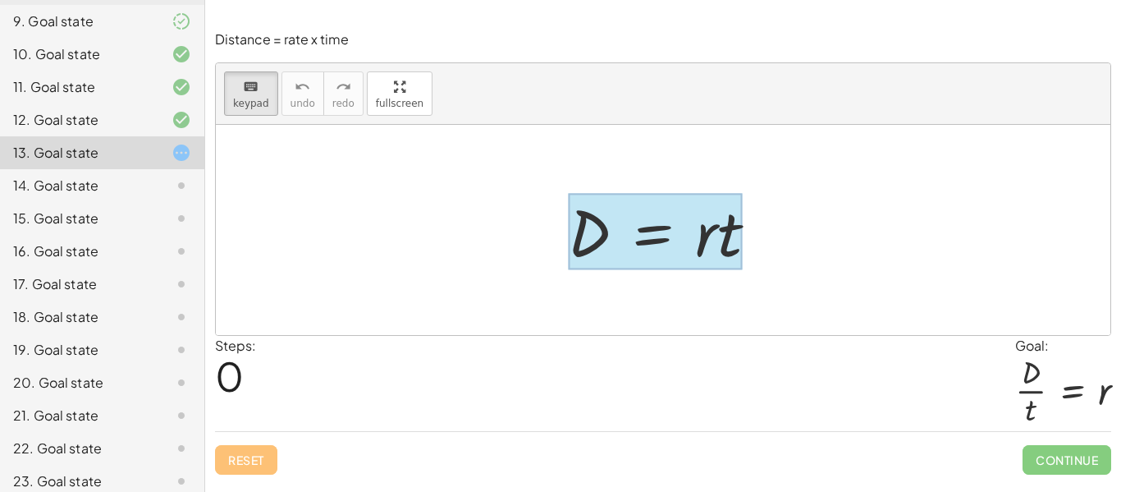
click at [676, 267] on div at bounding box center [655, 232] width 175 height 76
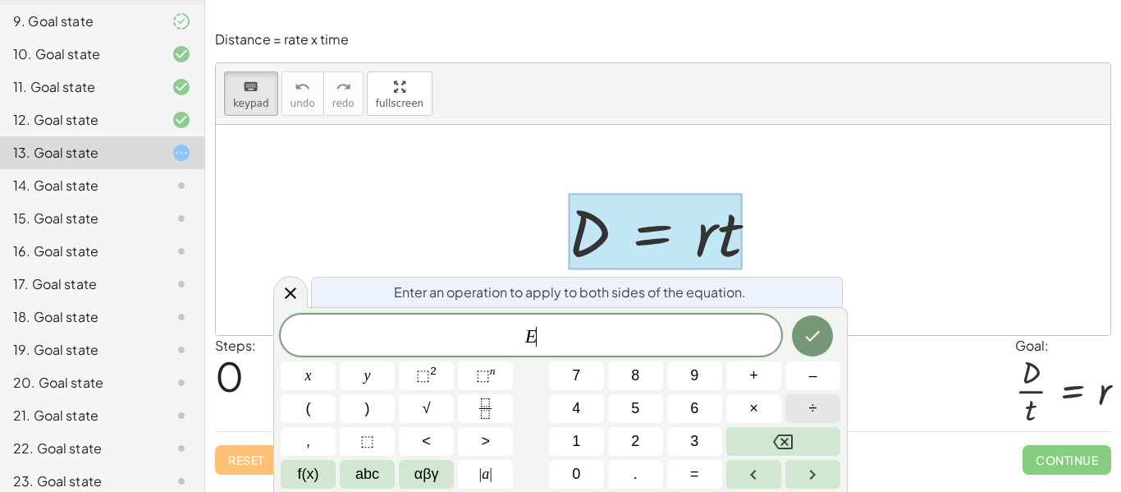
click at [820, 414] on button "÷" at bounding box center [813, 408] width 55 height 29
click at [825, 339] on button "Done" at bounding box center [812, 335] width 41 height 41
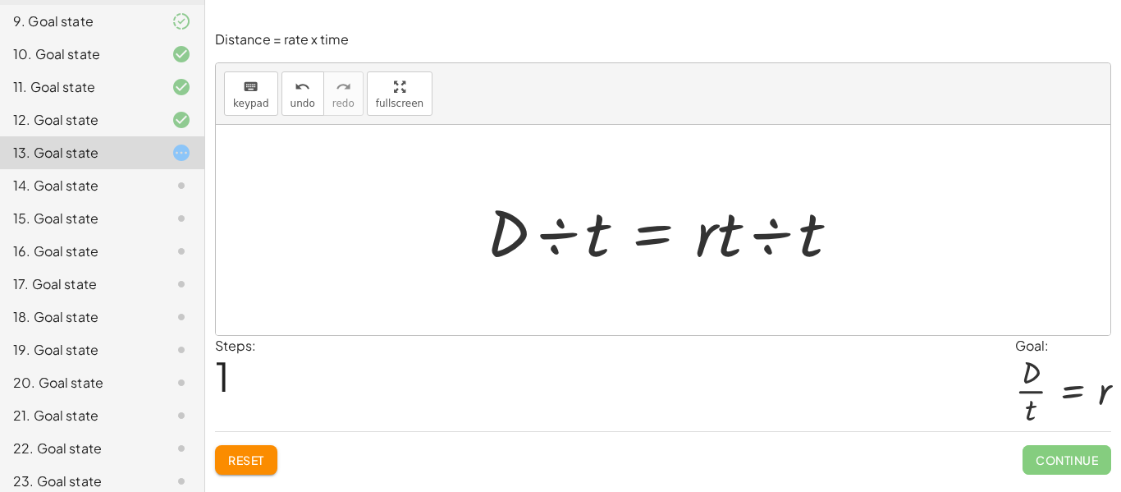
click at [769, 227] on div at bounding box center [670, 230] width 383 height 85
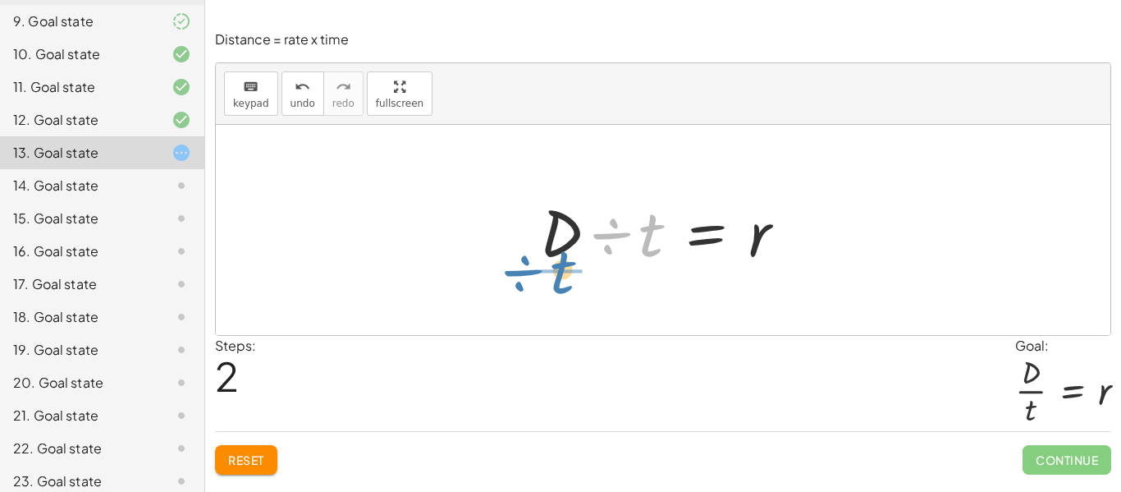
drag, startPoint x: 614, startPoint y: 222, endPoint x: 520, endPoint y: 262, distance: 102.3
click at [520, 262] on div "D = · r · t · D ÷ t = · r · t ÷ t · D ÷ t = · r · 1 ÷ t D = r · ÷ t" at bounding box center [663, 230] width 296 height 93
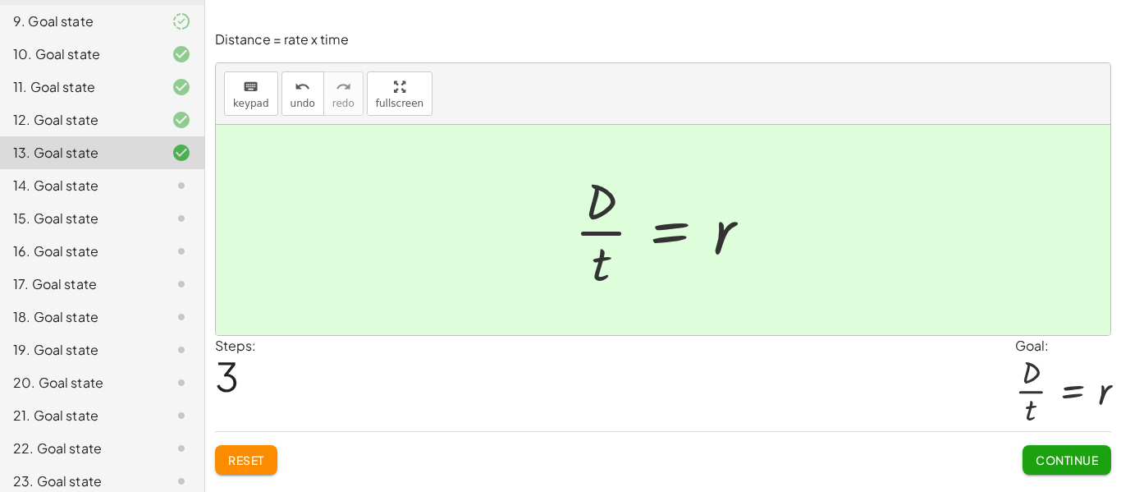
click at [1060, 459] on span "Continue" at bounding box center [1067, 459] width 62 height 15
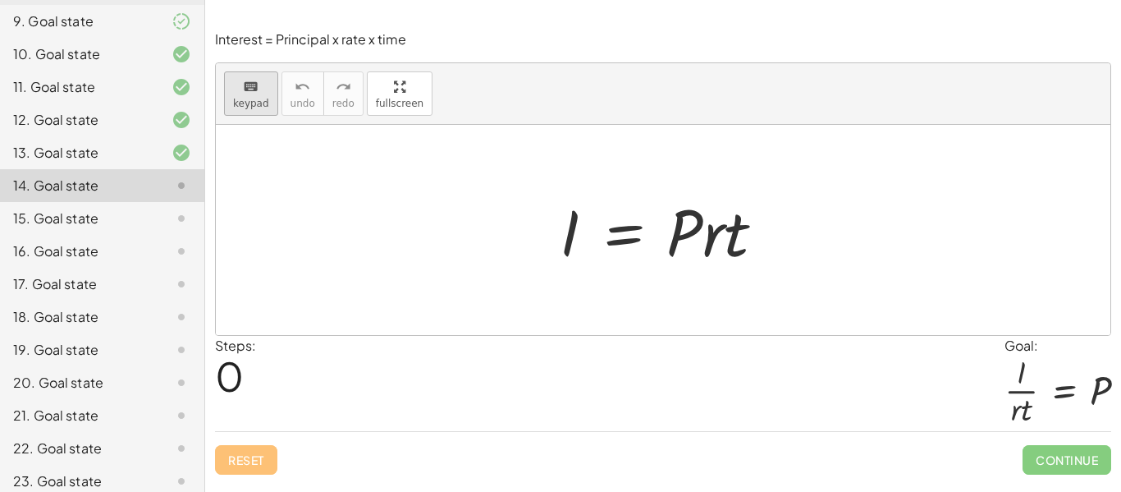
click at [258, 110] on button "keyboard keypad" at bounding box center [251, 93] width 54 height 44
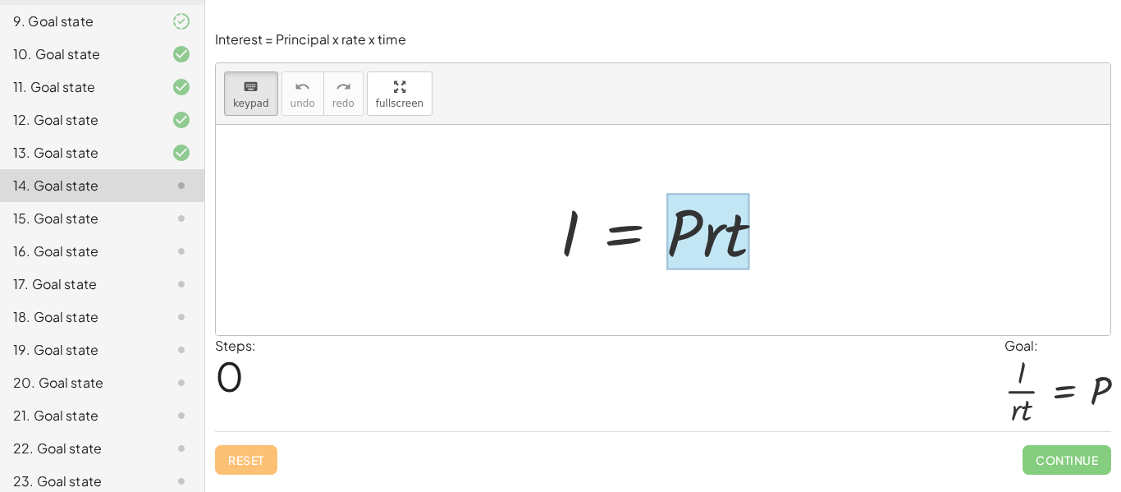
click at [712, 245] on div at bounding box center [708, 232] width 83 height 76
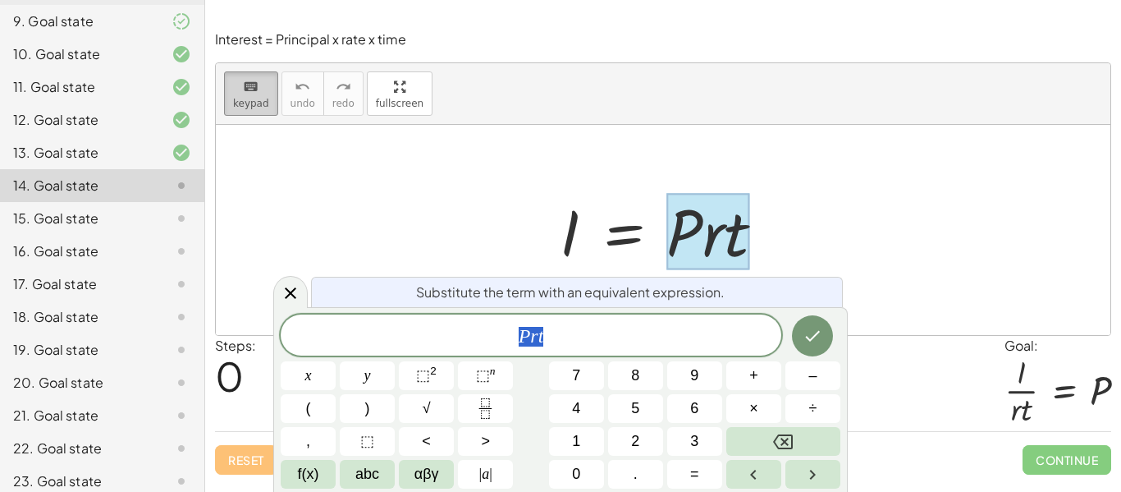
click at [237, 105] on span "keypad" at bounding box center [251, 103] width 36 height 11
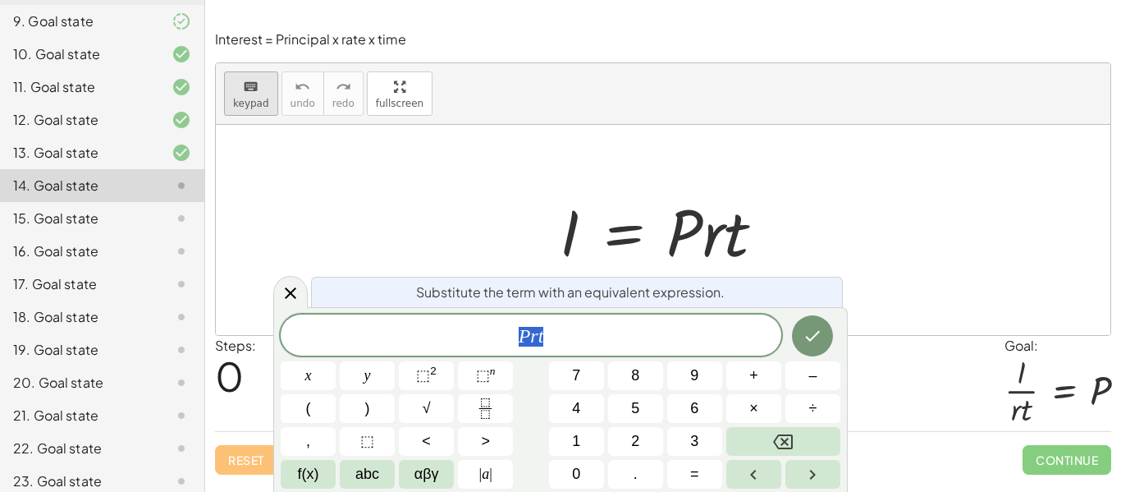
click at [237, 105] on span "keypad" at bounding box center [251, 103] width 36 height 11
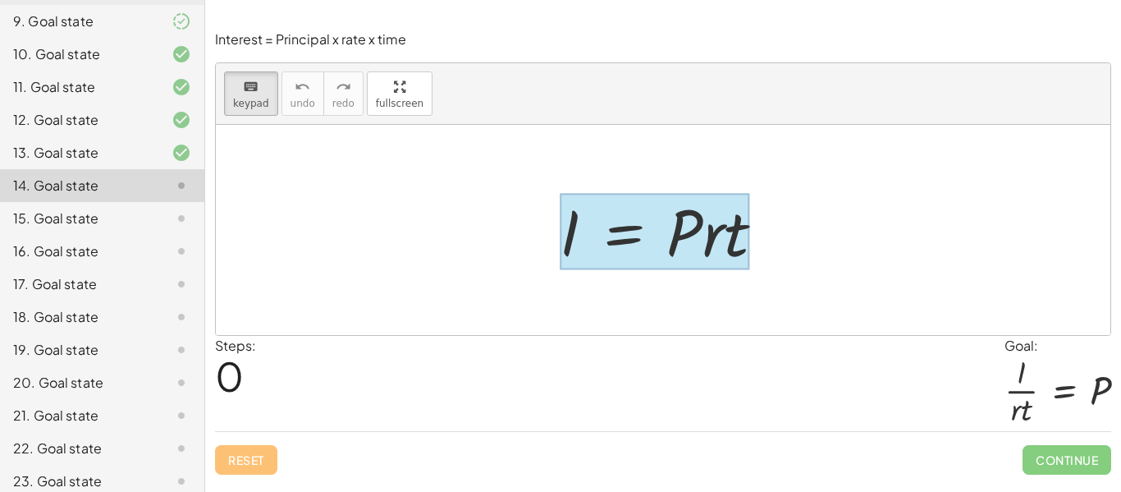
click at [654, 236] on div at bounding box center [655, 232] width 190 height 76
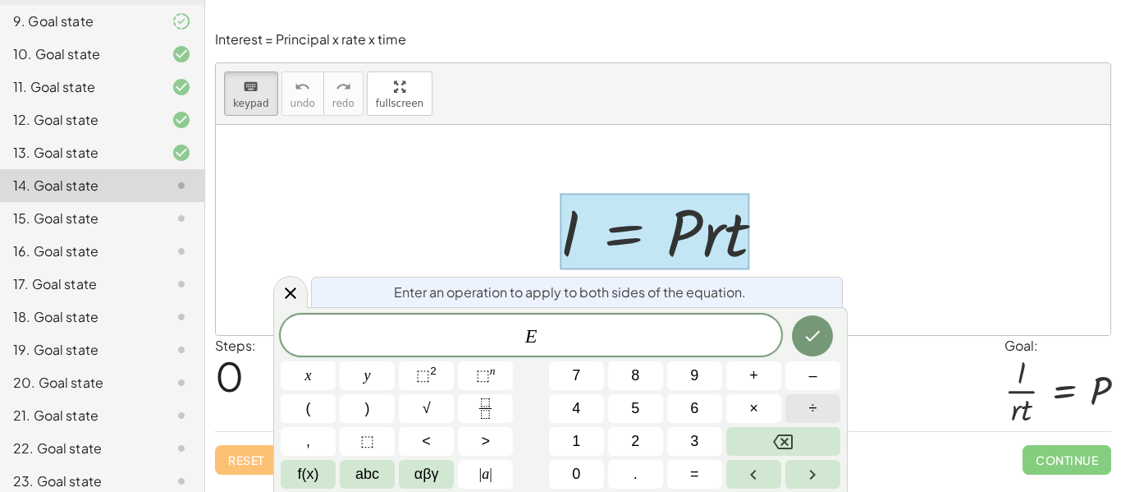
click at [822, 410] on button "÷" at bounding box center [813, 408] width 55 height 29
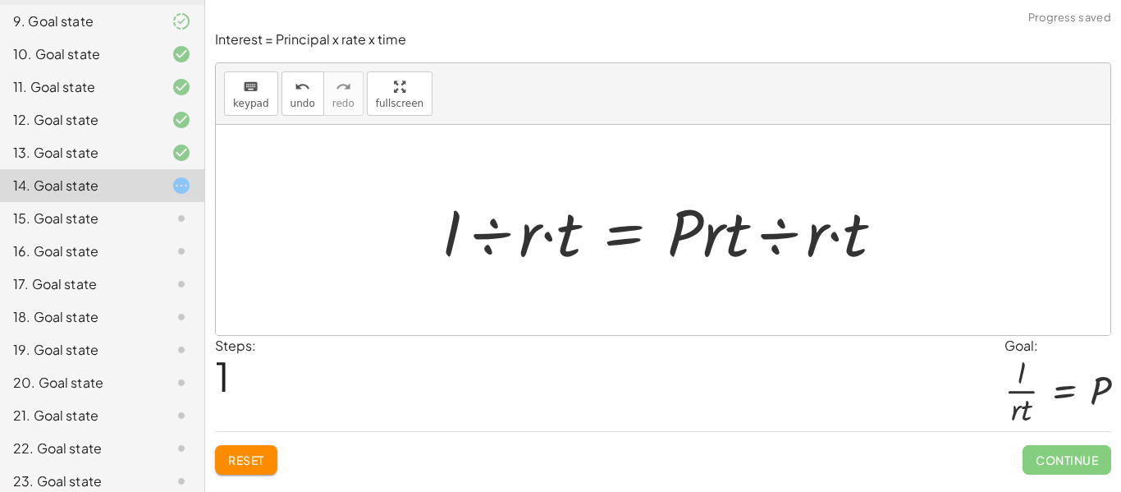
click at [779, 241] on div at bounding box center [669, 230] width 472 height 85
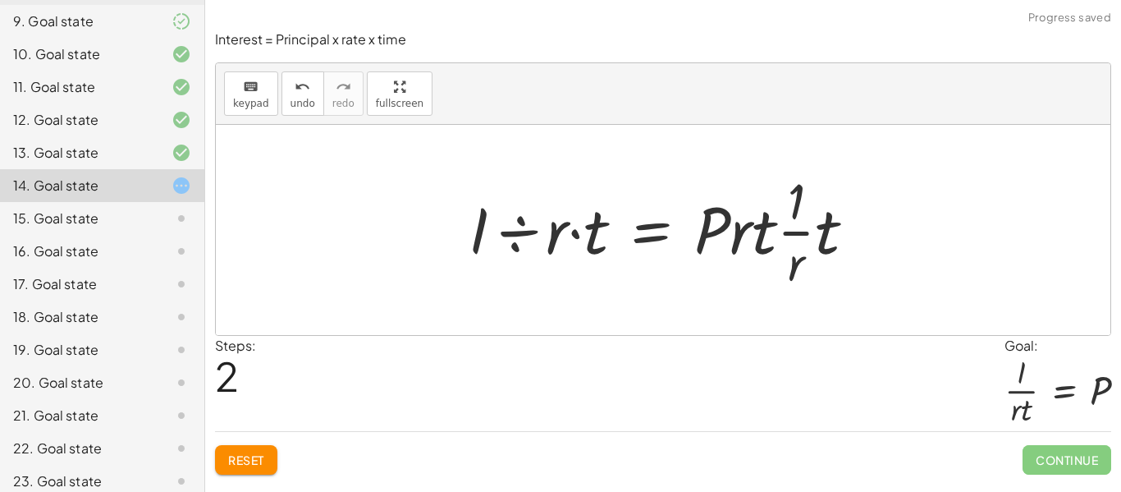
click at [824, 240] on div at bounding box center [668, 230] width 417 height 126
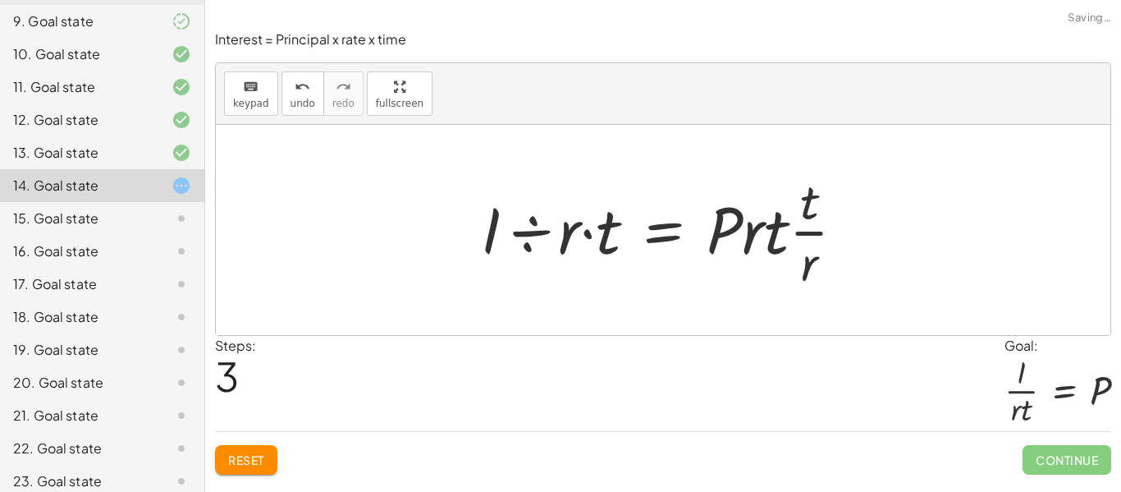
click at [799, 273] on div at bounding box center [670, 230] width 394 height 126
click at [805, 213] on div at bounding box center [670, 230] width 394 height 126
click at [747, 246] on div at bounding box center [670, 230] width 394 height 126
click at [266, 460] on button "Reset" at bounding box center [246, 460] width 62 height 30
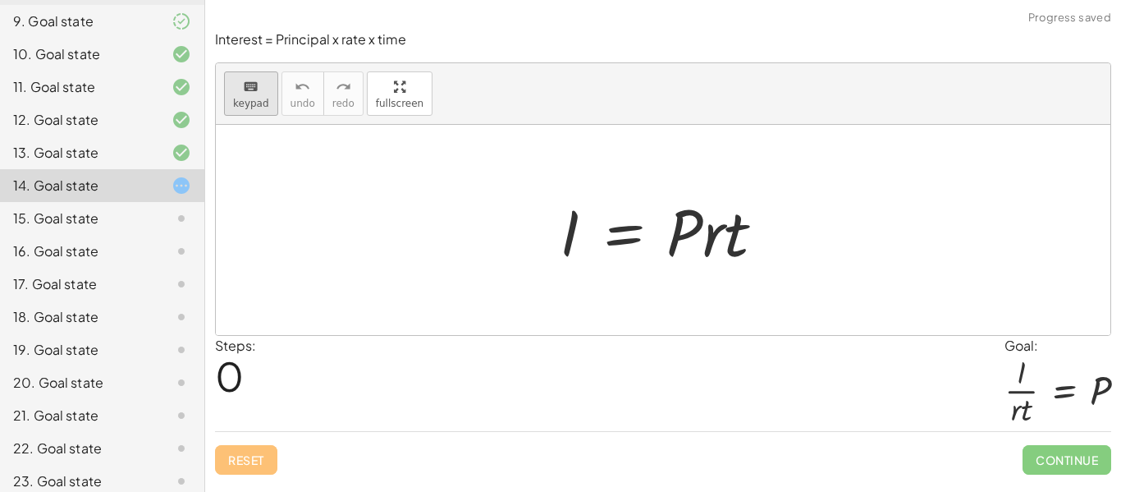
click at [254, 98] on span "keypad" at bounding box center [251, 103] width 36 height 11
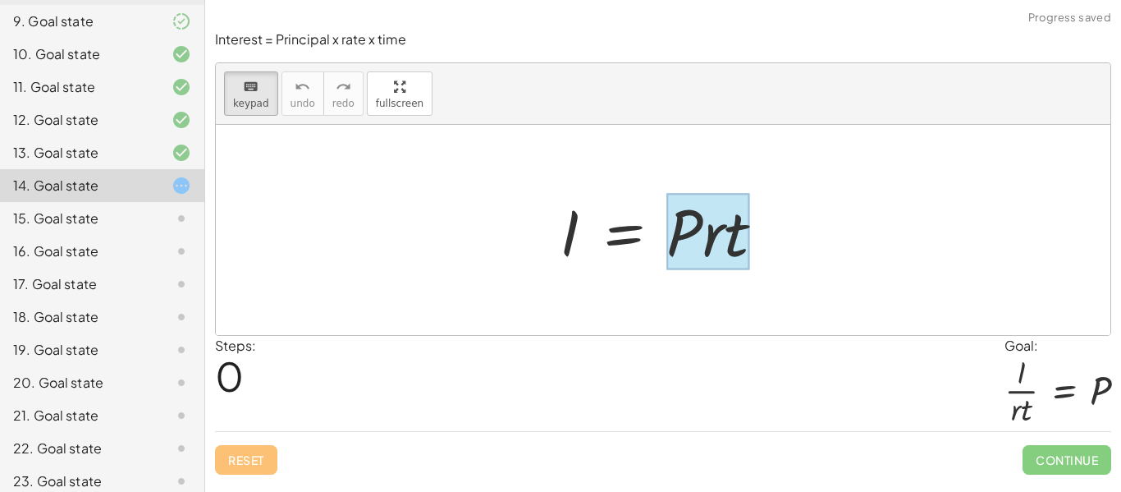
click at [717, 254] on div at bounding box center [708, 232] width 83 height 76
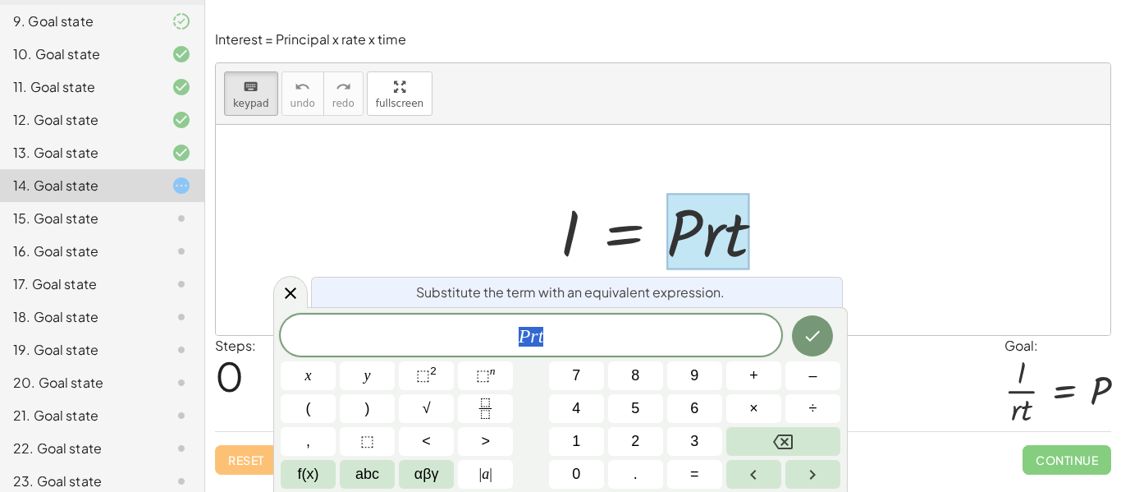
click at [646, 235] on div at bounding box center [669, 230] width 235 height 85
click at [237, 103] on span "keypad" at bounding box center [251, 103] width 36 height 11
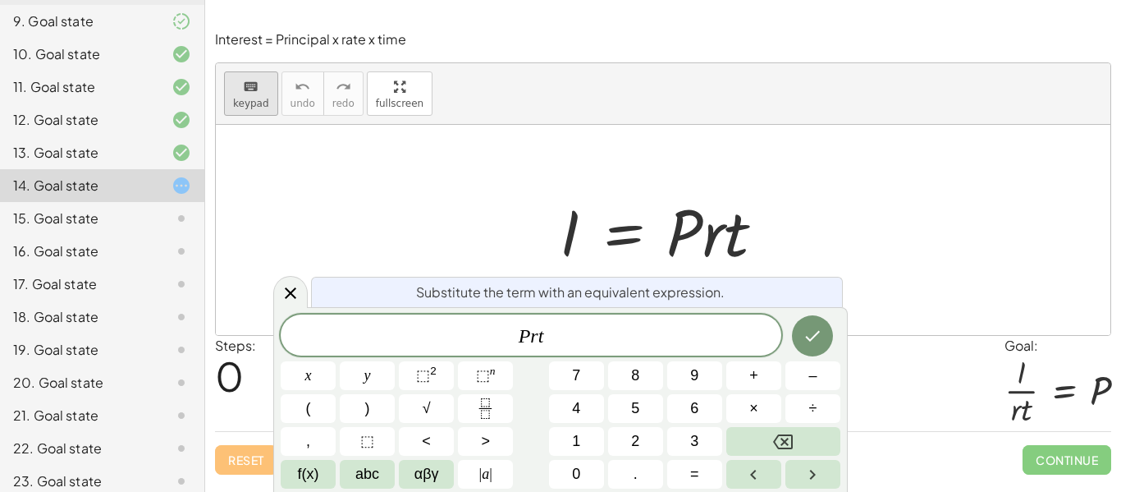
click at [237, 103] on span "keypad" at bounding box center [251, 103] width 36 height 11
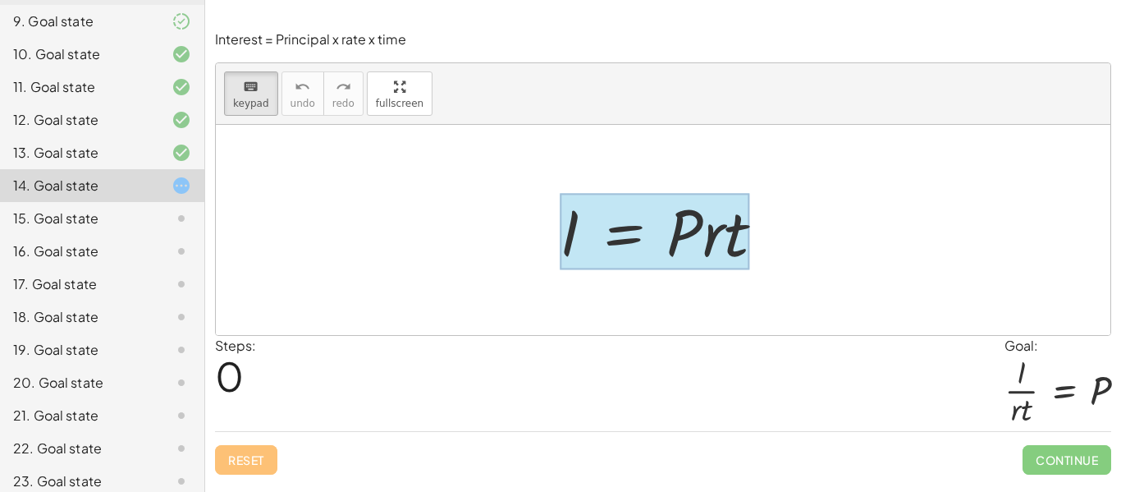
click at [635, 256] on div at bounding box center [655, 232] width 190 height 76
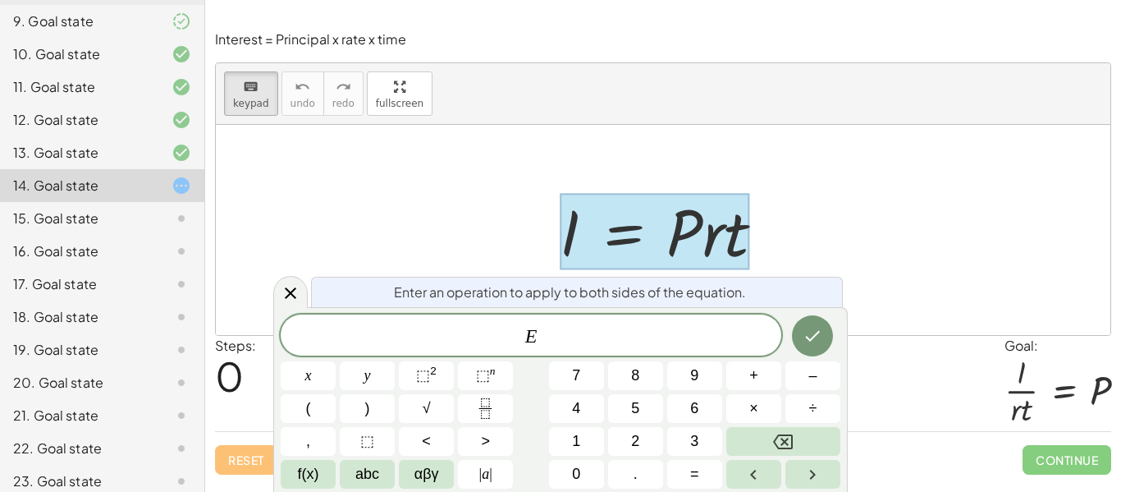
click at [594, 348] on div "E ​" at bounding box center [531, 334] width 501 height 41
click at [811, 403] on span "÷" at bounding box center [813, 408] width 8 height 22
click at [822, 346] on button "Done" at bounding box center [812, 335] width 41 height 41
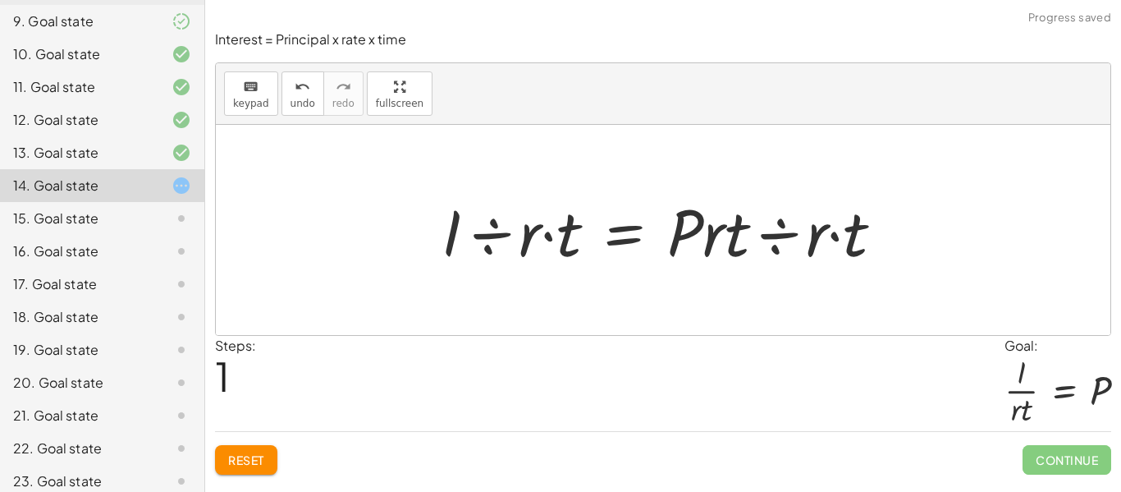
click at [845, 236] on div at bounding box center [669, 230] width 472 height 85
click at [776, 229] on div at bounding box center [669, 230] width 472 height 85
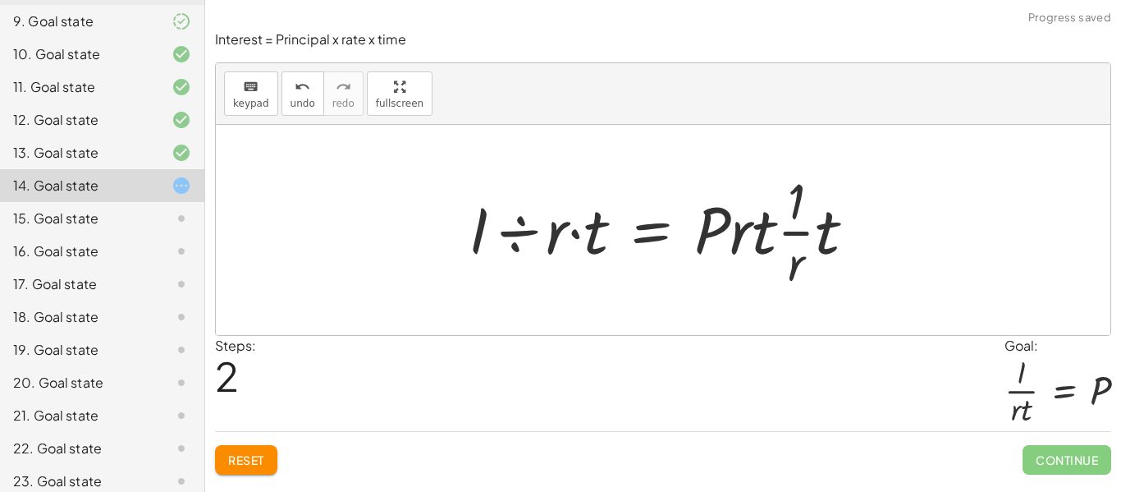
click at [766, 231] on div at bounding box center [668, 230] width 417 height 126
click at [819, 250] on div at bounding box center [668, 230] width 417 height 126
drag, startPoint x: 819, startPoint y: 250, endPoint x: 829, endPoint y: 216, distance: 35.9
click at [829, 216] on div at bounding box center [657, 230] width 394 height 126
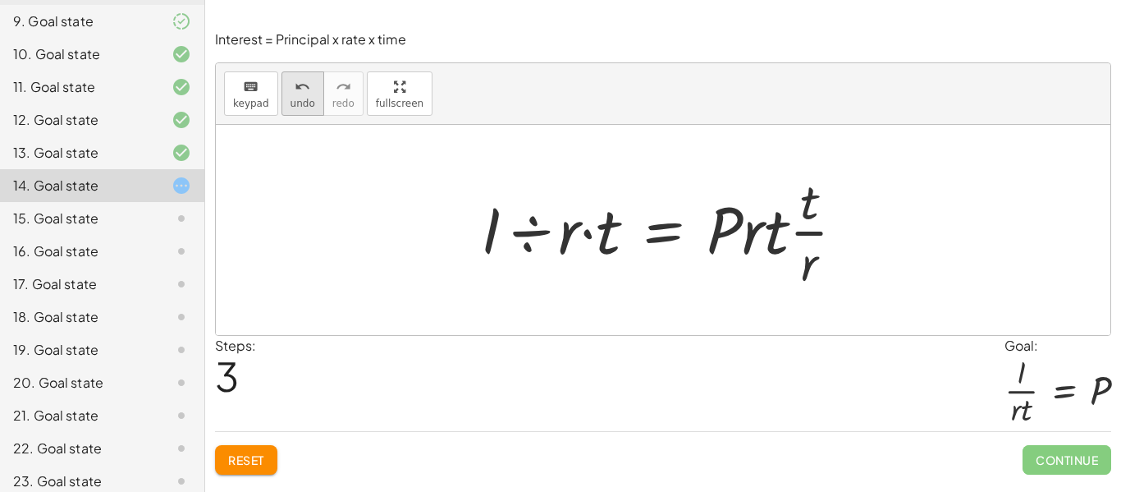
click at [291, 104] on span "undo" at bounding box center [303, 103] width 25 height 11
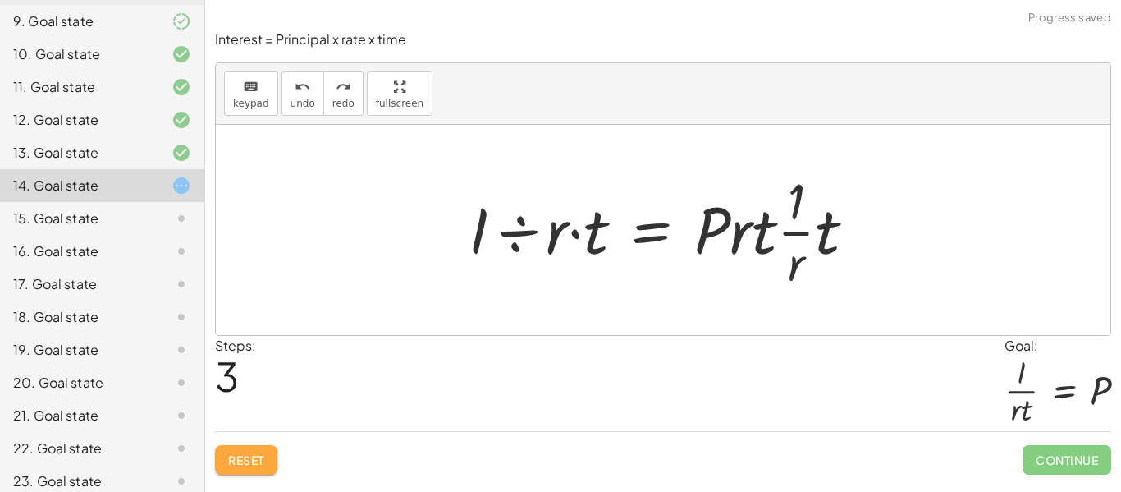
click at [228, 456] on span "Reset" at bounding box center [246, 459] width 36 height 15
click at [228, 456] on div "Reset Continue" at bounding box center [663, 453] width 896 height 44
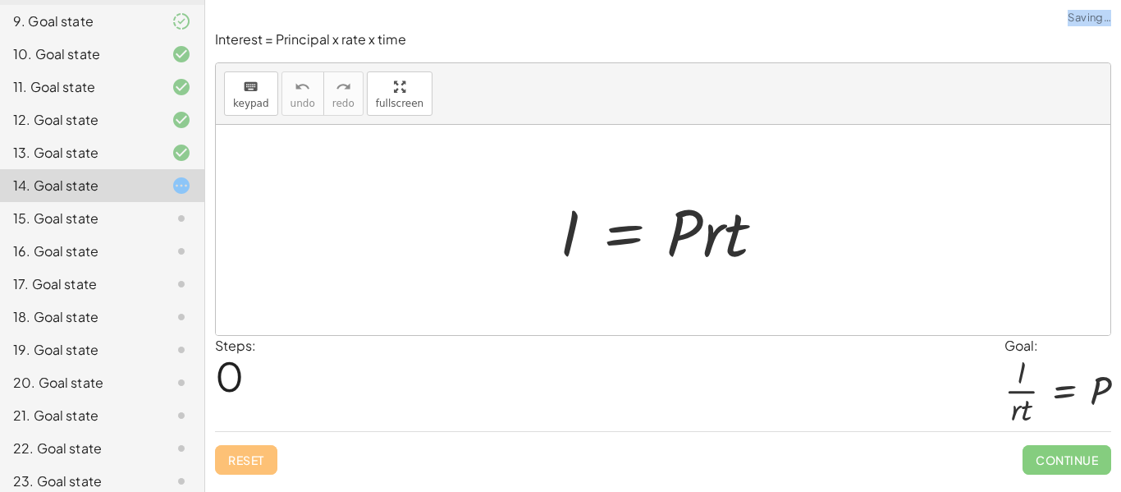
click at [228, 456] on div "Reset Continue" at bounding box center [663, 453] width 896 height 44
drag, startPoint x: 693, startPoint y: 246, endPoint x: 712, endPoint y: 263, distance: 26.2
click at [712, 263] on div at bounding box center [669, 230] width 235 height 85
drag, startPoint x: 715, startPoint y: 238, endPoint x: 553, endPoint y: 301, distance: 173.6
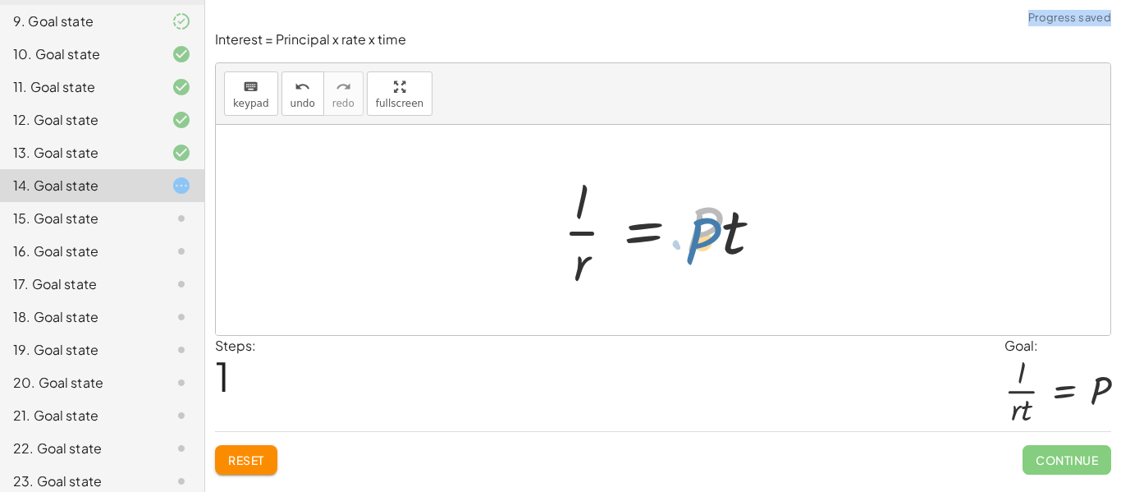
click at [717, 240] on div at bounding box center [669, 230] width 229 height 126
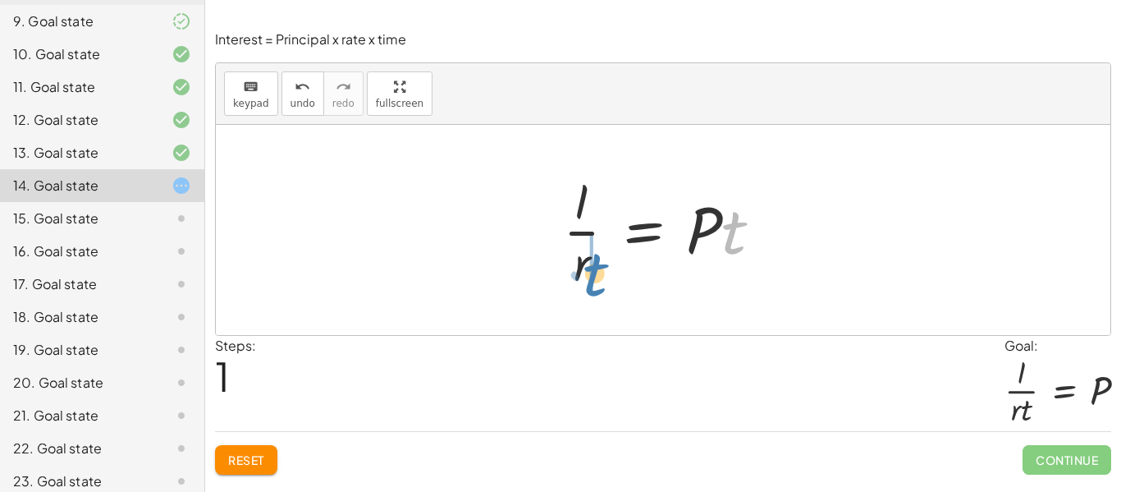
drag, startPoint x: 742, startPoint y: 237, endPoint x: 602, endPoint y: 280, distance: 146.7
click at [602, 280] on div at bounding box center [669, 230] width 229 height 126
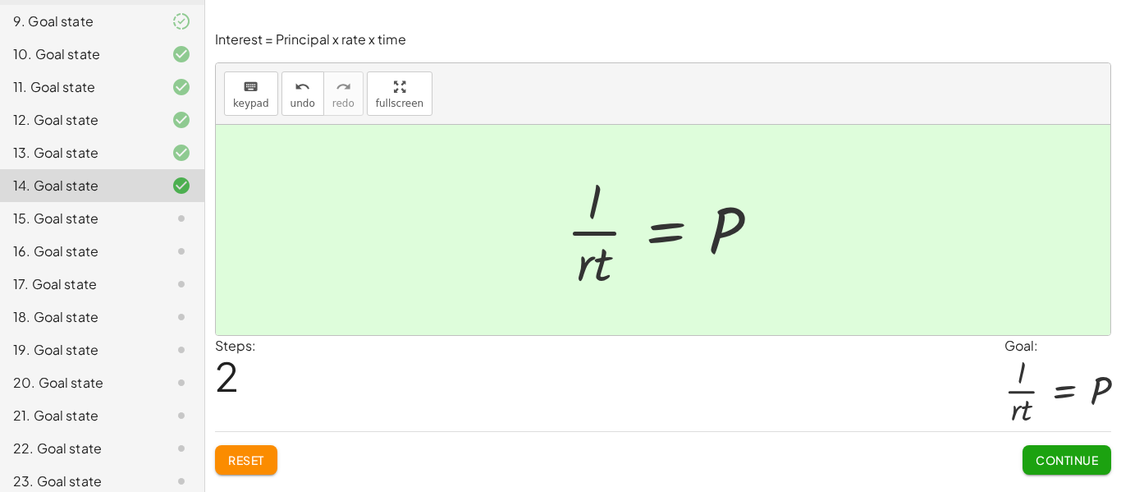
click at [1049, 454] on span "Continue" at bounding box center [1067, 459] width 62 height 15
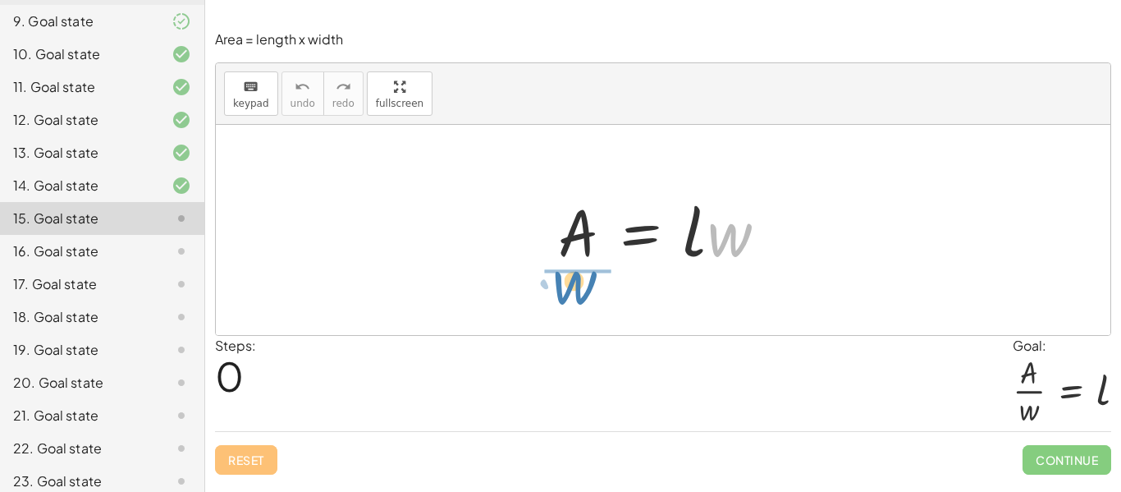
drag, startPoint x: 731, startPoint y: 253, endPoint x: 571, endPoint y: 311, distance: 170.3
click at [571, 311] on div "· w A = · l · w" at bounding box center [663, 230] width 895 height 210
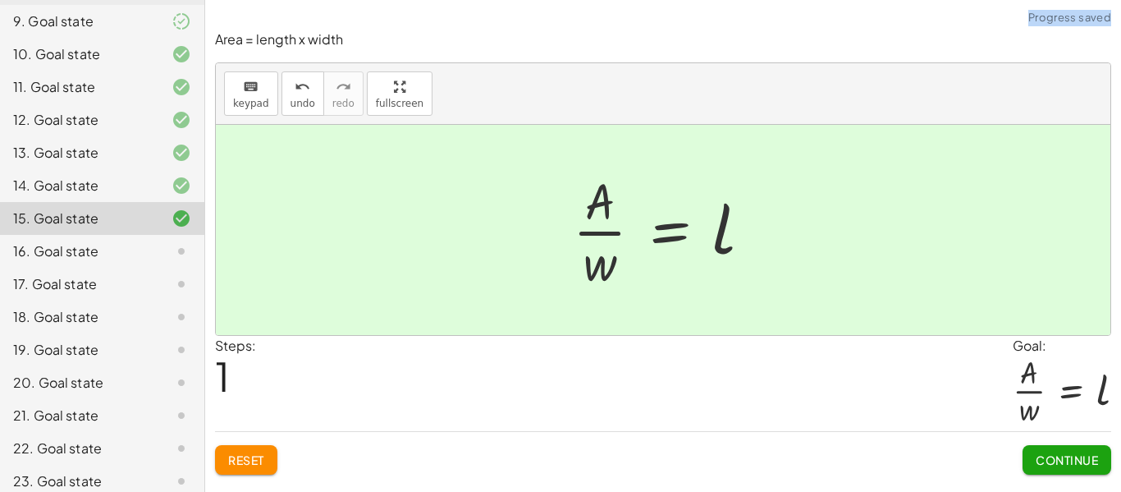
click at [1040, 452] on span "Continue" at bounding box center [1067, 459] width 62 height 15
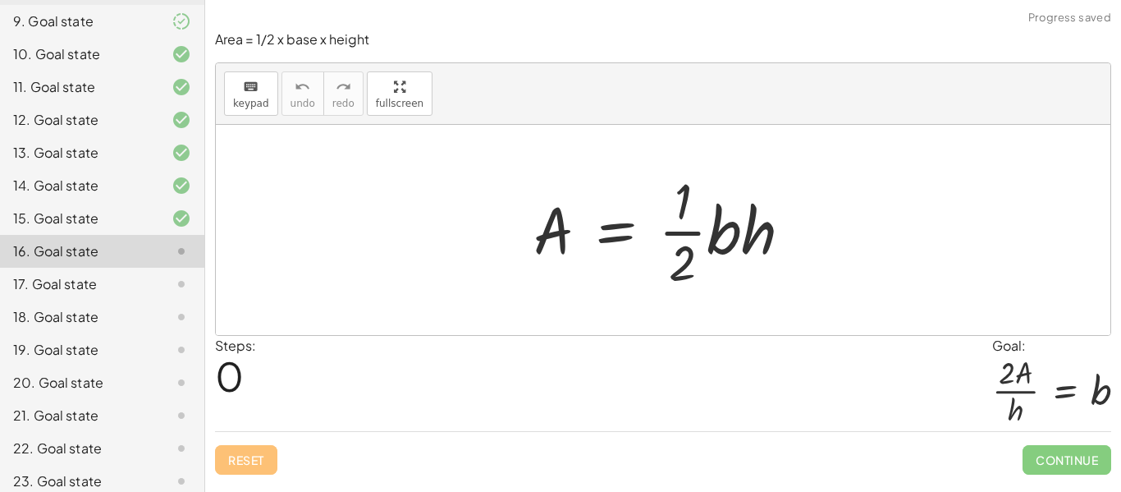
click at [686, 43] on p "Area = 1/2 x base x height" at bounding box center [663, 39] width 896 height 19
drag, startPoint x: 685, startPoint y: 263, endPoint x: 515, endPoint y: 221, distance: 175.2
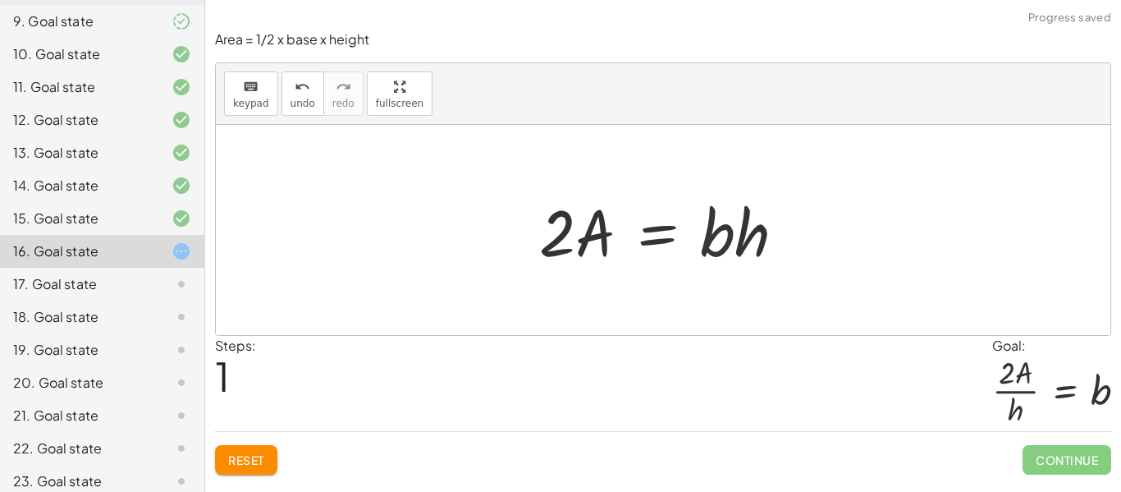
click at [731, 236] on div at bounding box center [669, 230] width 276 height 85
drag, startPoint x: 754, startPoint y: 239, endPoint x: 572, endPoint y: 289, distance: 189.0
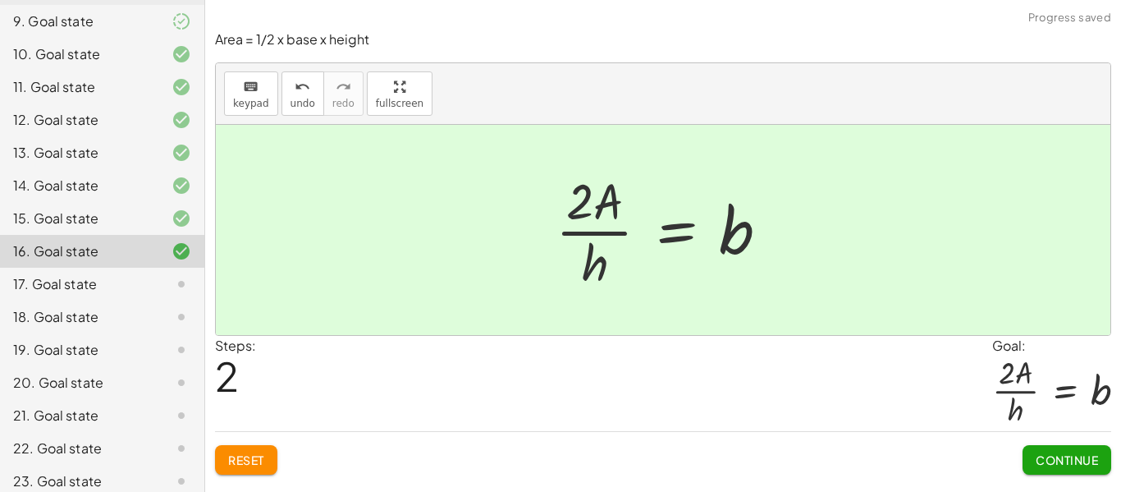
click at [1055, 464] on span "Continue" at bounding box center [1067, 459] width 62 height 15
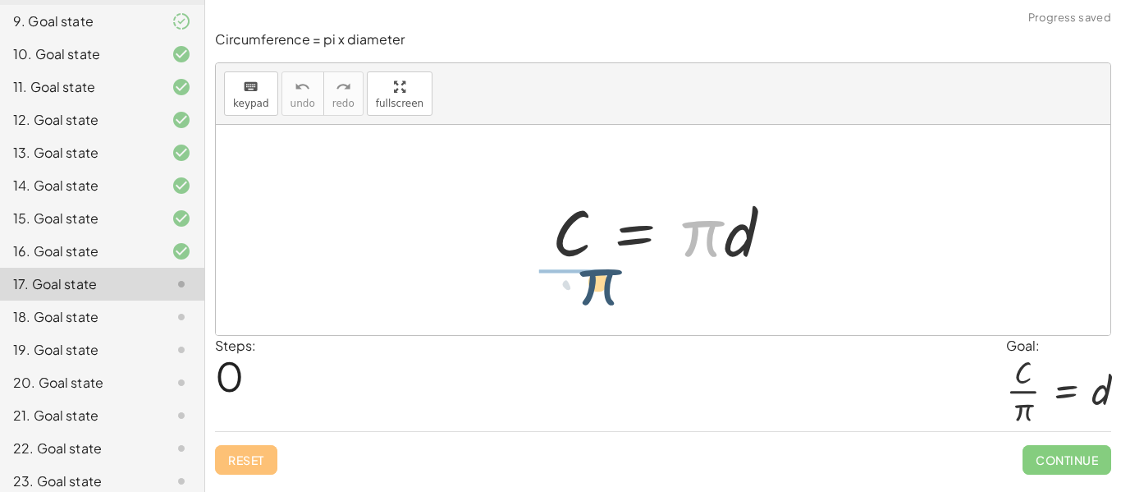
drag, startPoint x: 699, startPoint y: 230, endPoint x: 585, endPoint y: 282, distance: 125.6
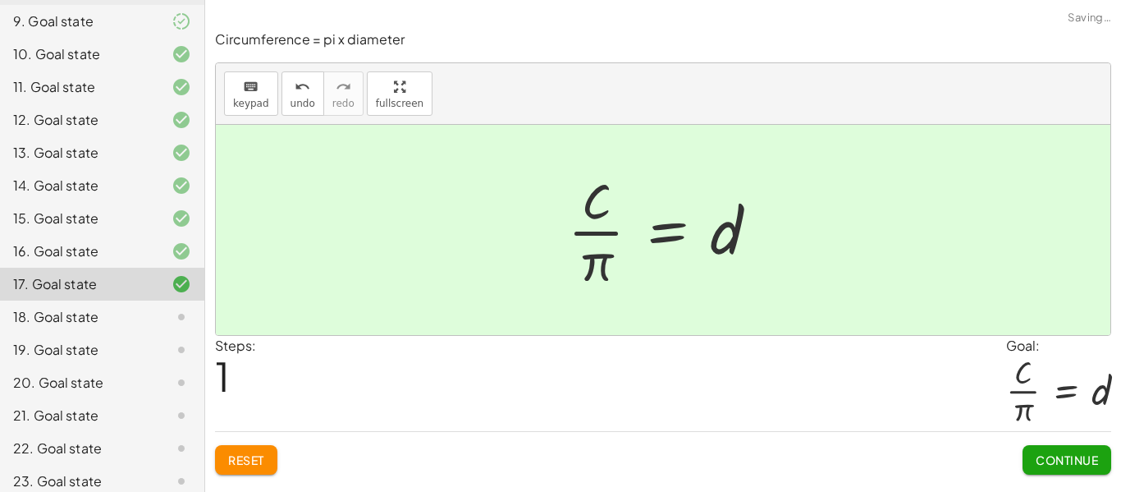
click at [1061, 473] on button "Continue" at bounding box center [1067, 460] width 89 height 30
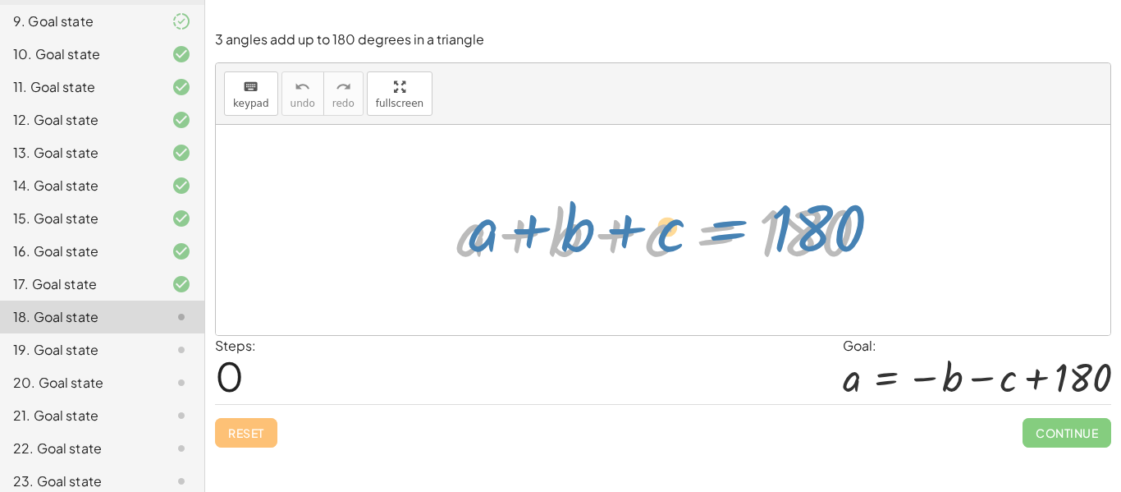
click at [740, 231] on div at bounding box center [669, 230] width 442 height 85
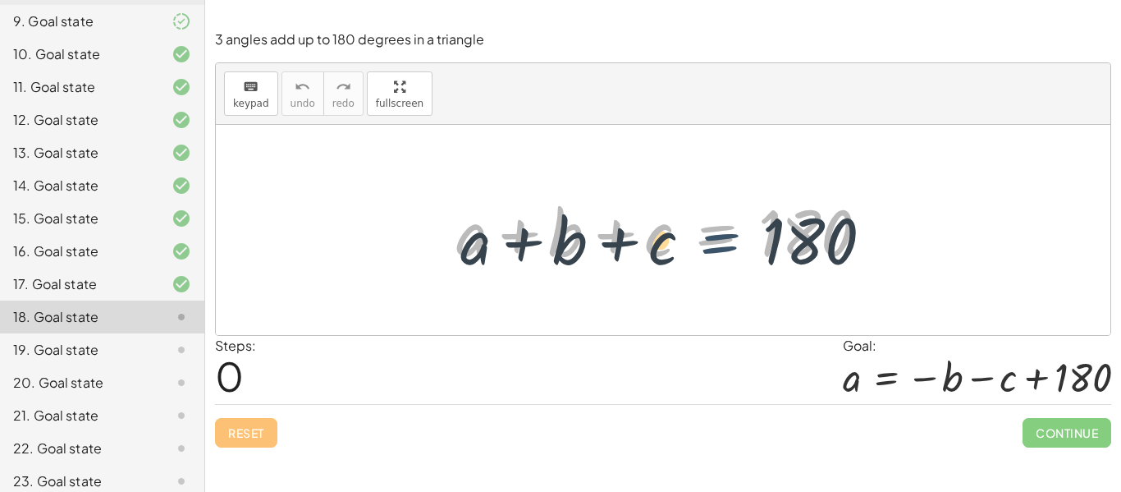
click at [739, 229] on div at bounding box center [669, 230] width 442 height 85
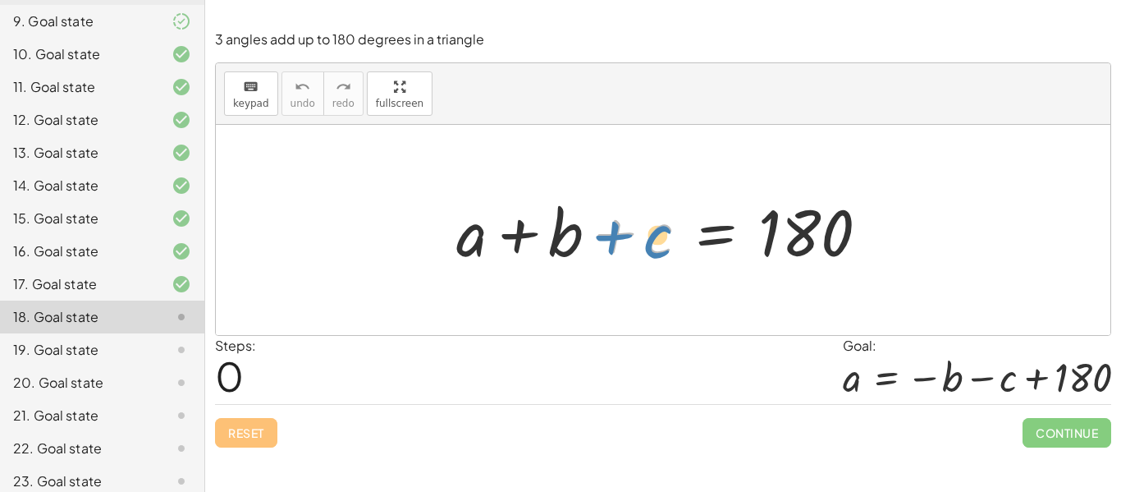
click at [616, 241] on div at bounding box center [669, 230] width 442 height 85
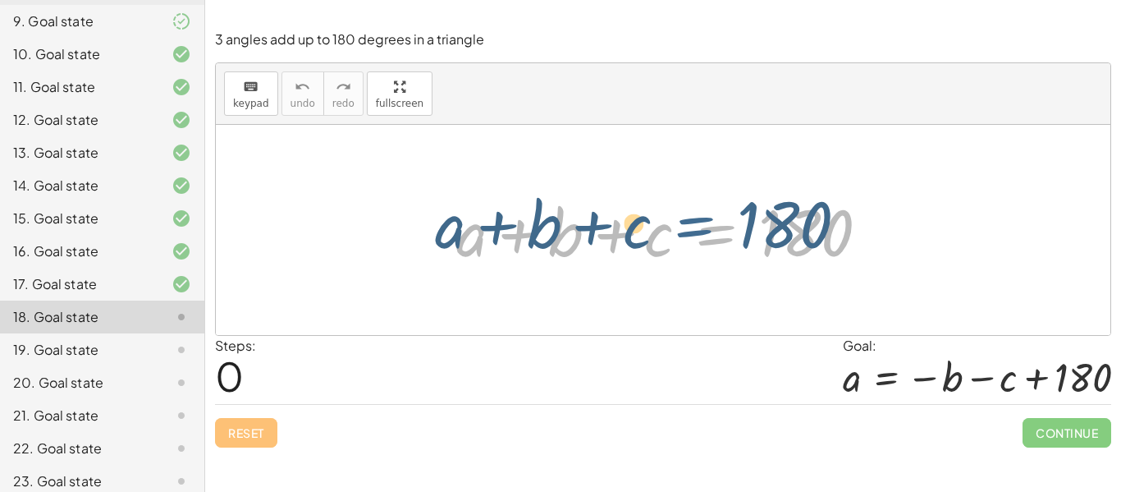
drag, startPoint x: 699, startPoint y: 237, endPoint x: 701, endPoint y: 228, distance: 9.2
click at [701, 228] on div at bounding box center [669, 230] width 442 height 85
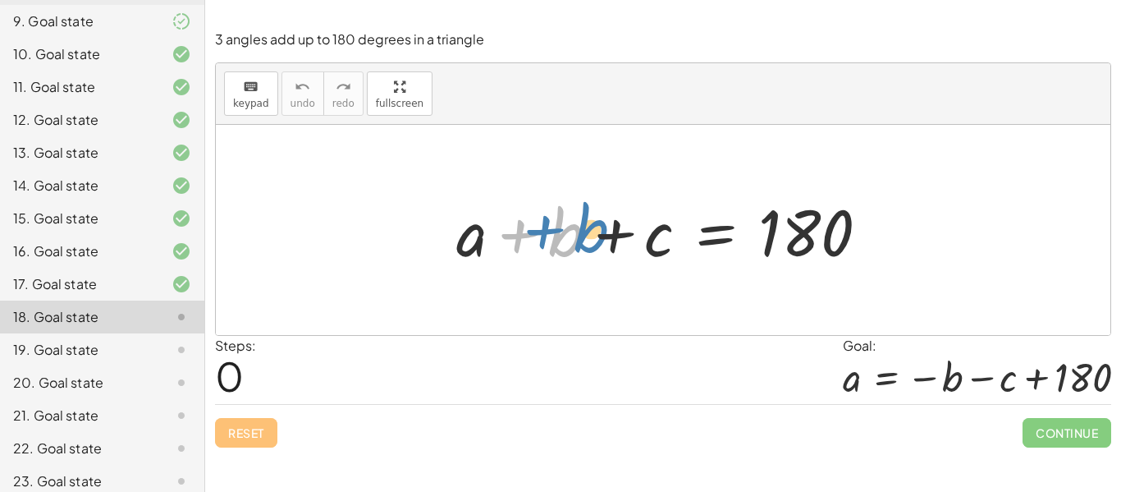
click at [487, 240] on div at bounding box center [669, 230] width 442 height 85
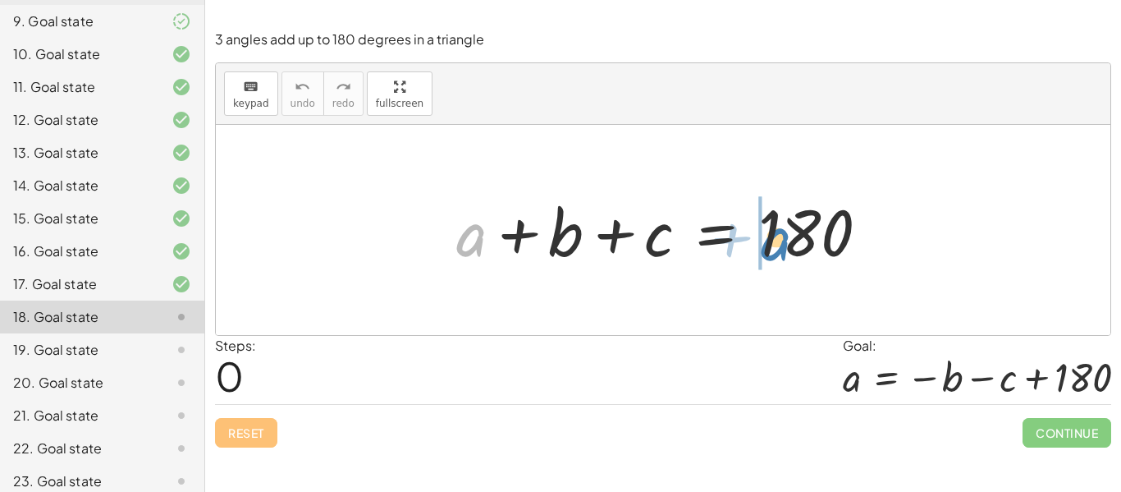
drag, startPoint x: 458, startPoint y: 241, endPoint x: 754, endPoint y: 238, distance: 295.5
click at [754, 238] on div at bounding box center [669, 230] width 442 height 85
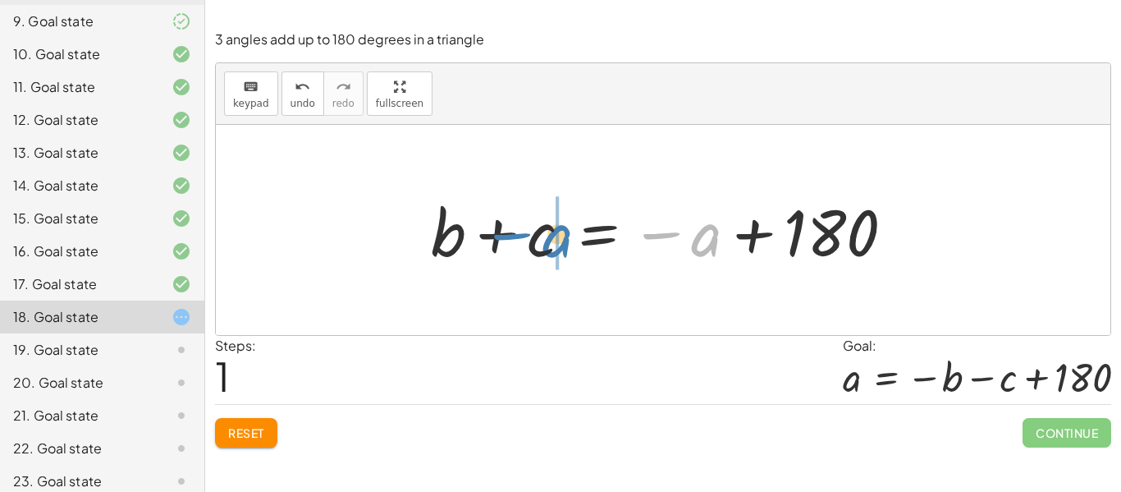
drag, startPoint x: 710, startPoint y: 244, endPoint x: 560, endPoint y: 245, distance: 150.2
click at [560, 245] on div at bounding box center [669, 230] width 492 height 85
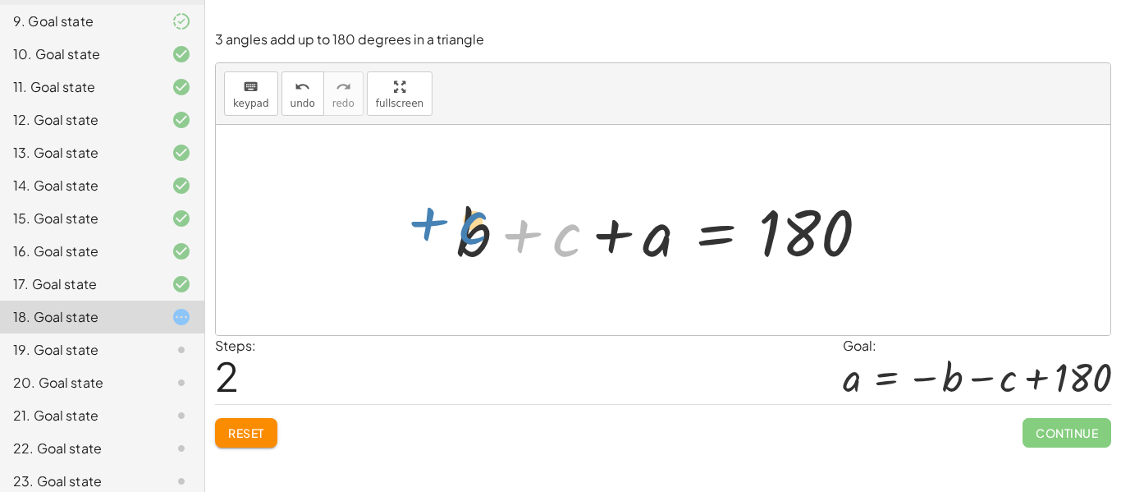
drag, startPoint x: 561, startPoint y: 244, endPoint x: 552, endPoint y: 243, distance: 9.1
click at [552, 243] on div at bounding box center [669, 230] width 442 height 85
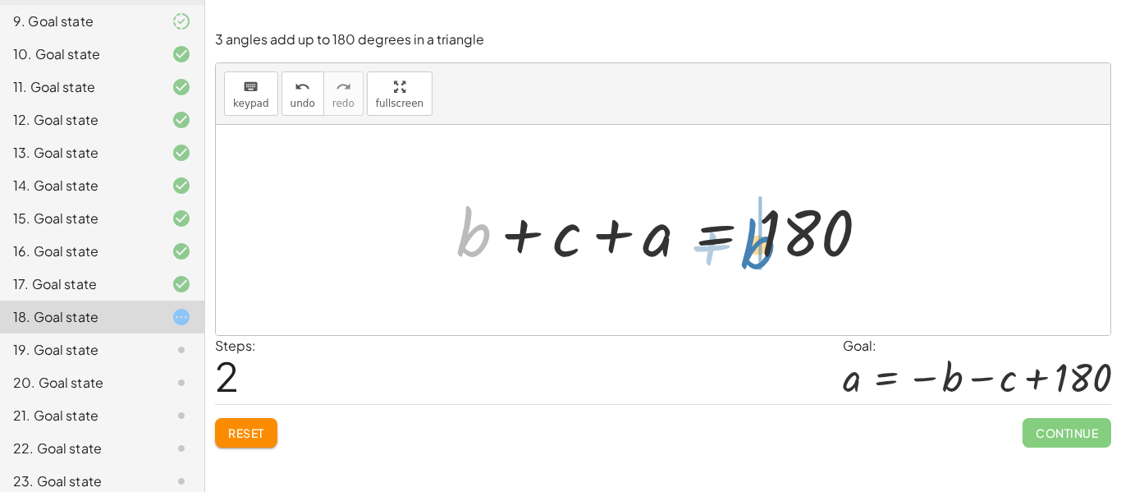
drag, startPoint x: 470, startPoint y: 238, endPoint x: 751, endPoint y: 247, distance: 281.7
click at [751, 247] on div at bounding box center [669, 230] width 442 height 85
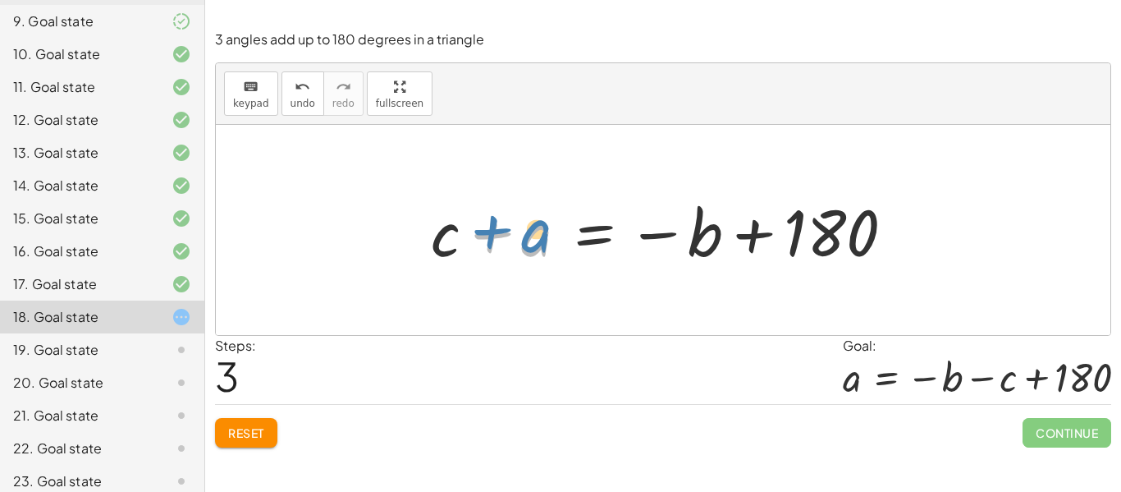
click at [562, 243] on div at bounding box center [669, 230] width 492 height 85
drag, startPoint x: 439, startPoint y: 249, endPoint x: 775, endPoint y: 254, distance: 335.8
click at [775, 254] on div at bounding box center [669, 230] width 492 height 85
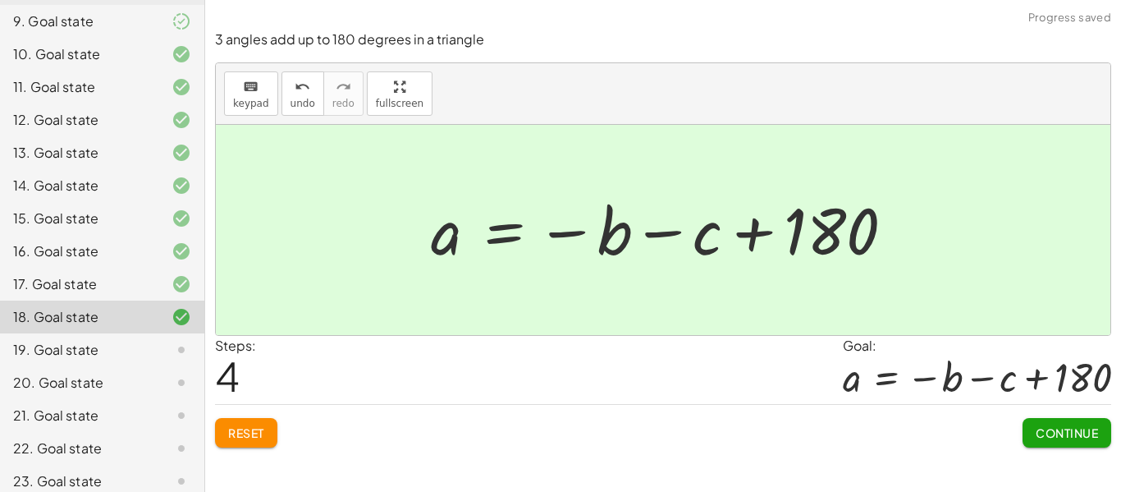
click at [1095, 433] on span "Continue" at bounding box center [1067, 432] width 62 height 15
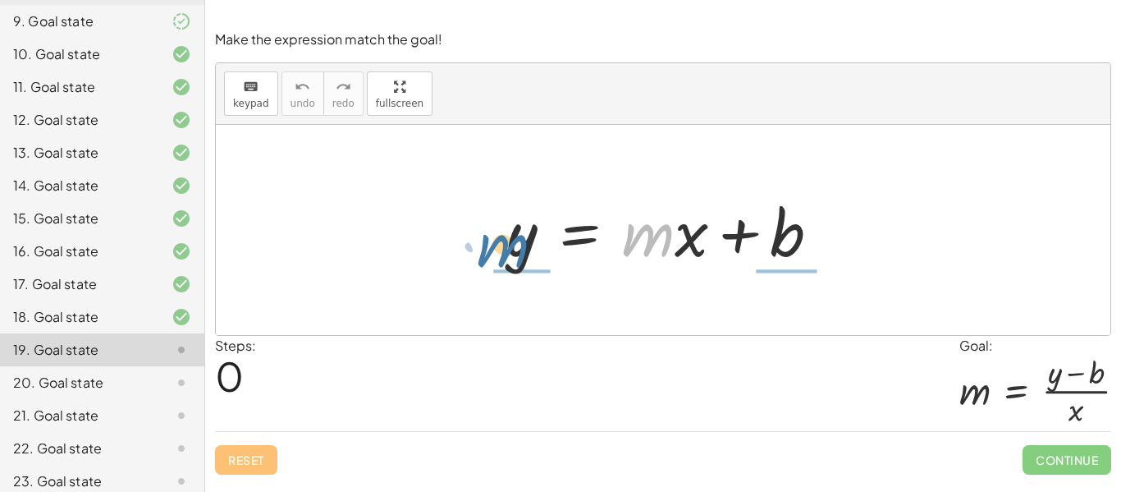
drag, startPoint x: 636, startPoint y: 248, endPoint x: 475, endPoint y: 254, distance: 161.0
click at [475, 254] on div "· m y = + · m · x + b" at bounding box center [663, 230] width 895 height 210
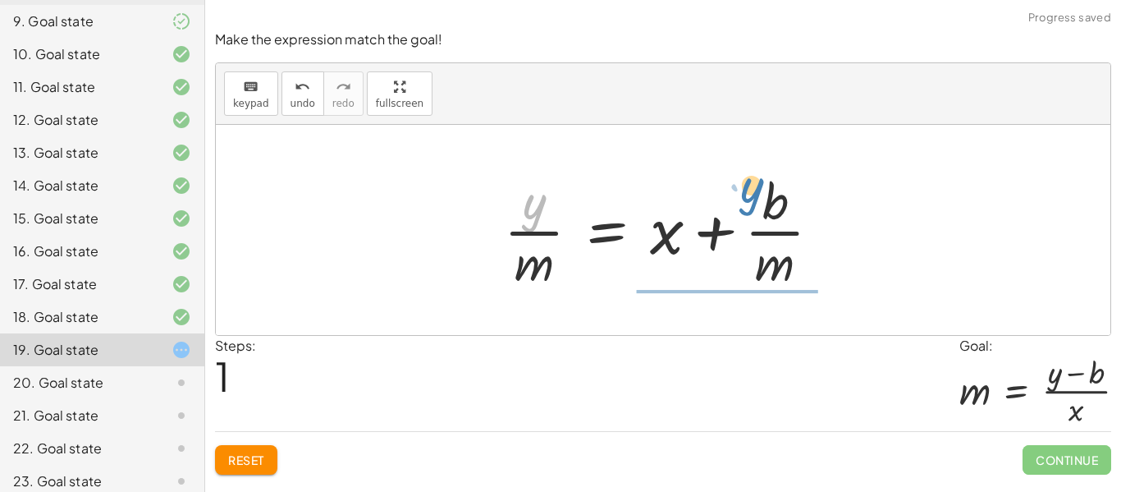
drag, startPoint x: 513, startPoint y: 200, endPoint x: 731, endPoint y: 184, distance: 218.1
click at [731, 184] on div at bounding box center [669, 230] width 346 height 126
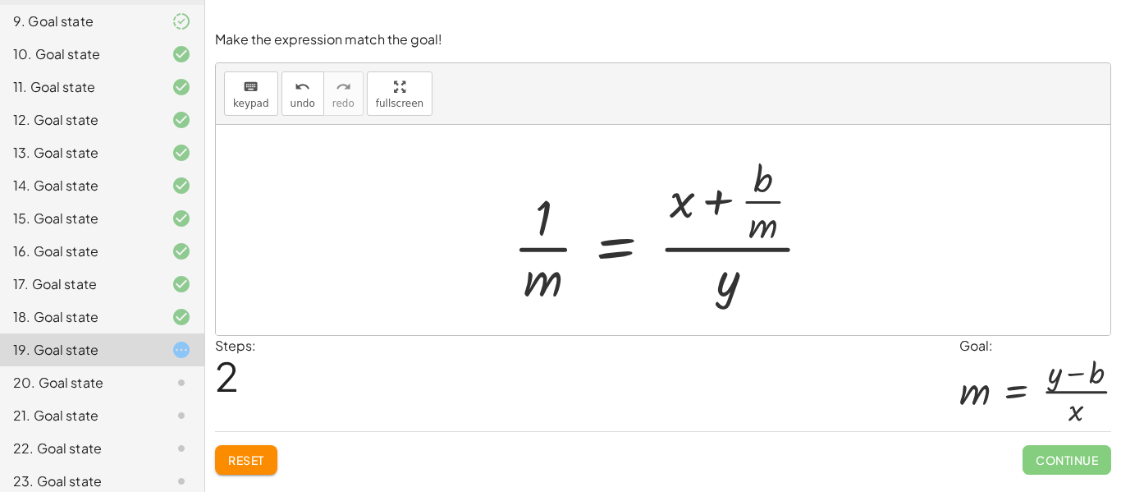
click at [240, 470] on button "Reset" at bounding box center [246, 460] width 62 height 30
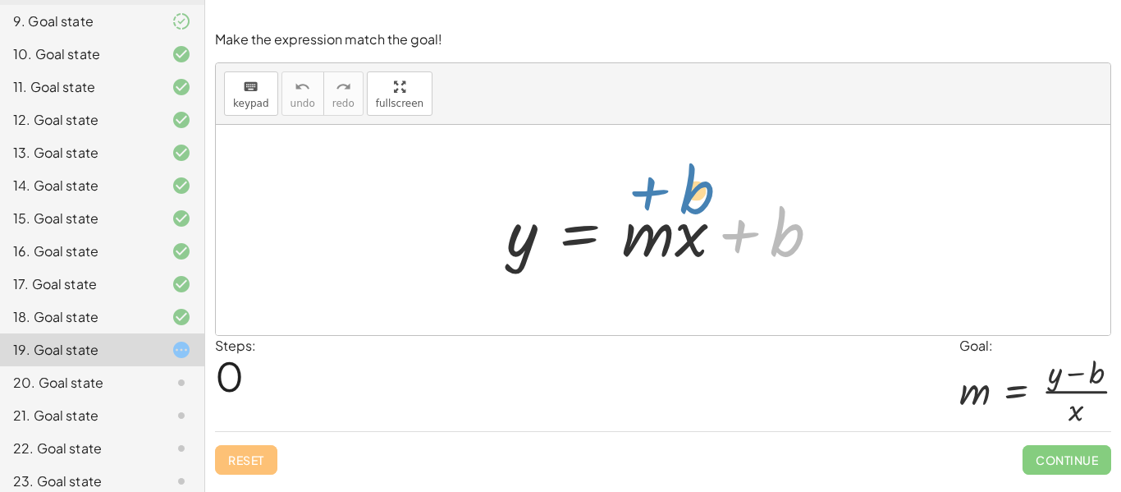
drag, startPoint x: 781, startPoint y: 243, endPoint x: 690, endPoint y: 200, distance: 100.6
click at [690, 200] on div at bounding box center [669, 230] width 343 height 85
drag, startPoint x: 782, startPoint y: 229, endPoint x: 795, endPoint y: 228, distance: 13.2
click at [795, 228] on div at bounding box center [669, 230] width 343 height 85
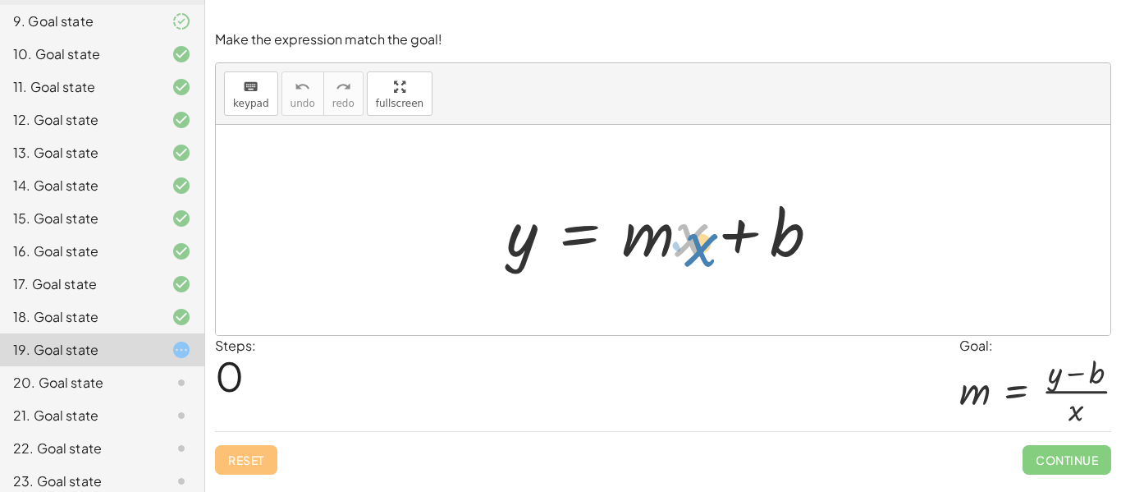
drag, startPoint x: 684, startPoint y: 236, endPoint x: 685, endPoint y: 245, distance: 8.4
click at [685, 245] on div at bounding box center [669, 230] width 343 height 85
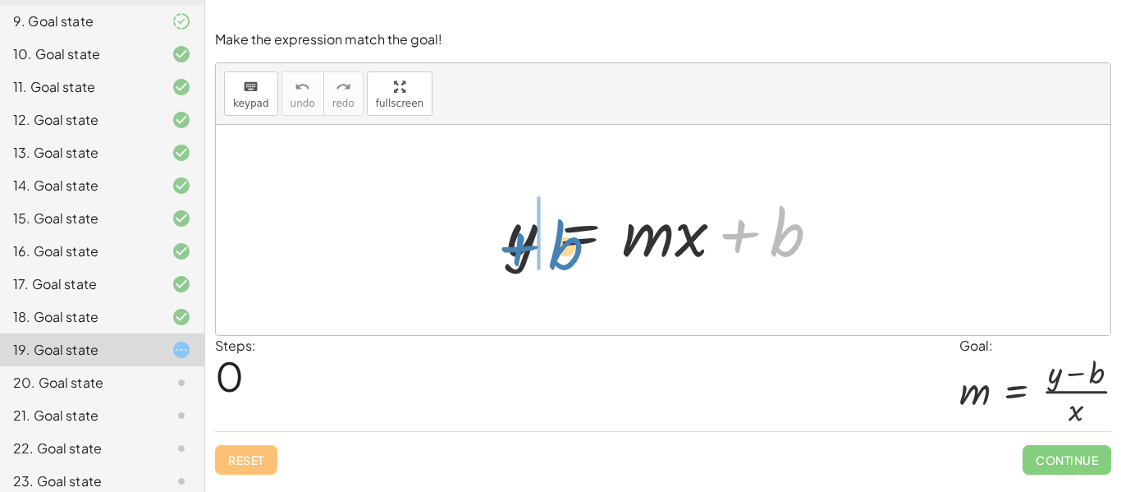
drag, startPoint x: 795, startPoint y: 241, endPoint x: 577, endPoint y: 252, distance: 217.8
click at [577, 252] on div at bounding box center [669, 230] width 343 height 85
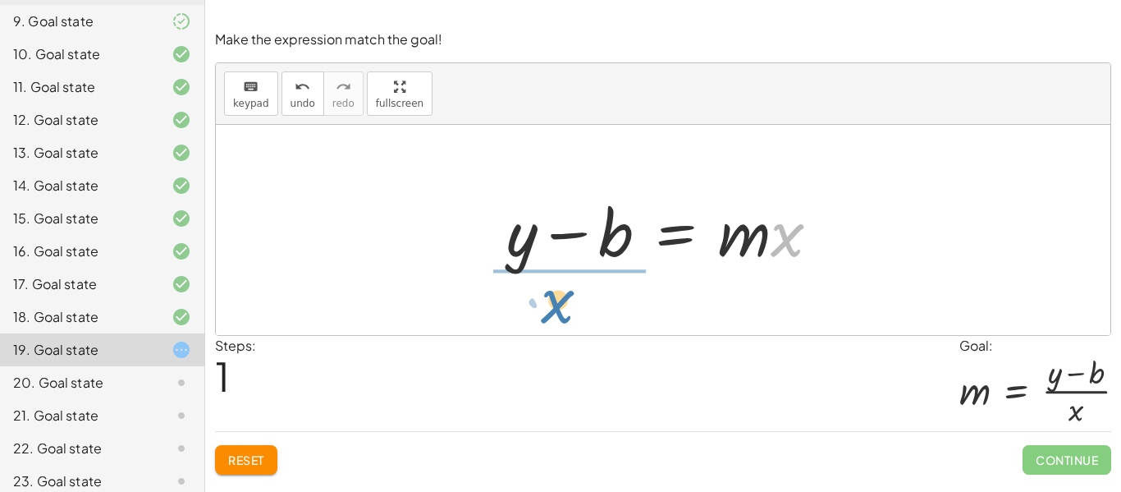
drag, startPoint x: 786, startPoint y: 250, endPoint x: 557, endPoint y: 314, distance: 238.0
click at [557, 314] on div "y = + · m · x + b · x y = · m · x b + −" at bounding box center [663, 230] width 895 height 210
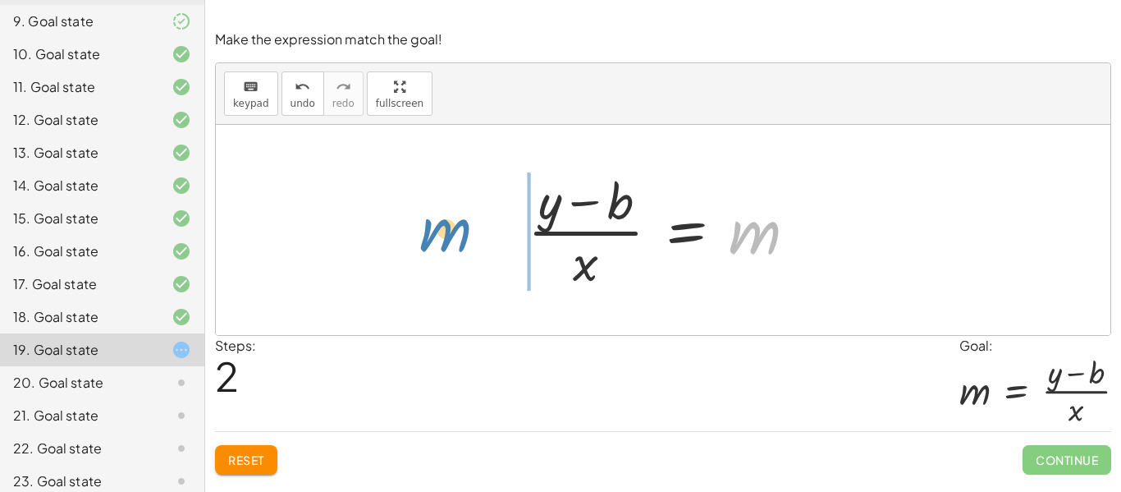
drag, startPoint x: 746, startPoint y: 245, endPoint x: 435, endPoint y: 244, distance: 311.1
click at [435, 244] on div "y = + · m · x + b + y − b = · m · x m y = m · x b + − · ( )" at bounding box center [663, 230] width 895 height 210
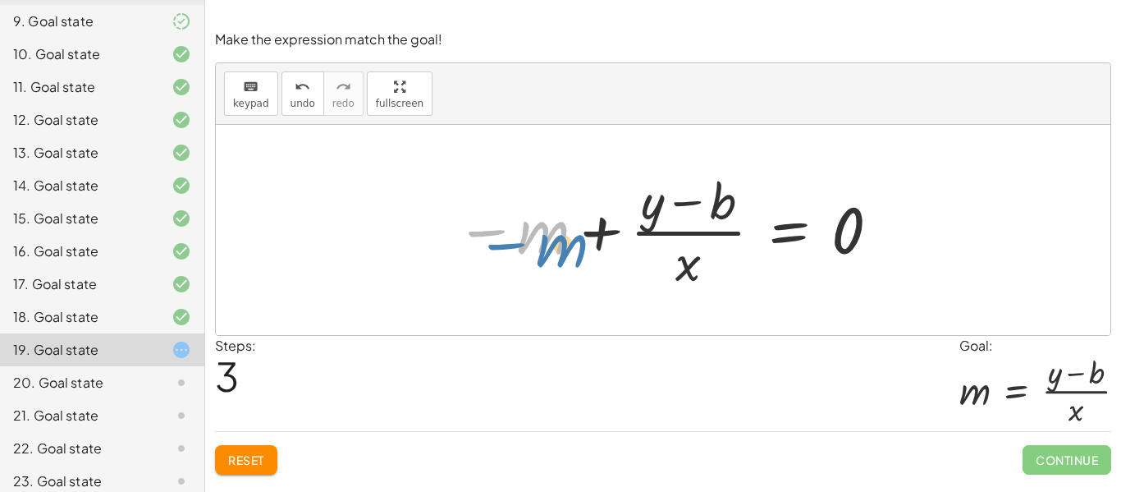
drag, startPoint x: 557, startPoint y: 243, endPoint x: 556, endPoint y: 254, distance: 11.6
click at [556, 254] on div at bounding box center [668, 230] width 443 height 126
click at [292, 102] on span "undo" at bounding box center [303, 103] width 25 height 11
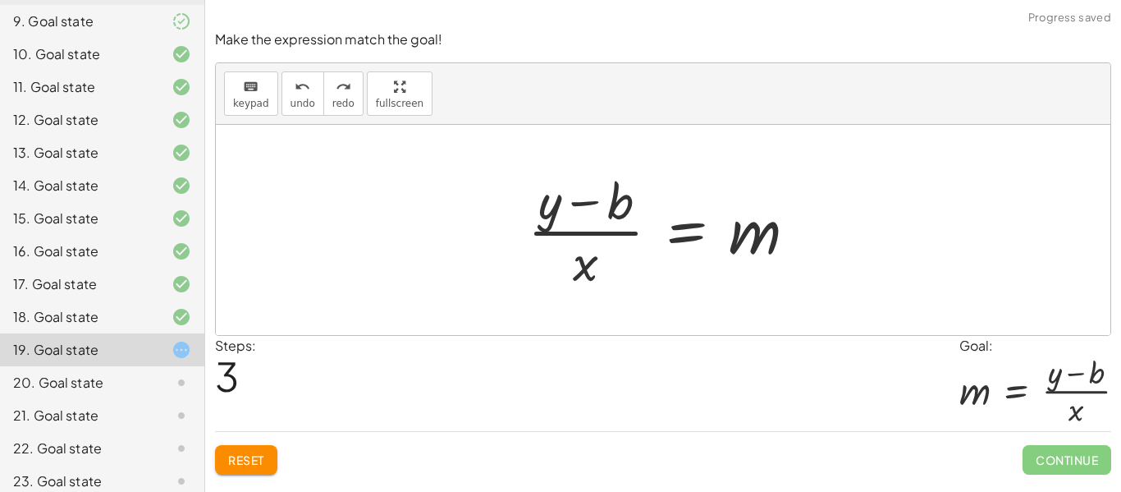
click at [786, 287] on div at bounding box center [669, 230] width 299 height 126
click at [864, 250] on div at bounding box center [663, 230] width 895 height 210
click at [259, 313] on div at bounding box center [663, 230] width 895 height 210
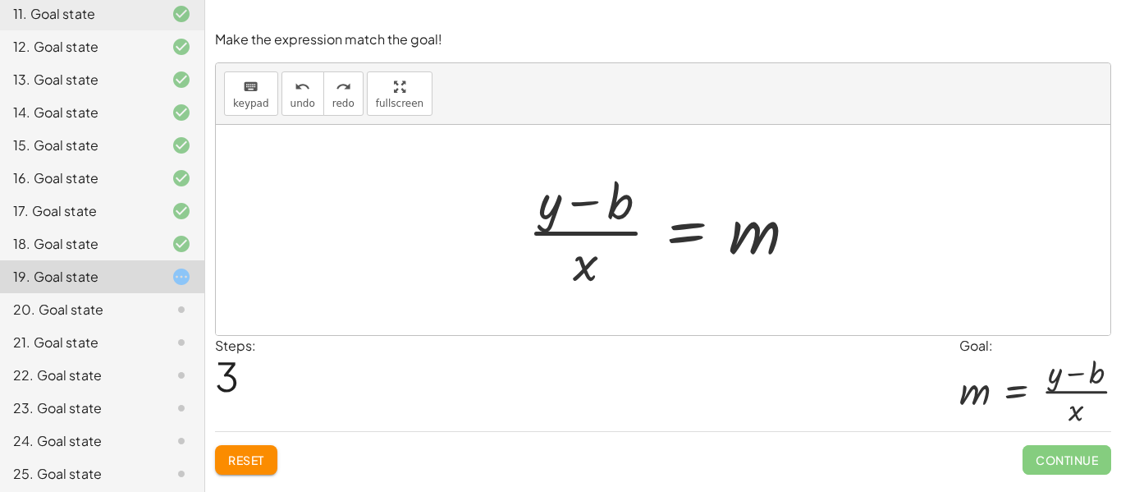
scroll to position [547, 0]
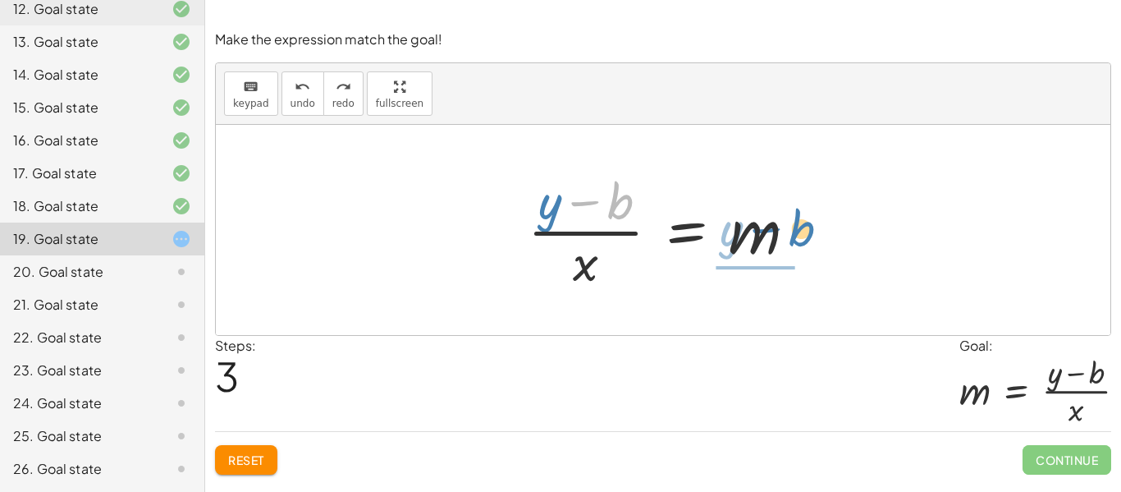
drag, startPoint x: 630, startPoint y: 202, endPoint x: 811, endPoint y: 229, distance: 183.4
click at [811, 229] on div at bounding box center [669, 230] width 299 height 126
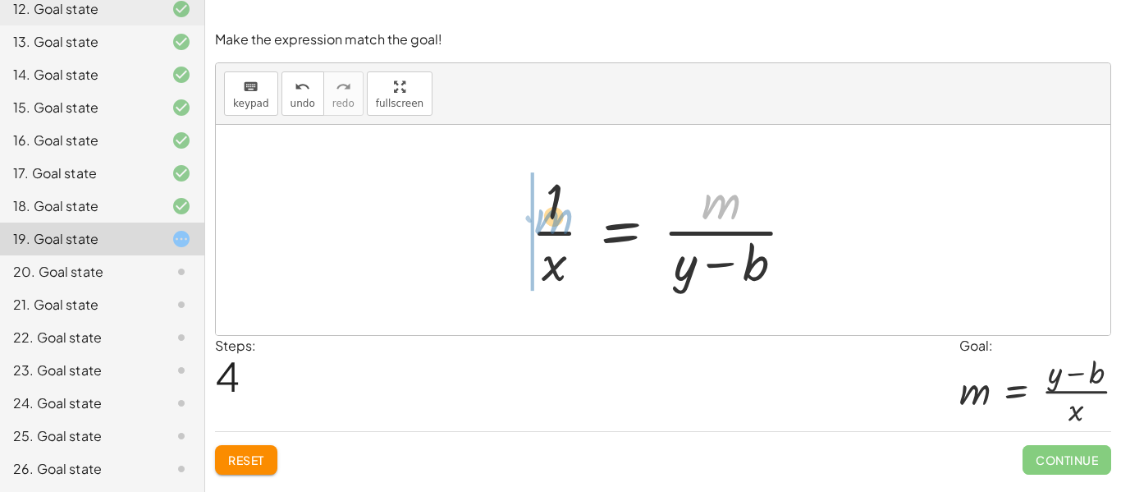
drag, startPoint x: 728, startPoint y: 213, endPoint x: 561, endPoint y: 229, distance: 168.3
click at [561, 229] on div at bounding box center [669, 230] width 293 height 126
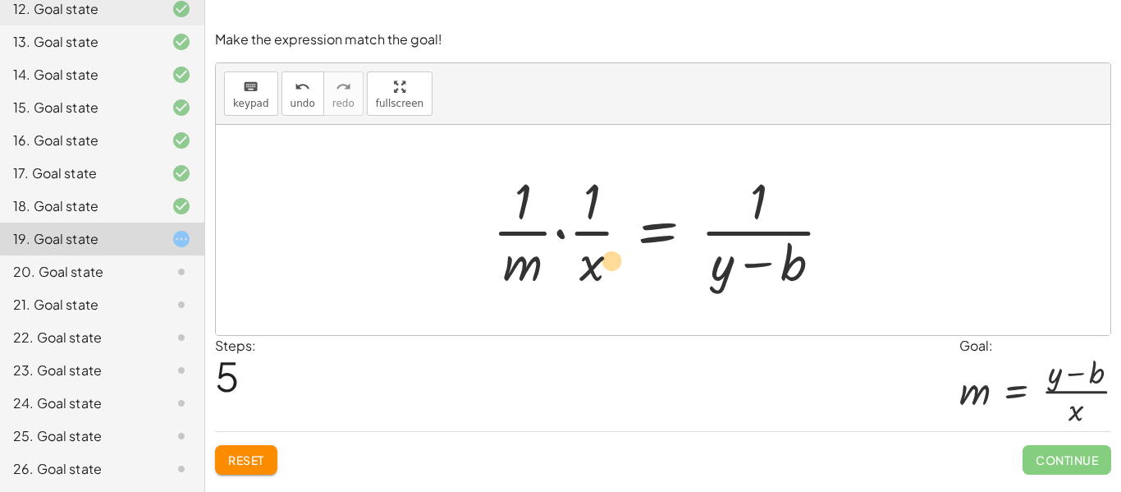
click at [586, 255] on div at bounding box center [668, 230] width 369 height 126
drag, startPoint x: 758, startPoint y: 263, endPoint x: 757, endPoint y: 277, distance: 13.2
click at [757, 277] on div at bounding box center [668, 230] width 369 height 126
drag, startPoint x: 727, startPoint y: 273, endPoint x: 735, endPoint y: 188, distance: 85.7
click at [735, 188] on div at bounding box center [668, 230] width 369 height 126
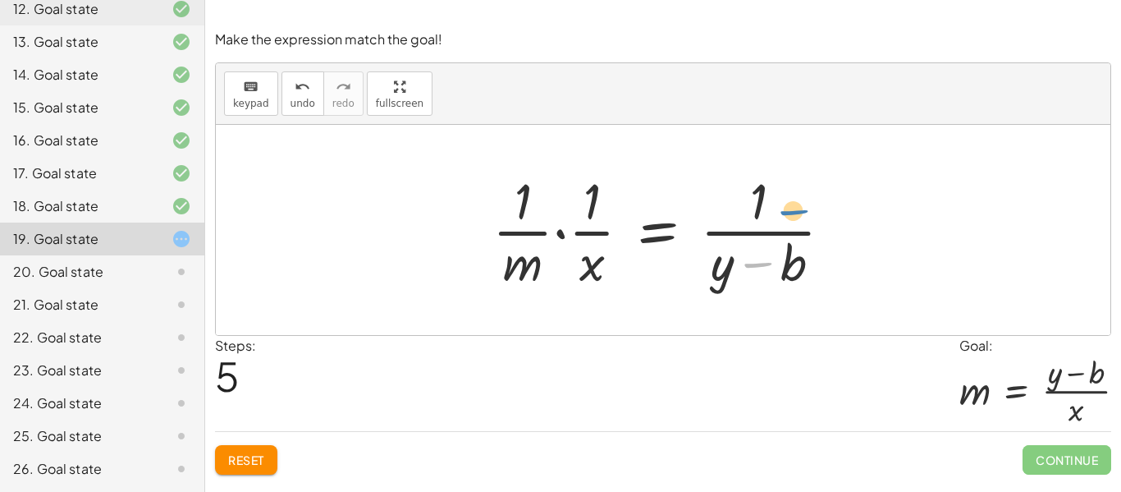
drag, startPoint x: 735, startPoint y: 273, endPoint x: 767, endPoint y: 220, distance: 61.5
click at [767, 220] on div at bounding box center [668, 230] width 369 height 126
drag, startPoint x: 793, startPoint y: 274, endPoint x: 803, endPoint y: 273, distance: 9.9
click at [803, 273] on div at bounding box center [668, 230] width 369 height 126
click at [735, 282] on div at bounding box center [668, 230] width 369 height 126
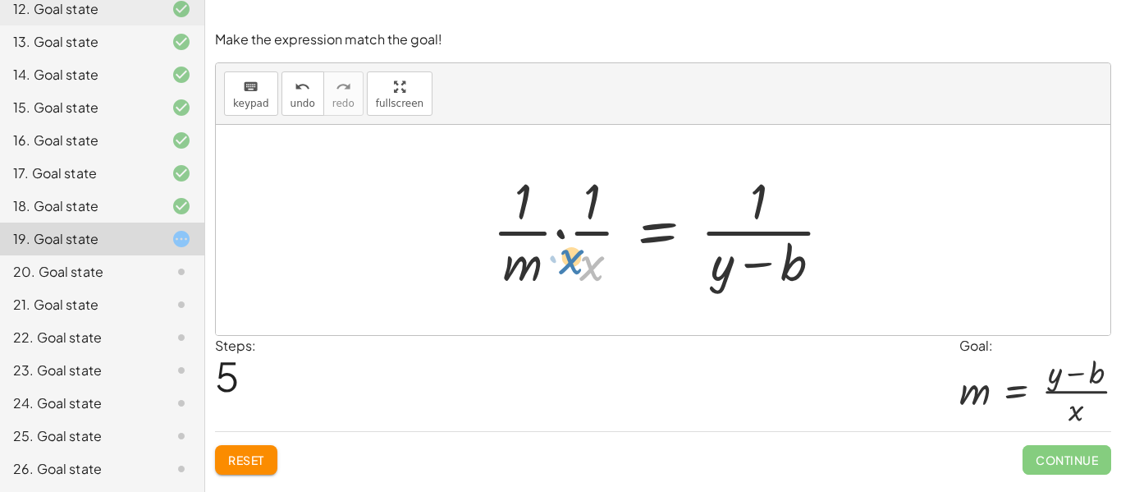
click at [590, 264] on div at bounding box center [668, 230] width 369 height 126
click at [261, 473] on button "Reset" at bounding box center [246, 460] width 62 height 30
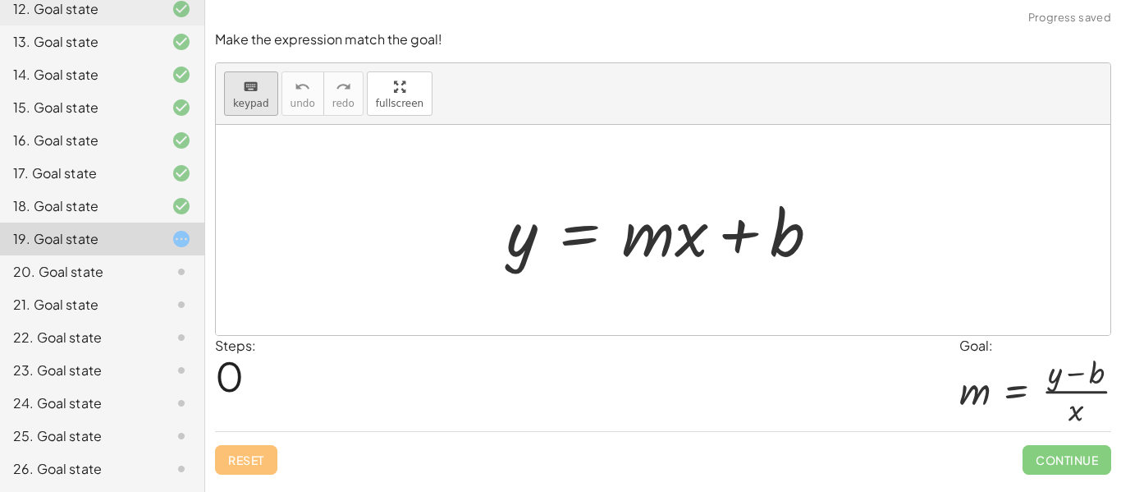
click at [247, 82] on icon "keyboard" at bounding box center [251, 87] width 16 height 20
drag, startPoint x: 664, startPoint y: 235, endPoint x: 414, endPoint y: 199, distance: 252.8
click at [453, 201] on div at bounding box center [663, 230] width 895 height 210
drag, startPoint x: 673, startPoint y: 233, endPoint x: 689, endPoint y: 285, distance: 54.0
click at [233, 99] on span "keypad" at bounding box center [251, 103] width 36 height 11
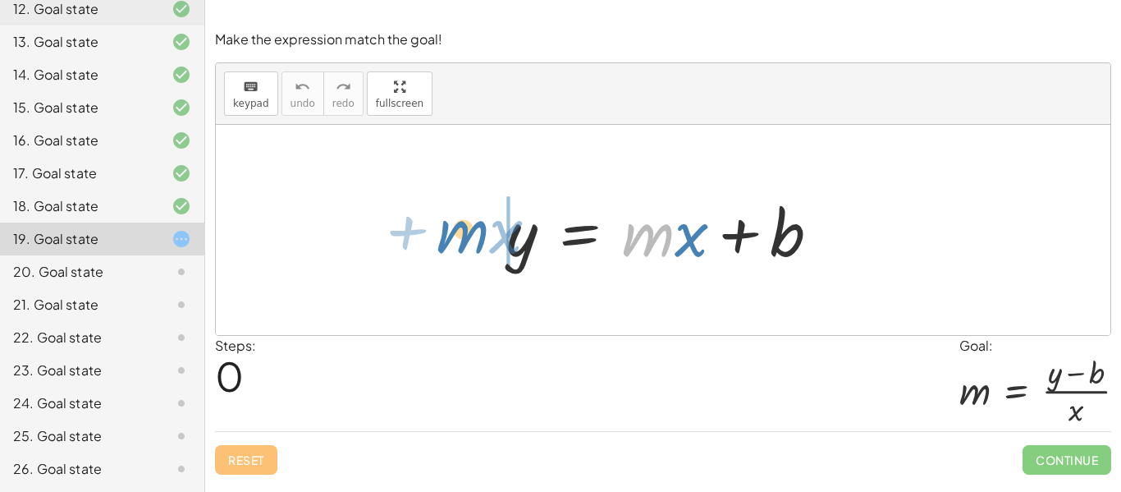
drag, startPoint x: 664, startPoint y: 246, endPoint x: 478, endPoint y: 241, distance: 186.4
click at [478, 241] on div "· m + · x y = + · m · x + b" at bounding box center [663, 230] width 895 height 210
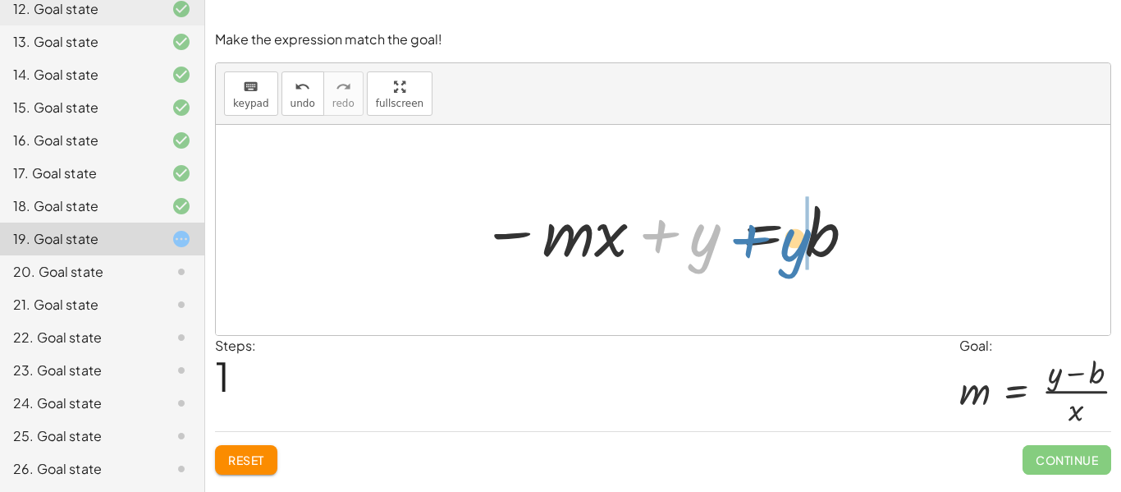
drag, startPoint x: 706, startPoint y: 236, endPoint x: 796, endPoint y: 241, distance: 90.4
click at [796, 241] on div at bounding box center [669, 230] width 393 height 85
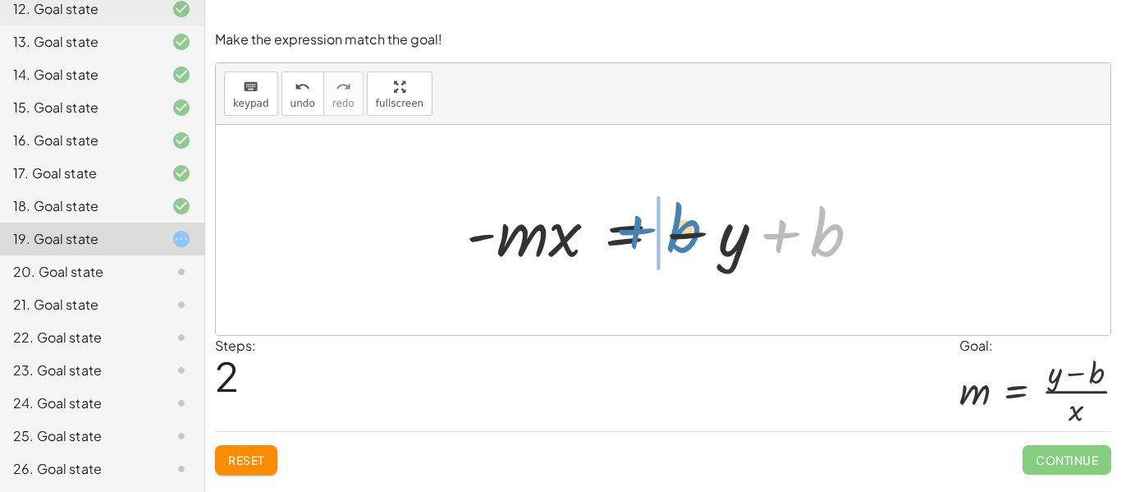
drag, startPoint x: 830, startPoint y: 243, endPoint x: 685, endPoint y: 240, distance: 145.3
click at [685, 240] on div at bounding box center [670, 230] width 424 height 85
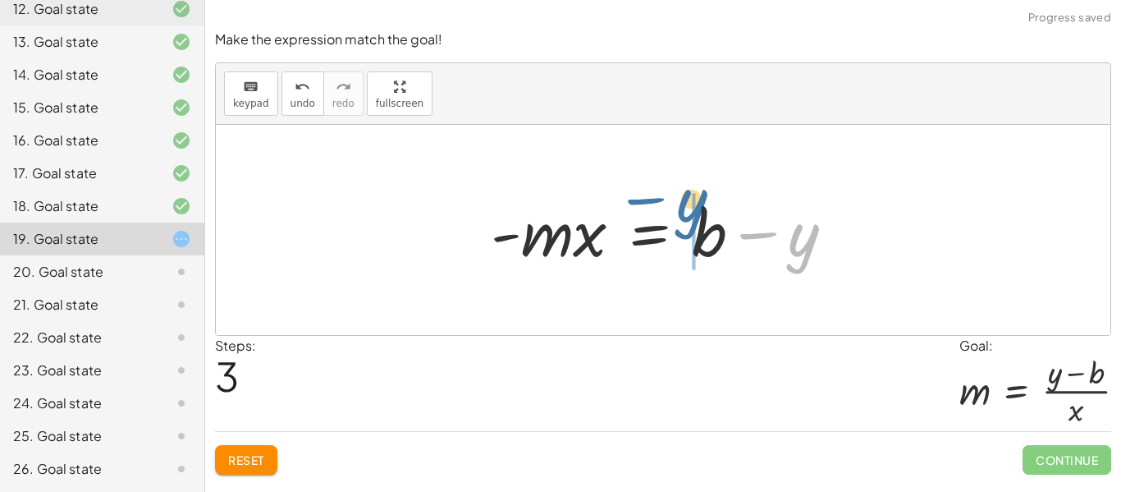
drag, startPoint x: 813, startPoint y: 241, endPoint x: 698, endPoint y: 220, distance: 116.9
click at [698, 220] on div at bounding box center [669, 230] width 373 height 85
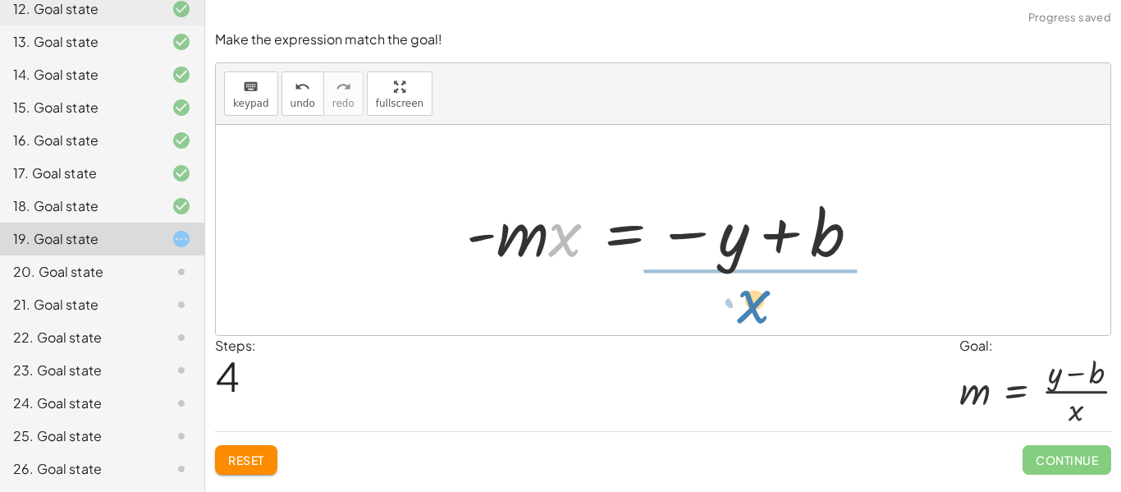
drag, startPoint x: 552, startPoint y: 247, endPoint x: 746, endPoint y: 316, distance: 205.6
click at [746, 316] on div "y = + · m · x + b − · m · x + y = b · - m · x = − y + b · - m · x = + b − y · x…" at bounding box center [663, 230] width 895 height 210
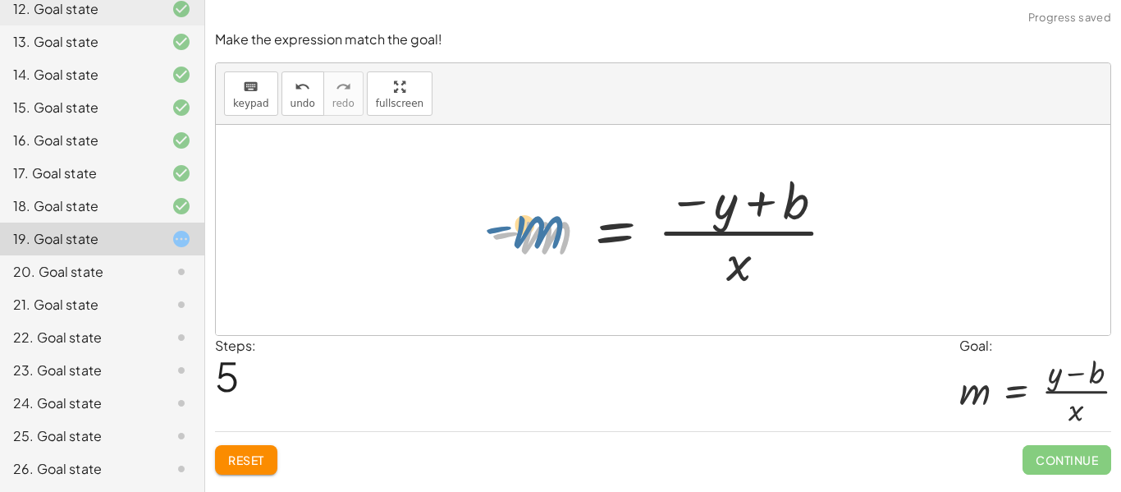
drag, startPoint x: 549, startPoint y: 250, endPoint x: 538, endPoint y: 268, distance: 21.7
click at [538, 268] on div at bounding box center [669, 230] width 375 height 126
click at [546, 243] on div at bounding box center [669, 230] width 375 height 126
drag, startPoint x: 507, startPoint y: 236, endPoint x: 712, endPoint y: 270, distance: 207.1
click at [712, 270] on div at bounding box center [669, 230] width 375 height 126
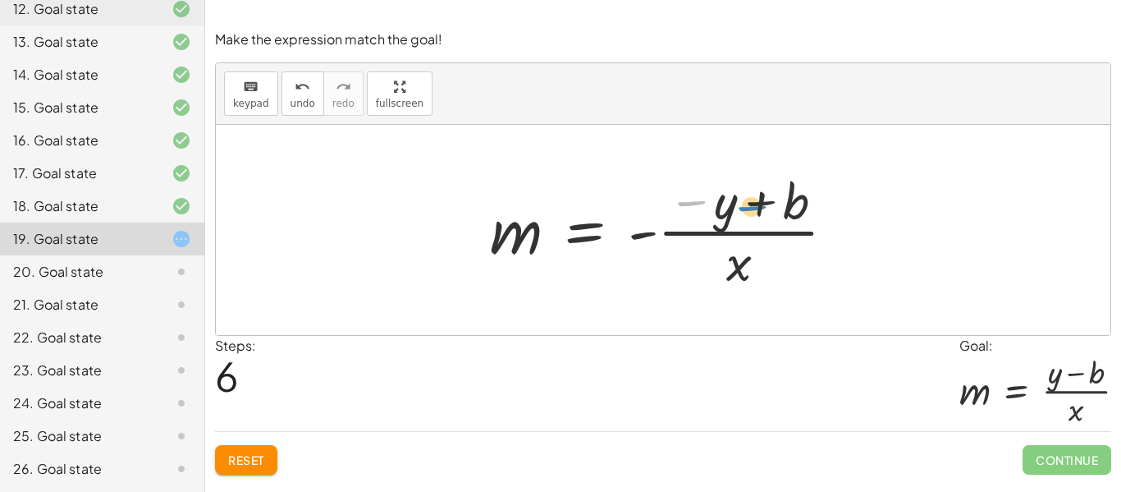
drag, startPoint x: 687, startPoint y: 207, endPoint x: 752, endPoint y: 210, distance: 64.9
click at [752, 210] on div at bounding box center [669, 230] width 375 height 126
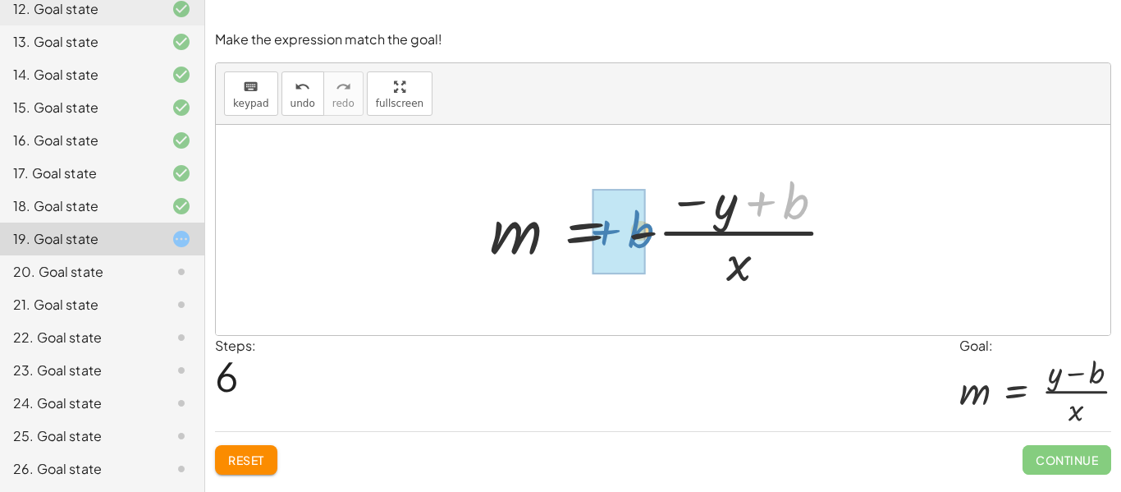
drag, startPoint x: 758, startPoint y: 209, endPoint x: 602, endPoint y: 238, distance: 158.6
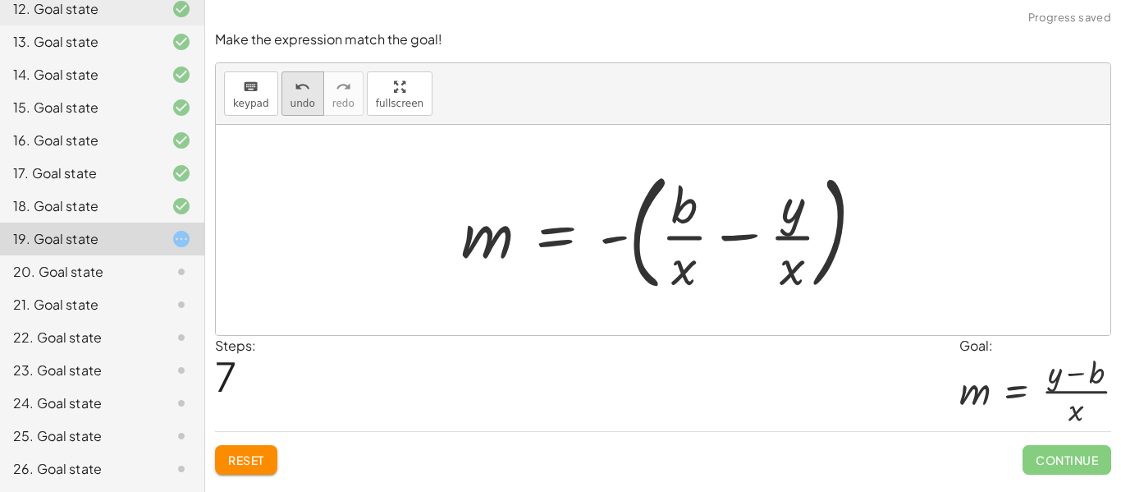
click at [291, 81] on div "undo" at bounding box center [303, 86] width 25 height 20
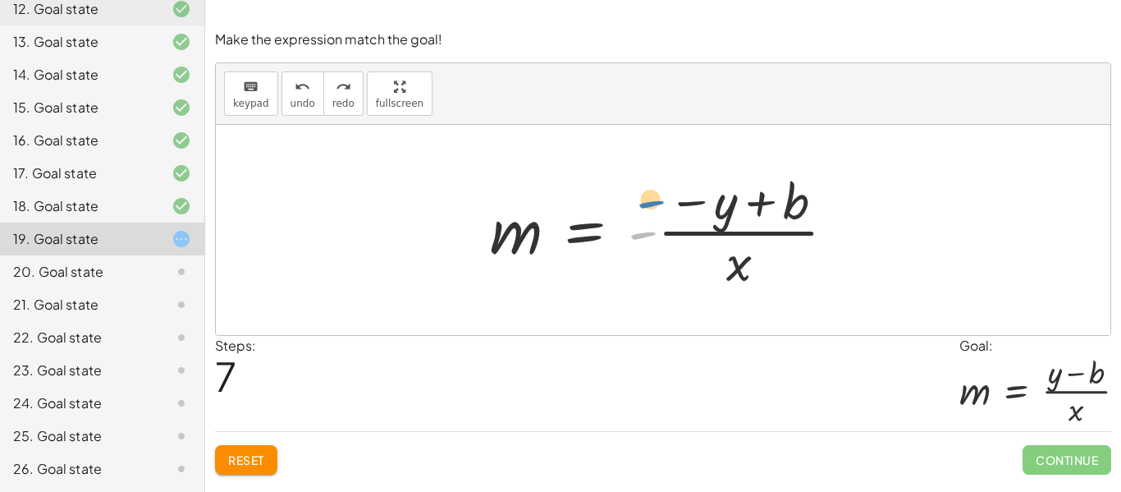
drag, startPoint x: 646, startPoint y: 236, endPoint x: 653, endPoint y: 204, distance: 32.7
click at [653, 204] on div at bounding box center [669, 230] width 375 height 126
drag, startPoint x: 648, startPoint y: 236, endPoint x: 704, endPoint y: 208, distance: 62.4
click at [704, 208] on div at bounding box center [669, 230] width 375 height 126
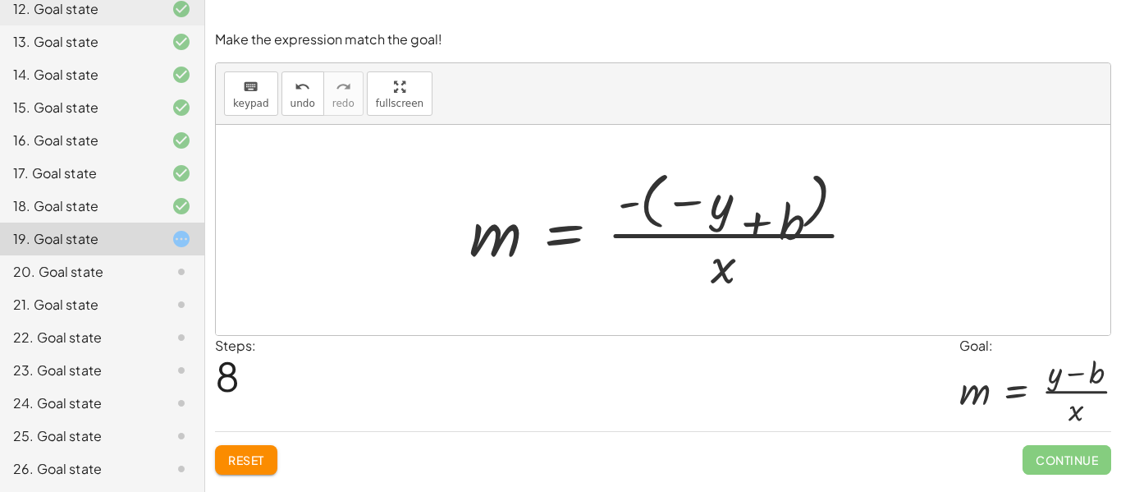
click at [650, 186] on div at bounding box center [669, 229] width 416 height 131
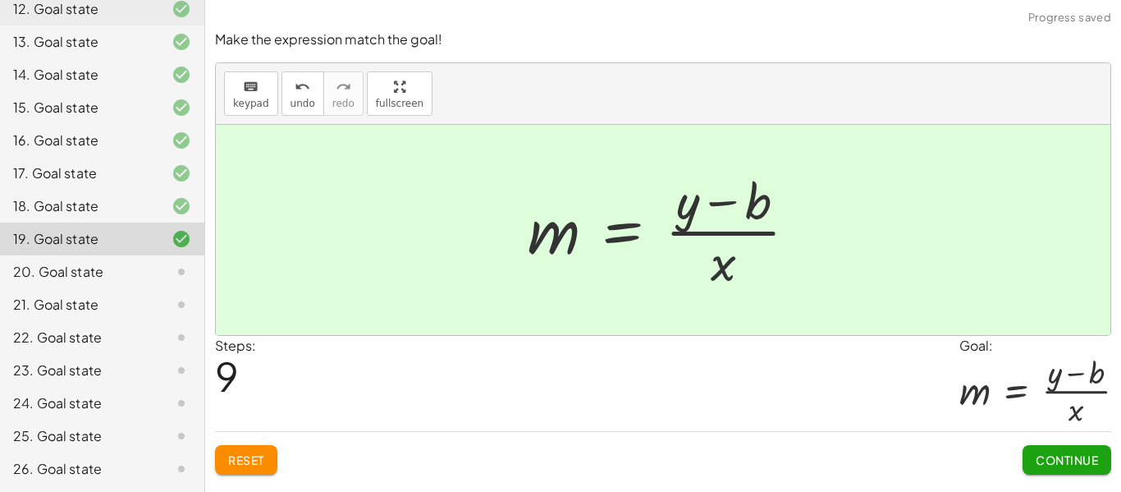
click at [1065, 457] on span "Continue" at bounding box center [1067, 459] width 62 height 15
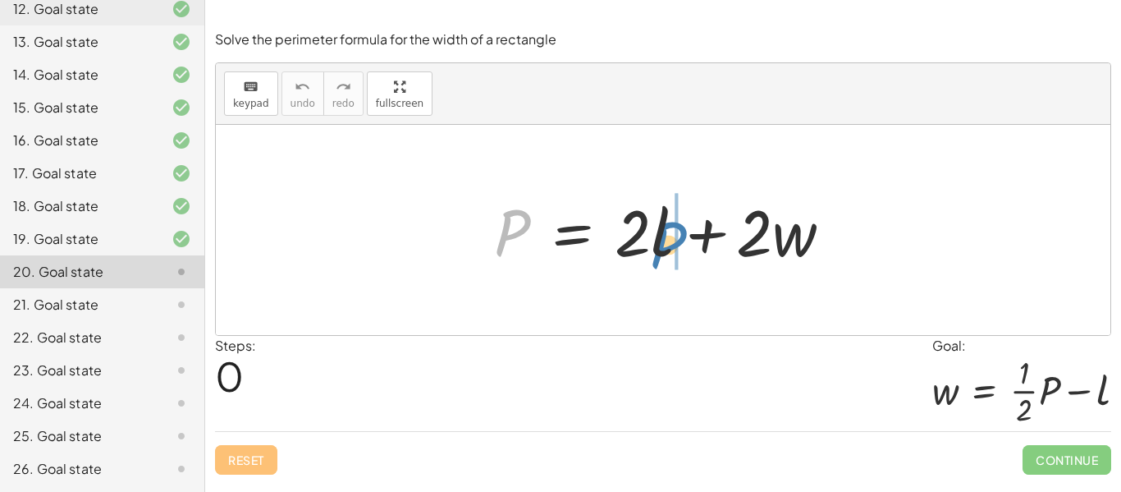
drag, startPoint x: 507, startPoint y: 243, endPoint x: 667, endPoint y: 257, distance: 160.7
click at [667, 257] on div at bounding box center [670, 230] width 368 height 85
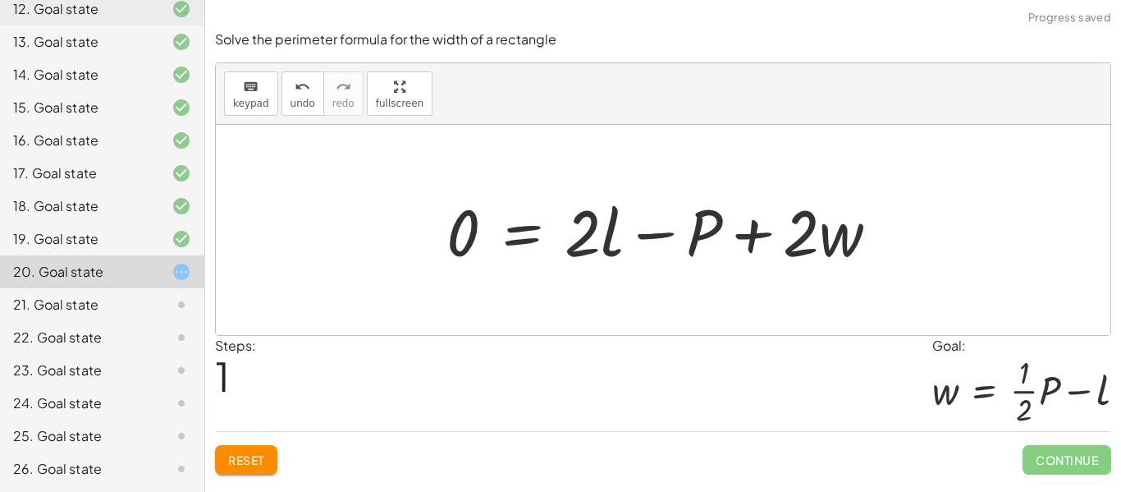
click at [248, 463] on span "Reset" at bounding box center [246, 459] width 36 height 15
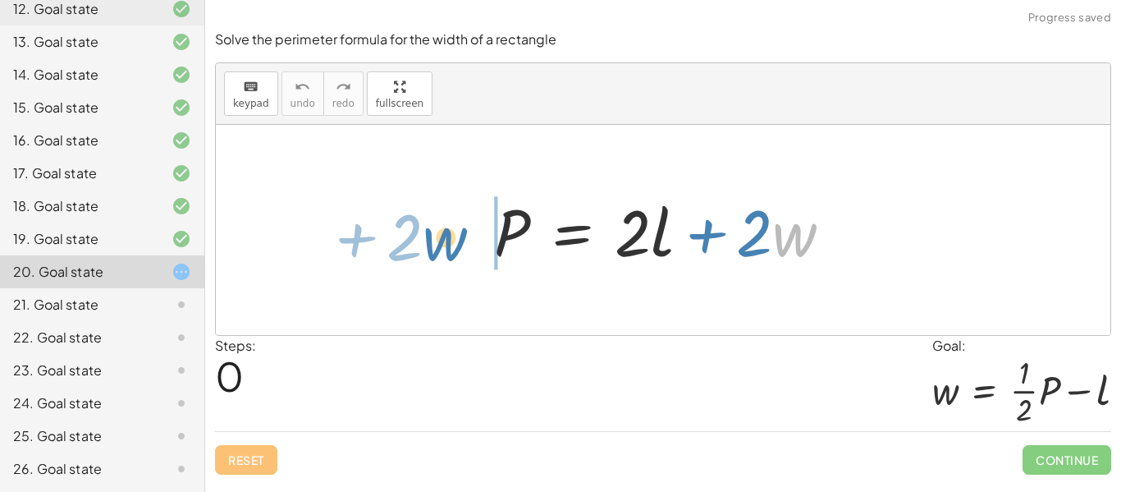
drag, startPoint x: 811, startPoint y: 250, endPoint x: 454, endPoint y: 250, distance: 357.1
click at [454, 250] on div "· w + · 2 P = + · 2 · l + · 2 · w" at bounding box center [663, 230] width 895 height 210
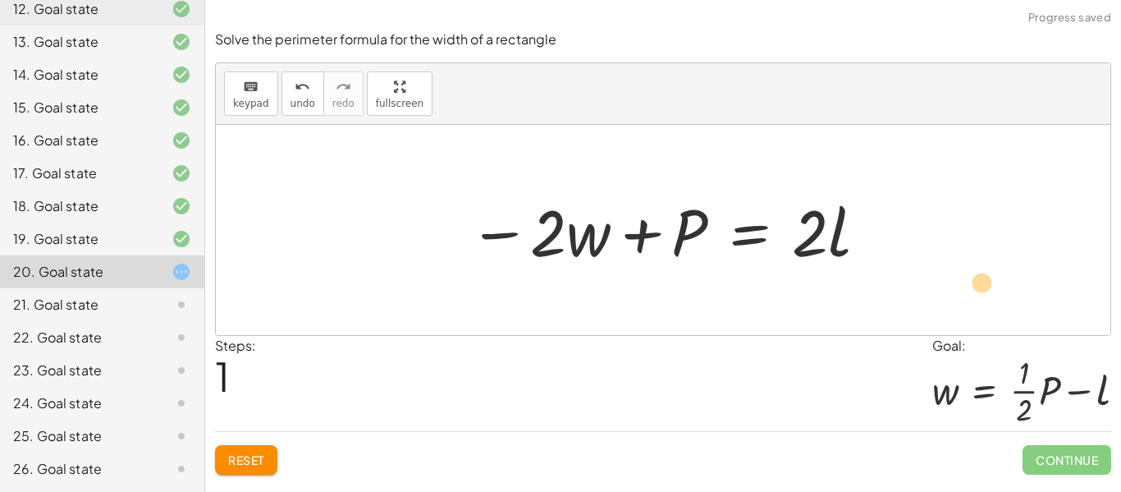
drag, startPoint x: 679, startPoint y: 233, endPoint x: 980, endPoint y: 271, distance: 303.6
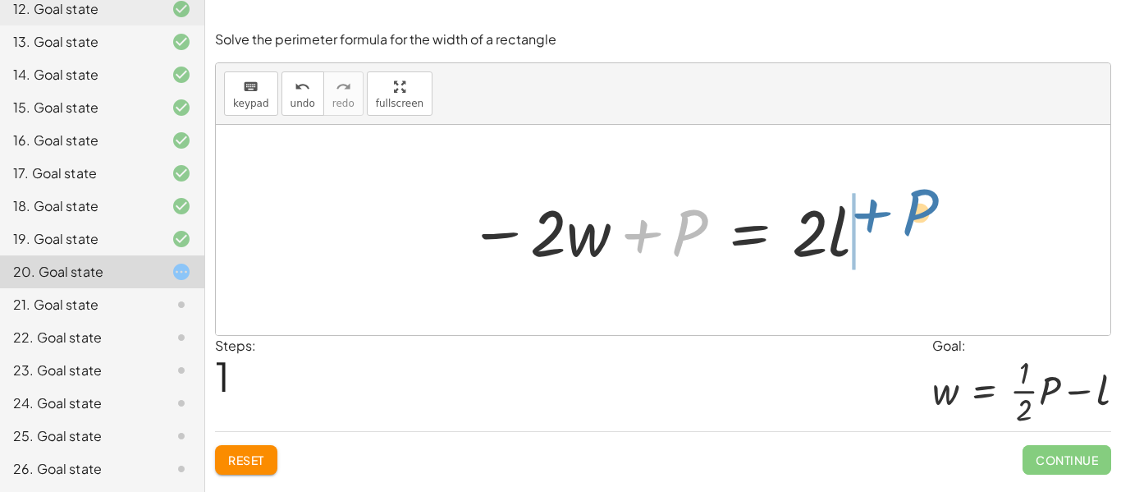
drag, startPoint x: 678, startPoint y: 251, endPoint x: 909, endPoint y: 235, distance: 231.2
click at [909, 235] on div "P = + · 2 · l + · 2 · w + P P = · 2 · l · 2 · w − +" at bounding box center [663, 230] width 895 height 210
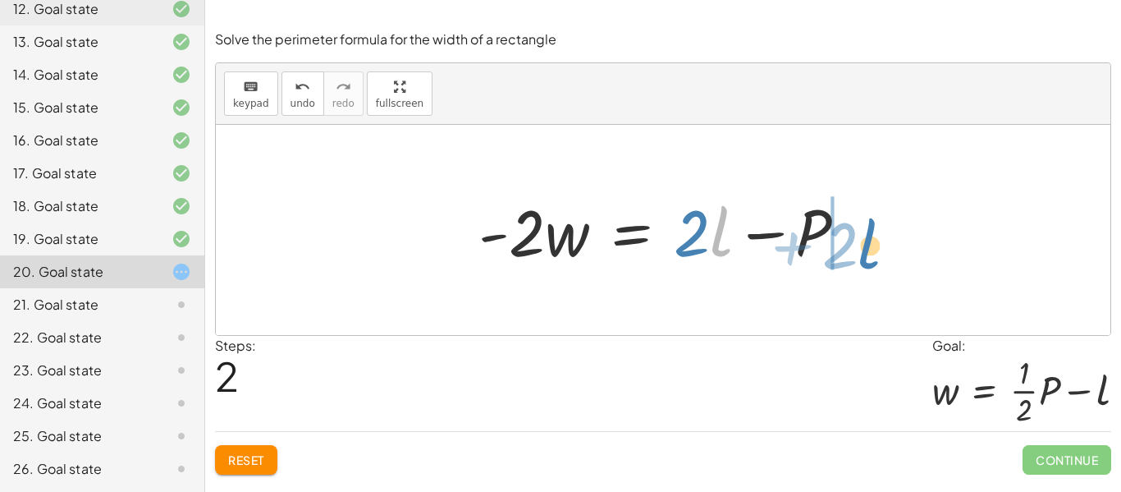
drag, startPoint x: 716, startPoint y: 250, endPoint x: 868, endPoint y: 261, distance: 152.2
click at [868, 261] on div at bounding box center [669, 230] width 398 height 85
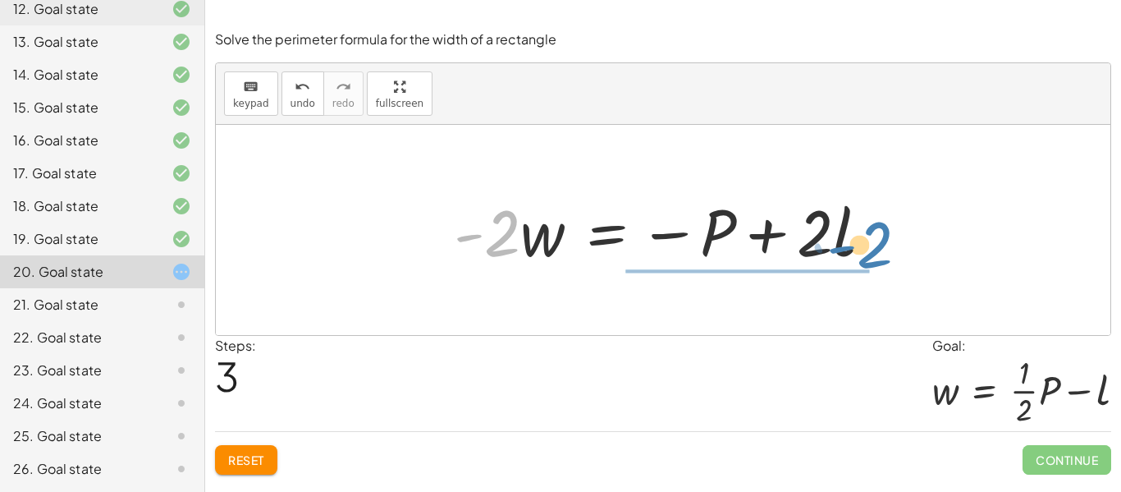
drag, startPoint x: 502, startPoint y: 241, endPoint x: 891, endPoint y: 246, distance: 388.3
click at [891, 246] on div at bounding box center [670, 230] width 448 height 85
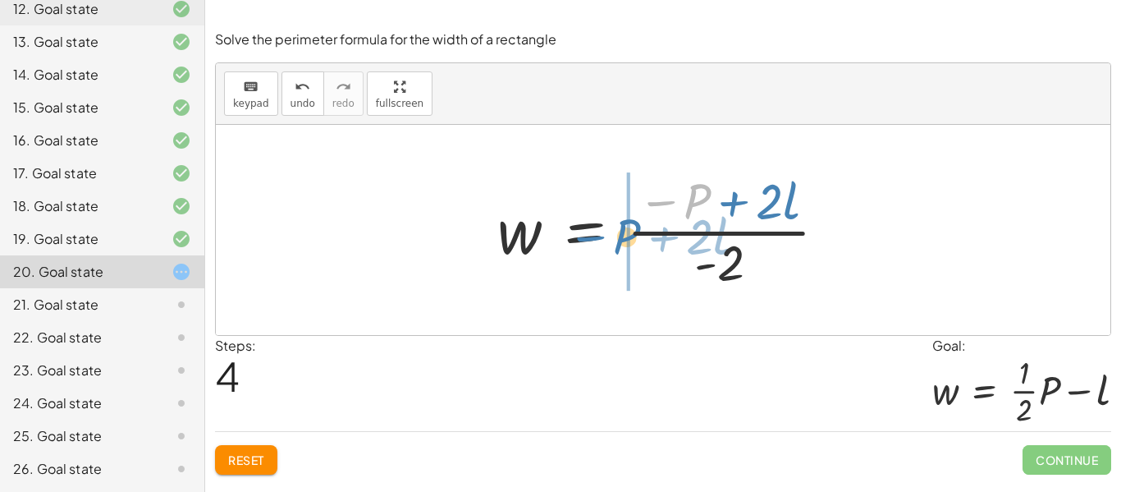
drag, startPoint x: 697, startPoint y: 205, endPoint x: 627, endPoint y: 240, distance: 77.8
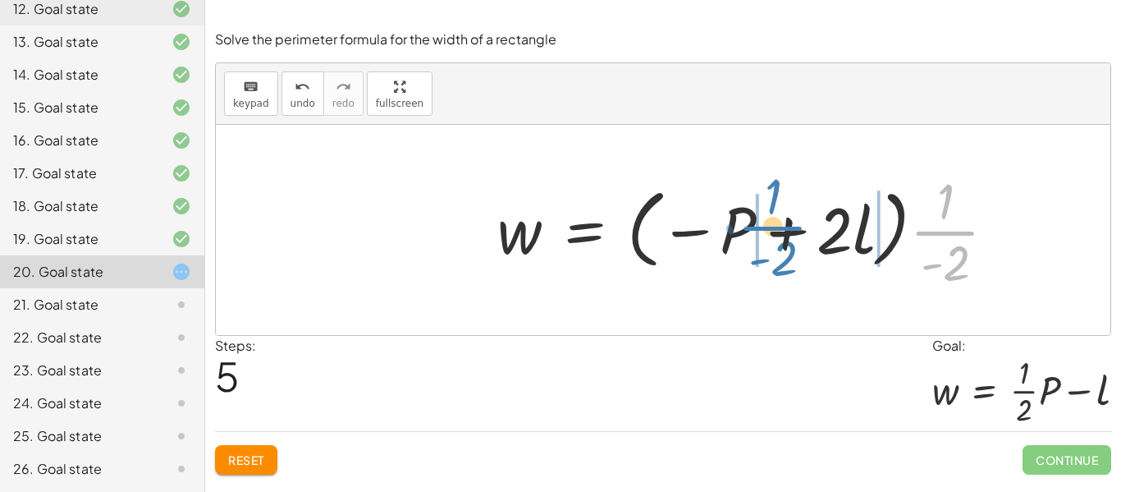
drag, startPoint x: 947, startPoint y: 228, endPoint x: 775, endPoint y: 223, distance: 172.4
click at [775, 223] on div at bounding box center [753, 230] width 529 height 126
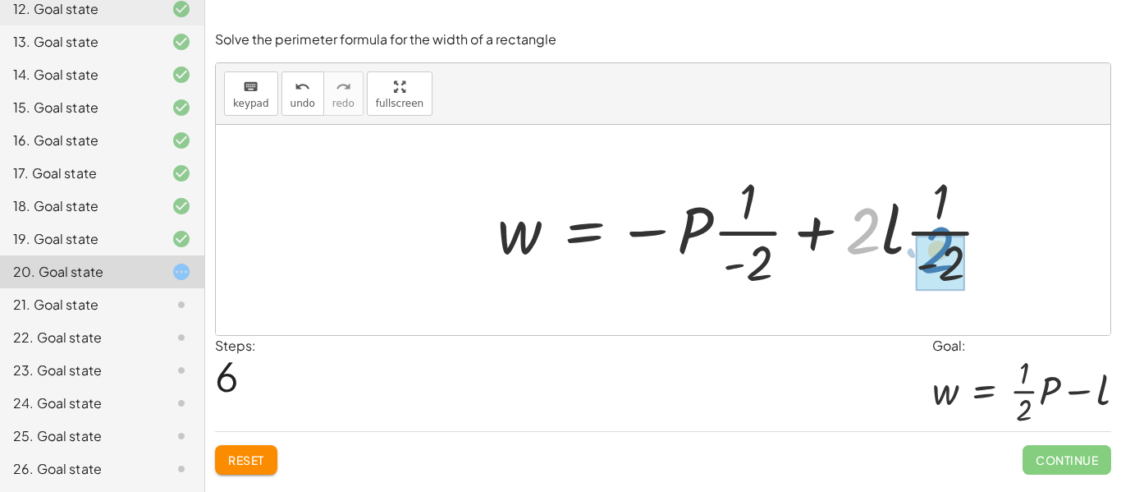
drag, startPoint x: 862, startPoint y: 243, endPoint x: 937, endPoint y: 263, distance: 77.2
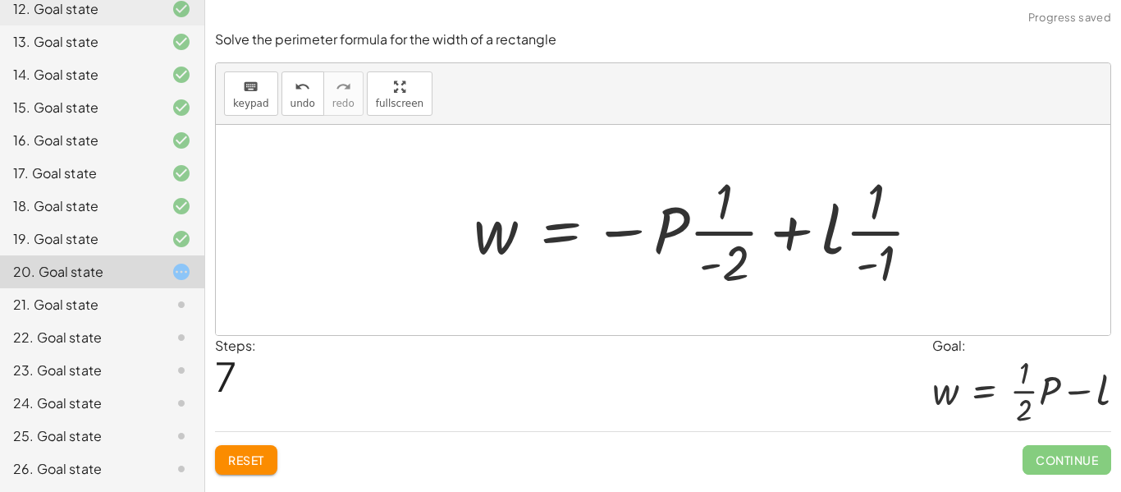
click at [905, 243] on div at bounding box center [704, 230] width 478 height 126
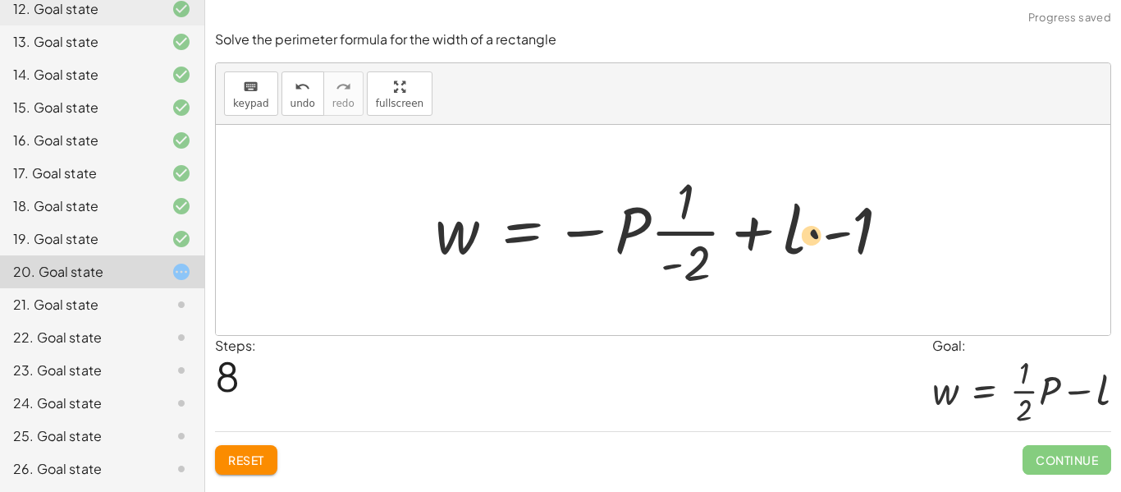
click at [836, 237] on div at bounding box center [669, 230] width 485 height 126
drag, startPoint x: 867, startPoint y: 239, endPoint x: 782, endPoint y: 237, distance: 84.6
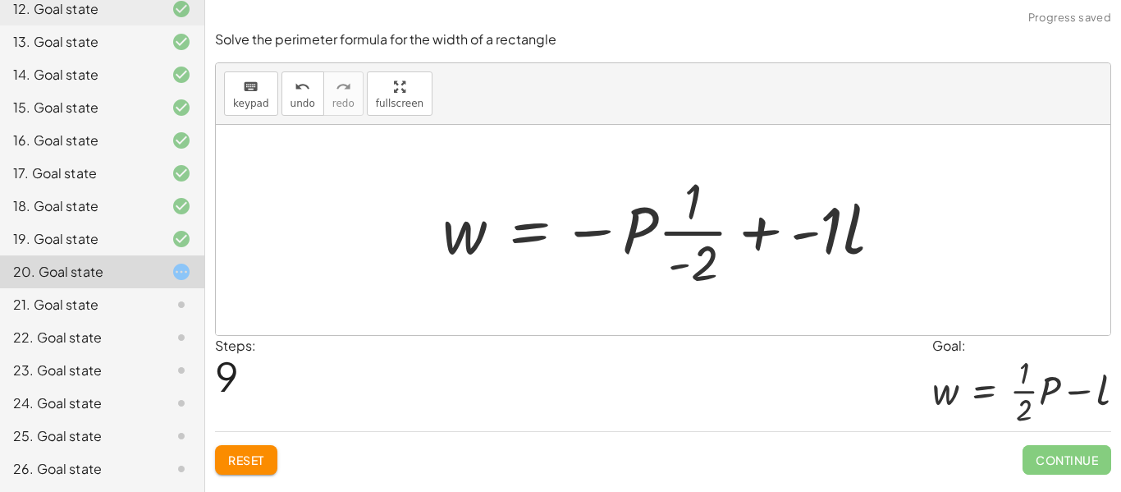
click at [826, 242] on div at bounding box center [669, 230] width 470 height 126
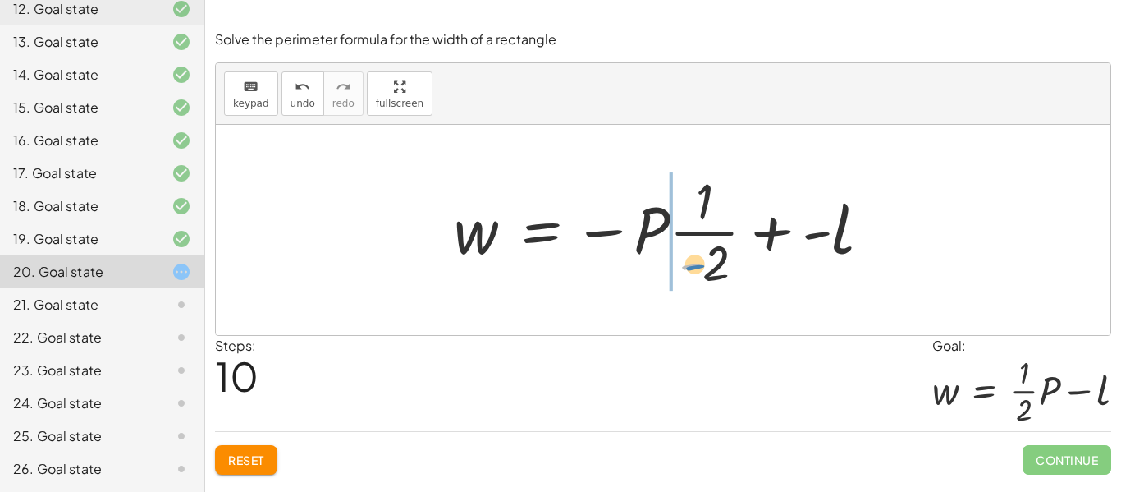
click at [699, 266] on div at bounding box center [669, 230] width 447 height 126
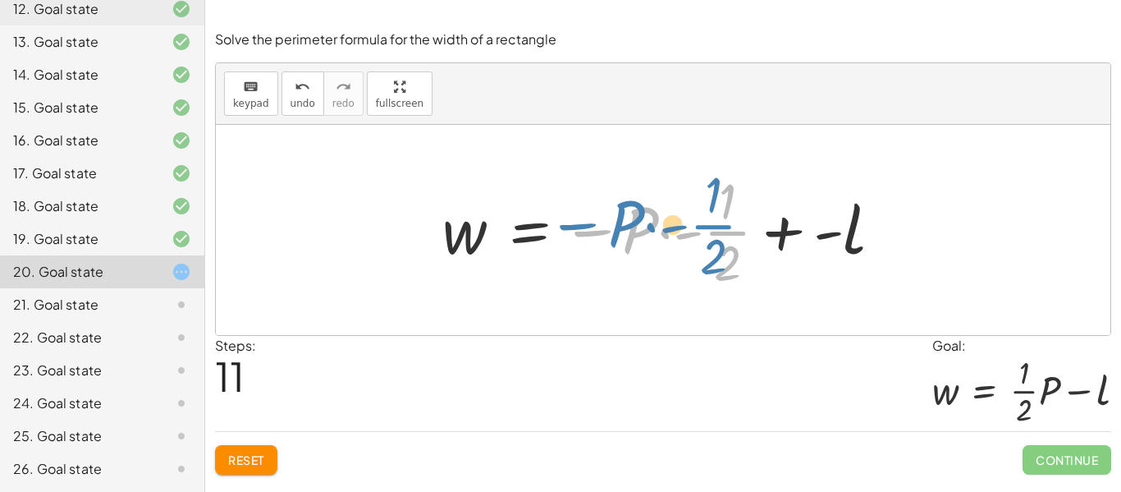
drag, startPoint x: 587, startPoint y: 236, endPoint x: 572, endPoint y: 230, distance: 16.2
click at [572, 230] on div at bounding box center [669, 230] width 470 height 126
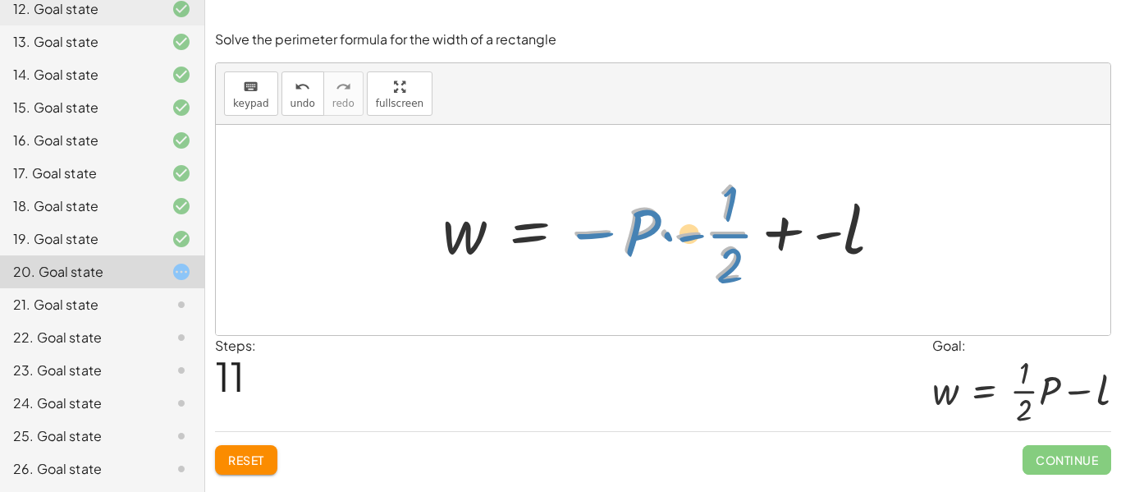
click at [598, 240] on div at bounding box center [669, 230] width 470 height 126
drag, startPoint x: 689, startPoint y: 236, endPoint x: 691, endPoint y: 265, distance: 29.6
click at [691, 265] on div at bounding box center [669, 230] width 470 height 126
drag, startPoint x: 685, startPoint y: 246, endPoint x: 717, endPoint y: 282, distance: 47.7
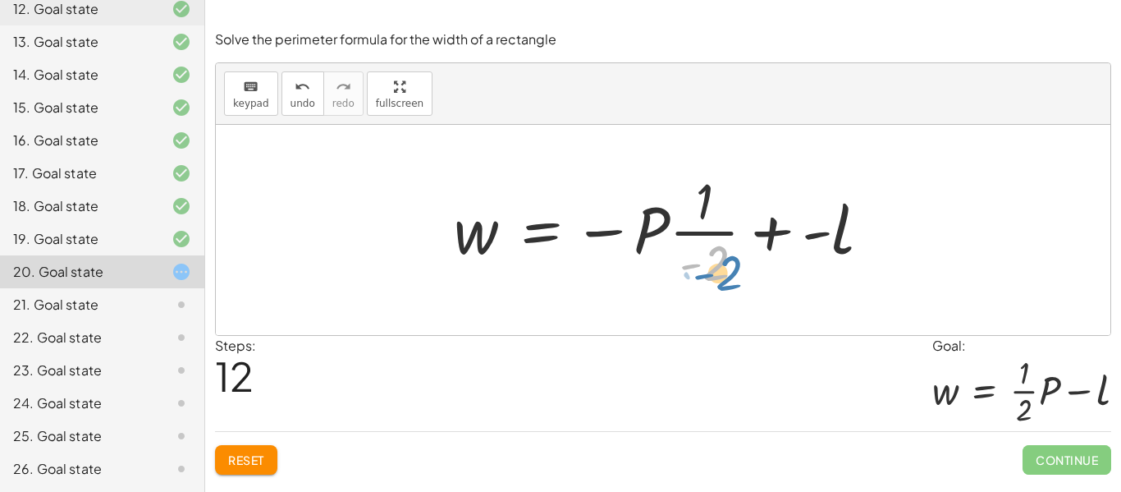
drag, startPoint x: 683, startPoint y: 266, endPoint x: 695, endPoint y: 275, distance: 15.3
click at [695, 275] on div at bounding box center [669, 230] width 447 height 126
click at [696, 263] on div at bounding box center [669, 230] width 447 height 126
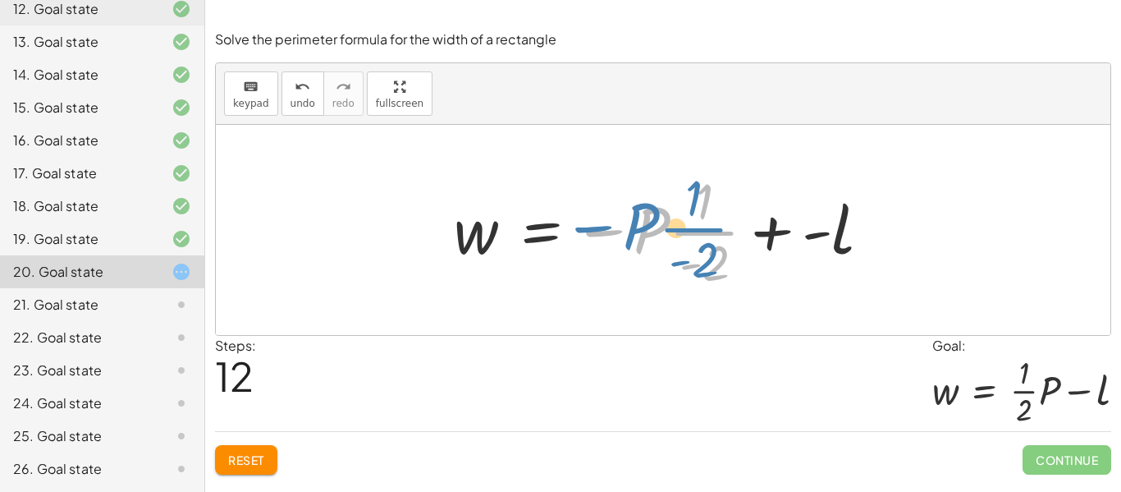
drag, startPoint x: 607, startPoint y: 234, endPoint x: 598, endPoint y: 231, distance: 9.6
click at [598, 231] on div at bounding box center [669, 230] width 447 height 126
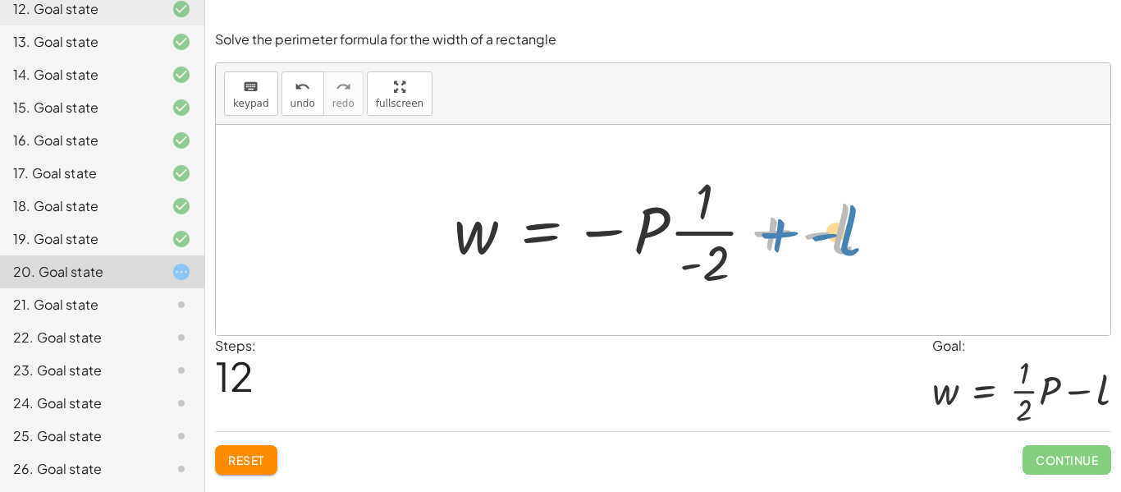
click at [827, 232] on div at bounding box center [669, 230] width 447 height 126
click at [832, 236] on div at bounding box center [669, 230] width 447 height 126
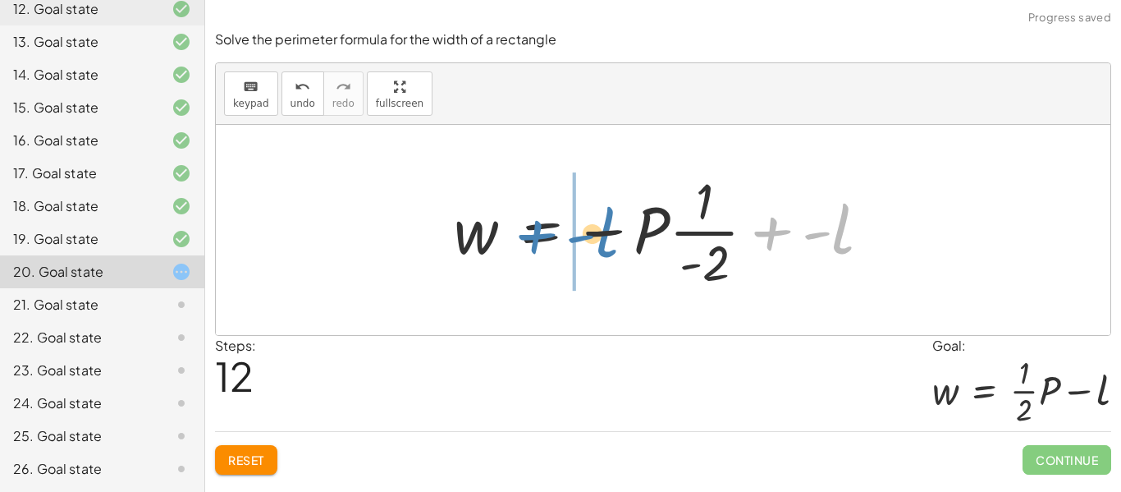
drag, startPoint x: 823, startPoint y: 239, endPoint x: 584, endPoint y: 242, distance: 238.9
click at [584, 242] on div at bounding box center [669, 230] width 447 height 126
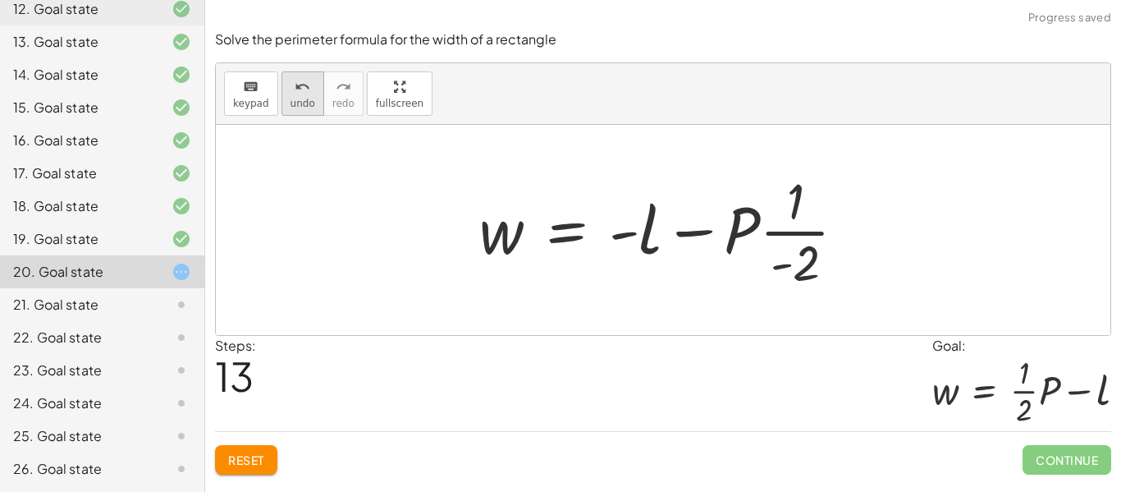
click at [295, 92] on icon "undo" at bounding box center [303, 87] width 16 height 20
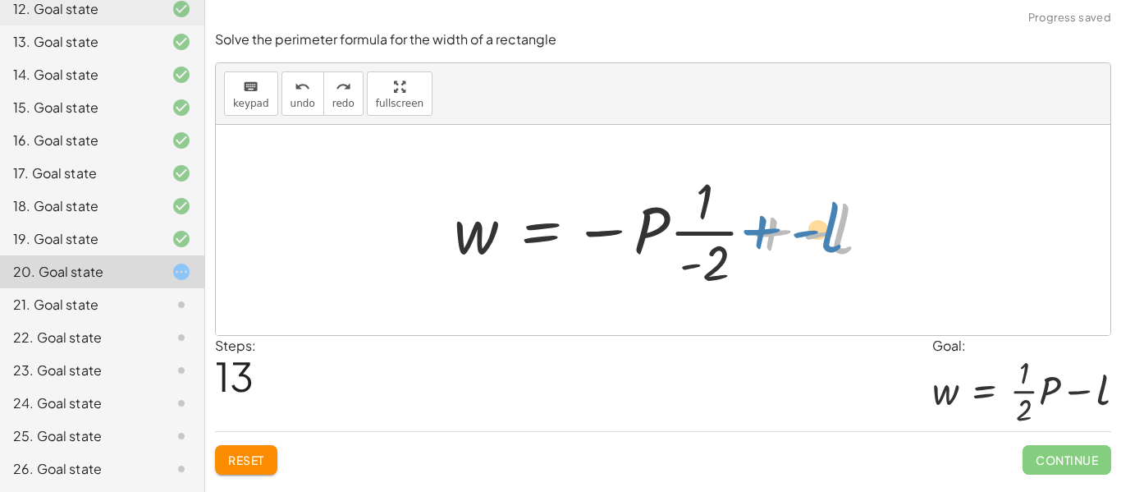
drag, startPoint x: 781, startPoint y: 234, endPoint x: 773, endPoint y: 233, distance: 8.2
click at [773, 233] on div at bounding box center [669, 230] width 447 height 126
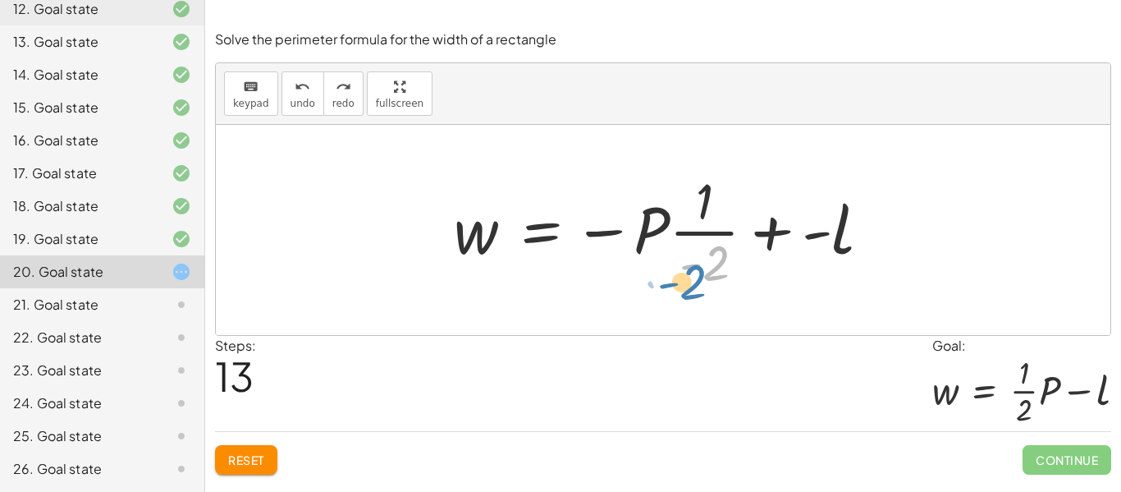
drag, startPoint x: 694, startPoint y: 266, endPoint x: 686, endPoint y: 272, distance: 9.4
click at [686, 272] on div at bounding box center [669, 230] width 447 height 126
drag, startPoint x: 690, startPoint y: 272, endPoint x: 523, endPoint y: 207, distance: 179.6
click at [523, 207] on div at bounding box center [669, 230] width 447 height 126
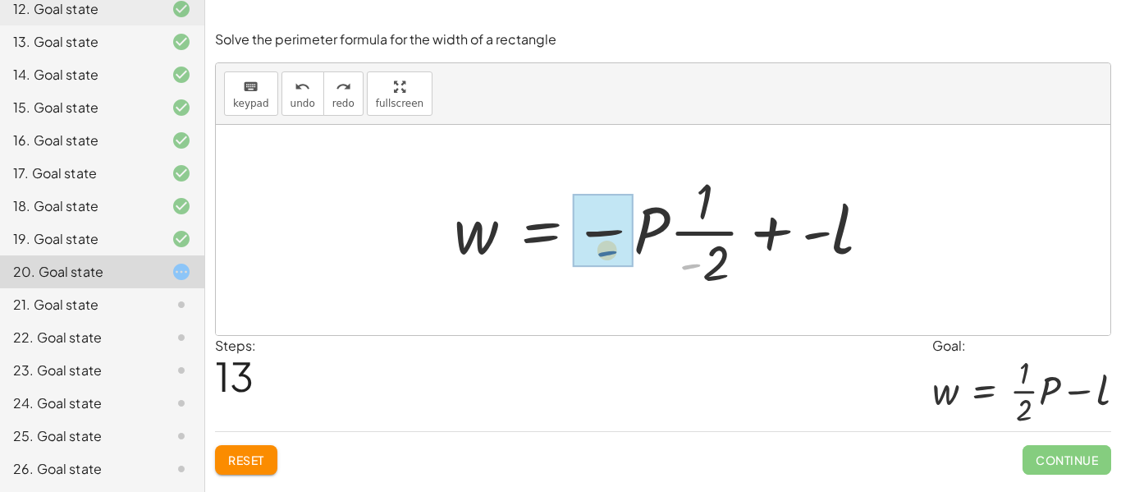
drag, startPoint x: 695, startPoint y: 264, endPoint x: 583, endPoint y: 244, distance: 114.3
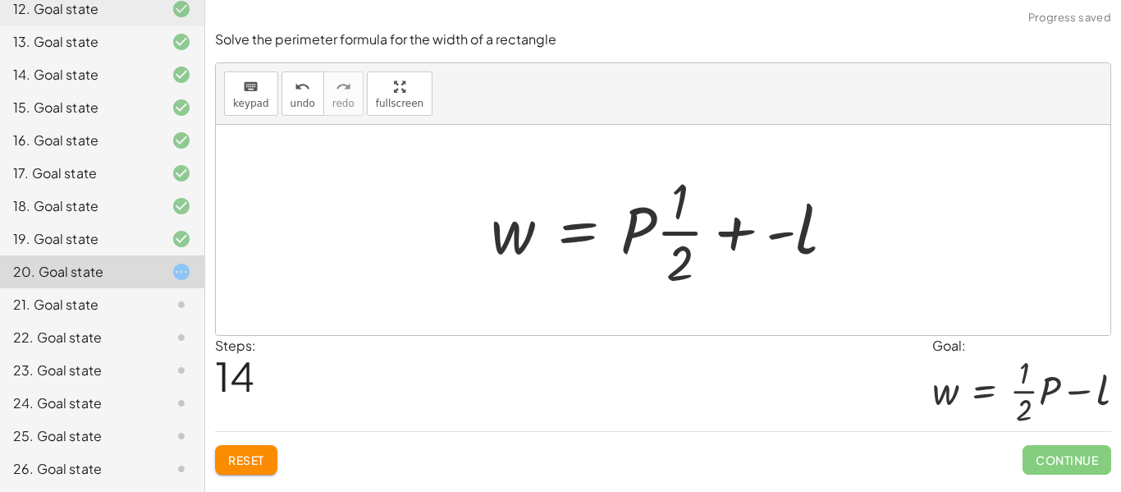
click at [836, 287] on div at bounding box center [670, 230] width 374 height 126
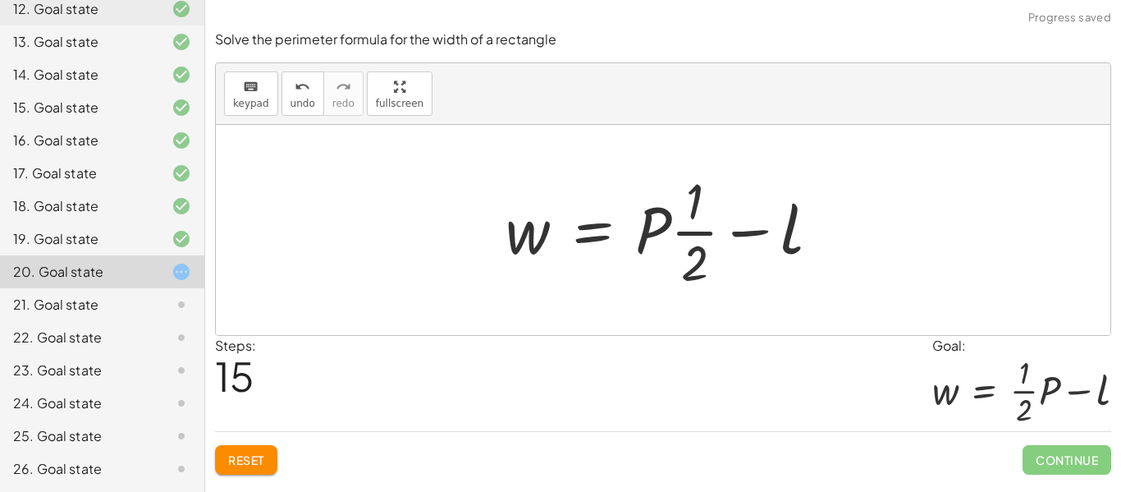
click at [836, 287] on div at bounding box center [669, 230] width 344 height 126
drag, startPoint x: 659, startPoint y: 230, endPoint x: 723, endPoint y: 233, distance: 64.1
click at [723, 233] on div at bounding box center [669, 230] width 344 height 126
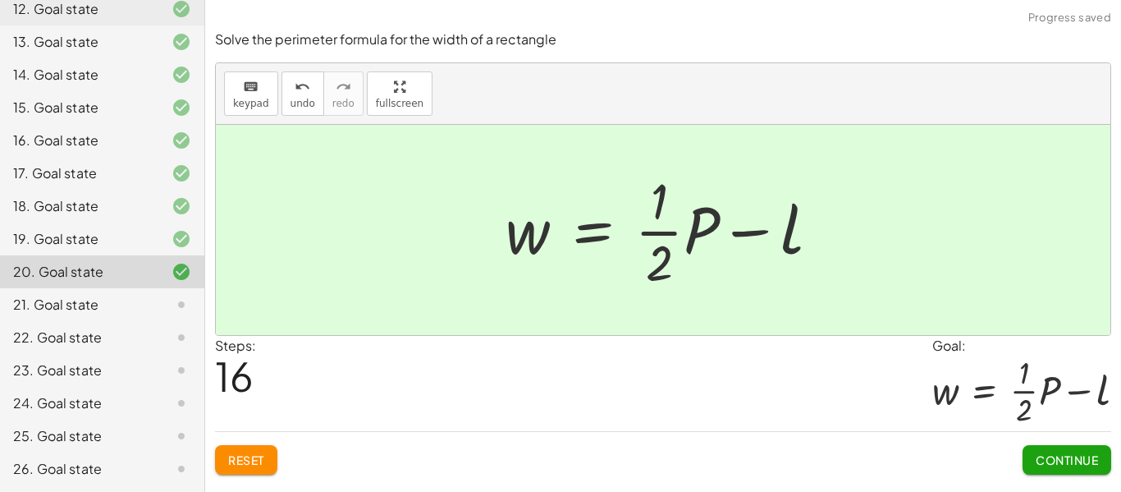
click at [1074, 469] on button "Continue" at bounding box center [1067, 460] width 89 height 30
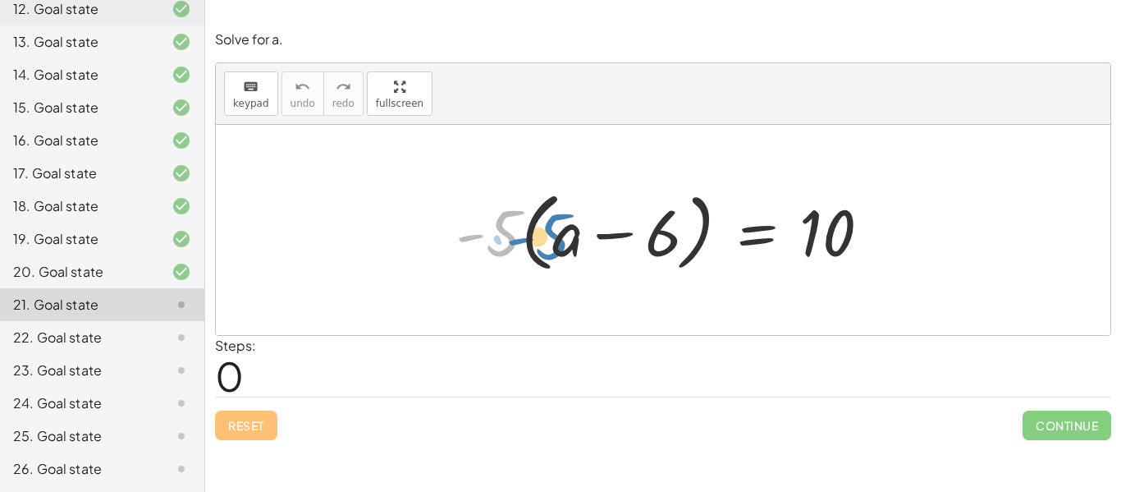
drag, startPoint x: 500, startPoint y: 236, endPoint x: 551, endPoint y: 240, distance: 51.0
click at [551, 240] on div at bounding box center [669, 230] width 445 height 94
click at [538, 233] on div at bounding box center [669, 230] width 445 height 94
drag, startPoint x: 492, startPoint y: 231, endPoint x: 540, endPoint y: 228, distance: 48.5
click at [540, 228] on div at bounding box center [669, 230] width 445 height 94
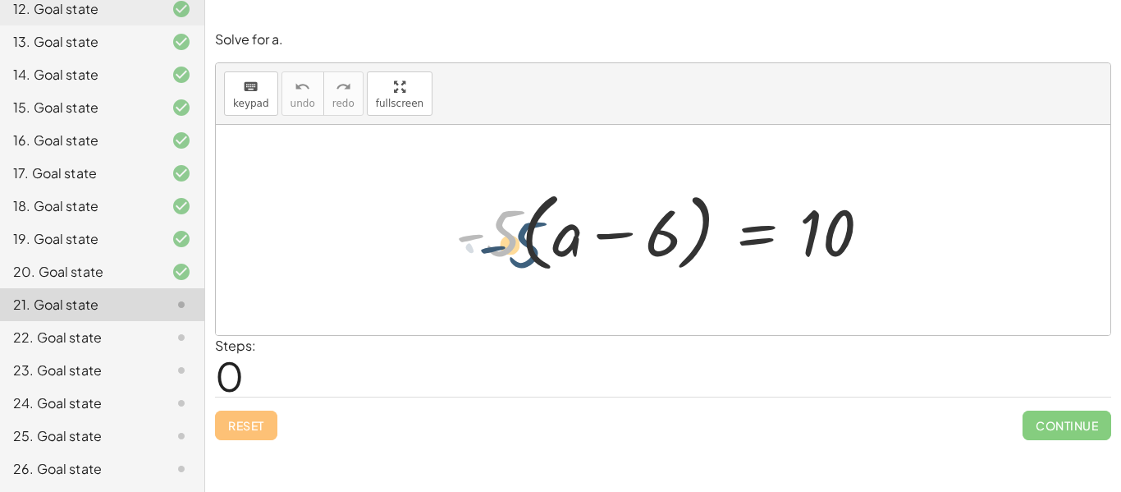
drag, startPoint x: 518, startPoint y: 236, endPoint x: 525, endPoint y: 227, distance: 11.7
click at [525, 227] on div at bounding box center [669, 230] width 445 height 94
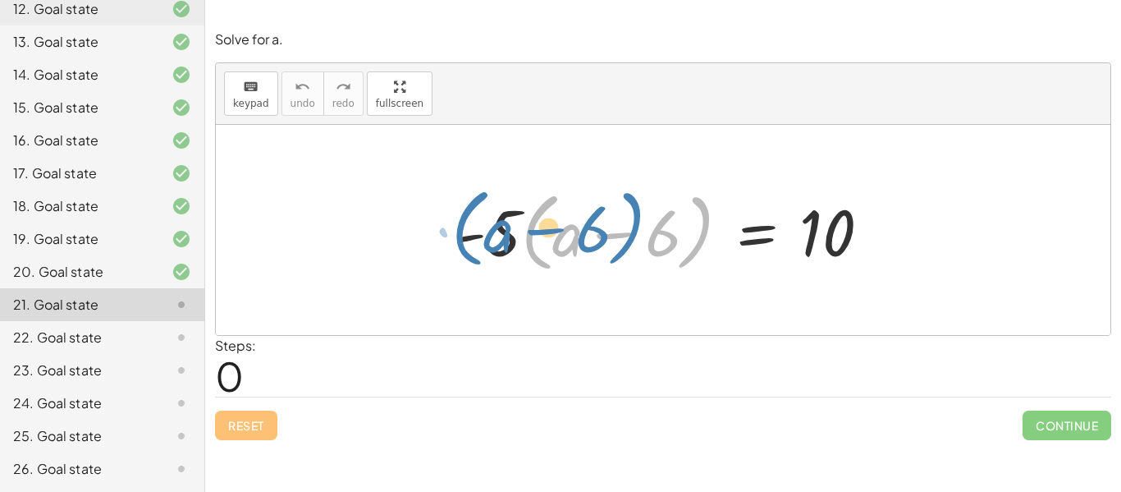
drag, startPoint x: 529, startPoint y: 237, endPoint x: 442, endPoint y: 232, distance: 88.0
click at [442, 232] on div "· ( + a − 6 ) · - 5 · ( + a − 6 ) = 10" at bounding box center [663, 230] width 465 height 103
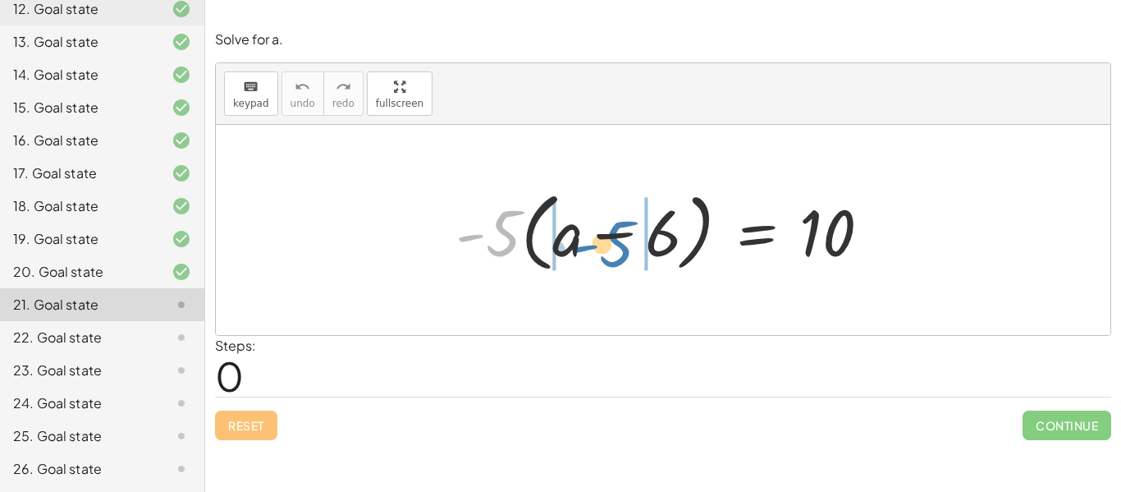
drag, startPoint x: 511, startPoint y: 248, endPoint x: 601, endPoint y: 259, distance: 90.2
click at [601, 259] on div at bounding box center [669, 230] width 445 height 94
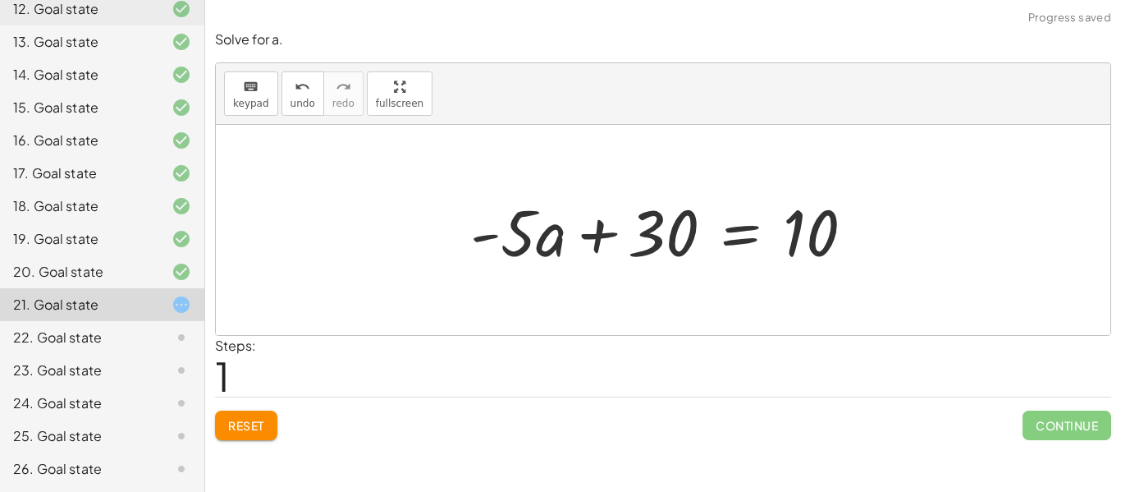
click at [531, 254] on div at bounding box center [669, 230] width 414 height 85
click at [538, 247] on div at bounding box center [669, 230] width 414 height 85
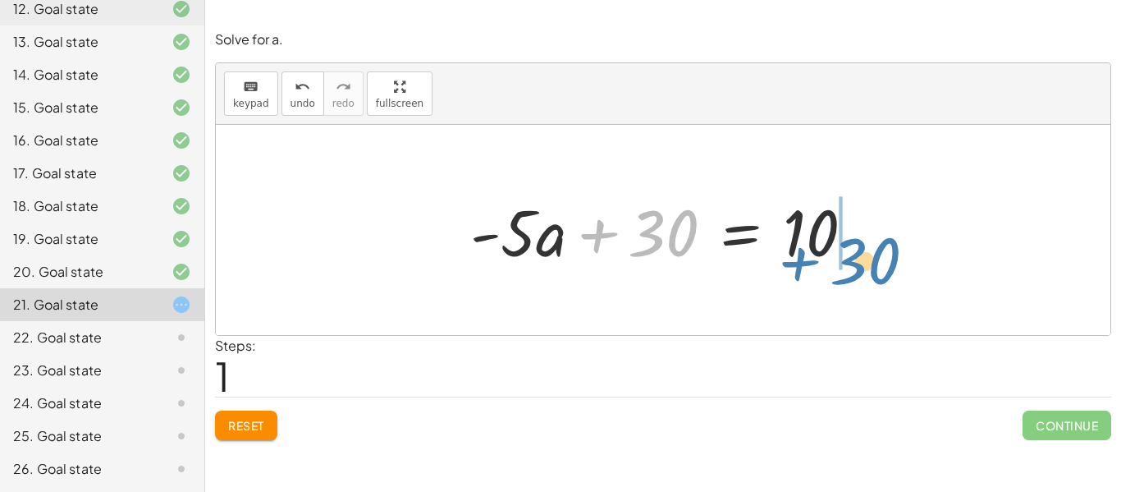
drag, startPoint x: 672, startPoint y: 229, endPoint x: 864, endPoint y: 233, distance: 192.1
click at [864, 233] on div at bounding box center [669, 230] width 414 height 85
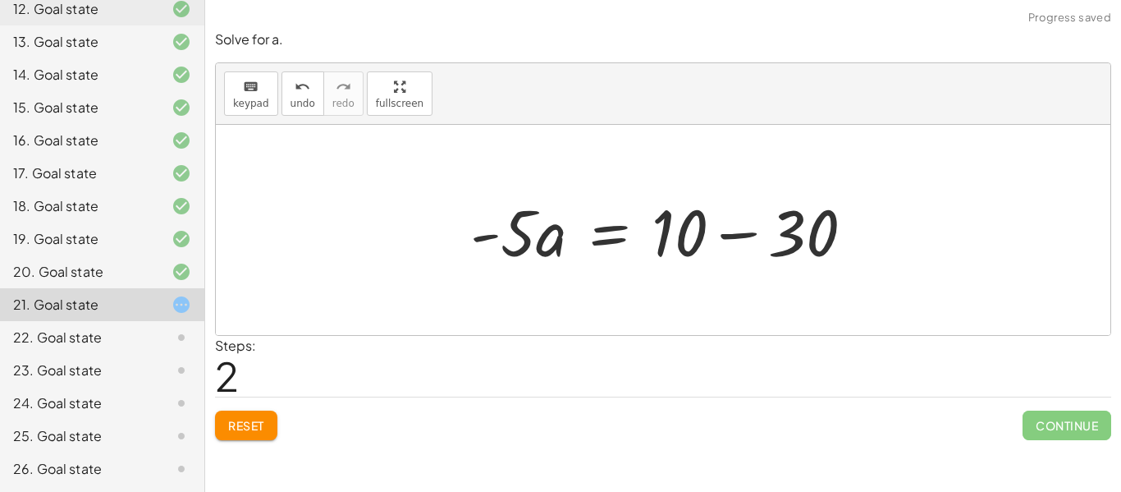
click at [773, 238] on div at bounding box center [669, 230] width 414 height 85
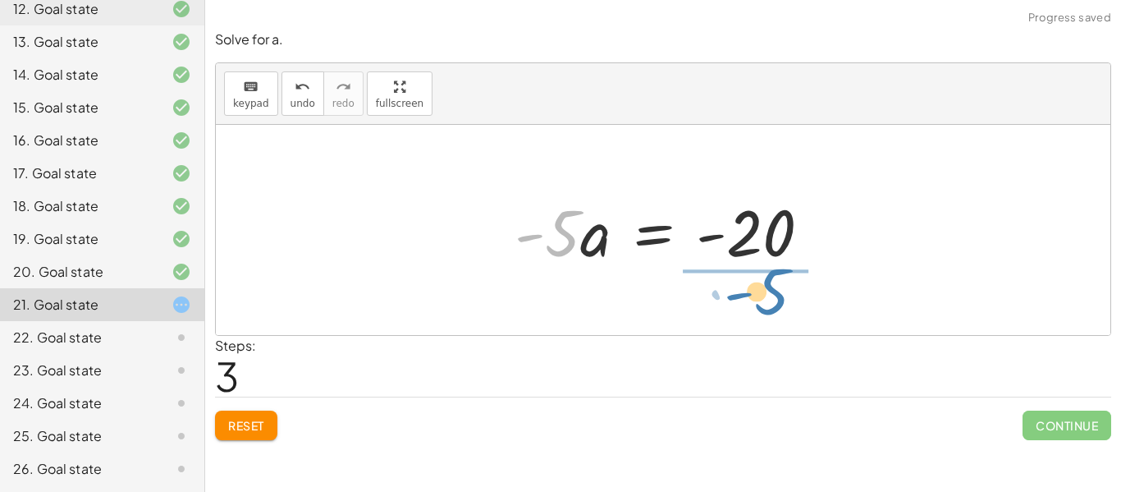
drag, startPoint x: 572, startPoint y: 236, endPoint x: 781, endPoint y: 292, distance: 216.8
click at [781, 292] on div "· - 5 · ( + a − 6 ) = 10 + · - 5 · a − · - 5 · 6 = 10 + · - 5 · a + 30 = 10 · -…" at bounding box center [663, 230] width 895 height 210
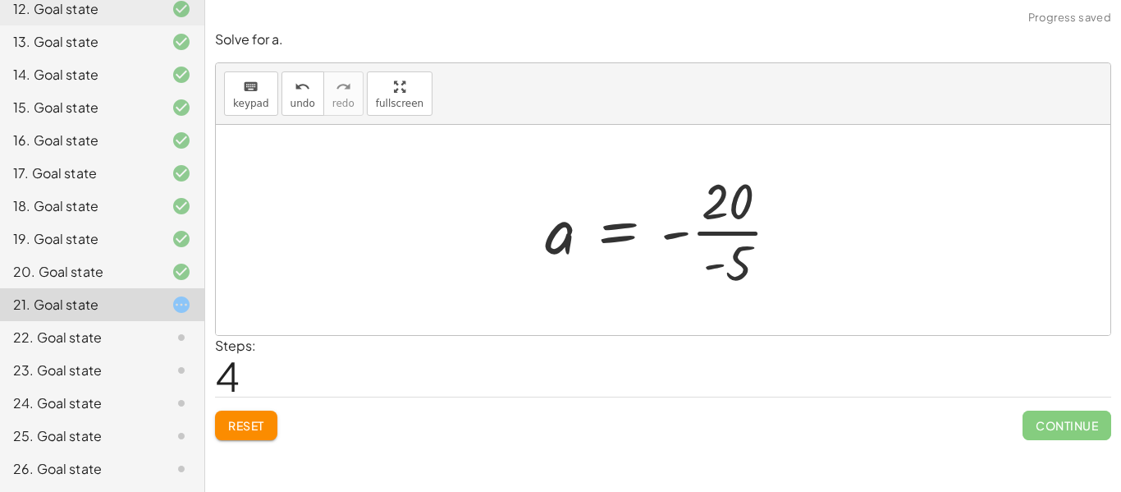
click at [709, 246] on div at bounding box center [669, 230] width 264 height 126
click at [708, 241] on div at bounding box center [669, 230] width 264 height 126
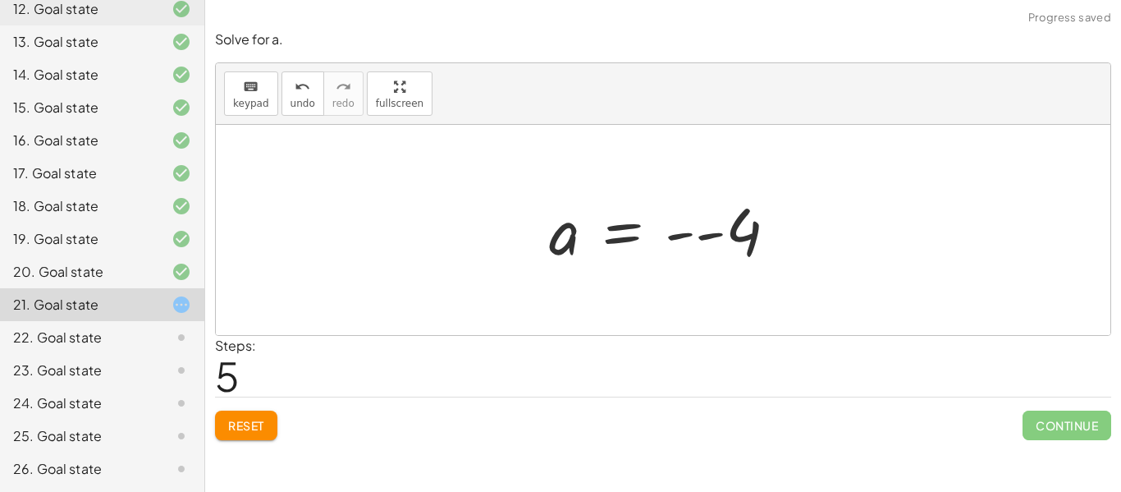
click at [694, 243] on div at bounding box center [670, 230] width 258 height 81
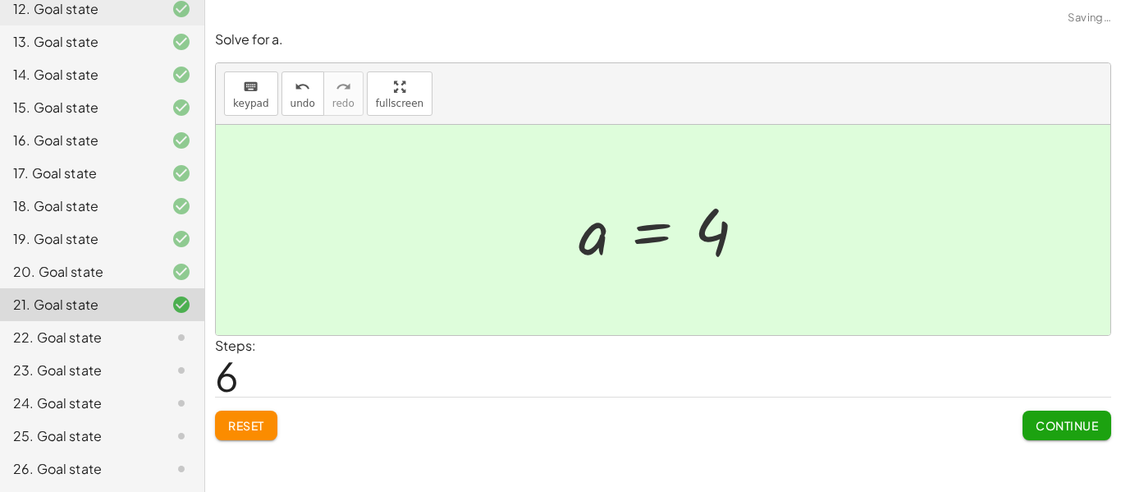
click at [1091, 415] on button "Continue" at bounding box center [1067, 425] width 89 height 30
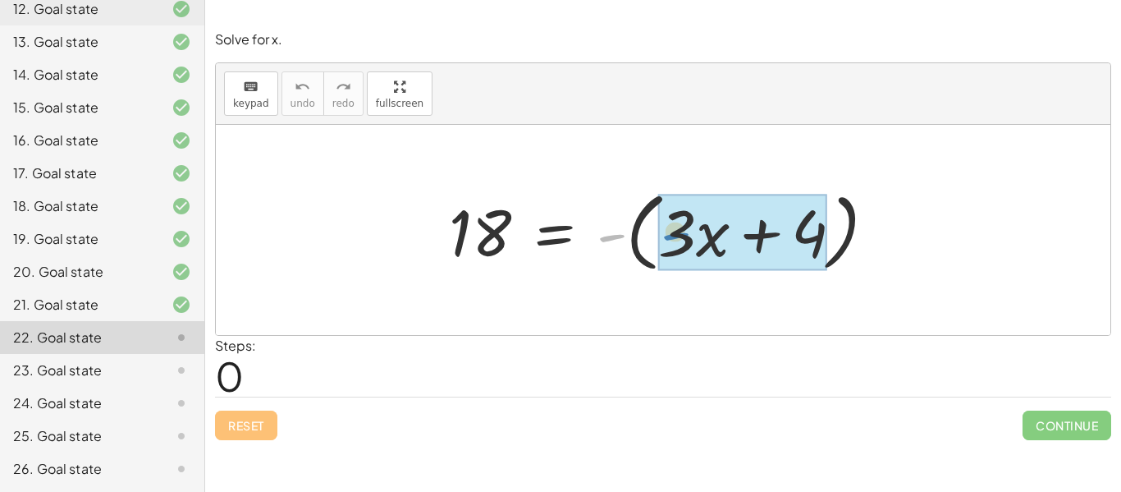
drag, startPoint x: 614, startPoint y: 239, endPoint x: 696, endPoint y: 237, distance: 82.1
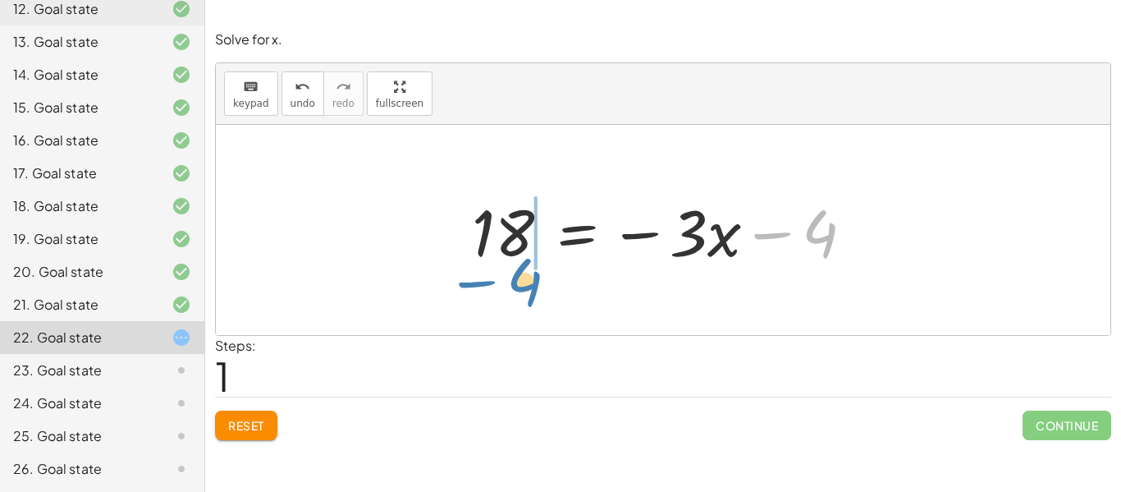
drag, startPoint x: 816, startPoint y: 239, endPoint x: 520, endPoint y: 280, distance: 299.1
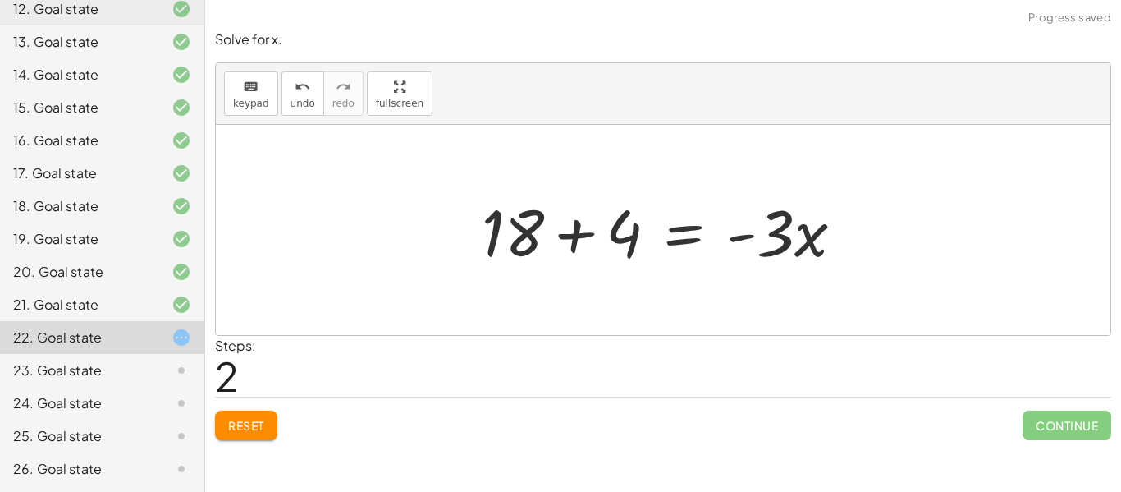
click at [587, 236] on div at bounding box center [670, 230] width 392 height 85
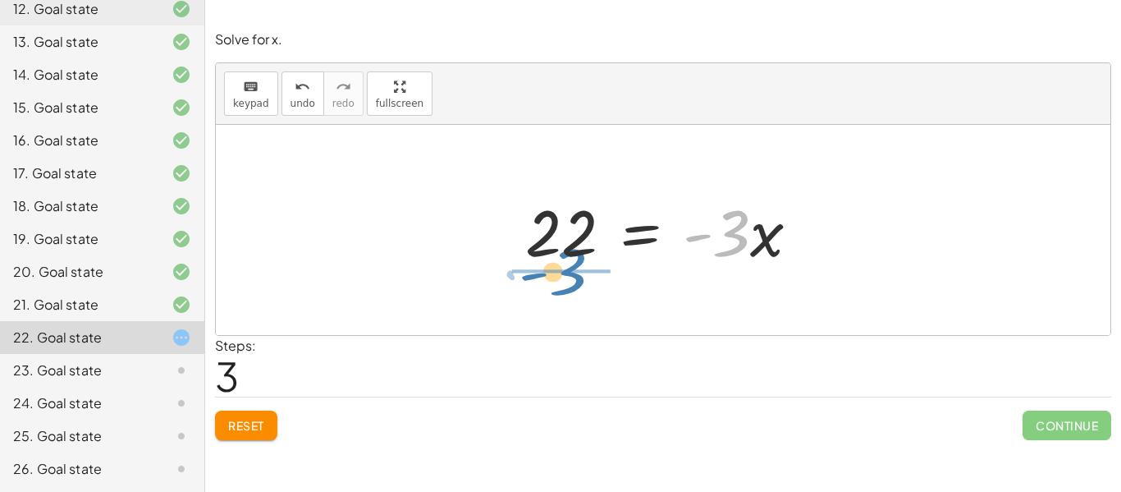
drag, startPoint x: 727, startPoint y: 250, endPoint x: 561, endPoint y: 289, distance: 171.2
click at [561, 289] on div "18 = - ( + · 3 · x + 4 ) 18 = − · 3 · x − 4 + 18 + 4 = · - 3 · x · - 3 = · 3 · …" at bounding box center [663, 230] width 895 height 210
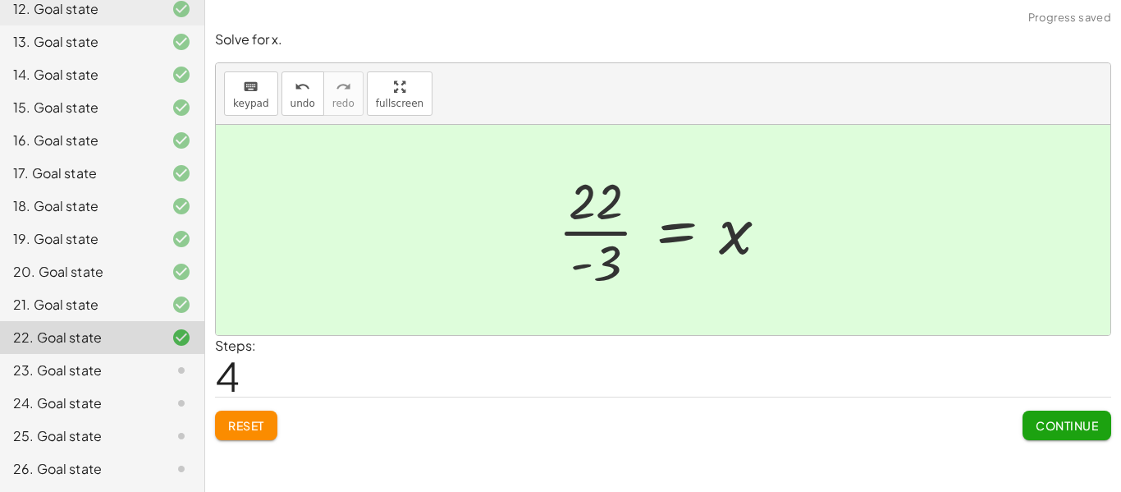
click at [608, 241] on div at bounding box center [670, 230] width 240 height 126
click at [1073, 424] on span "Continue" at bounding box center [1067, 425] width 62 height 15
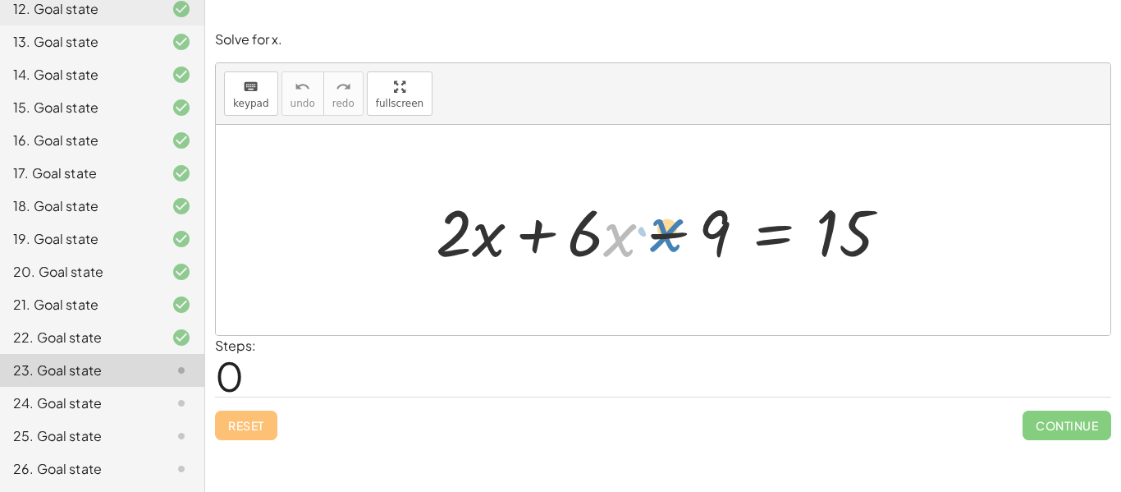
drag, startPoint x: 610, startPoint y: 246, endPoint x: 666, endPoint y: 238, distance: 56.4
click at [666, 238] on div at bounding box center [669, 230] width 483 height 85
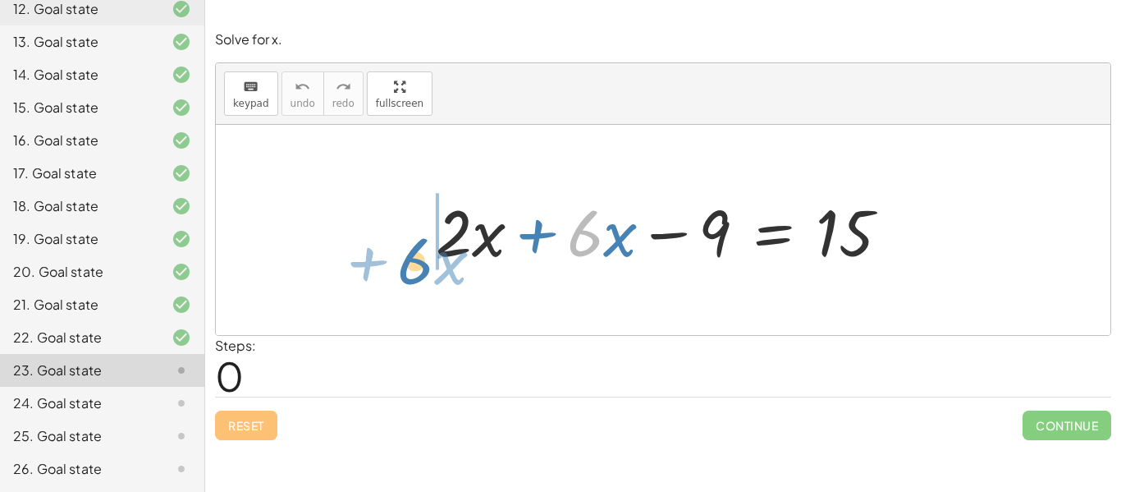
drag, startPoint x: 593, startPoint y: 241, endPoint x: 425, endPoint y: 269, distance: 169.8
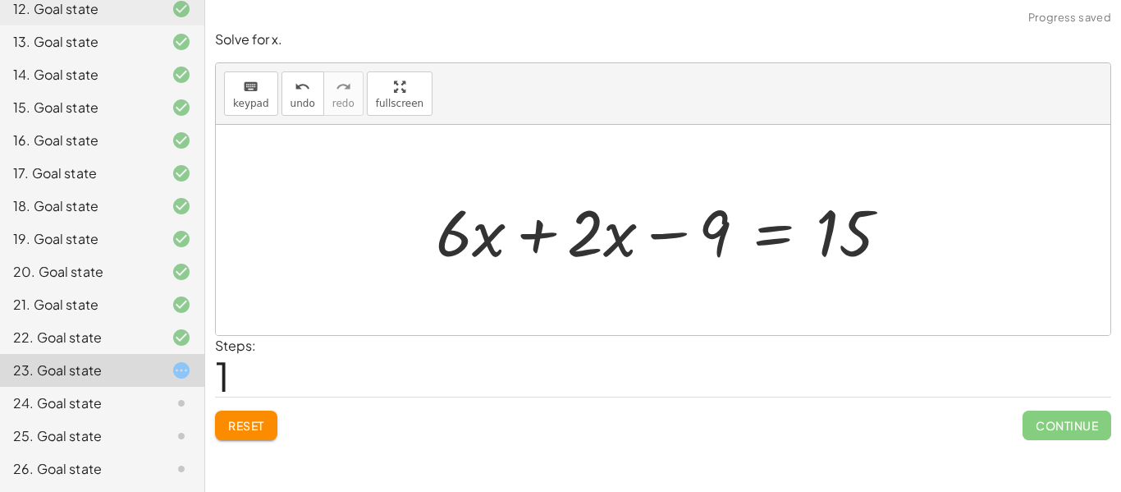
click at [534, 227] on div at bounding box center [669, 230] width 483 height 85
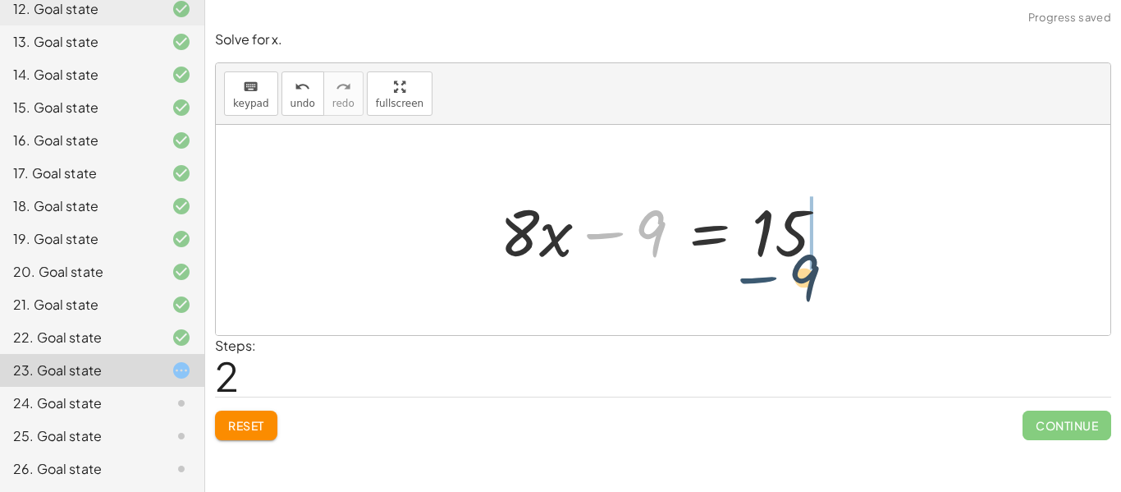
drag, startPoint x: 617, startPoint y: 234, endPoint x: 783, endPoint y: 279, distance: 171.8
click at [783, 279] on div "+ · 2 · x + · 6 · x − 9 = 15 + · 6 · x + · 2 · x − 9 = 15 − 9 + · x − 9 = 15 · 8" at bounding box center [663, 230] width 895 height 210
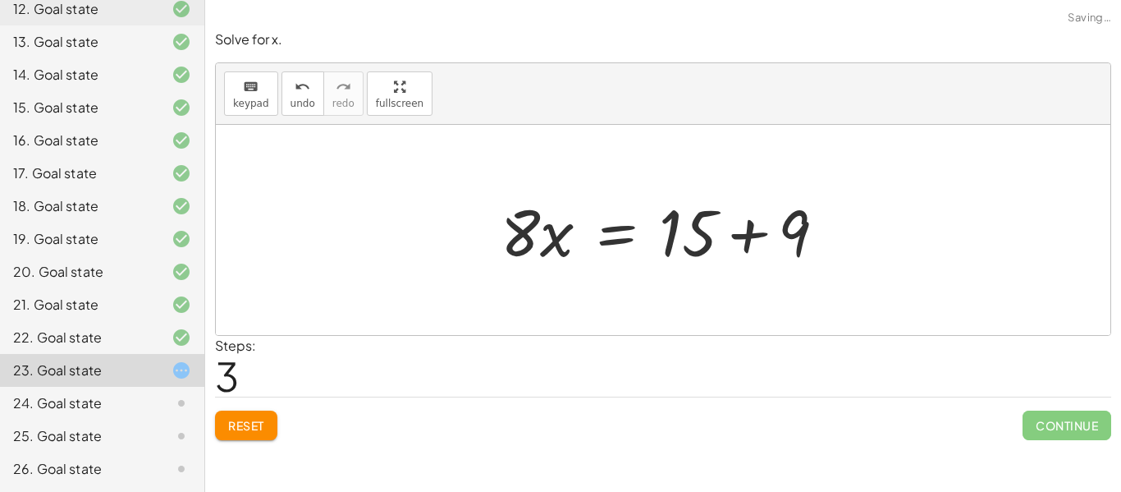
click at [825, 254] on div at bounding box center [669, 230] width 355 height 85
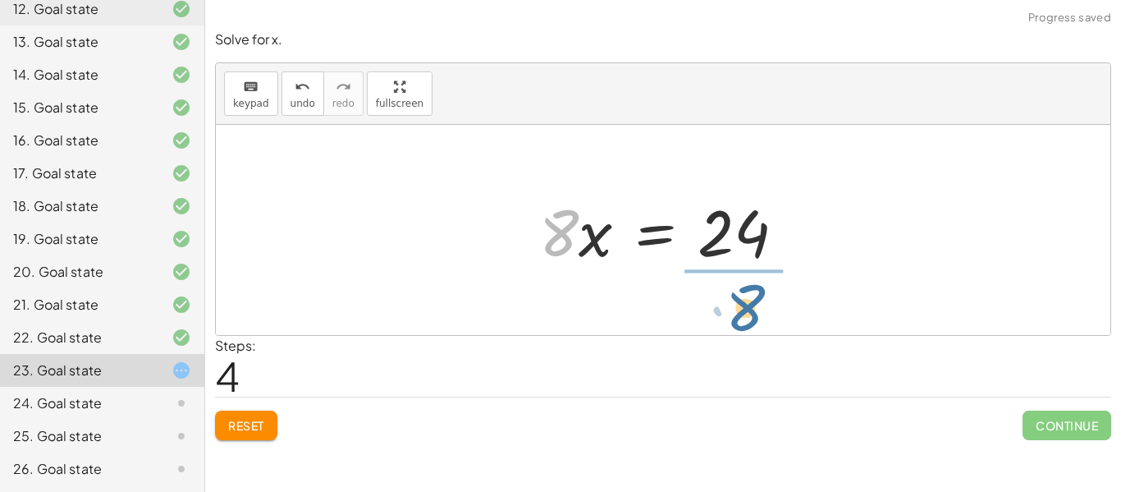
drag, startPoint x: 566, startPoint y: 227, endPoint x: 754, endPoint y: 301, distance: 202.0
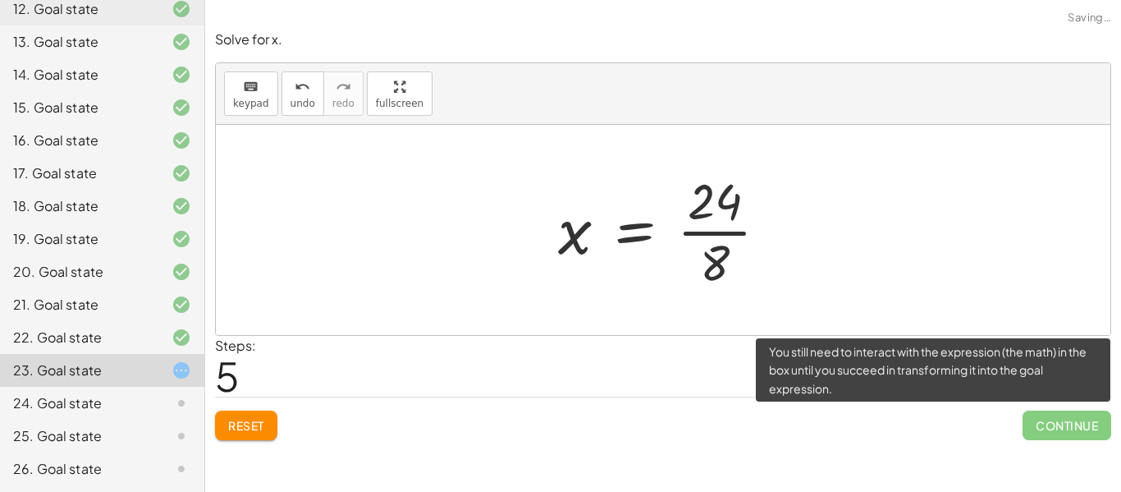
click at [1037, 411] on span "Continue" at bounding box center [1067, 425] width 89 height 30
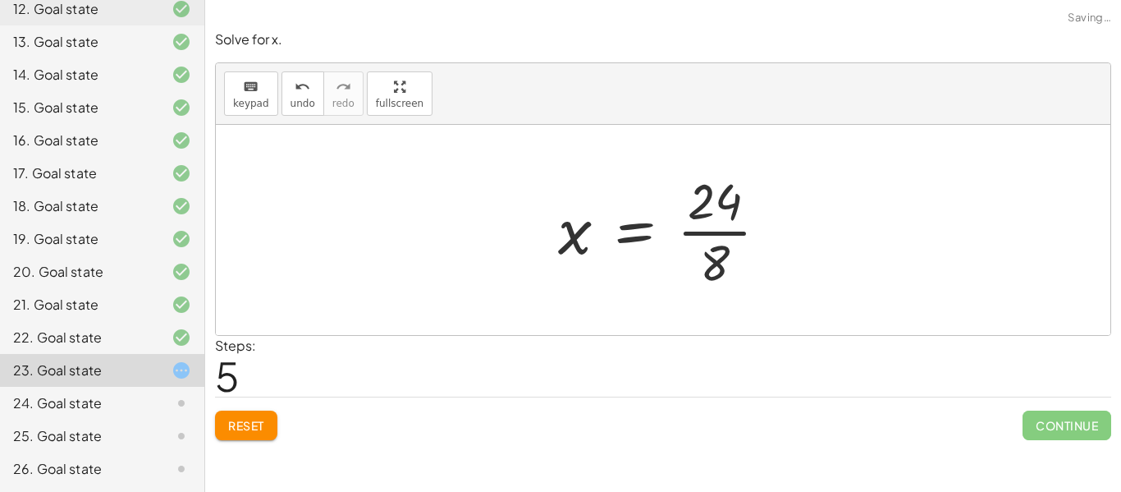
click at [735, 231] on div at bounding box center [670, 230] width 240 height 126
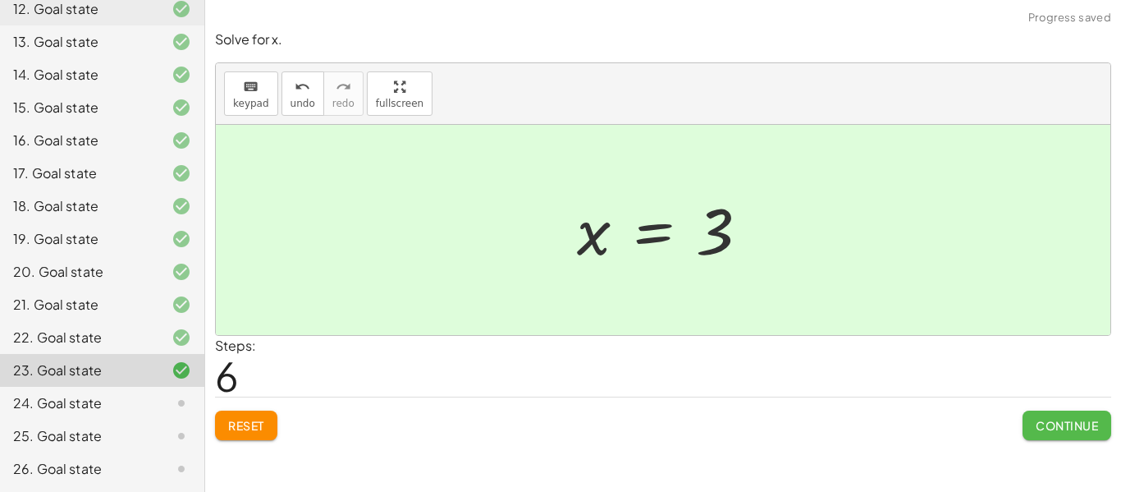
click at [1042, 432] on span "Continue" at bounding box center [1067, 425] width 62 height 15
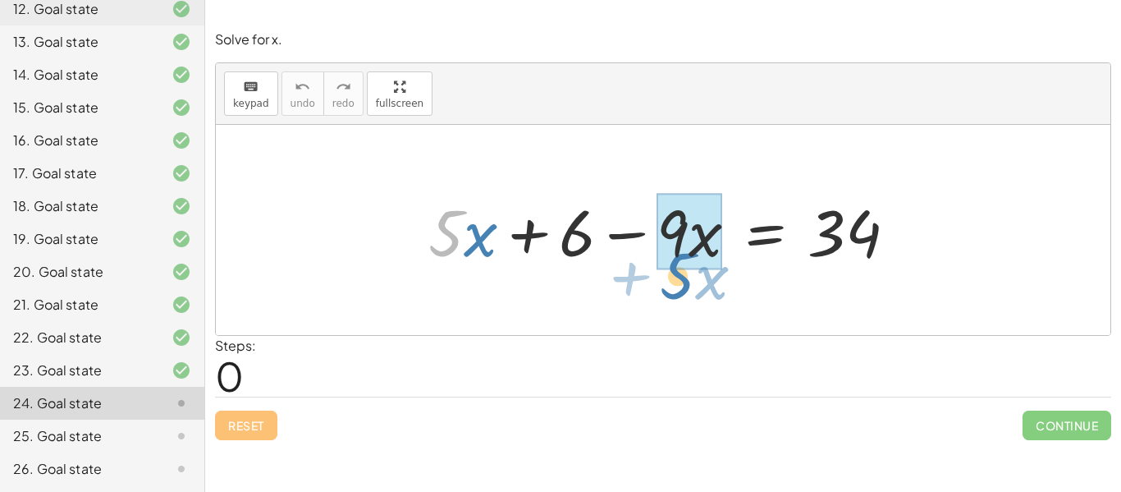
drag, startPoint x: 456, startPoint y: 234, endPoint x: 687, endPoint y: 277, distance: 234.6
click at [687, 277] on div "· 5 + · x + · 5 · x + 6 − · 9 · x = 34" at bounding box center [663, 230] width 895 height 210
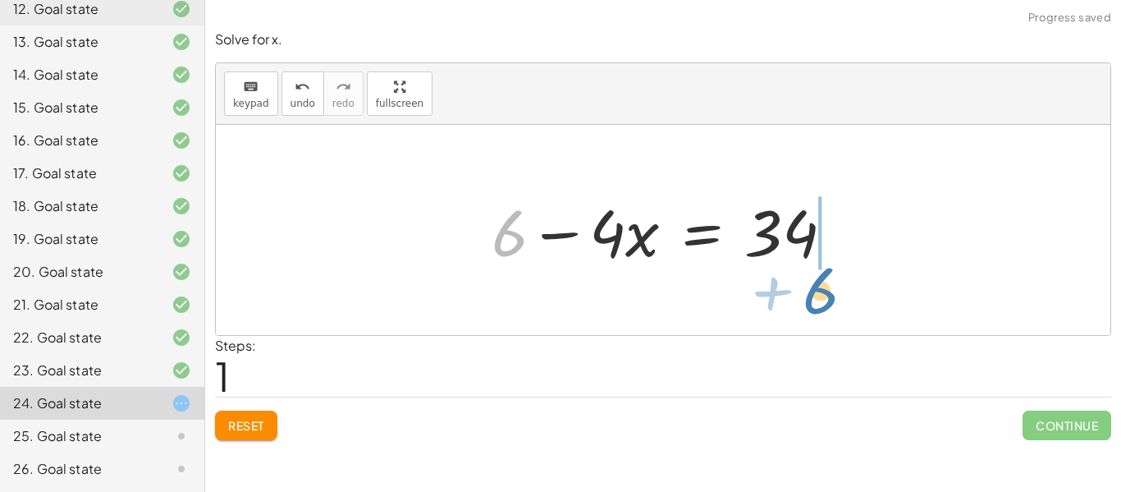
drag, startPoint x: 503, startPoint y: 245, endPoint x: 816, endPoint y: 298, distance: 317.3
click at [816, 298] on div "+ · 5 · x + 6 − · 9 · x = 34 + 6 · x + 6 = 34 − · 4" at bounding box center [663, 230] width 895 height 210
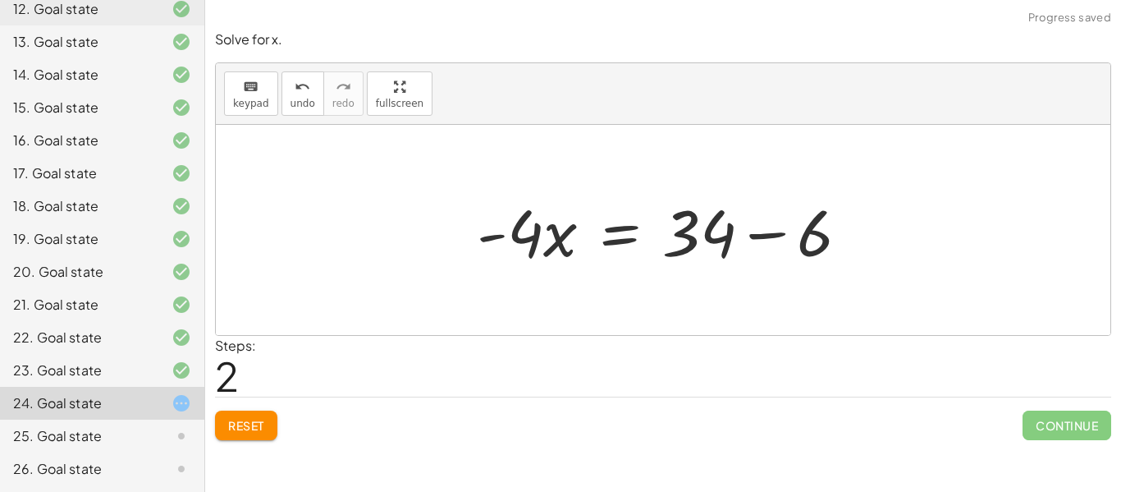
click at [668, 256] on div at bounding box center [670, 230] width 402 height 85
click at [700, 249] on div at bounding box center [670, 230] width 402 height 85
click at [764, 241] on div at bounding box center [670, 230] width 402 height 85
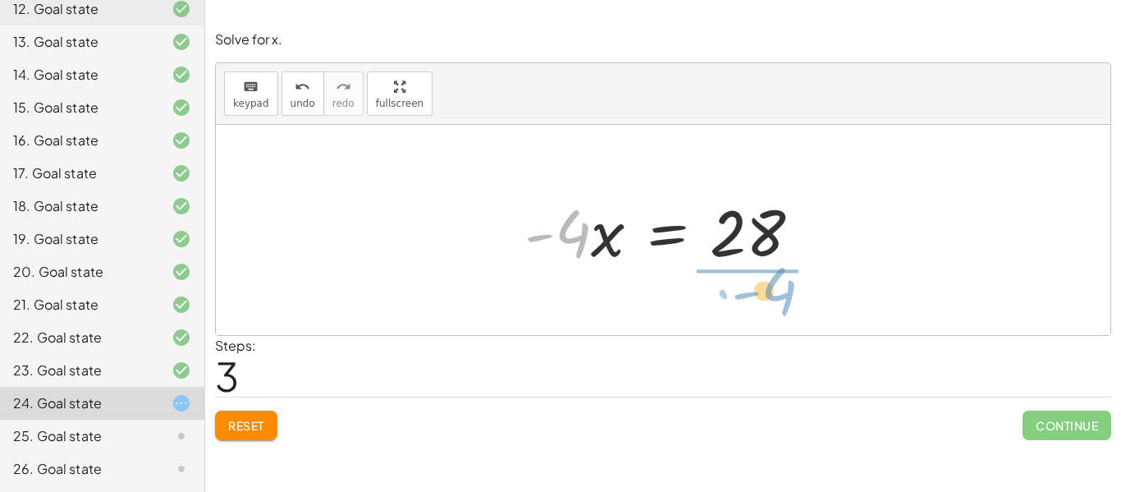
drag, startPoint x: 586, startPoint y: 235, endPoint x: 794, endPoint y: 292, distance: 215.5
click at [794, 292] on div "+ · 5 · x + 6 − · 9 · x = 34 + 6 − · 4 · x = 34 · - 4 · x = + 34 − 6 · - 4 · x …" at bounding box center [663, 230] width 895 height 210
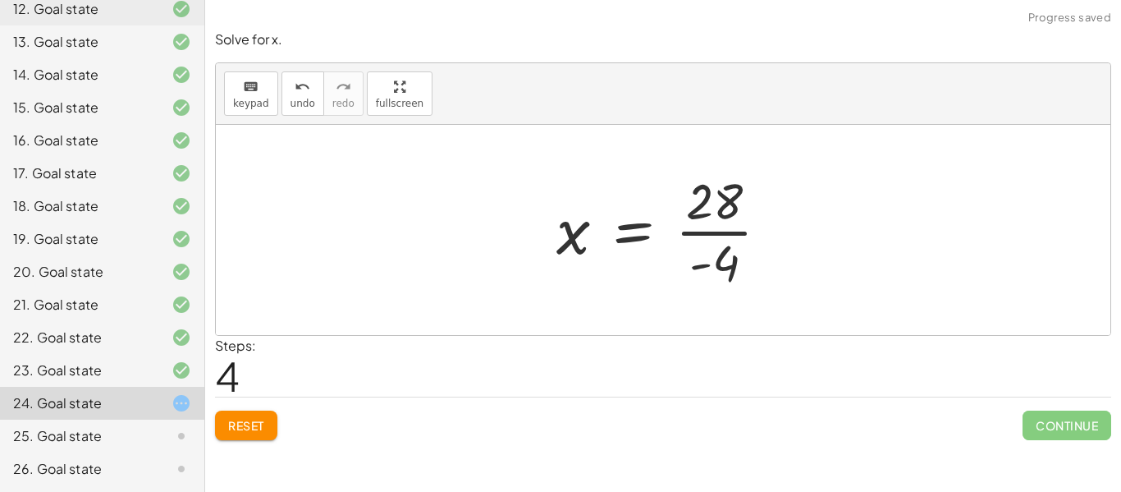
click at [722, 238] on div at bounding box center [669, 230] width 242 height 126
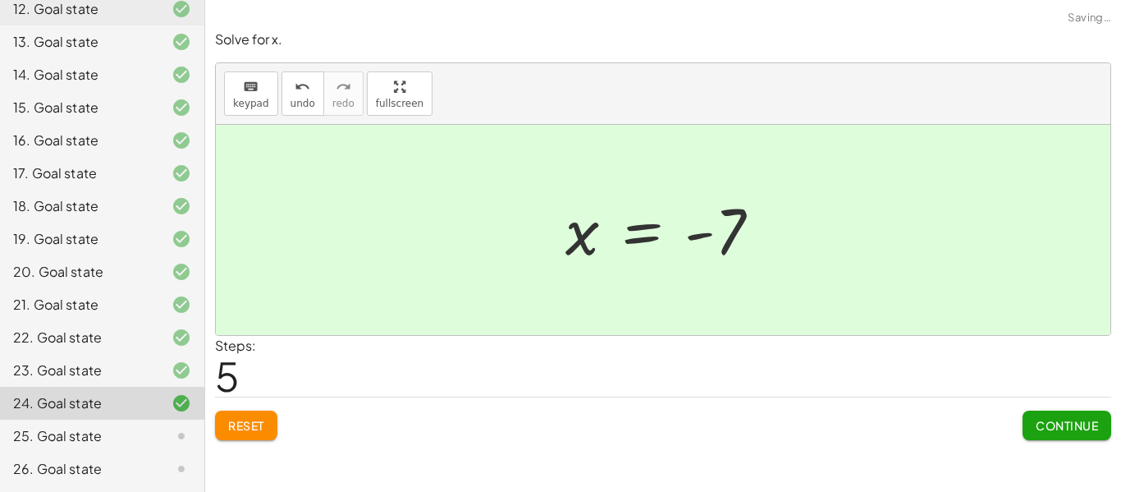
click at [1080, 428] on span "Continue" at bounding box center [1067, 425] width 62 height 15
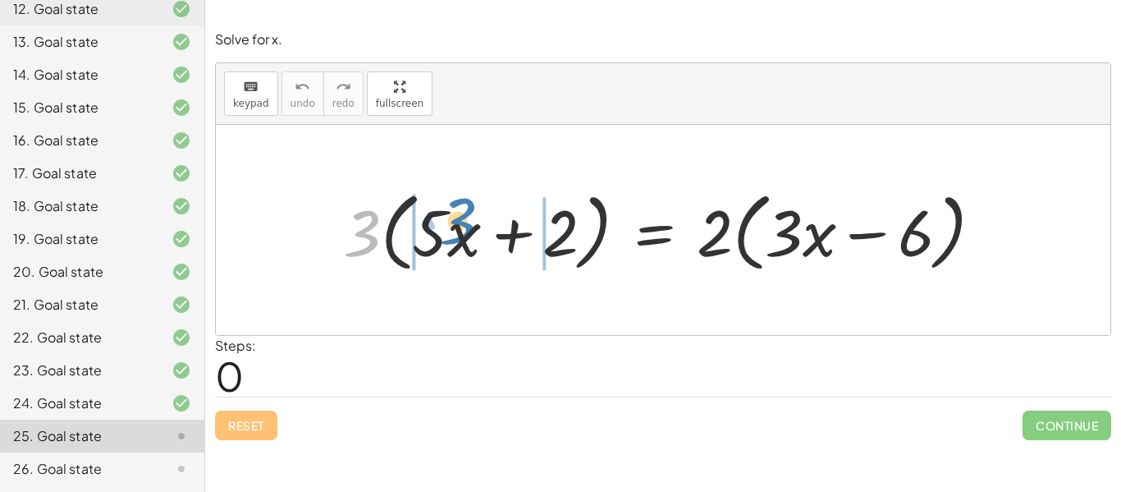
drag, startPoint x: 352, startPoint y: 231, endPoint x: 474, endPoint y: 222, distance: 122.6
click at [474, 222] on div at bounding box center [669, 230] width 669 height 94
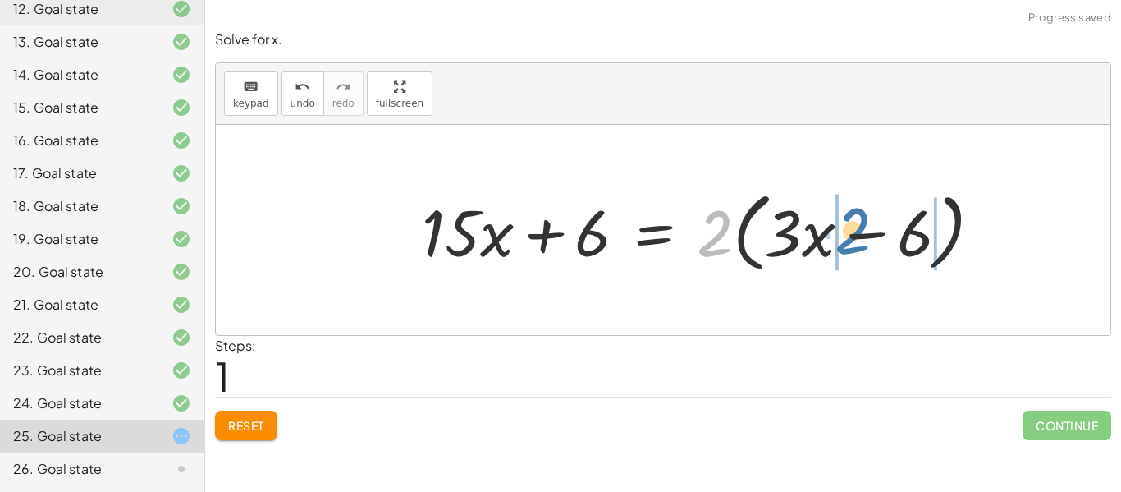
drag, startPoint x: 722, startPoint y: 253, endPoint x: 861, endPoint y: 250, distance: 138.7
click at [861, 250] on div at bounding box center [709, 230] width 590 height 94
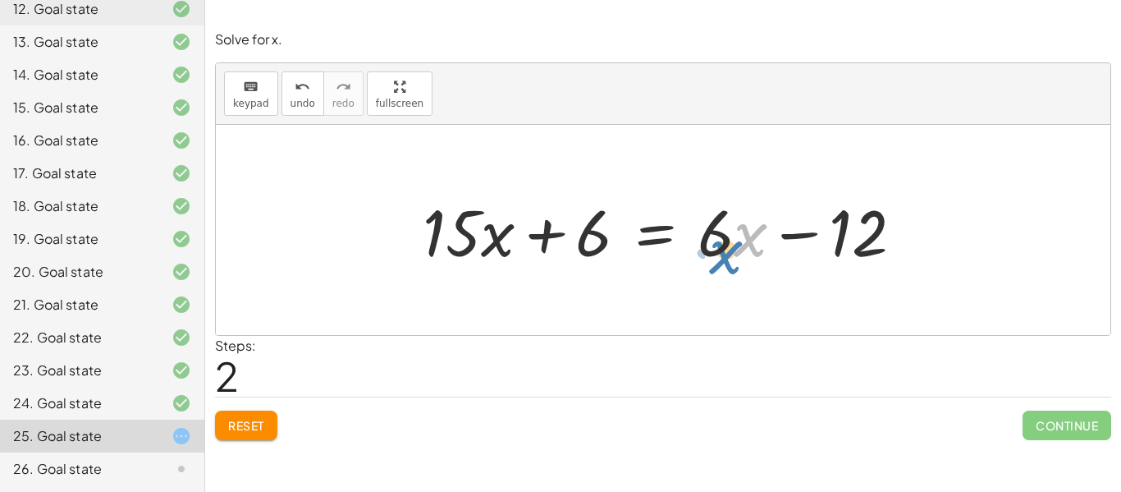
click at [736, 240] on div at bounding box center [670, 230] width 511 height 85
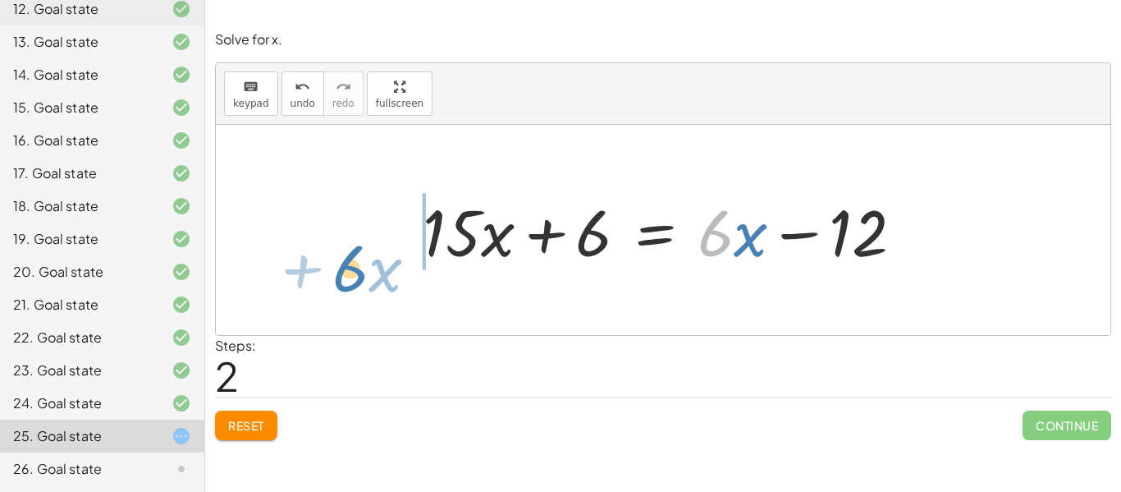
drag, startPoint x: 723, startPoint y: 240, endPoint x: 358, endPoint y: 275, distance: 367.0
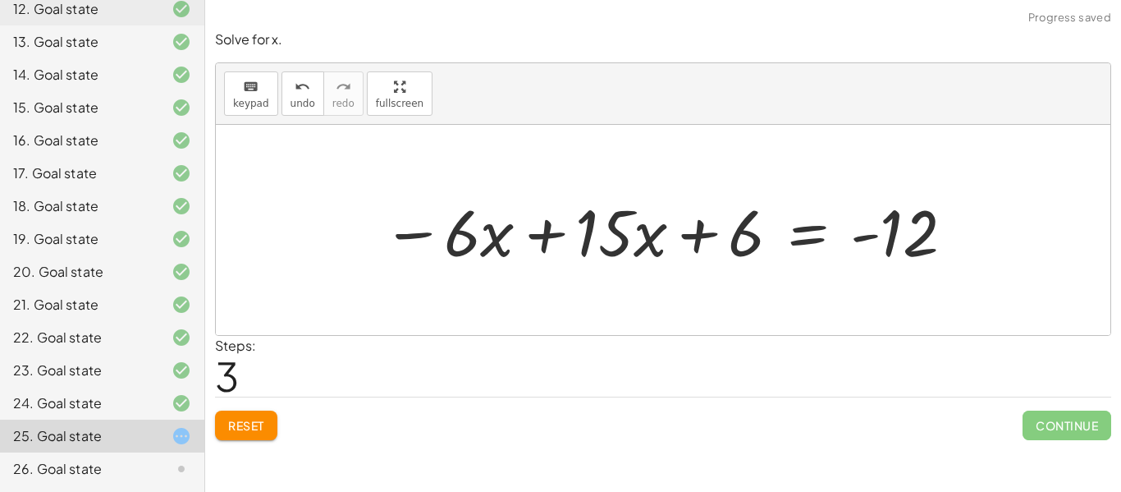
click at [553, 253] on div at bounding box center [669, 230] width 591 height 85
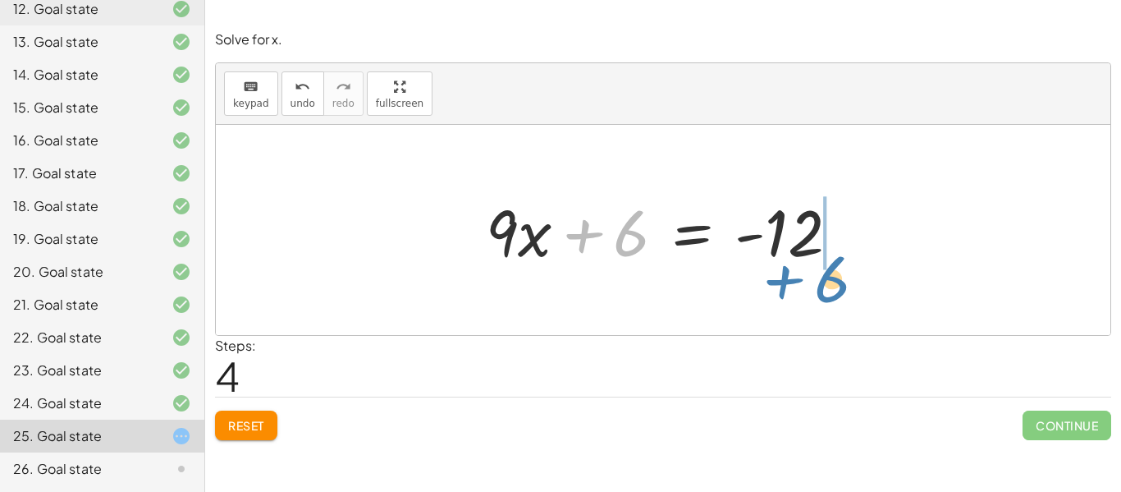
drag, startPoint x: 612, startPoint y: 244, endPoint x: 813, endPoint y: 289, distance: 206.1
click at [813, 289] on div "· 3 · ( + · 5 · x + 2 ) = · 2 · ( + · 3 · x − 6 ) + · 3 · 5 · x + · 3 · 2 = · 2…" at bounding box center [663, 230] width 895 height 210
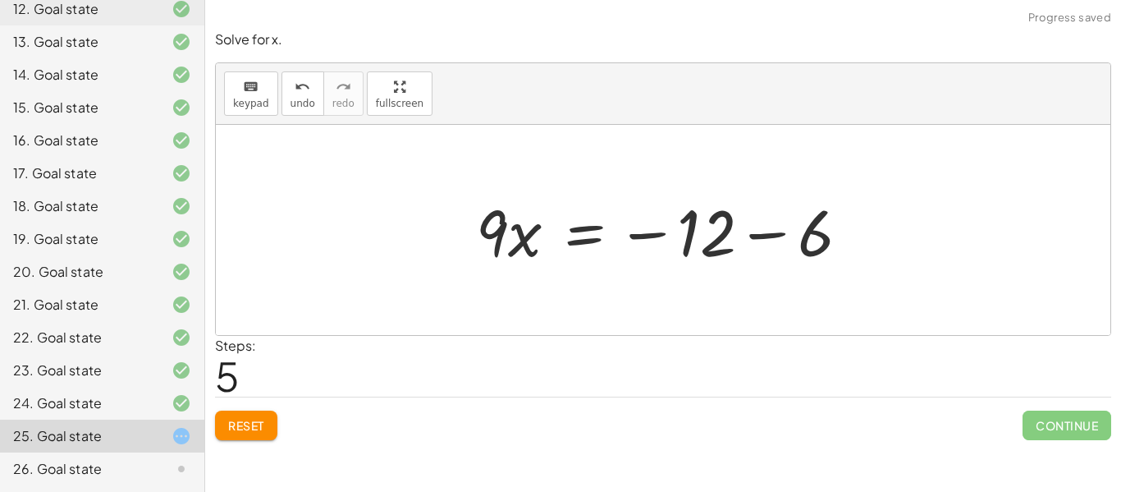
click at [729, 244] on div at bounding box center [669, 230] width 403 height 85
click at [721, 243] on div at bounding box center [669, 230] width 403 height 85
click at [841, 186] on div "· 3 · ( + · 5 · x + 2 ) = · 2 · ( + · 3 · x − 6 ) + · 3 · 5 · x + · 3 · 2 = · 2…" at bounding box center [663, 230] width 424 height 93
click at [769, 235] on div at bounding box center [669, 230] width 403 height 85
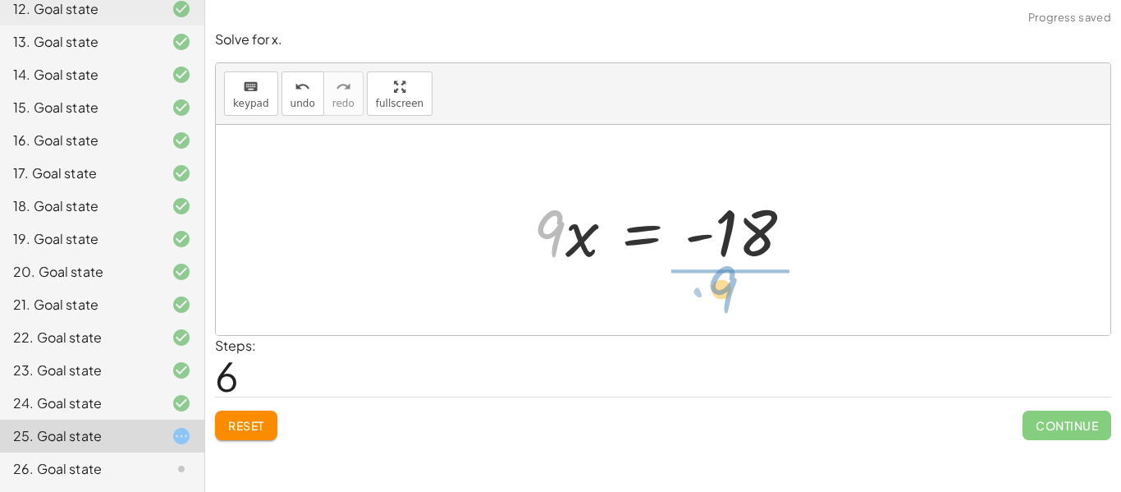
drag, startPoint x: 559, startPoint y: 235, endPoint x: 745, endPoint y: 297, distance: 196.5
click at [745, 297] on div "· 3 · ( + · 5 · x + 2 ) = · 2 · ( + · 3 · x − 6 ) + · 3 · 5 · x + · 3 · 2 = · 2…" at bounding box center [663, 230] width 895 height 210
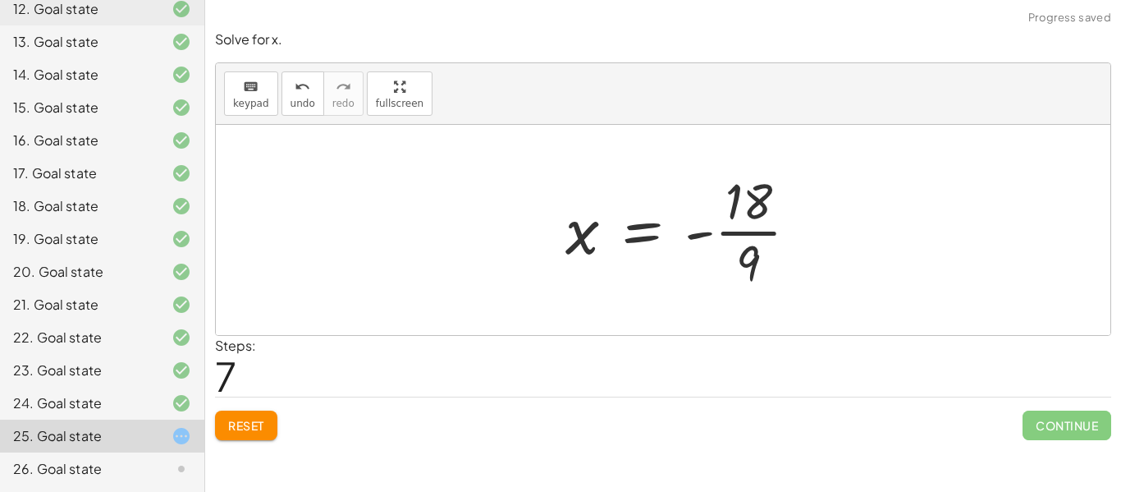
click at [735, 224] on div at bounding box center [688, 230] width 263 height 126
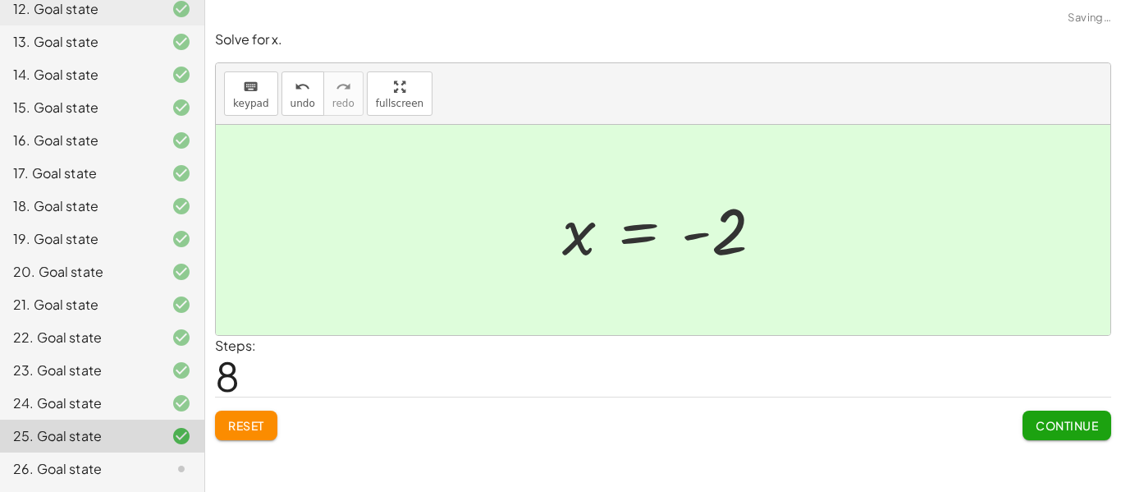
click at [1102, 422] on button "Continue" at bounding box center [1067, 425] width 89 height 30
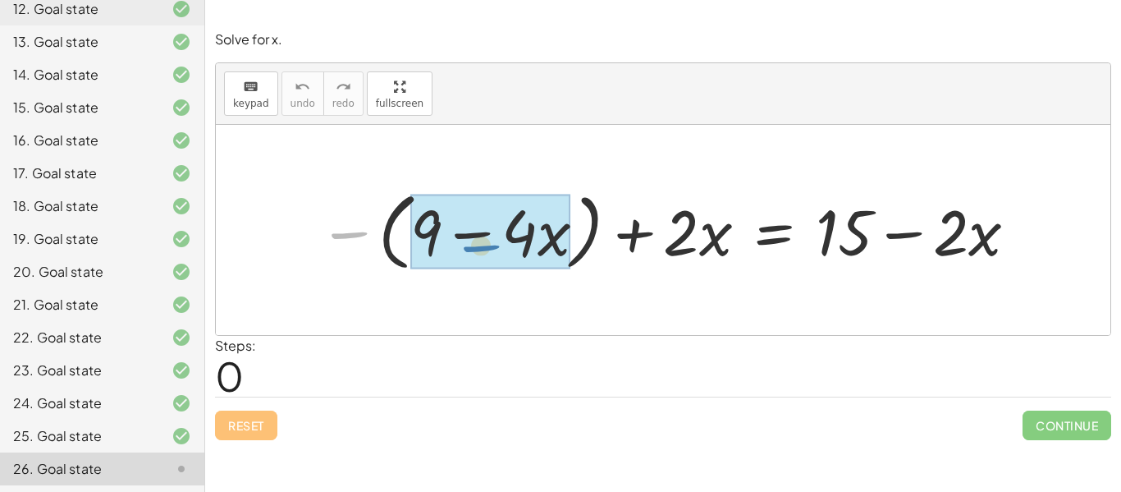
drag, startPoint x: 352, startPoint y: 239, endPoint x: 486, endPoint y: 251, distance: 134.4
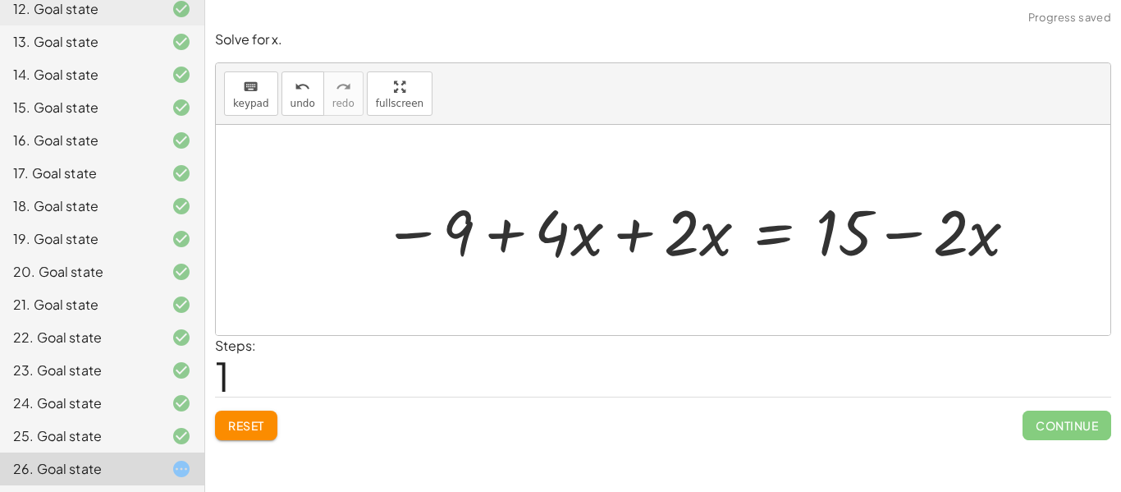
click at [530, 245] on div at bounding box center [701, 229] width 654 height 83
drag, startPoint x: 692, startPoint y: 243, endPoint x: 696, endPoint y: 251, distance: 9.2
click at [696, 251] on div at bounding box center [701, 229] width 654 height 83
click at [648, 243] on div at bounding box center [701, 229] width 654 height 83
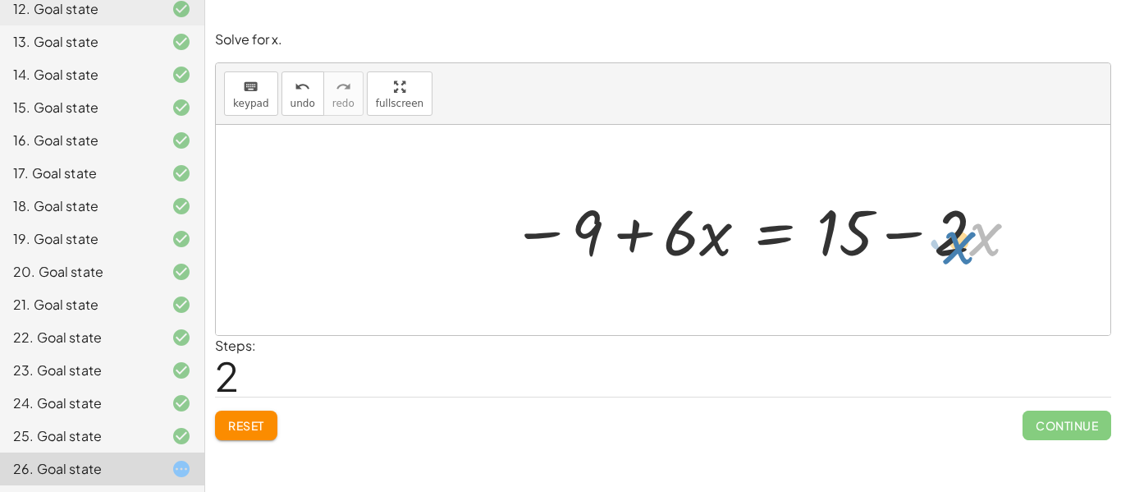
click at [969, 225] on div at bounding box center [765, 229] width 525 height 83
drag, startPoint x: 952, startPoint y: 223, endPoint x: 956, endPoint y: 234, distance: 11.4
click at [956, 234] on div at bounding box center [765, 229] width 525 height 83
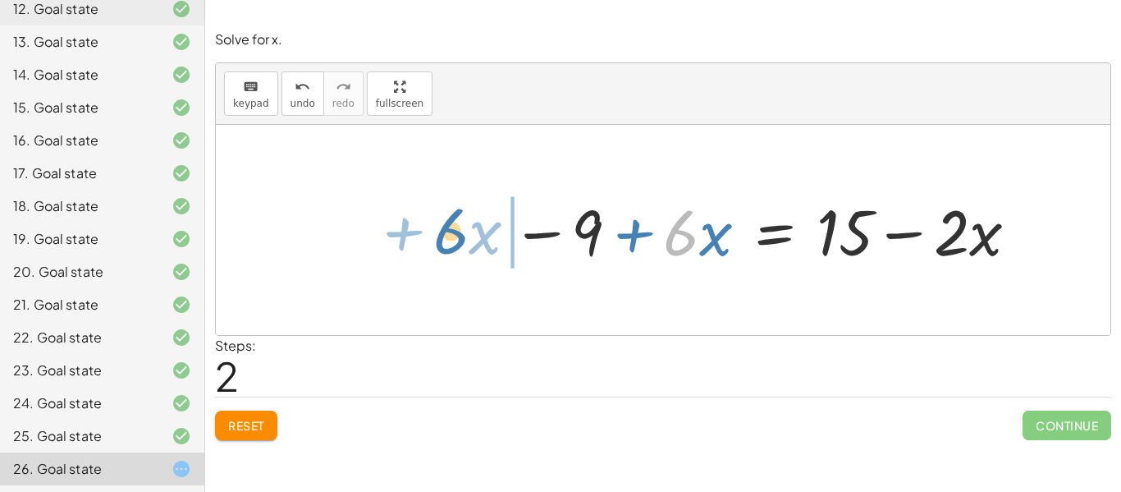
drag, startPoint x: 680, startPoint y: 245, endPoint x: 450, endPoint y: 243, distance: 230.7
click at [450, 243] on div "− ( + 9 − · 4 · x ) + · 2 · x = + 15 − · 2 · x − 9 + · 4 · x + · 2 · x = + 15 −…" at bounding box center [663, 230] width 895 height 210
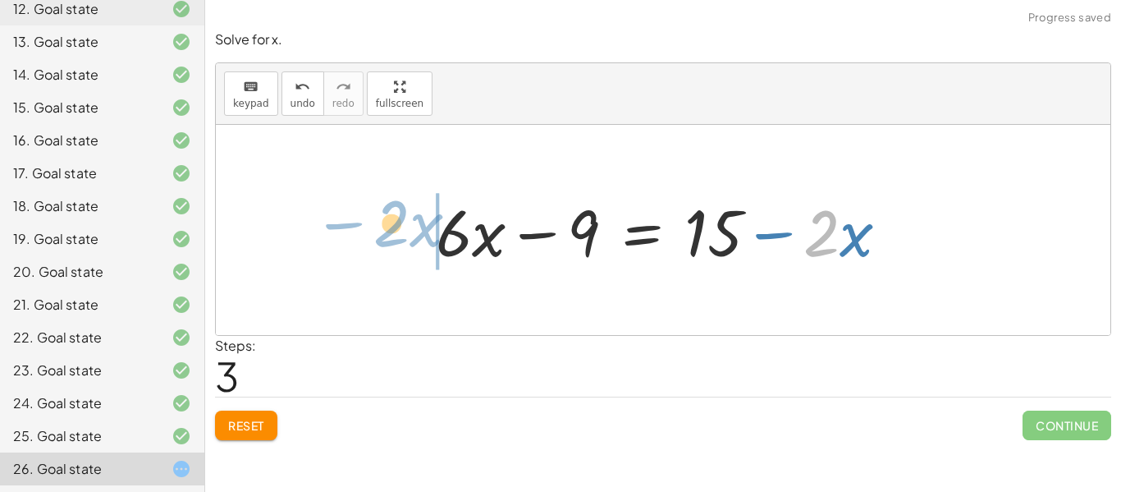
drag, startPoint x: 813, startPoint y: 247, endPoint x: 384, endPoint y: 237, distance: 429.4
click at [384, 237] on div "− ( + 9 − · 4 · x ) + · 2 · x = + 15 − · 2 · x − 9 + · 4 · x + · 2 · x = + 15 −…" at bounding box center [663, 230] width 895 height 210
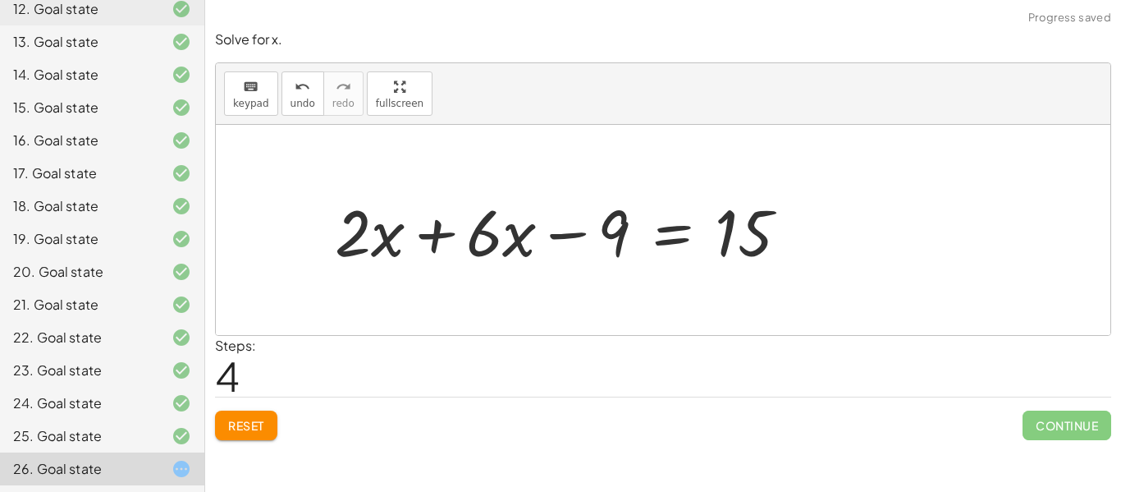
click at [436, 245] on div at bounding box center [568, 230] width 483 height 85
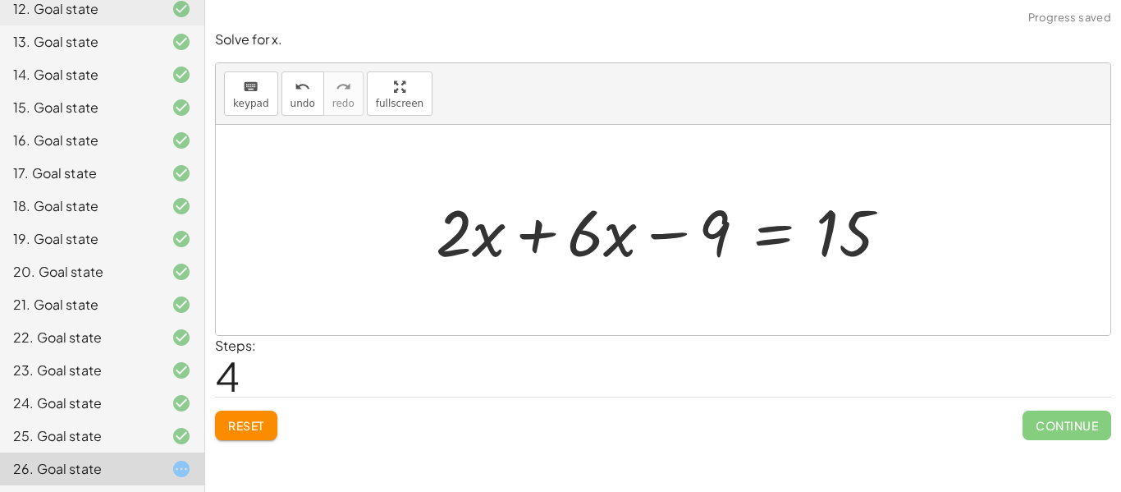
click at [538, 241] on div at bounding box center [669, 230] width 483 height 85
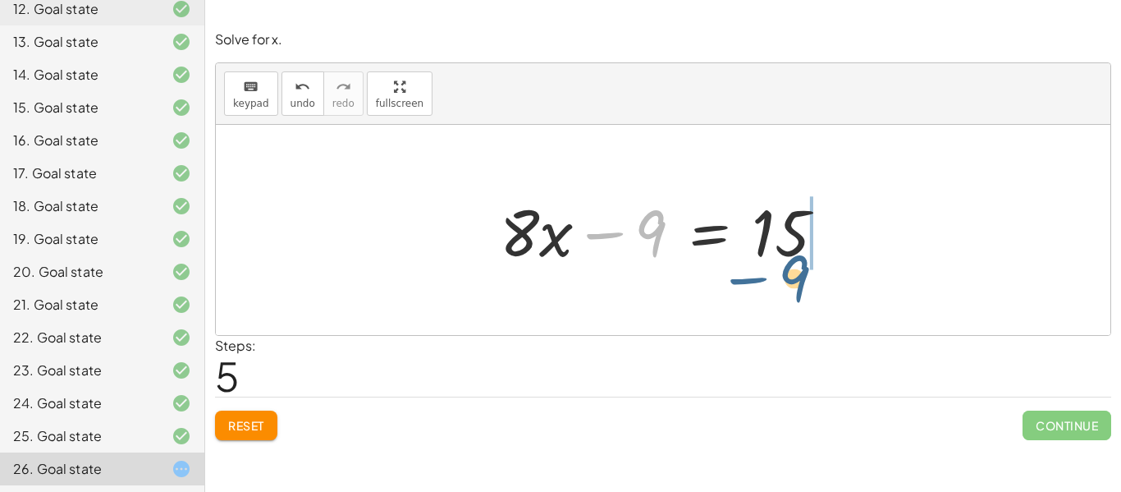
drag, startPoint x: 612, startPoint y: 241, endPoint x: 758, endPoint y: 285, distance: 153.2
click at [758, 285] on div "− ( + 9 − · 4 · x ) + · 2 · x = + 15 − · 2 · x − 9 + · 4 · x + · 2 · x = + 15 −…" at bounding box center [663, 230] width 895 height 210
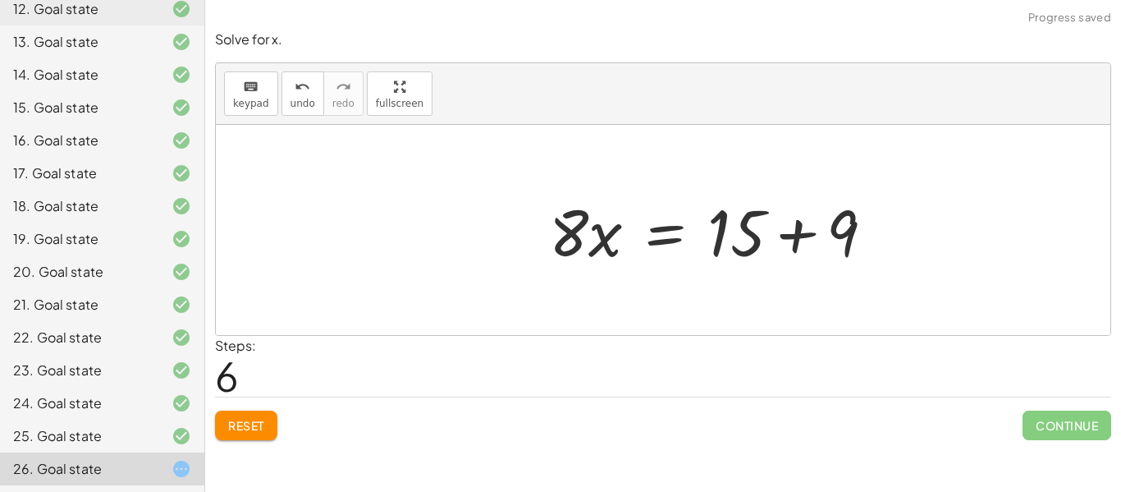
click at [823, 257] on div at bounding box center [718, 230] width 355 height 85
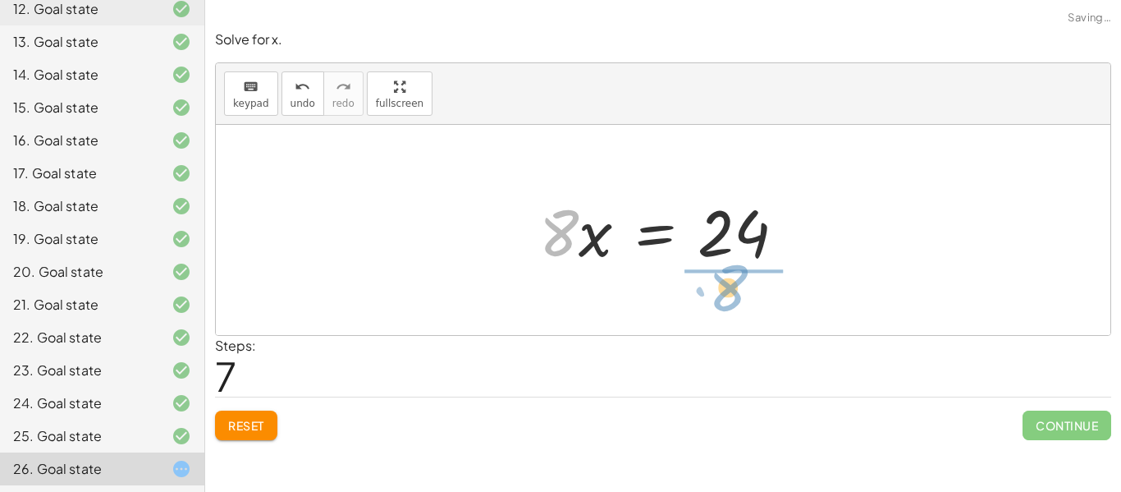
drag, startPoint x: 562, startPoint y: 250, endPoint x: 734, endPoint y: 305, distance: 180.2
click at [734, 305] on div "− ( + 9 − · 4 · x ) + · 2 · x = + 15 − · 2 · x − 9 + · 4 · x + · 2 · x = + 15 −…" at bounding box center [663, 230] width 895 height 210
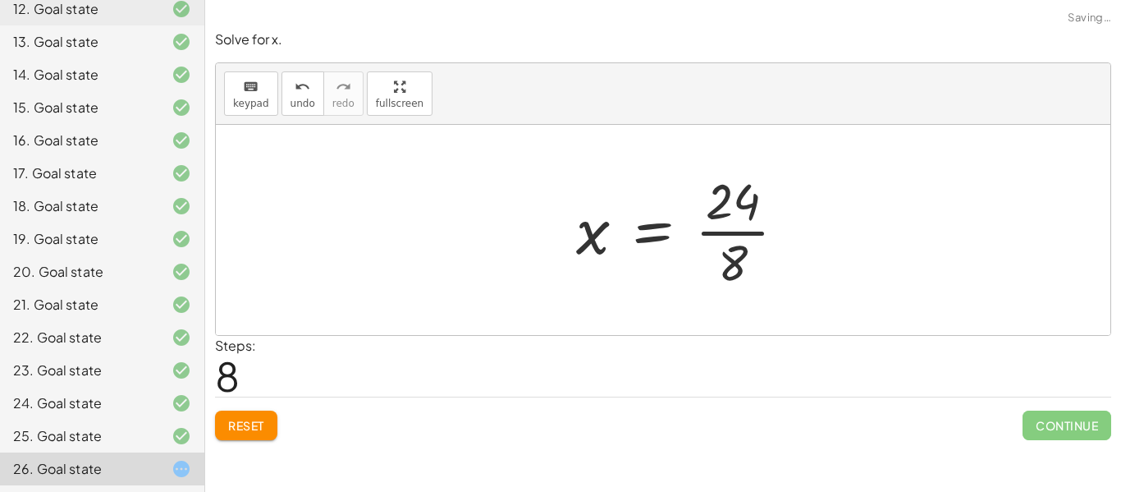
click at [737, 235] on div at bounding box center [688, 230] width 240 height 126
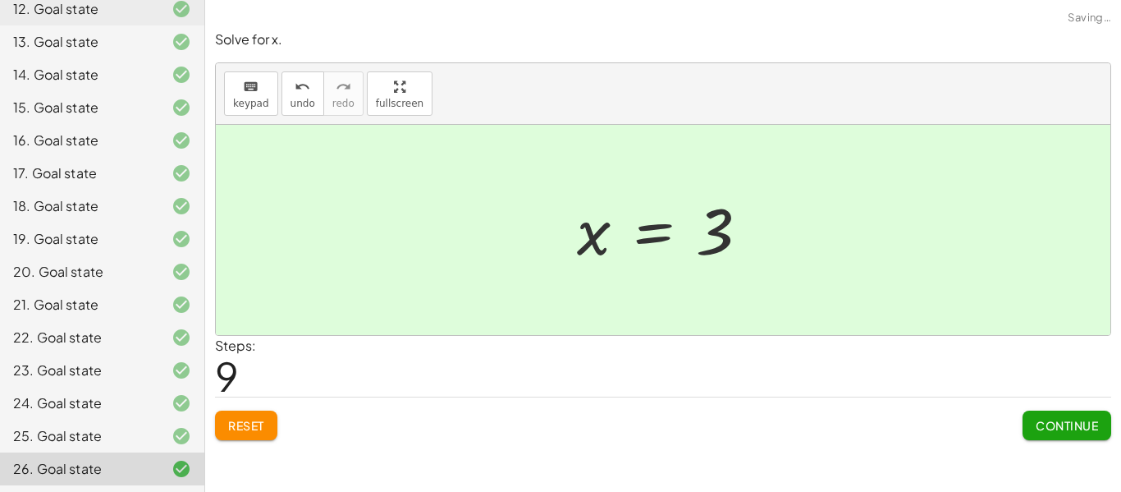
click at [1077, 426] on span "Continue" at bounding box center [1067, 425] width 62 height 15
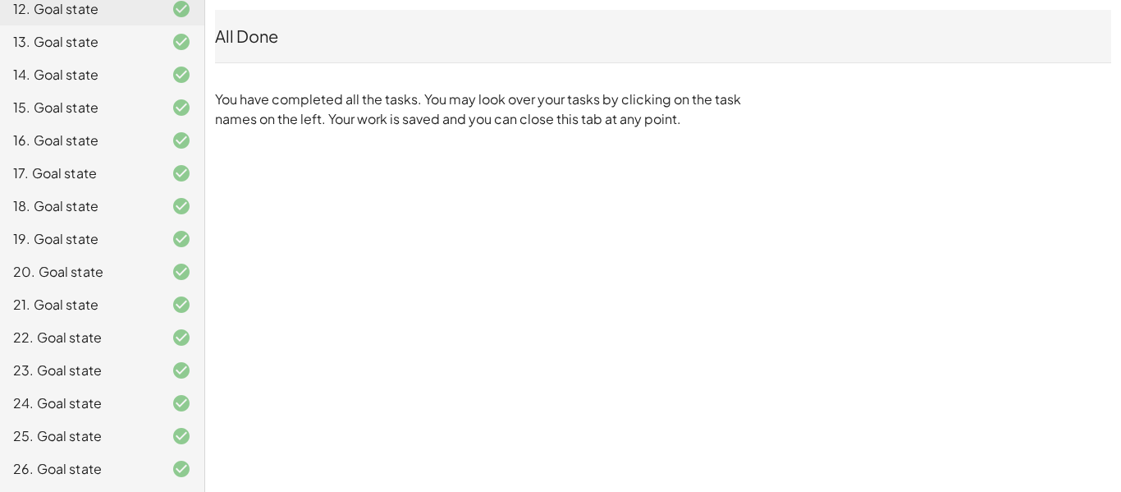
scroll to position [0, 0]
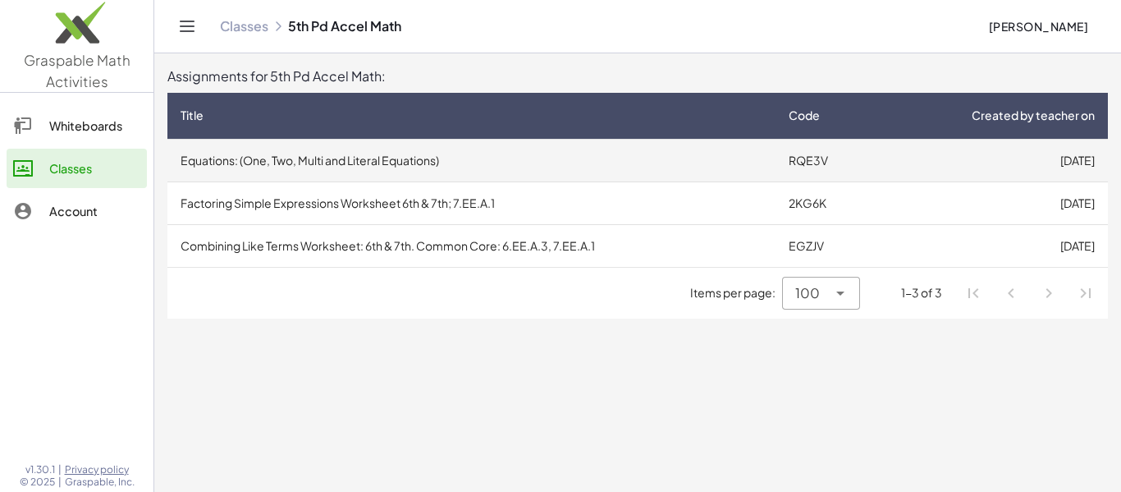
click at [403, 166] on td "Equations: (One, Two, Multi and Literal Equations)" at bounding box center [471, 160] width 608 height 43
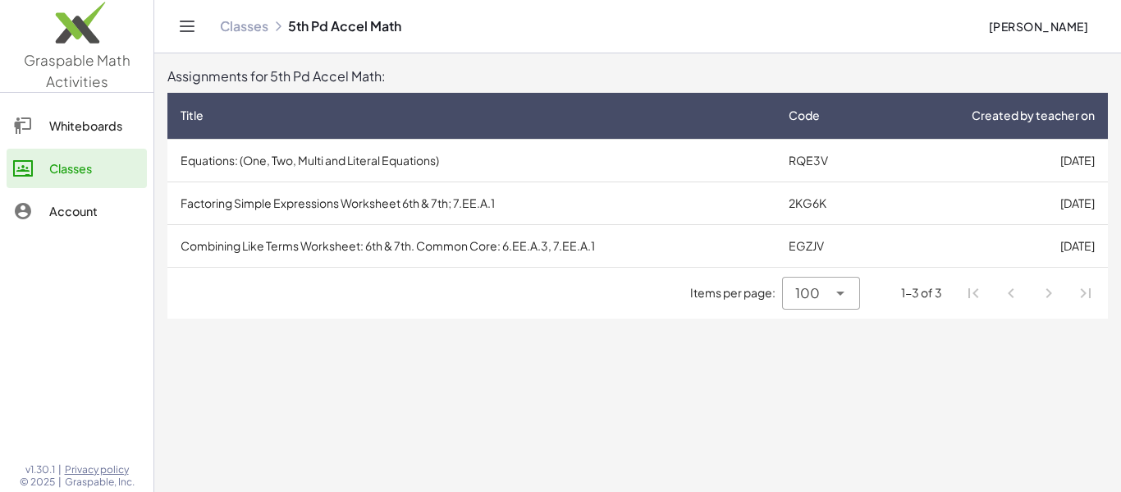
click at [852, 309] on div "Items per page: 100 *** 1-3 of 3" at bounding box center [637, 293] width 941 height 51
click at [850, 304] on div "100 ***" at bounding box center [820, 293] width 77 height 33
click at [848, 300] on icon at bounding box center [841, 293] width 20 height 20
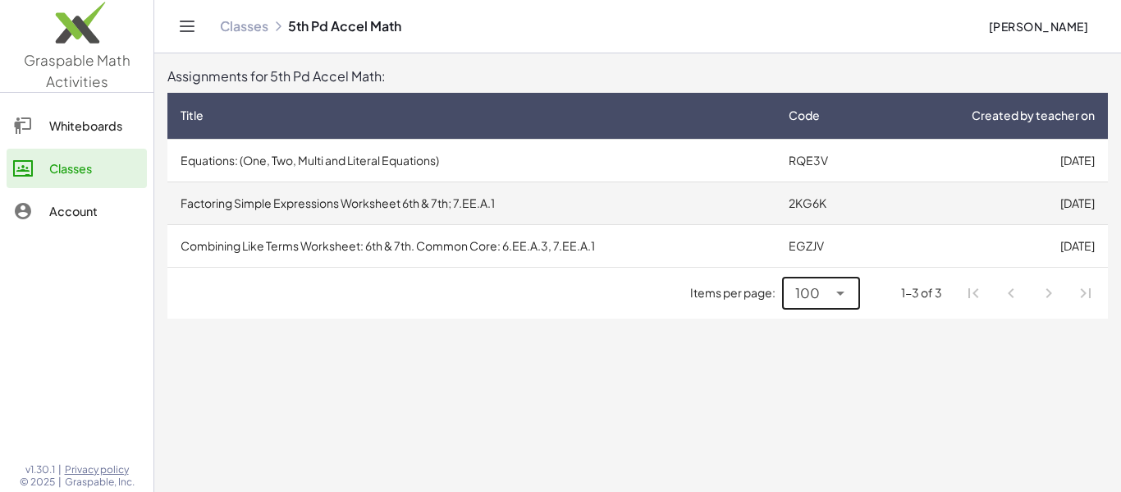
click at [344, 186] on td "Factoring Simple Expressions Worksheet 6th & 7th; 7.EE.A.1" at bounding box center [471, 202] width 608 height 43
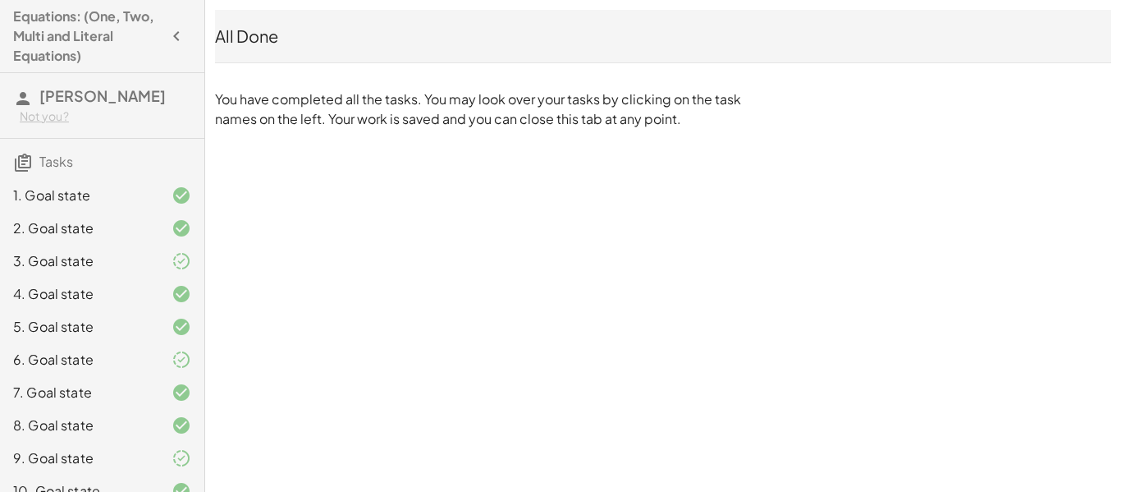
click at [167, 35] on icon "button" at bounding box center [177, 36] width 20 height 20
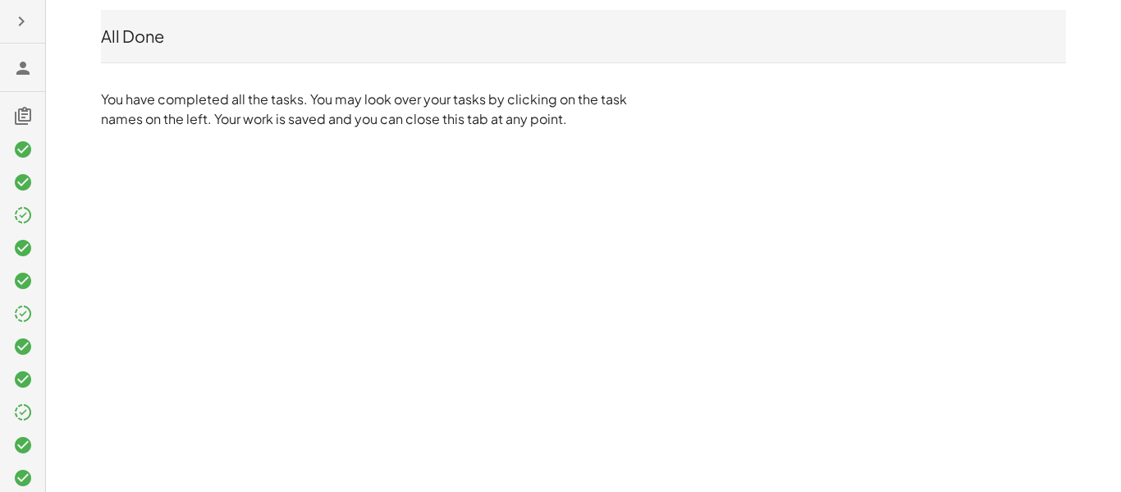
click at [34, 30] on button "button" at bounding box center [22, 22] width 30 height 30
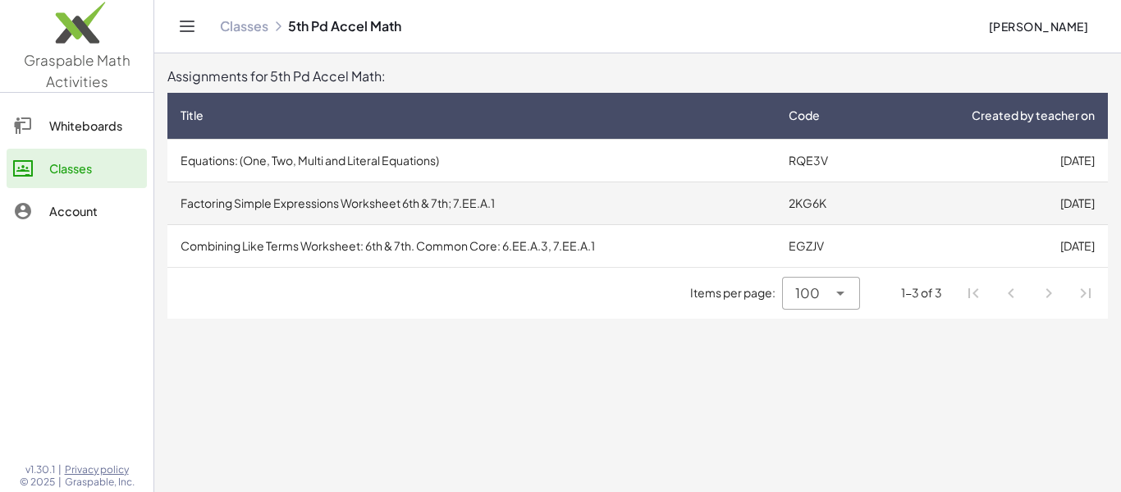
click at [369, 208] on td "Factoring Simple Expressions Worksheet 6th & 7th; 7.EE.A.1" at bounding box center [471, 202] width 608 height 43
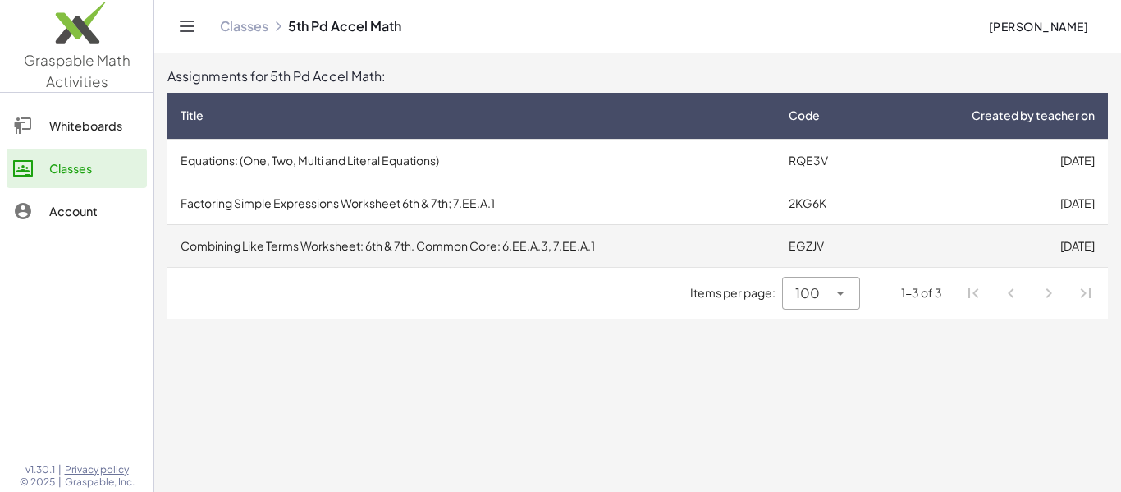
click at [340, 243] on td "Combining Like Terms Worksheet: 6th & 7th. Common Core: 6.EE.A.3, 7.EE.A.1" at bounding box center [471, 245] width 608 height 43
